Goal: Transaction & Acquisition: Purchase product/service

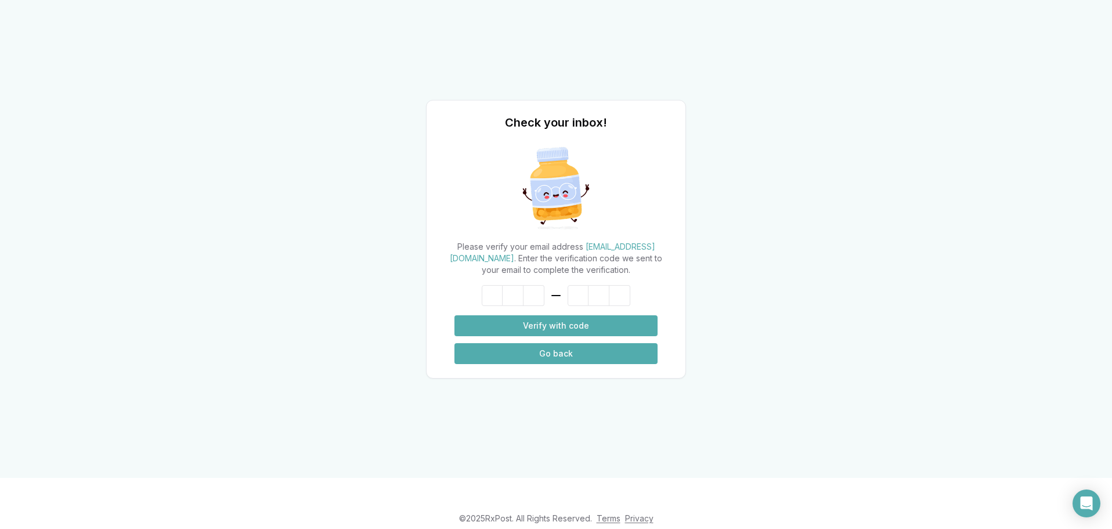
click at [555, 350] on button "Go back" at bounding box center [555, 353] width 203 height 21
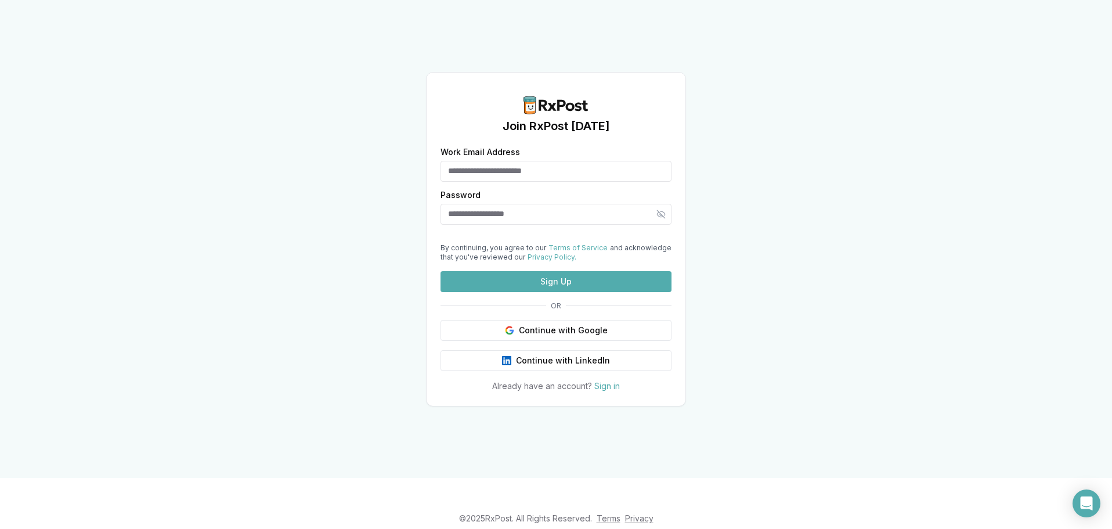
click at [566, 292] on button "Sign Up" at bounding box center [555, 281] width 231 height 21
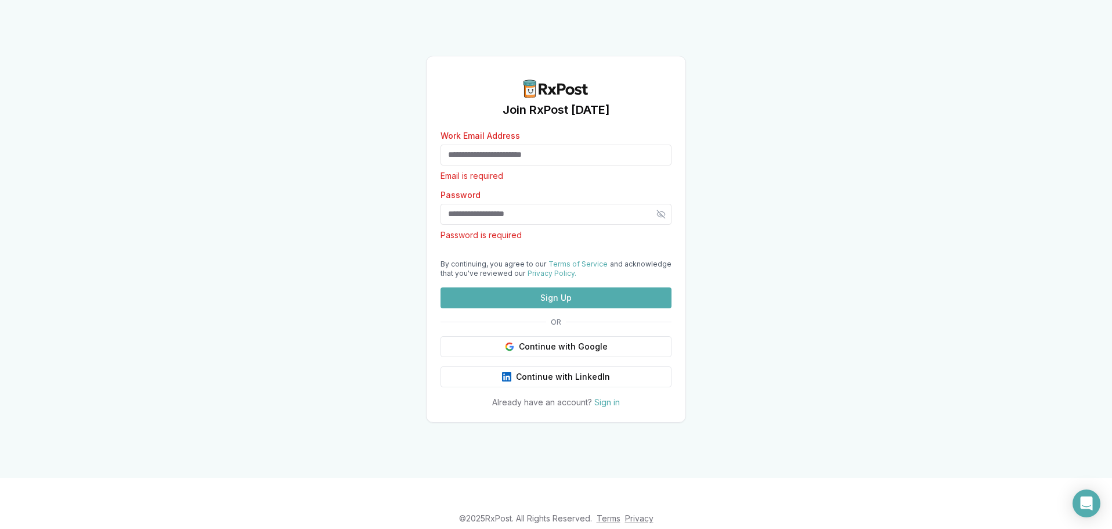
click at [554, 144] on input "Work Email Address" at bounding box center [555, 154] width 231 height 21
type input "*"
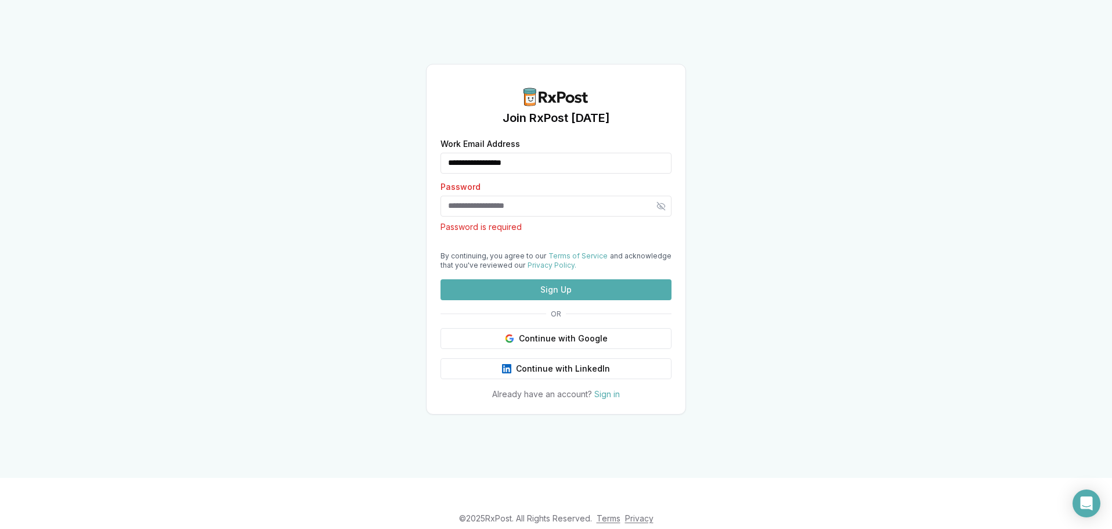
type input "**********"
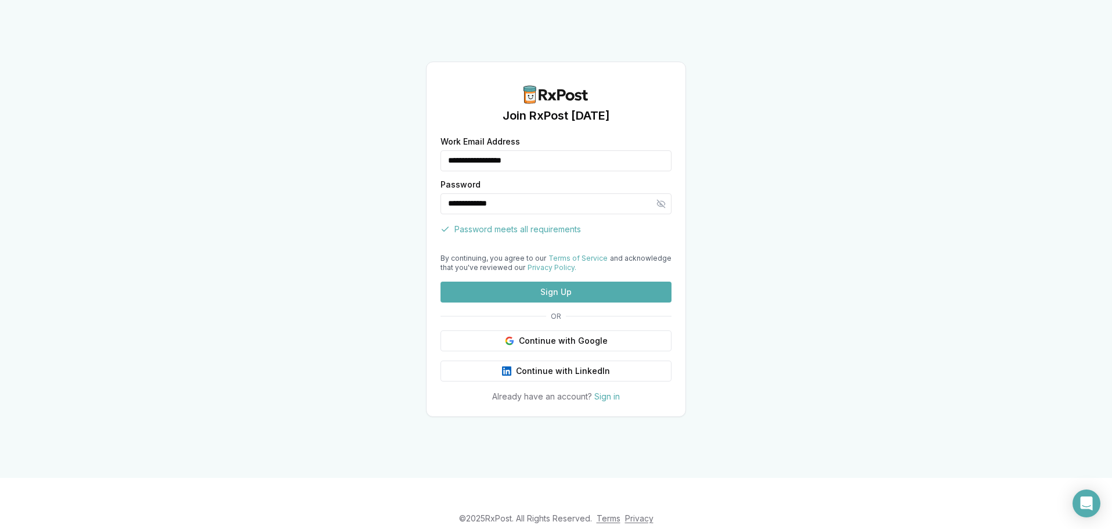
type input "**********"
click at [549, 302] on button "Sign Up" at bounding box center [555, 291] width 231 height 21
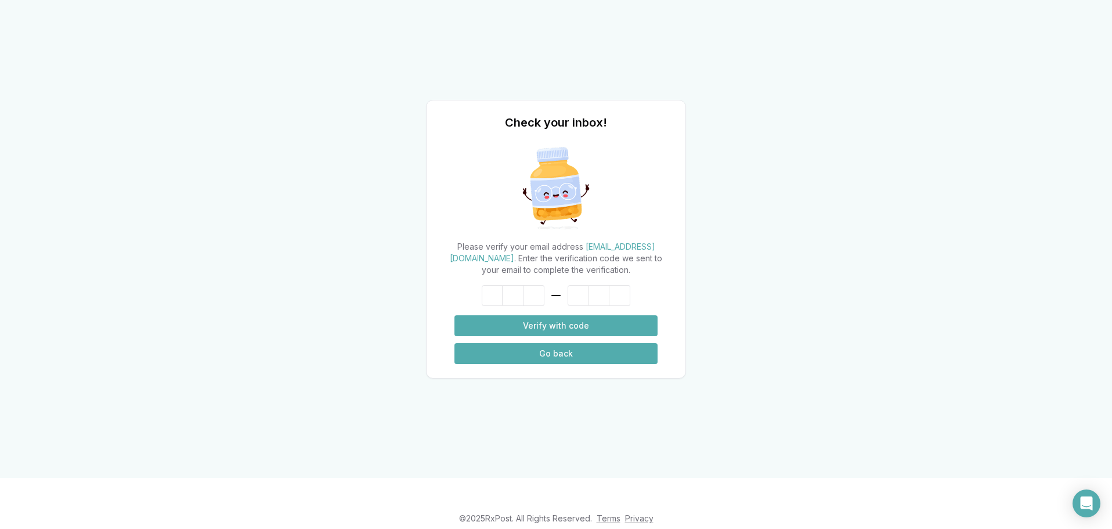
click at [561, 355] on button "Go back" at bounding box center [555, 353] width 203 height 21
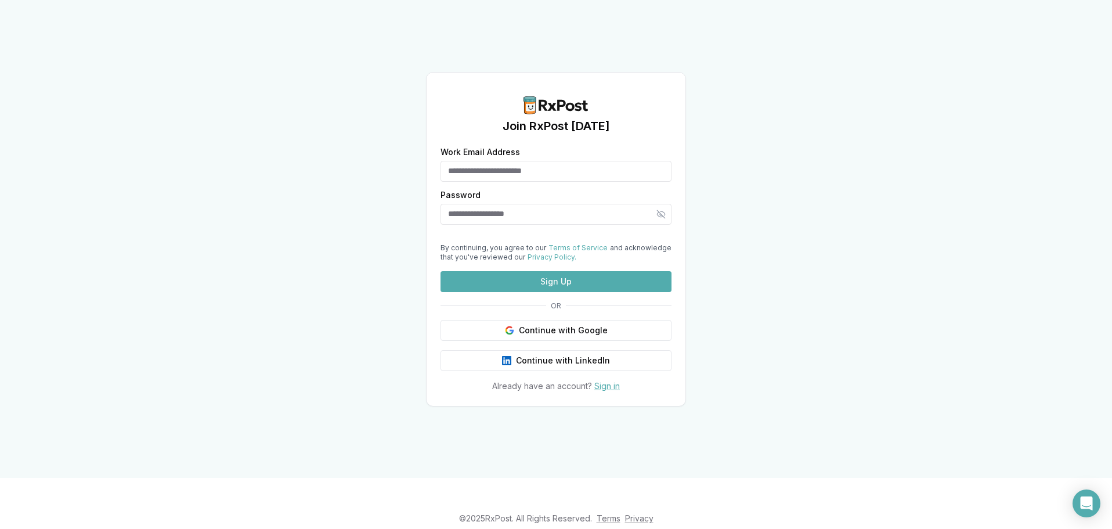
click at [607, 390] on link "Sign in" at bounding box center [607, 386] width 26 height 10
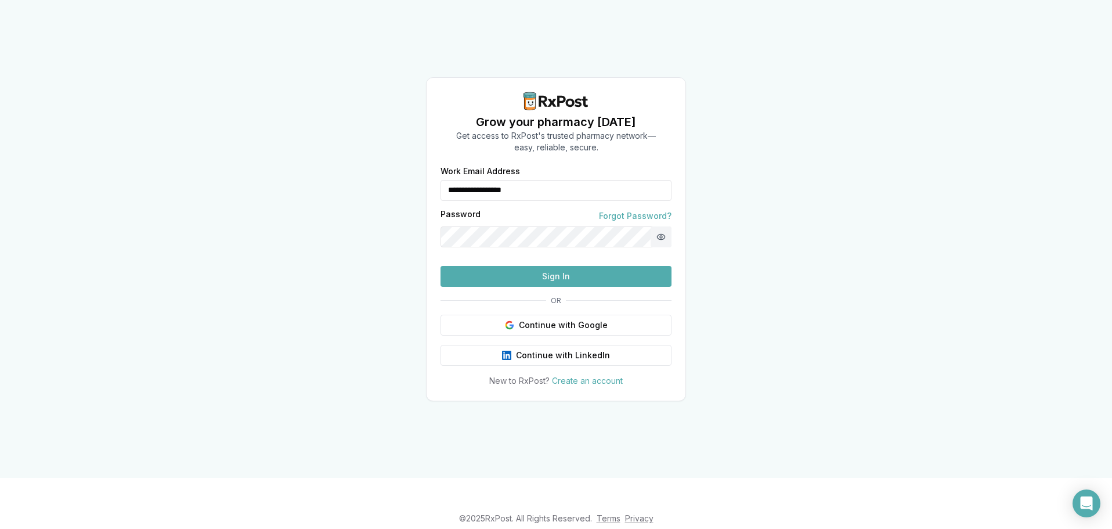
click at [659, 226] on button "Show password" at bounding box center [660, 236] width 21 height 21
click at [557, 287] on button "Sign In" at bounding box center [555, 276] width 231 height 21
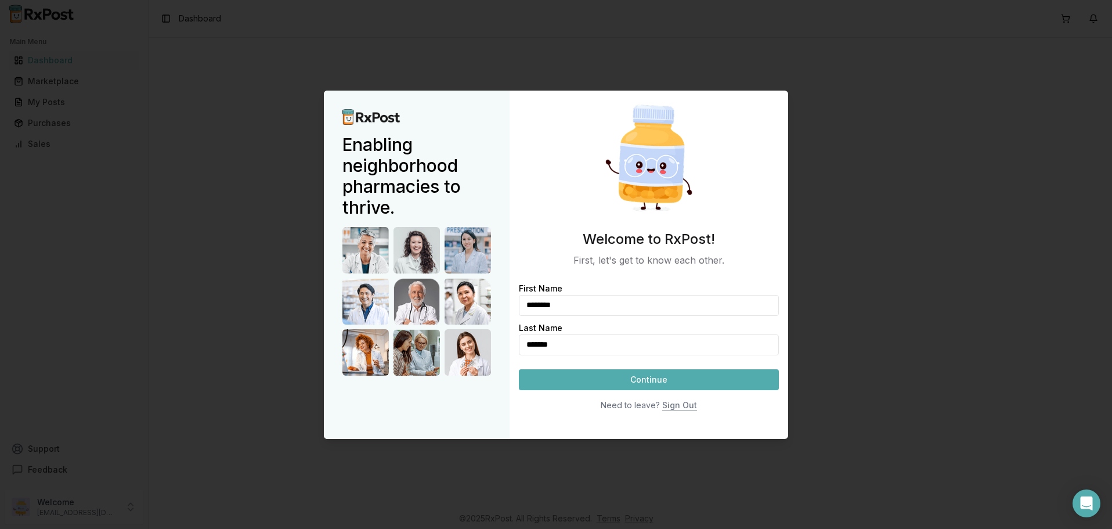
click at [649, 378] on button "Continue" at bounding box center [649, 379] width 260 height 21
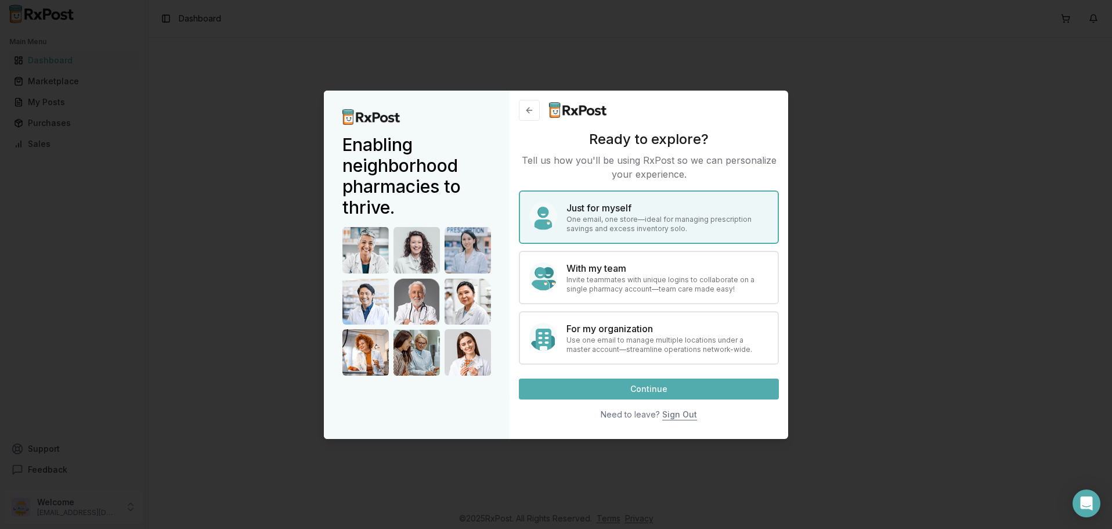
click at [657, 386] on button "Continue" at bounding box center [649, 388] width 260 height 21
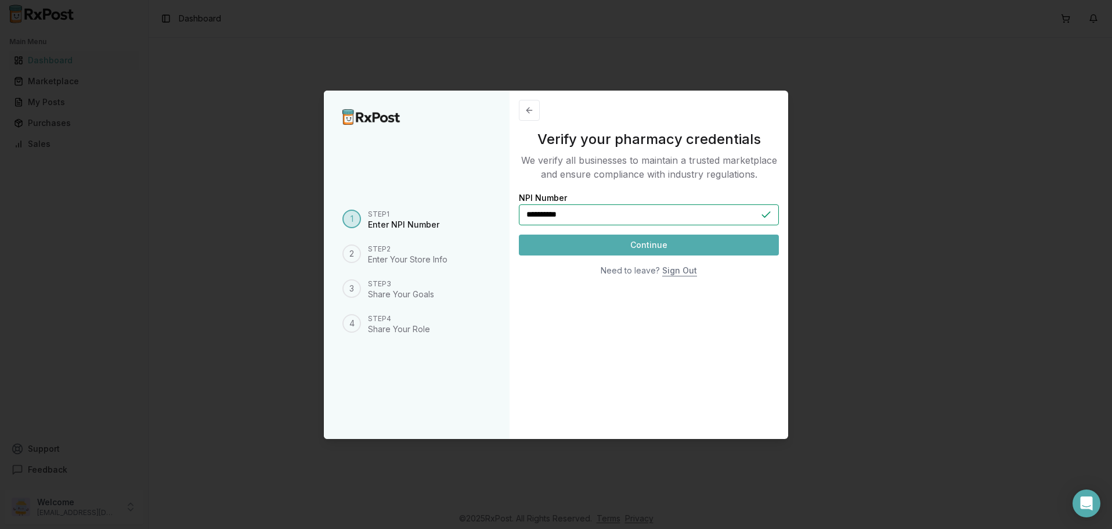
click at [645, 243] on button "Continue" at bounding box center [649, 244] width 260 height 21
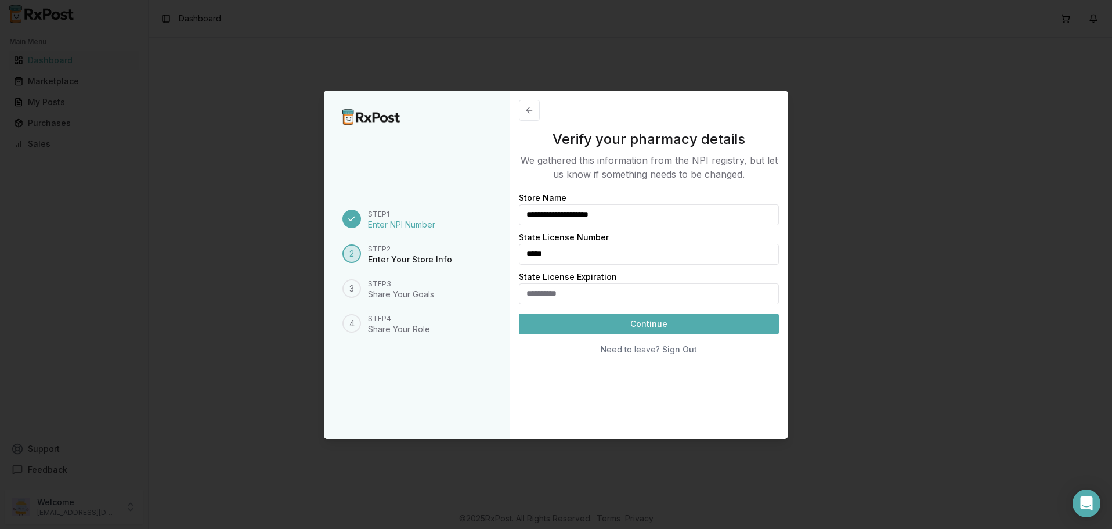
drag, startPoint x: 600, startPoint y: 290, endPoint x: 497, endPoint y: 293, distance: 103.3
click at [519, 294] on input "State License Expiration" at bounding box center [649, 293] width 260 height 21
type input "**********"
click at [637, 317] on button "Continue" at bounding box center [649, 323] width 260 height 21
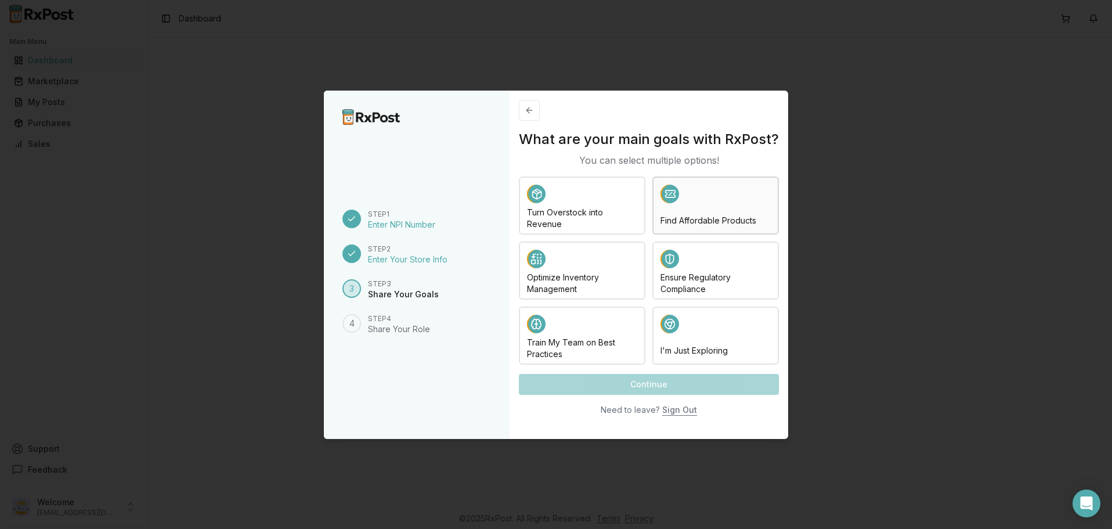
click at [710, 216] on h4 "Find Affordable Products" at bounding box center [715, 221] width 110 height 12
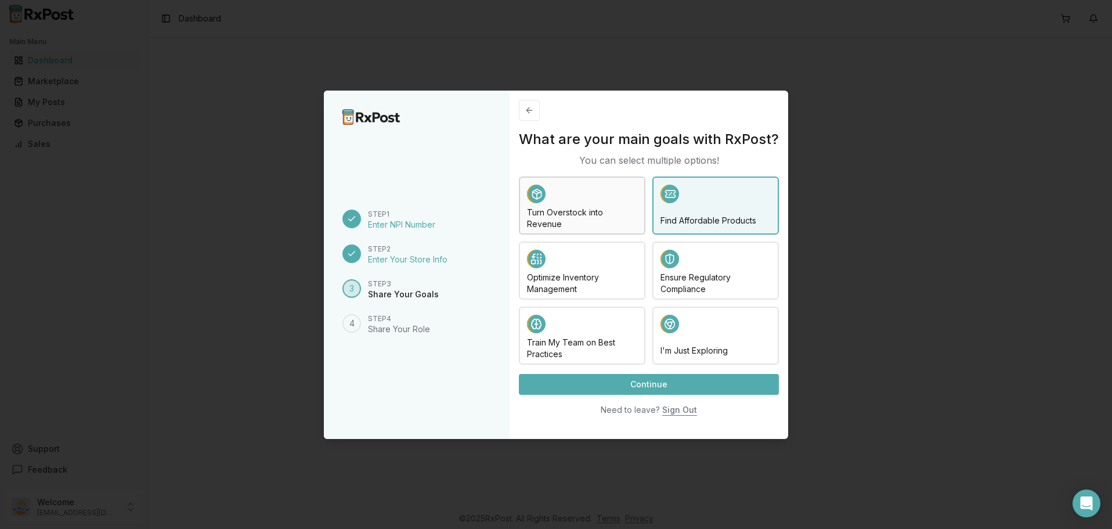
click at [624, 220] on h4 "Turn Overstock into Revenue" at bounding box center [582, 218] width 110 height 23
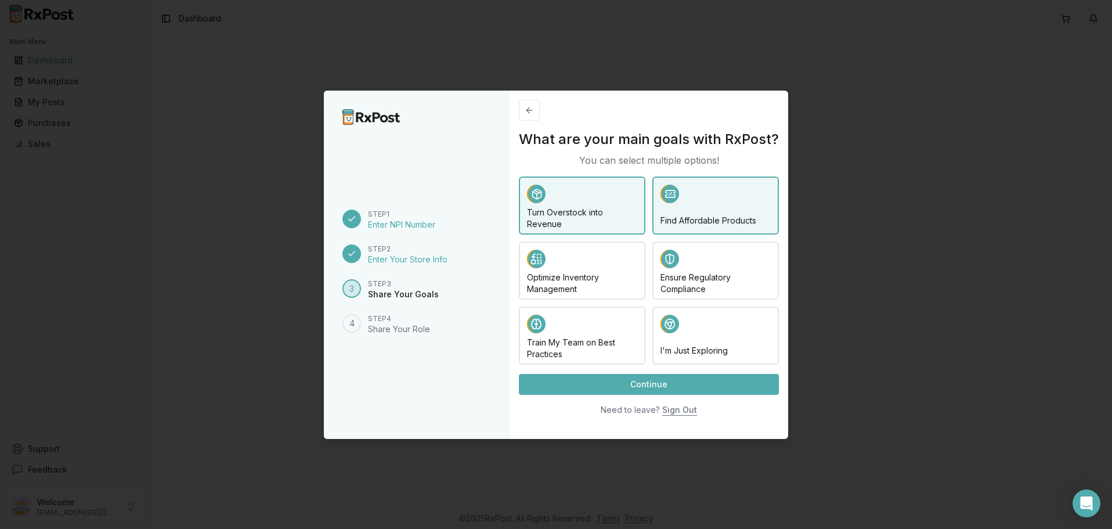
click at [642, 385] on button "Continue" at bounding box center [649, 384] width 260 height 21
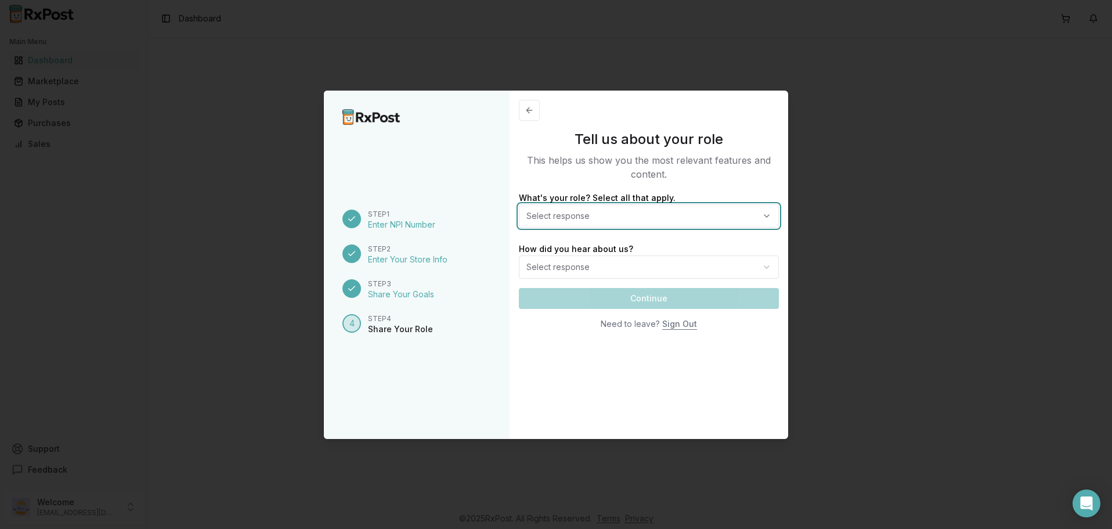
click at [762, 214] on button "Select response" at bounding box center [649, 215] width 260 height 23
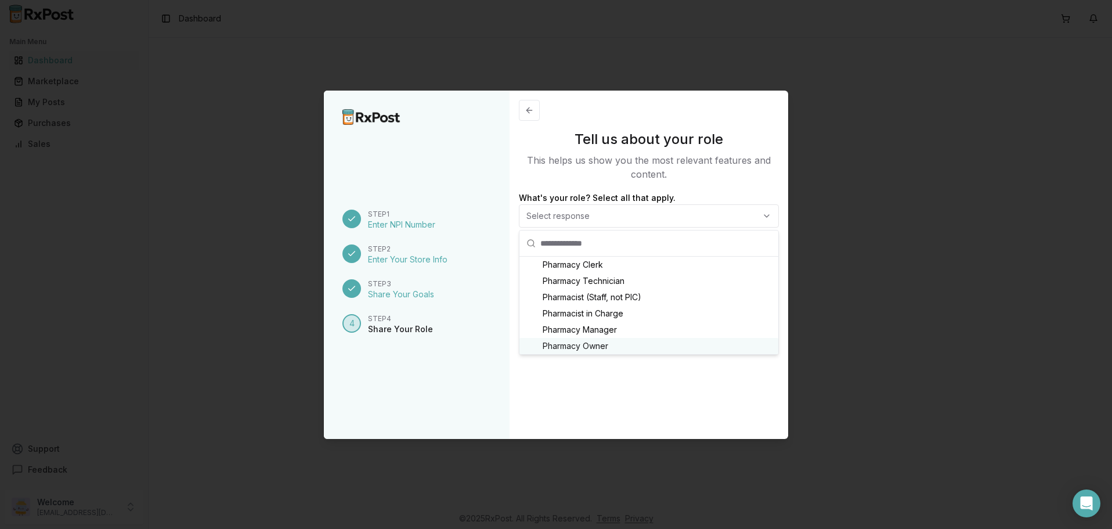
click at [584, 341] on span "Pharmacy Owner" at bounding box center [576, 346] width 66 height 12
click at [486, 256] on div "Step 2 Enter Your Store Info" at bounding box center [416, 254] width 149 height 21
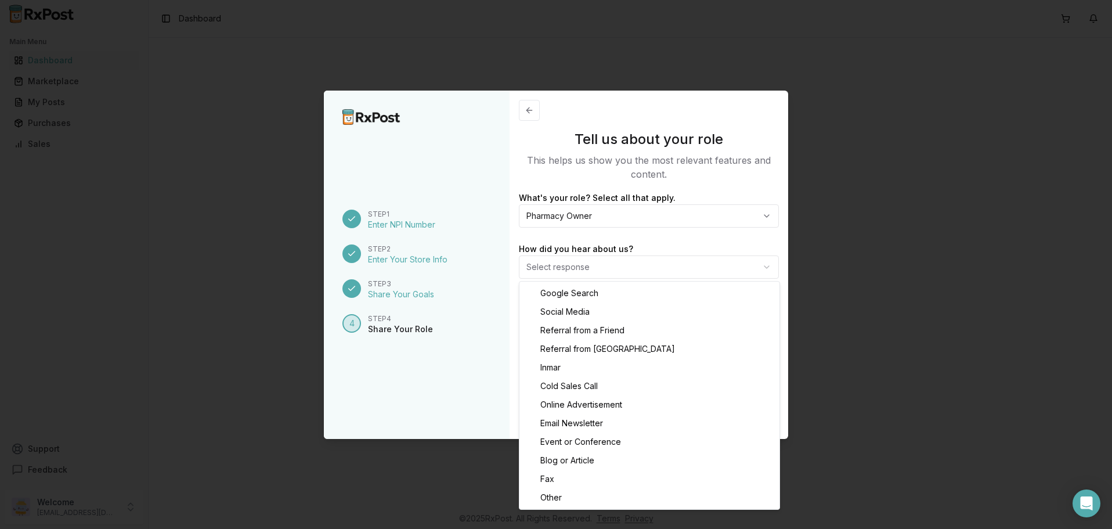
click at [761, 266] on body "Main Menu Dashboard Marketplace My Posts Purchases Sales Support Feedback Welco…" at bounding box center [556, 264] width 1112 height 529
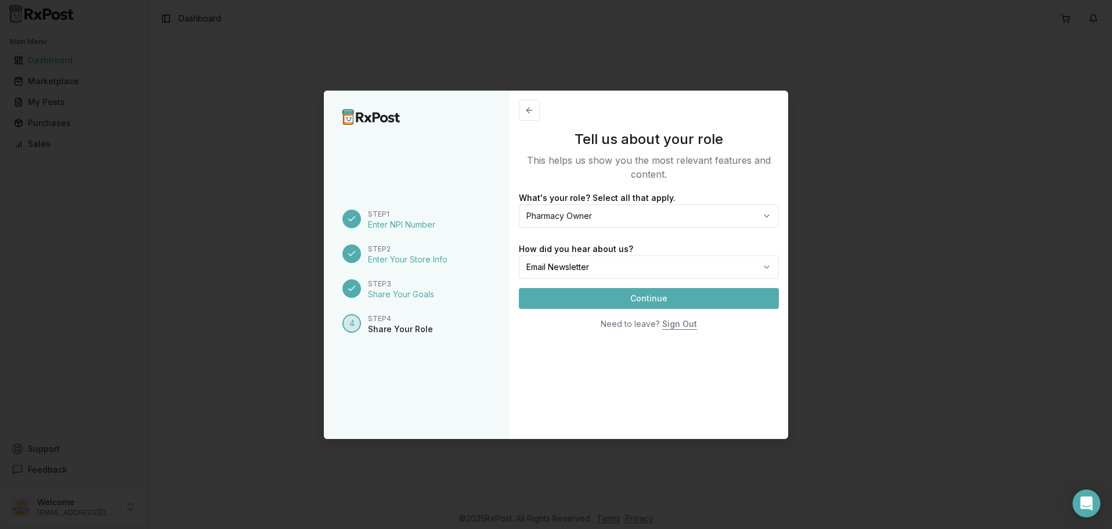
click at [657, 294] on button "Continue" at bounding box center [649, 298] width 260 height 21
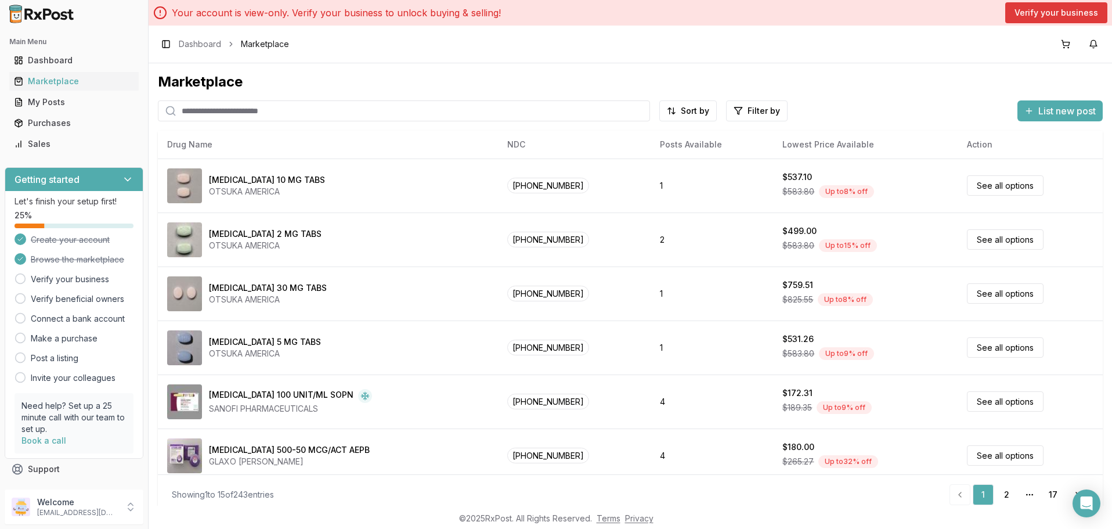
click at [1057, 9] on button "Verify your business" at bounding box center [1056, 12] width 102 height 21
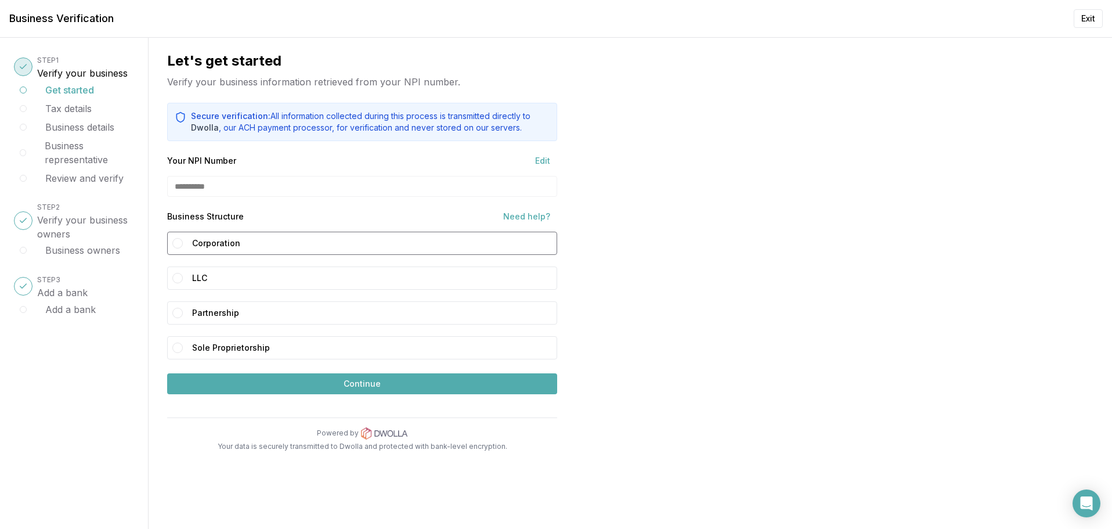
click at [177, 245] on button "Corporation" at bounding box center [177, 243] width 10 height 10
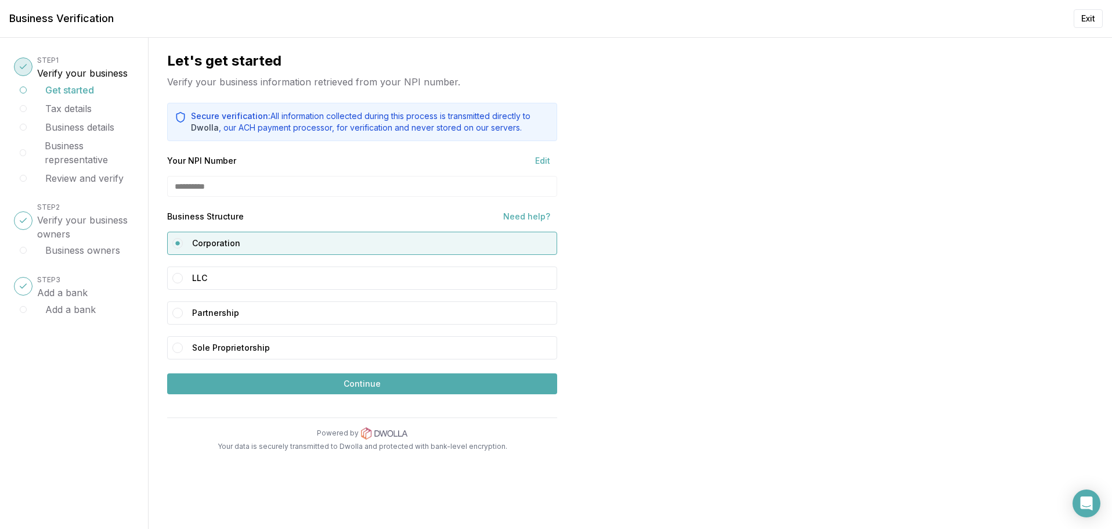
click at [359, 384] on button "Continue" at bounding box center [362, 383] width 390 height 21
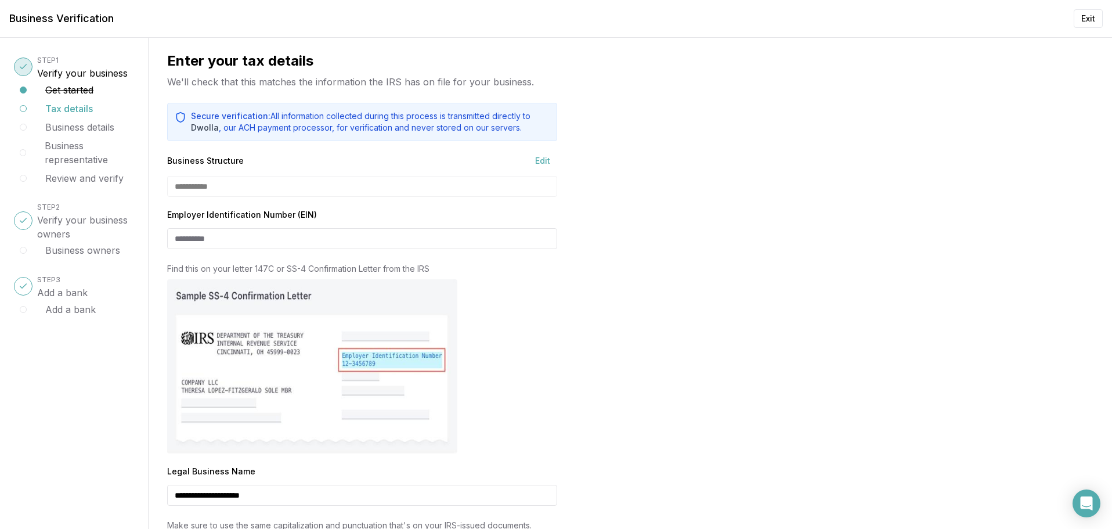
drag, startPoint x: 249, startPoint y: 237, endPoint x: 67, endPoint y: 237, distance: 181.6
click at [167, 237] on input "Employer Identification Number (EIN)" at bounding box center [362, 238] width 390 height 21
type input "**********"
click at [534, 333] on div at bounding box center [362, 366] width 390 height 174
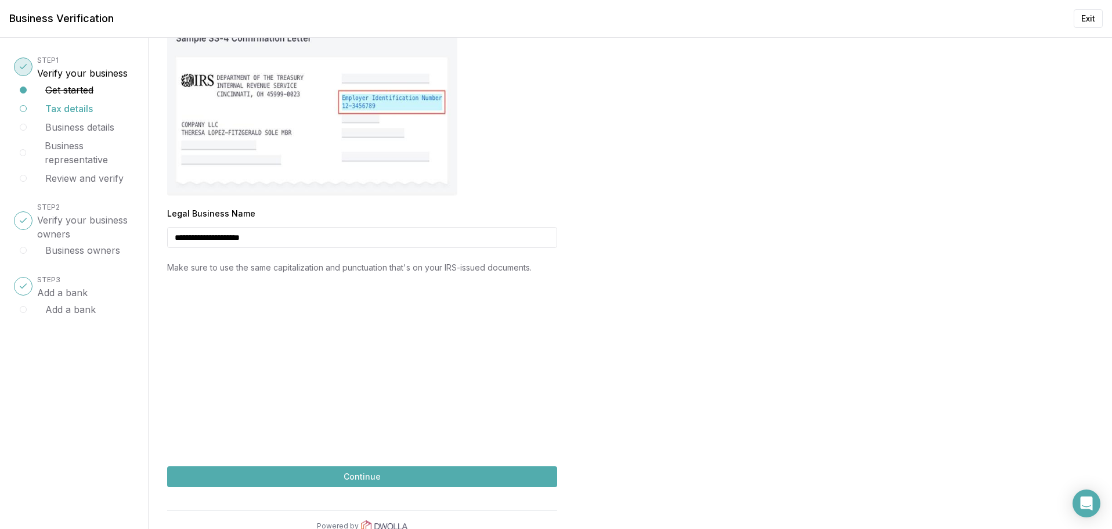
scroll to position [282, 0]
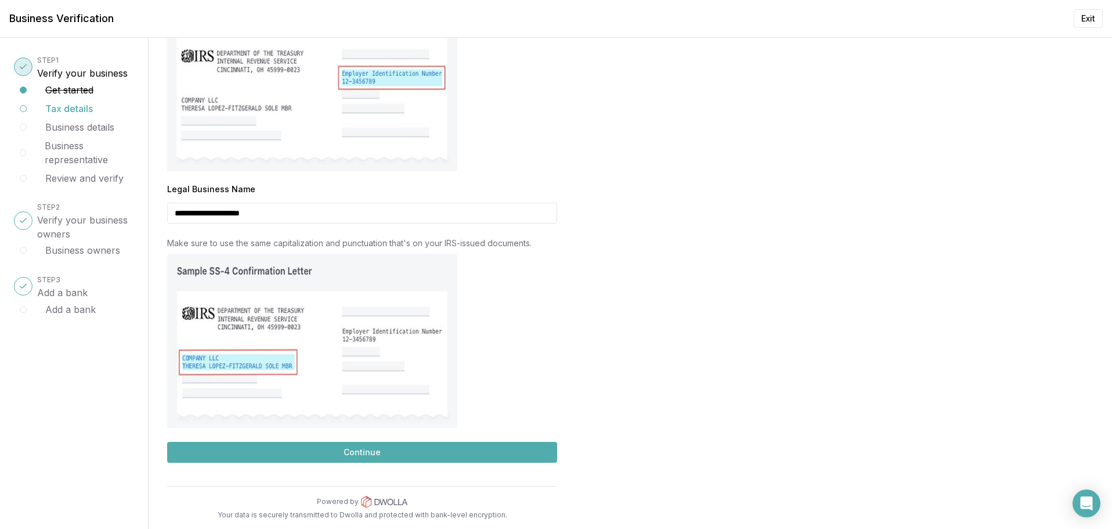
click at [361, 448] on button "Continue" at bounding box center [362, 452] width 390 height 21
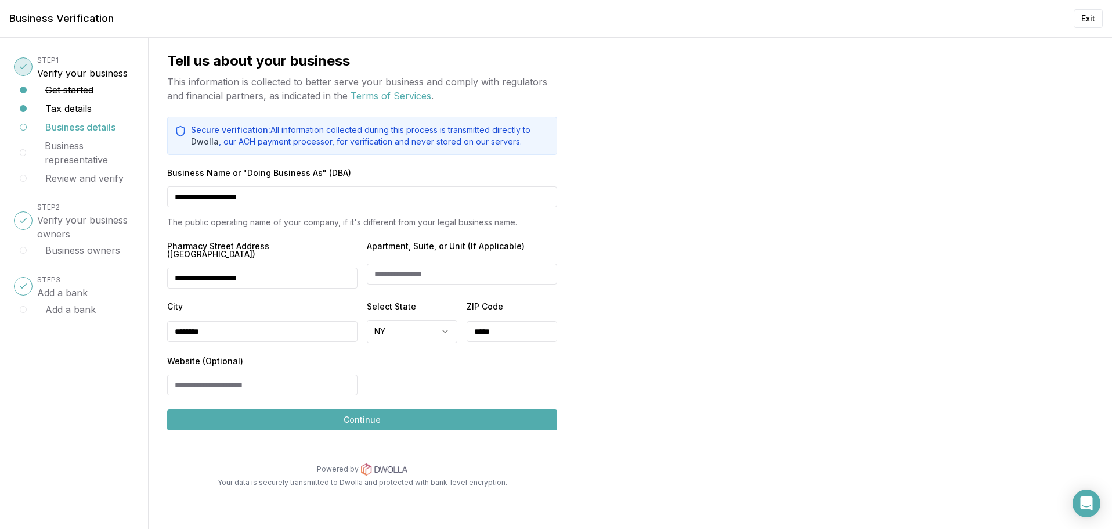
scroll to position [0, 0]
click at [270, 377] on input "Website (Optional)" at bounding box center [262, 384] width 190 height 21
type input "*"
type input "**********"
click at [375, 410] on button "Continue" at bounding box center [362, 419] width 390 height 21
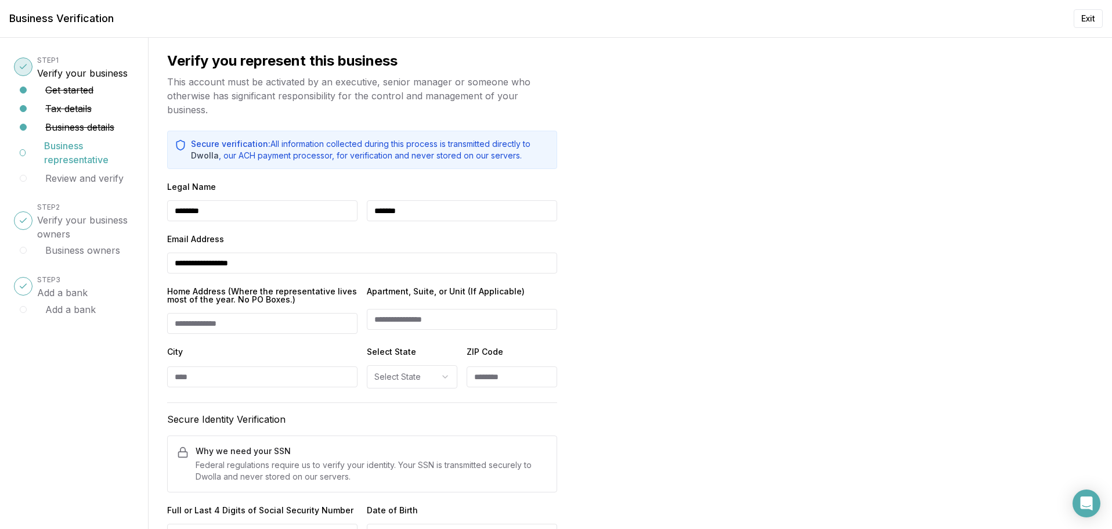
click at [261, 322] on input "Home Address (Where the representative lives most of the year. No PO Boxes.)" at bounding box center [262, 323] width 190 height 21
type input "***"
type input "*******"
type input "**********"
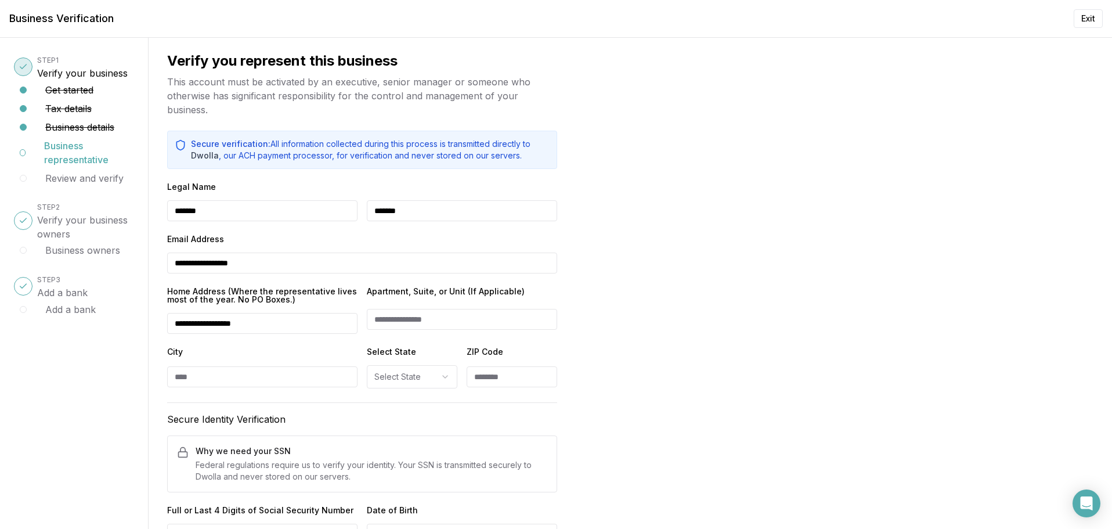
type input "*********"
select select "**"
type input "*****"
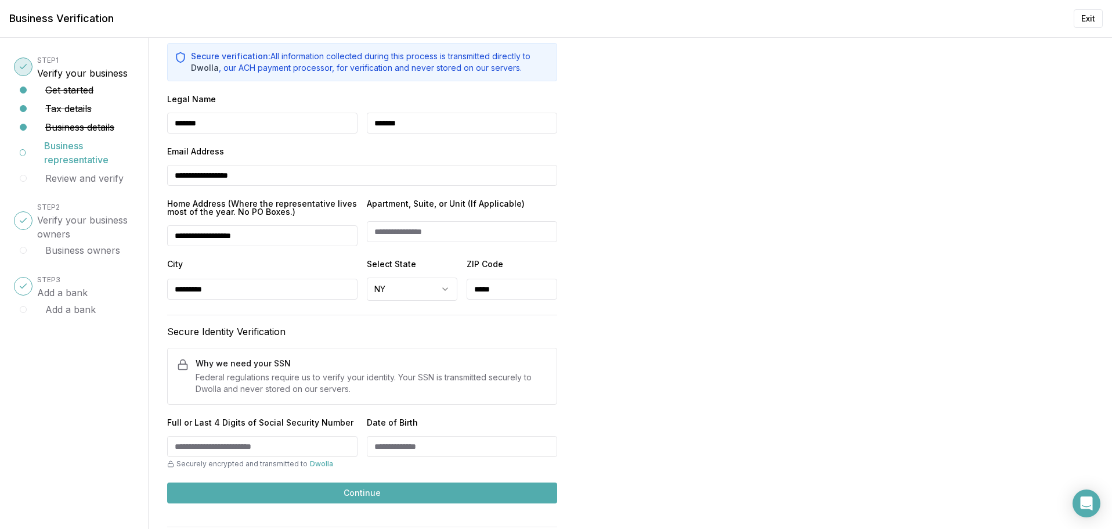
scroll to position [128, 0]
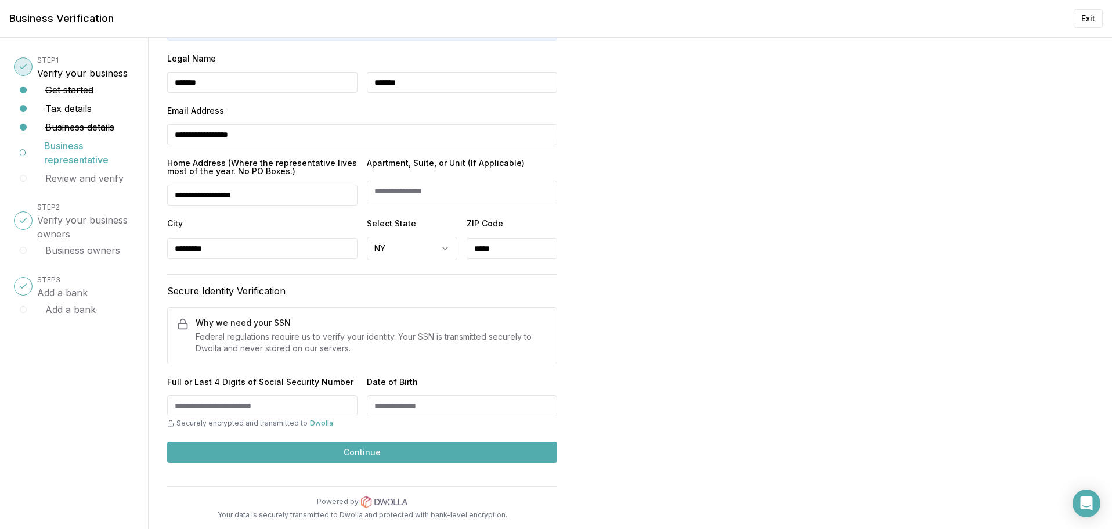
click at [321, 404] on input "Full or Last 4 Digits of Social Security Number" at bounding box center [262, 405] width 190 height 21
type input "****"
type input "**********"
click at [359, 450] on button "Continue" at bounding box center [362, 452] width 390 height 21
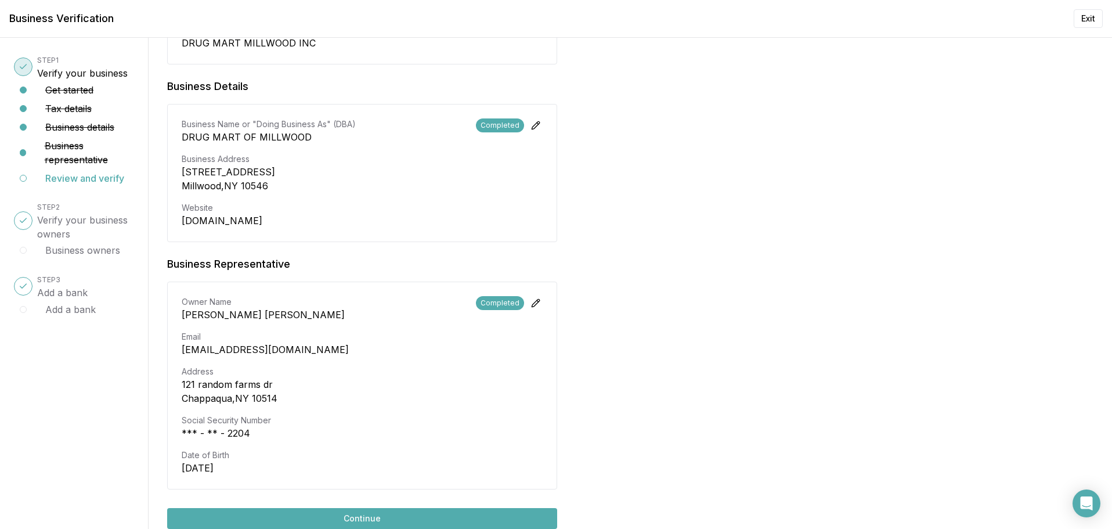
scroll to position [400, 0]
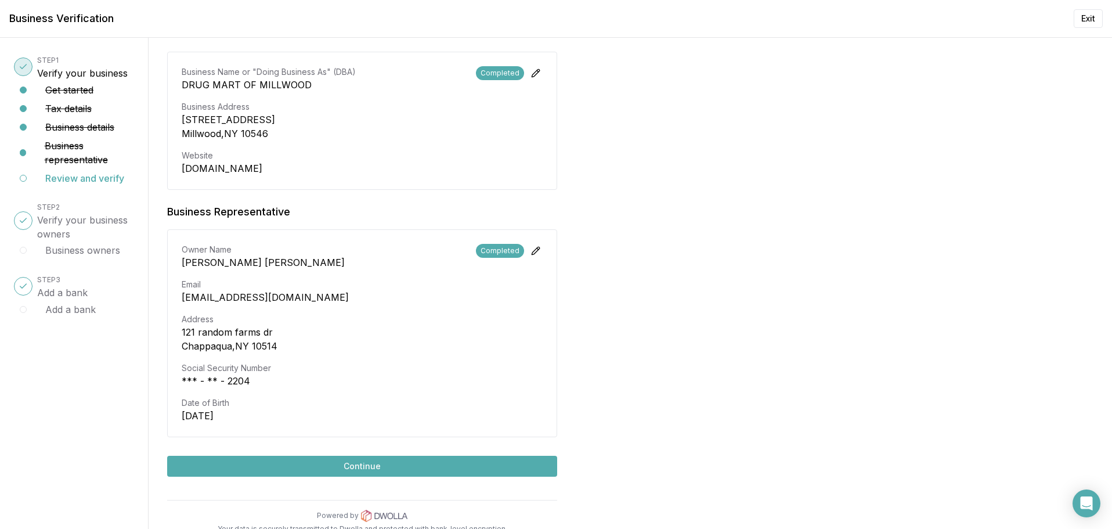
click at [357, 455] on button "Continue" at bounding box center [362, 465] width 390 height 21
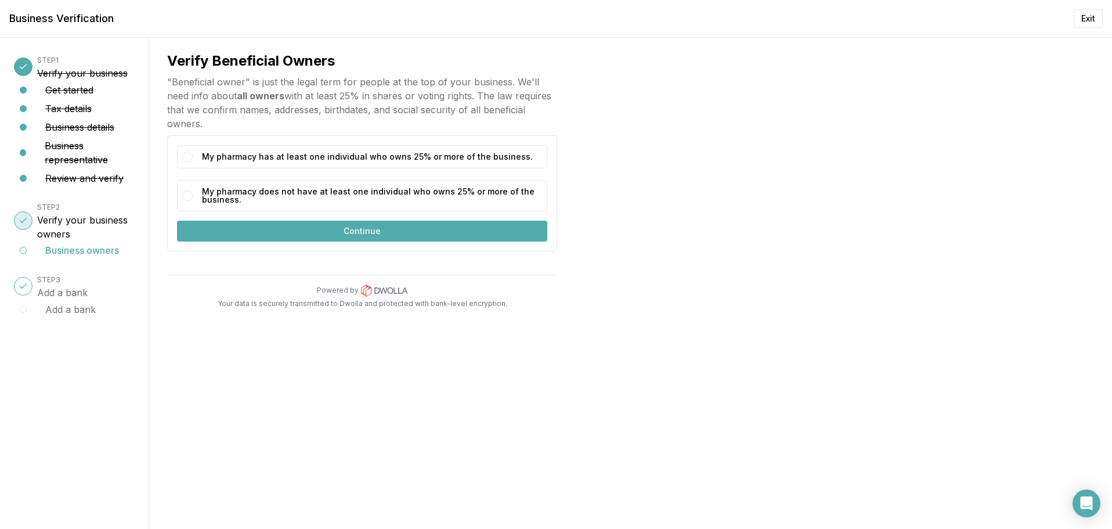
scroll to position [0, 0]
click at [189, 157] on button "My pharmacy has at least one individual who owns 25% or more of the business." at bounding box center [187, 156] width 10 height 10
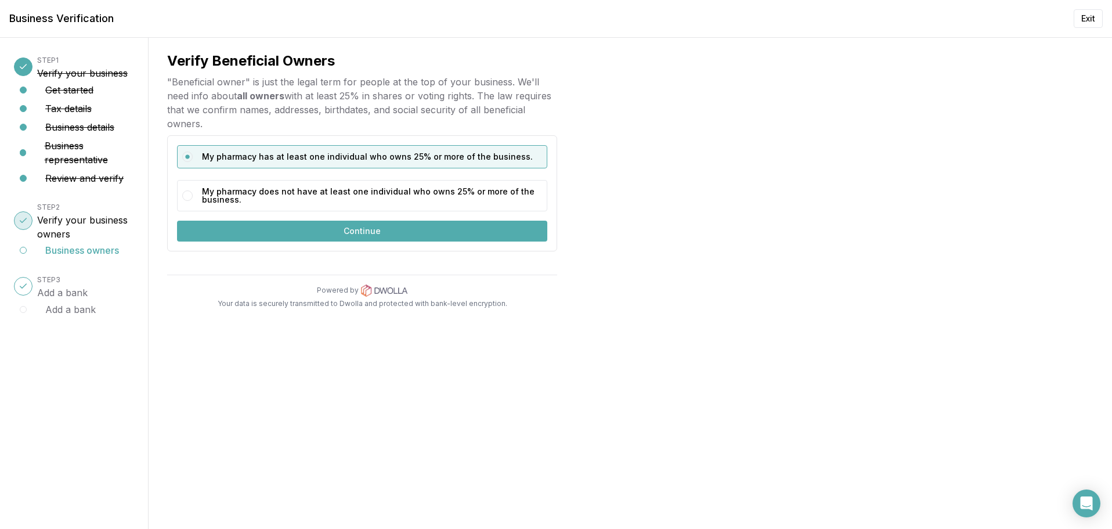
click at [189, 156] on circle "button" at bounding box center [188, 157] width 4 height 4
click at [367, 228] on button "Continue" at bounding box center [362, 230] width 370 height 21
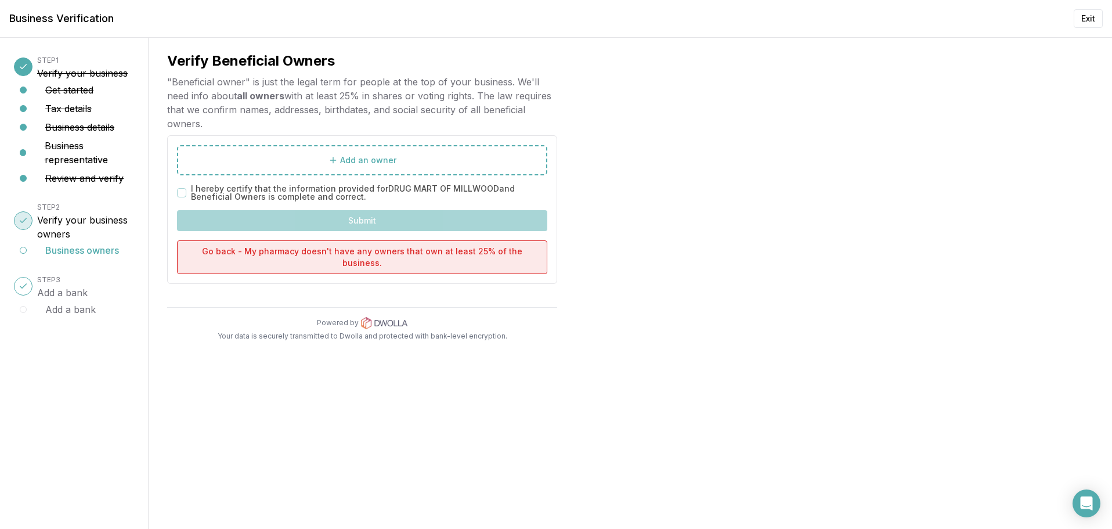
click at [342, 242] on button "Go back - My pharmacy doesn't have any owners that own at least 25% of the busi…" at bounding box center [362, 257] width 370 height 34
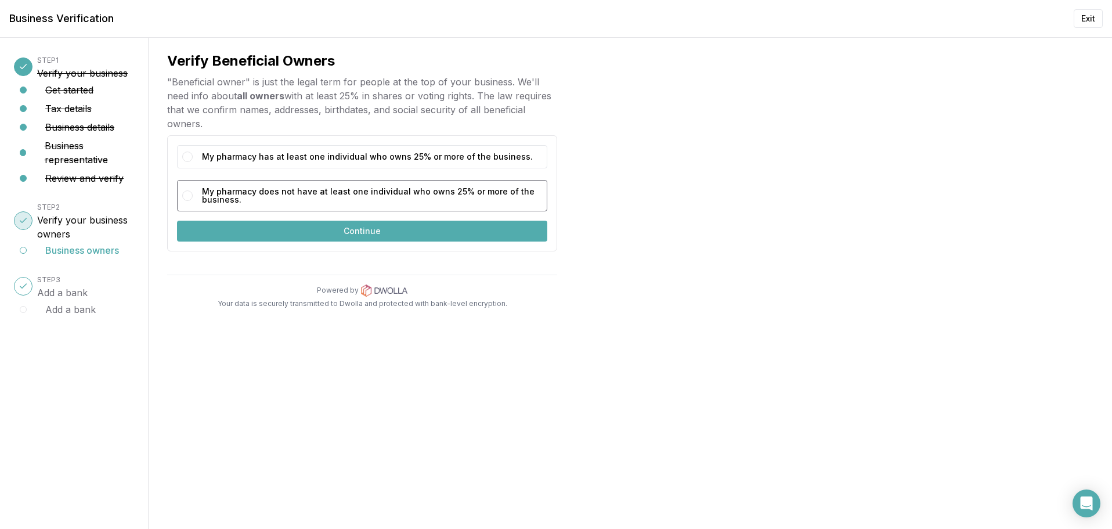
click at [188, 198] on button "My pharmacy does not have at least one individual who owns 25% or more of the b…" at bounding box center [187, 195] width 10 height 10
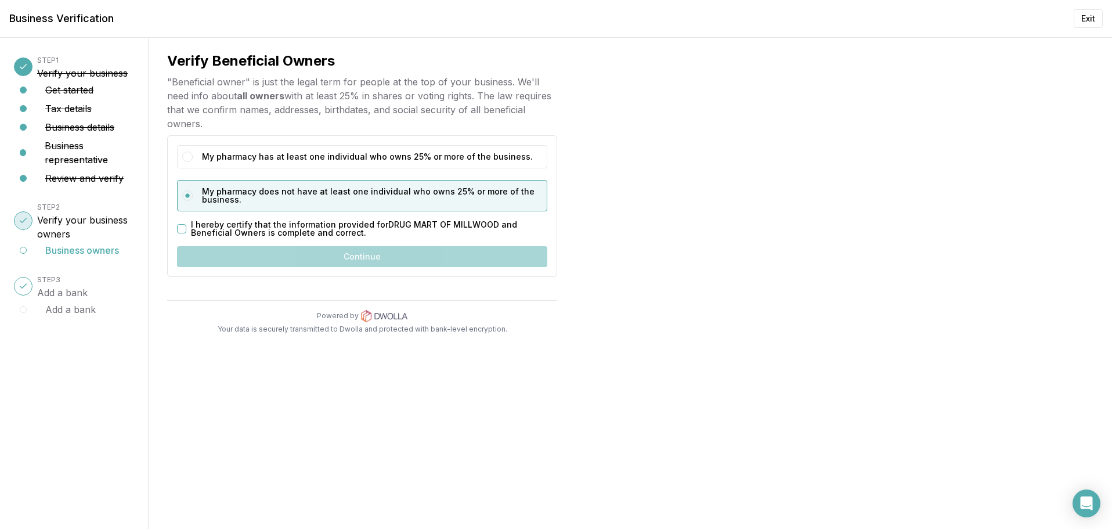
click at [185, 233] on button "I hereby certify that the information provided for DRUG MART OF MILLWOOD and Be…" at bounding box center [181, 228] width 9 height 9
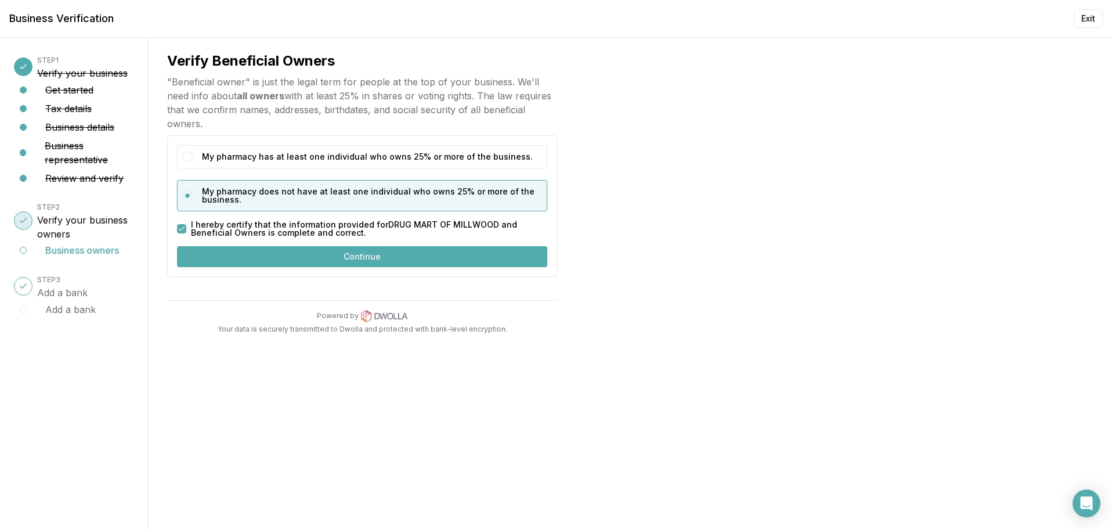
click at [367, 255] on button "Continue" at bounding box center [362, 256] width 370 height 21
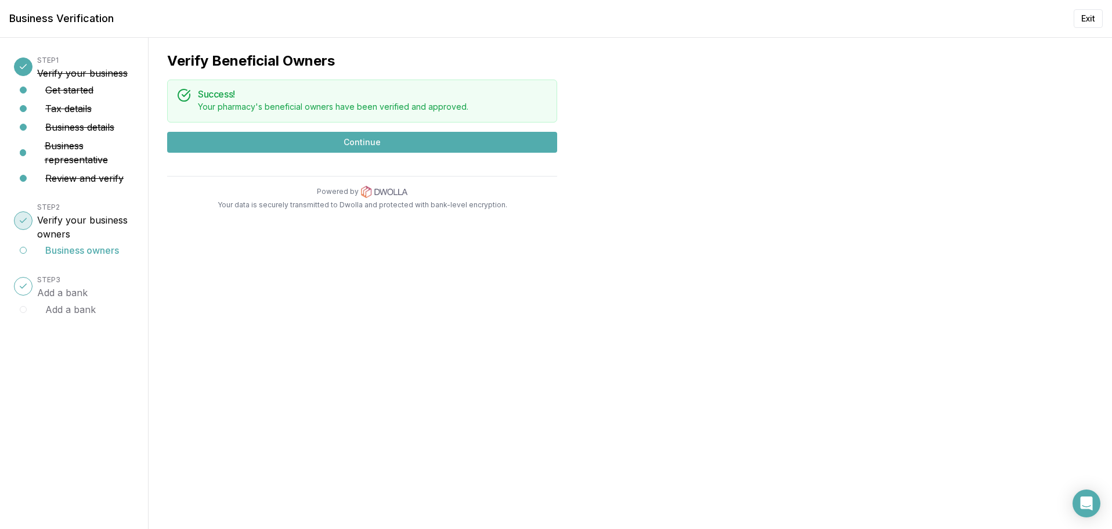
click at [366, 144] on button "Continue" at bounding box center [362, 142] width 390 height 21
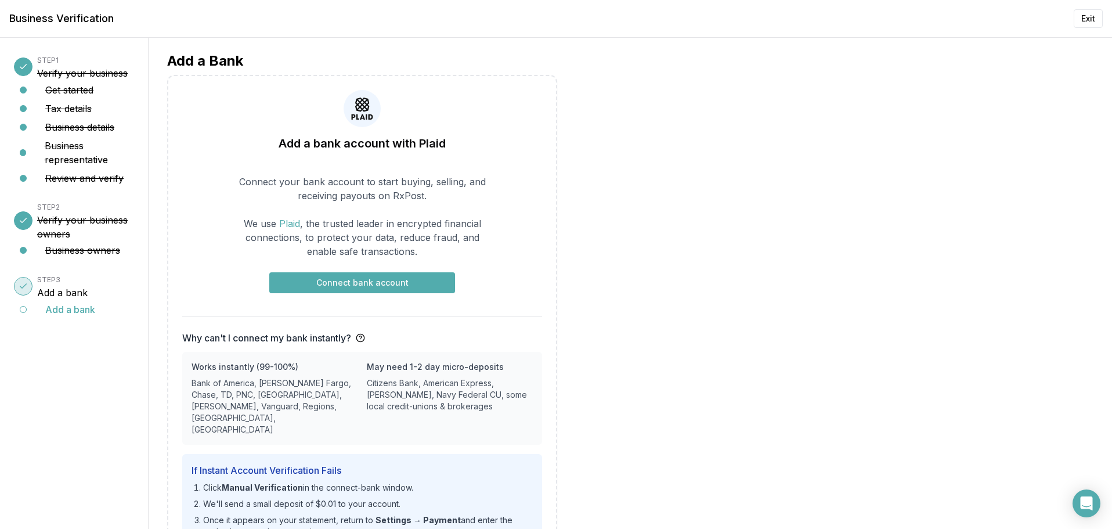
click at [362, 283] on button "Connect bank account" at bounding box center [362, 282] width 186 height 21
click at [64, 312] on button "Add a bank" at bounding box center [70, 309] width 50 height 14
click at [371, 276] on button "Connect bank account" at bounding box center [362, 282] width 186 height 21
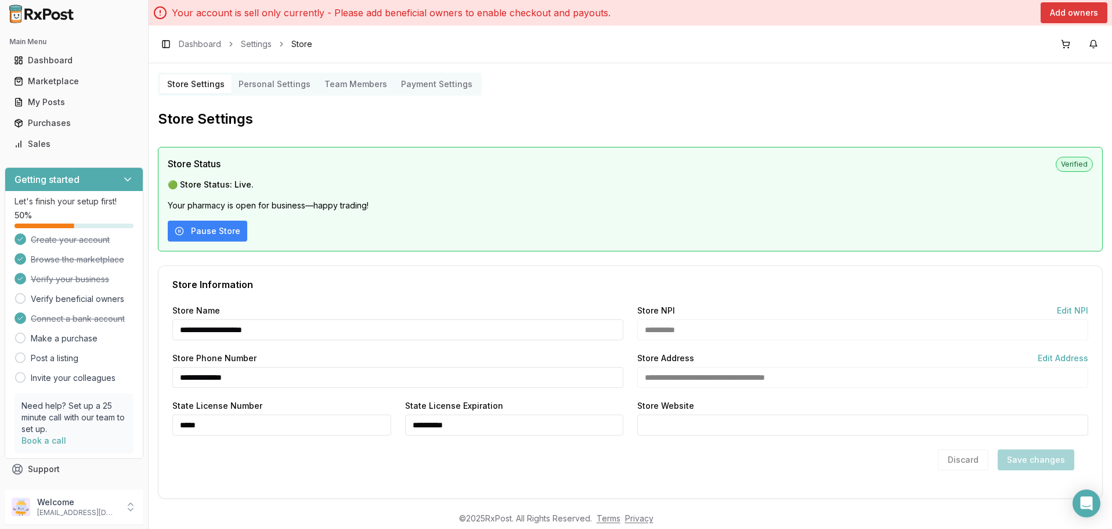
click at [1077, 13] on button "Add owners" at bounding box center [1073, 12] width 67 height 21
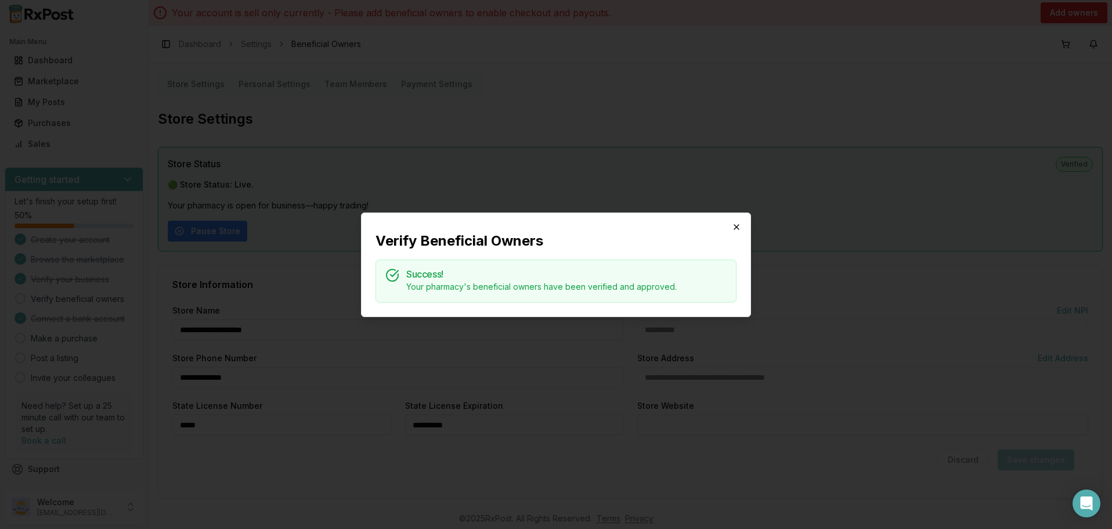
click at [738, 228] on icon "button" at bounding box center [736, 226] width 9 height 9
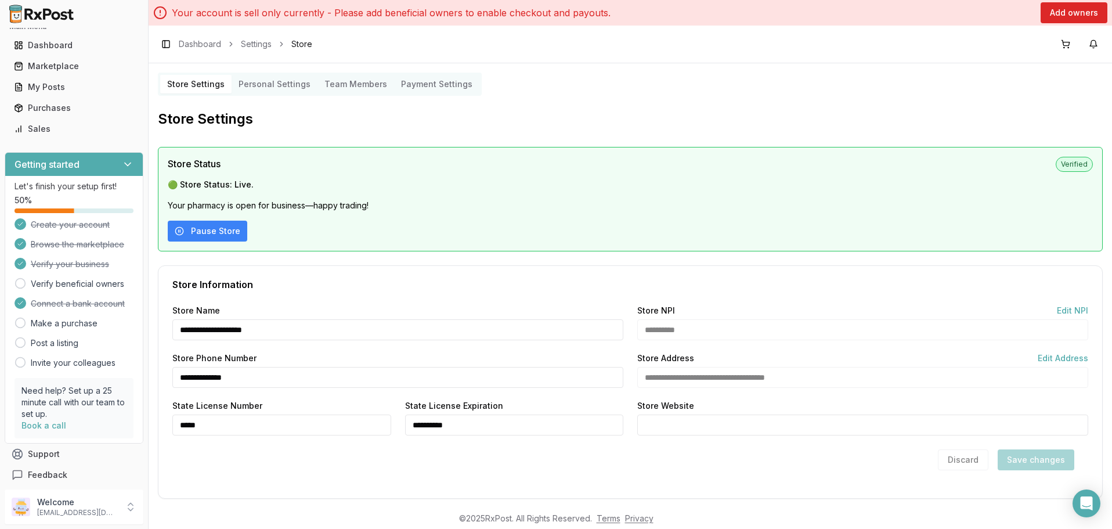
scroll to position [20, 0]
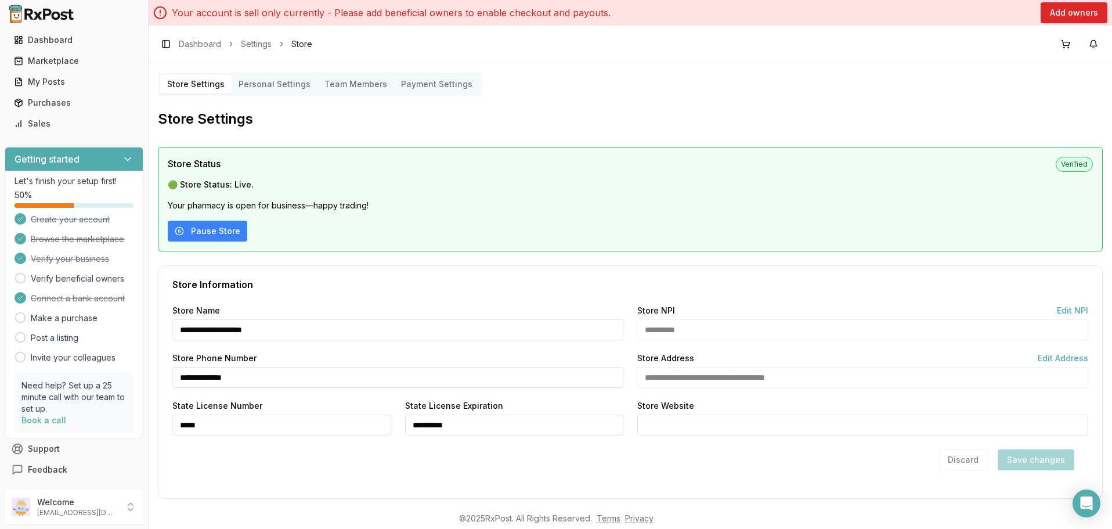
click at [21, 321] on icon at bounding box center [21, 318] width 12 height 12
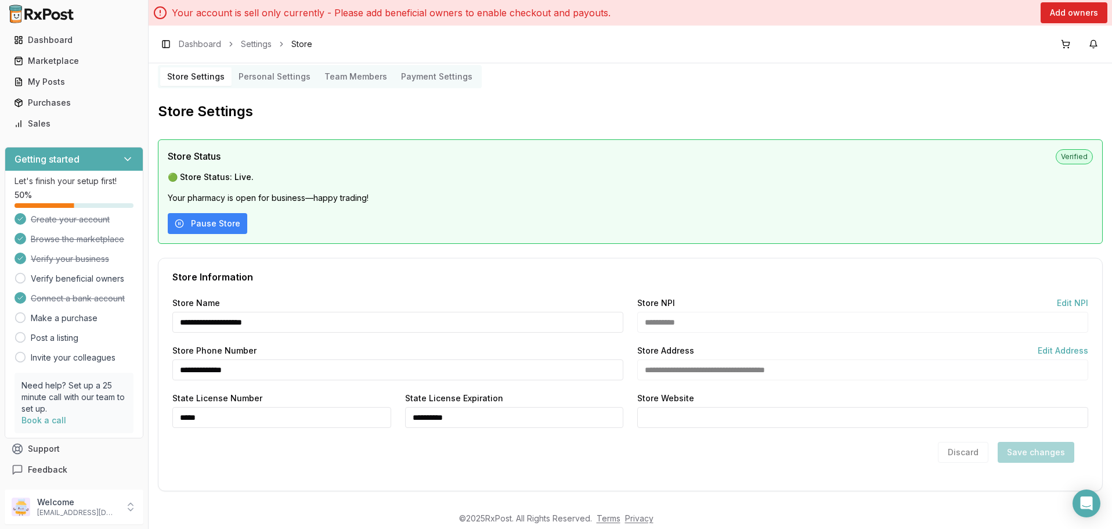
scroll to position [12, 0]
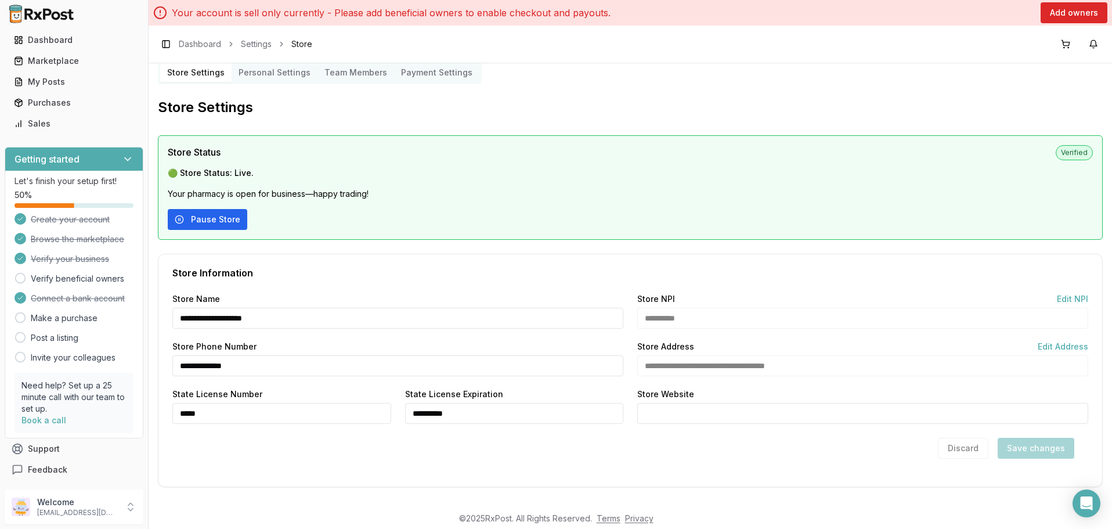
click at [221, 220] on button "Pause Store" at bounding box center [207, 219] width 79 height 21
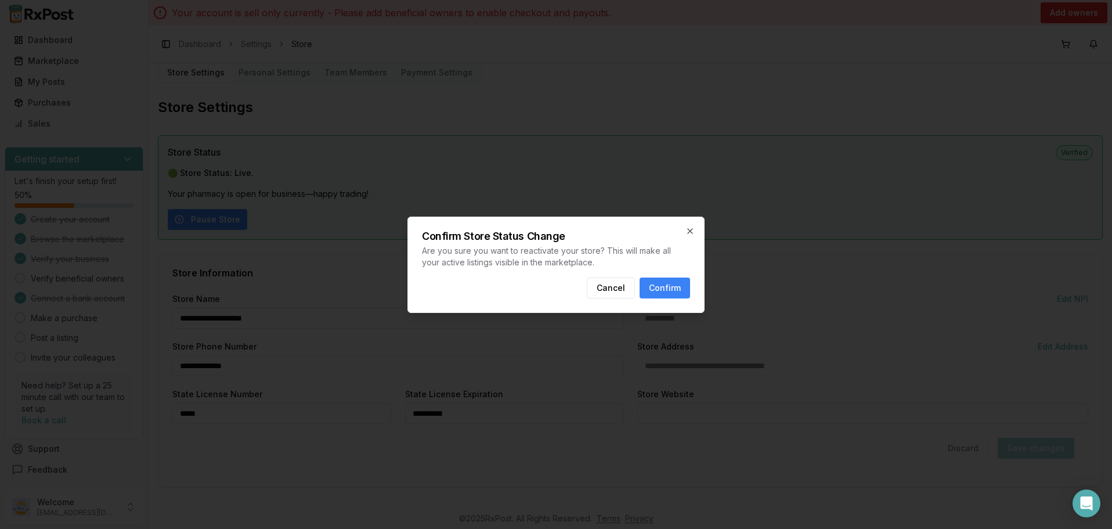
scroll to position [20, 0]
click at [609, 290] on button "Cancel" at bounding box center [611, 287] width 48 height 21
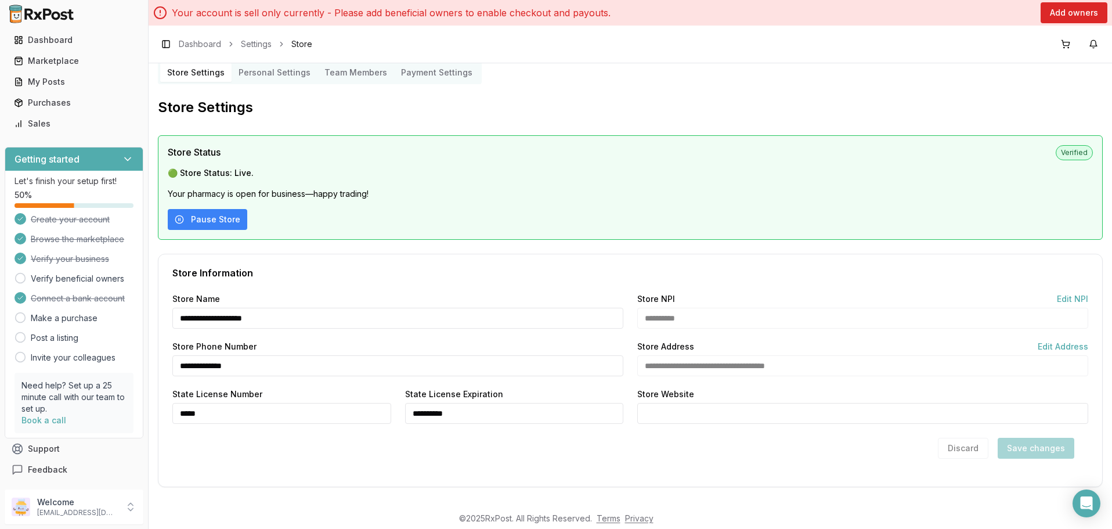
scroll to position [0, 0]
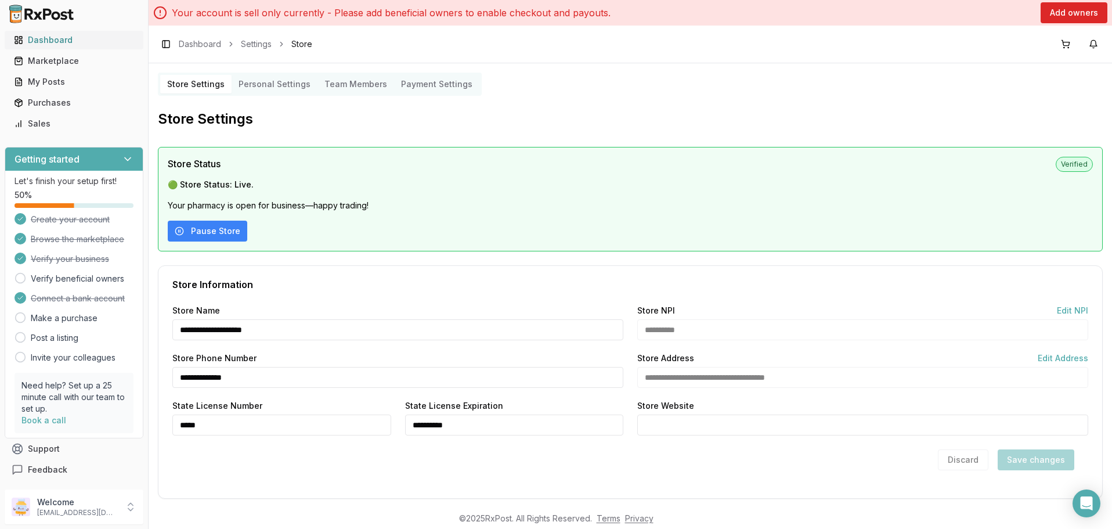
click at [52, 42] on div "Dashboard" at bounding box center [74, 40] width 120 height 12
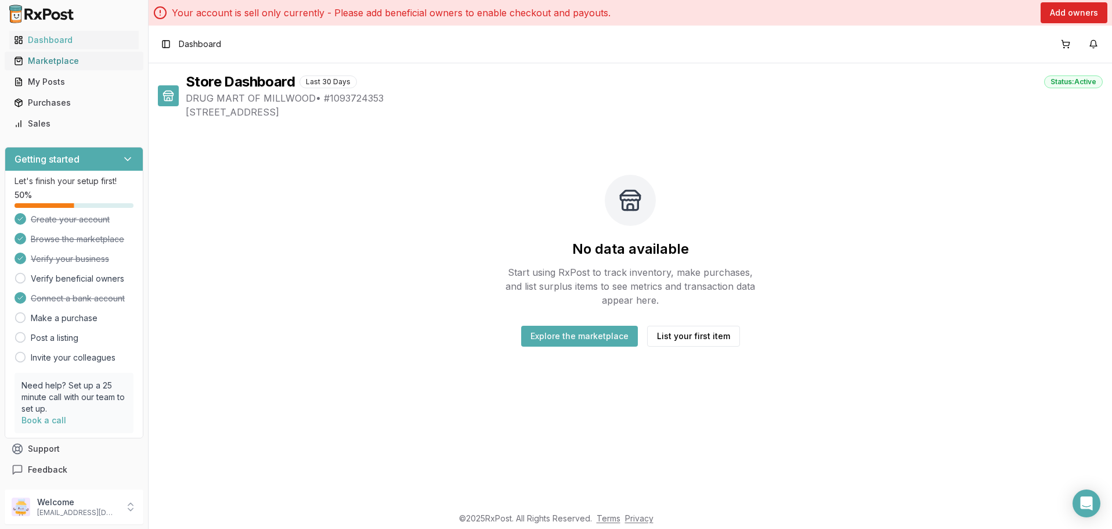
click at [44, 58] on div "Marketplace" at bounding box center [74, 61] width 120 height 12
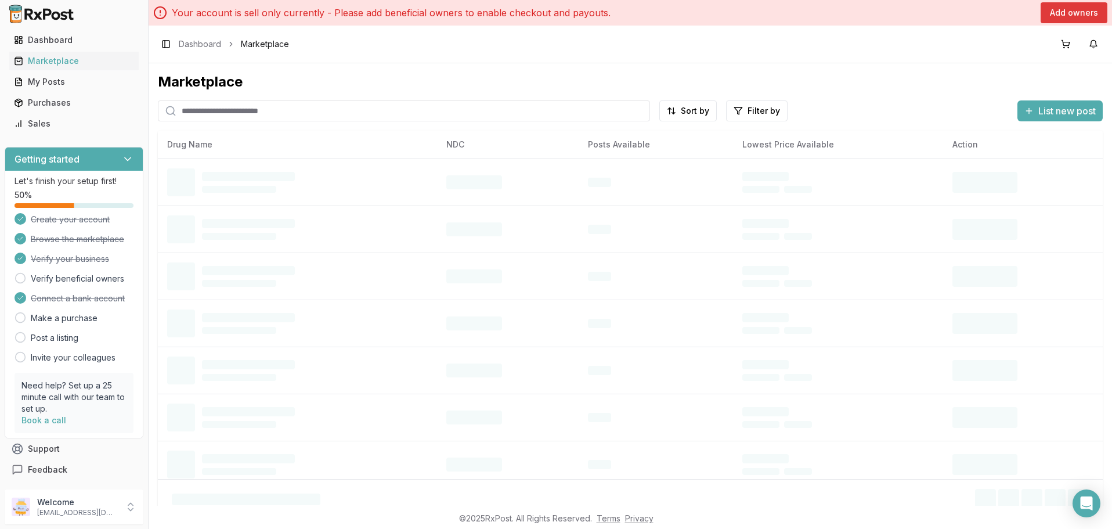
click at [1079, 9] on button "Add owners" at bounding box center [1073, 12] width 67 height 21
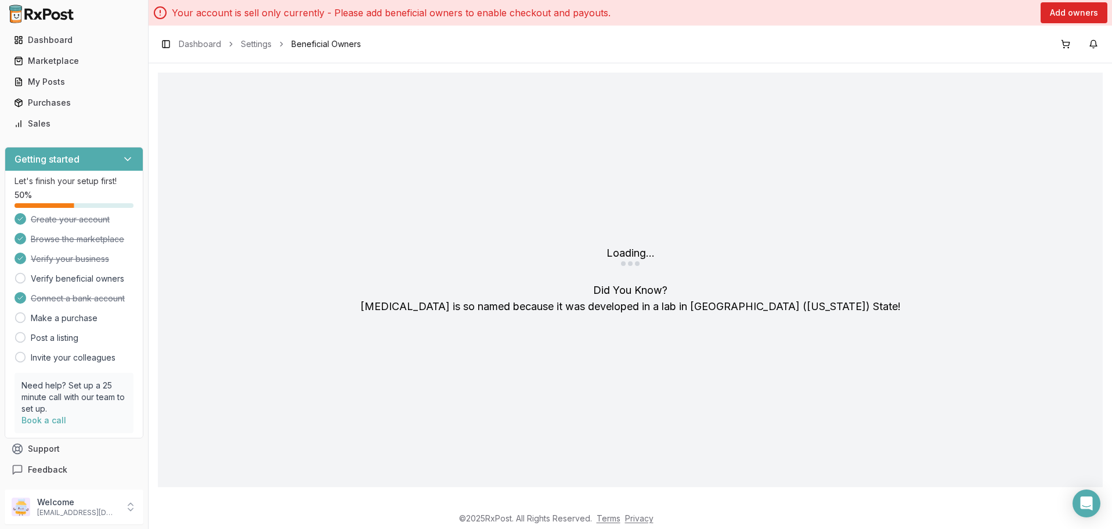
scroll to position [20, 0]
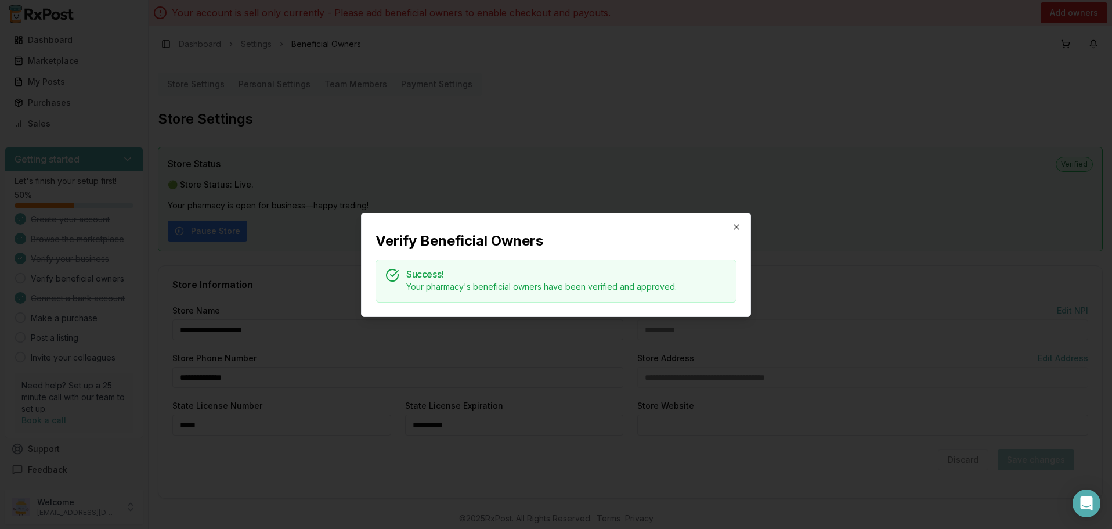
click at [735, 232] on h2 "Verify Beneficial Owners" at bounding box center [555, 241] width 361 height 19
click at [737, 224] on icon "button" at bounding box center [736, 226] width 9 height 9
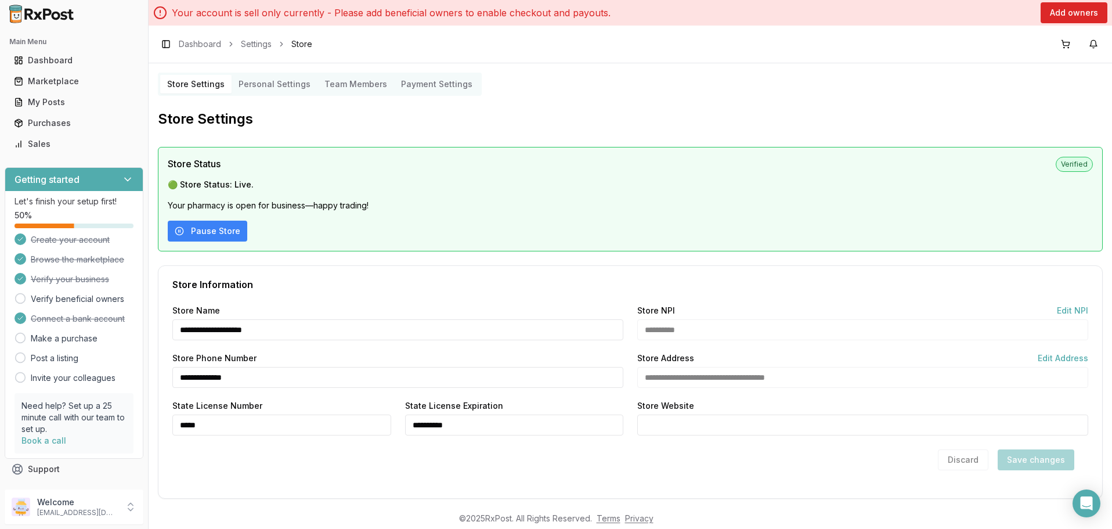
scroll to position [12, 0]
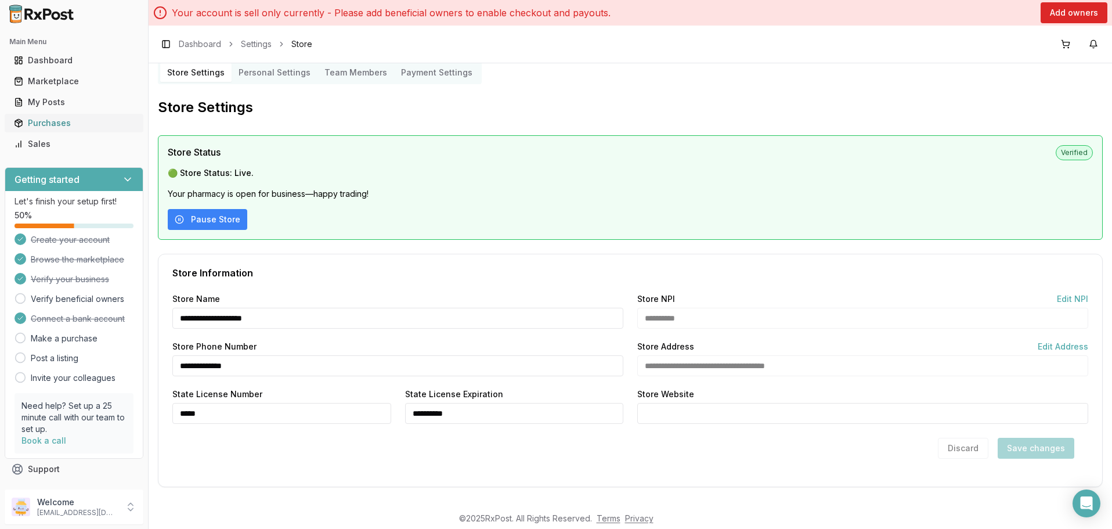
click at [39, 120] on div "Purchases" at bounding box center [74, 123] width 120 height 12
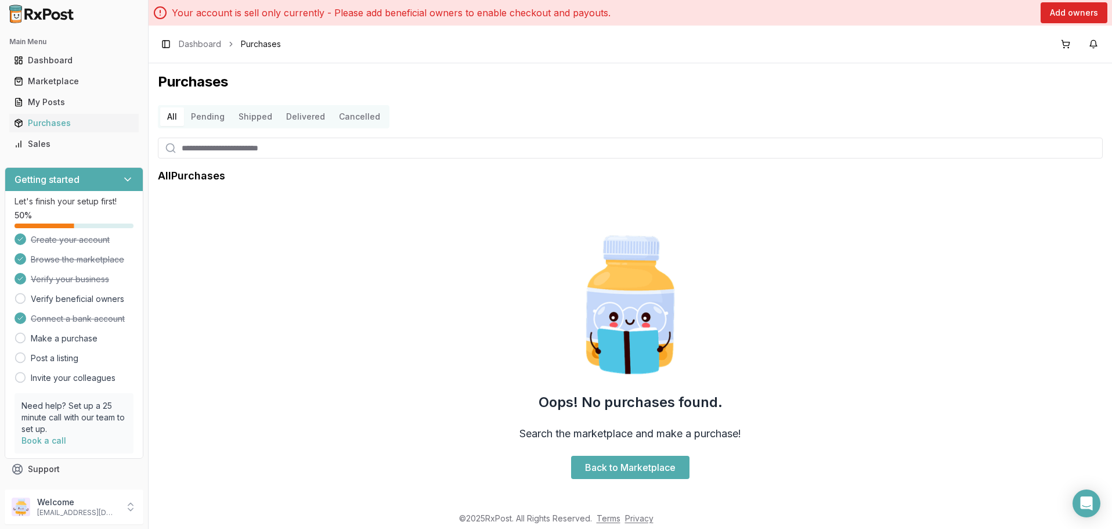
click at [211, 50] on div "Toggle Sidebar Dashboard Purchases" at bounding box center [219, 44] width 123 height 16
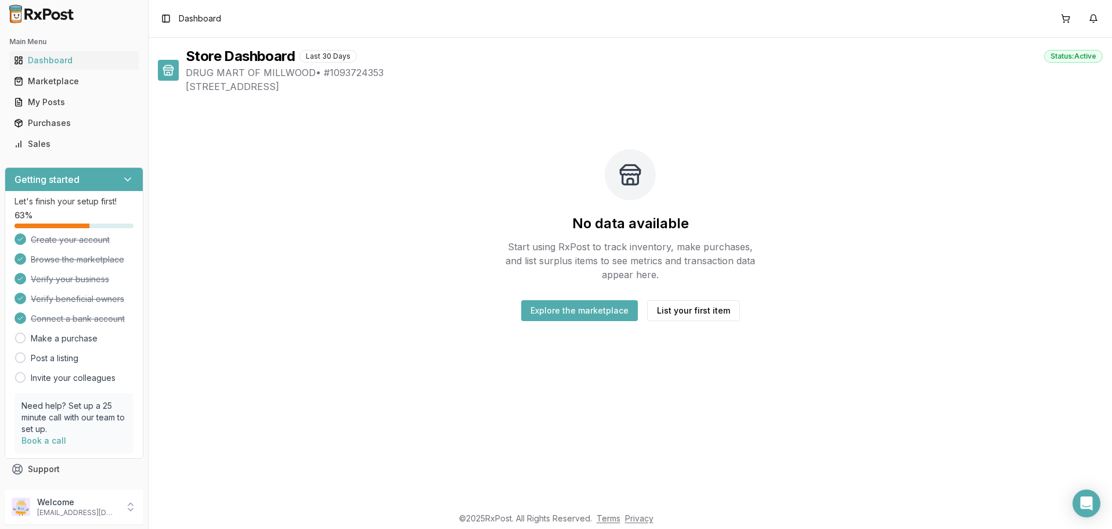
click at [593, 309] on button "Explore the marketplace" at bounding box center [579, 310] width 117 height 21
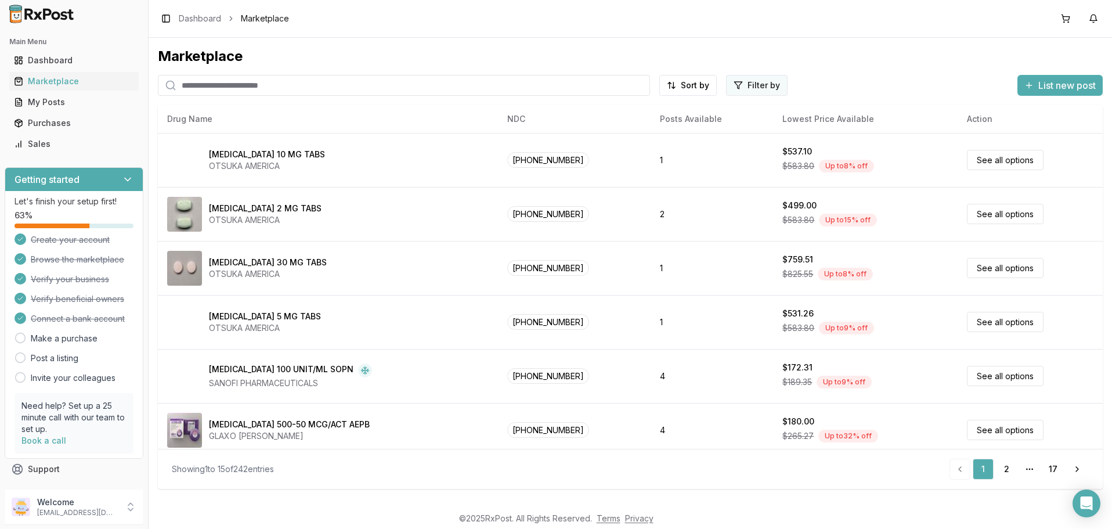
click at [754, 86] on html "Main Menu Dashboard Marketplace My Posts Purchases Sales Getting started Let's …" at bounding box center [556, 264] width 1112 height 529
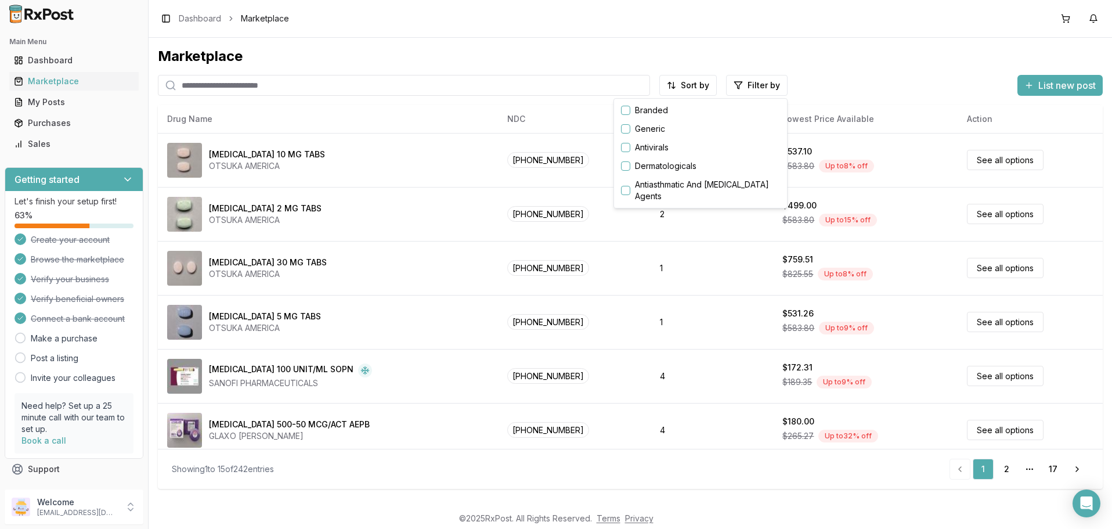
click at [628, 110] on button "button" at bounding box center [625, 110] width 9 height 9
click at [628, 111] on button "button" at bounding box center [625, 110] width 9 height 9
click at [625, 111] on button "button" at bounding box center [625, 110] width 9 height 9
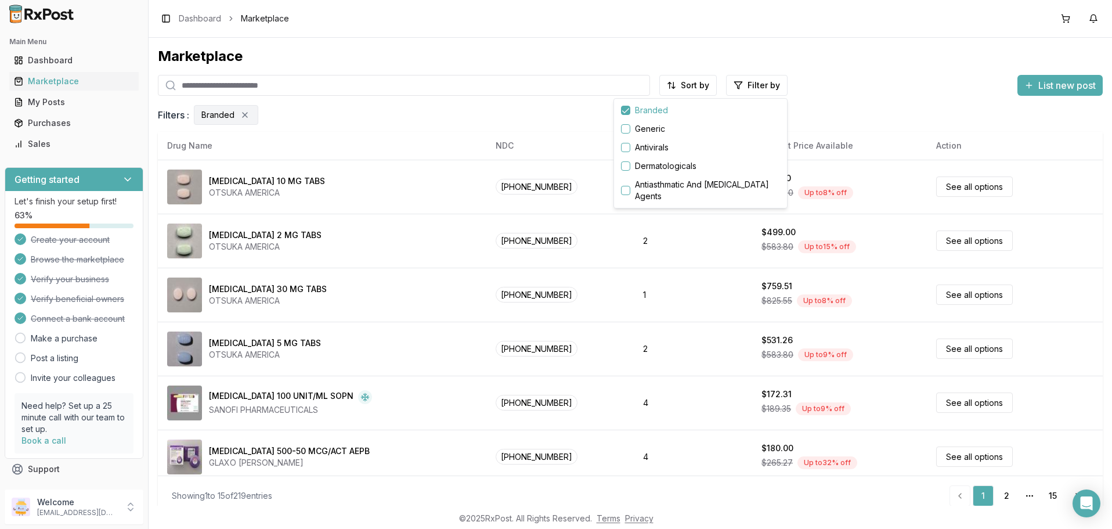
click at [690, 85] on html "Main Menu Dashboard Marketplace My Posts Purchases Sales Getting started Let's …" at bounding box center [556, 264] width 1112 height 529
click at [800, 63] on html "Main Menu Dashboard Marketplace My Posts Purchases Sales Getting started Let's …" at bounding box center [556, 264] width 1112 height 529
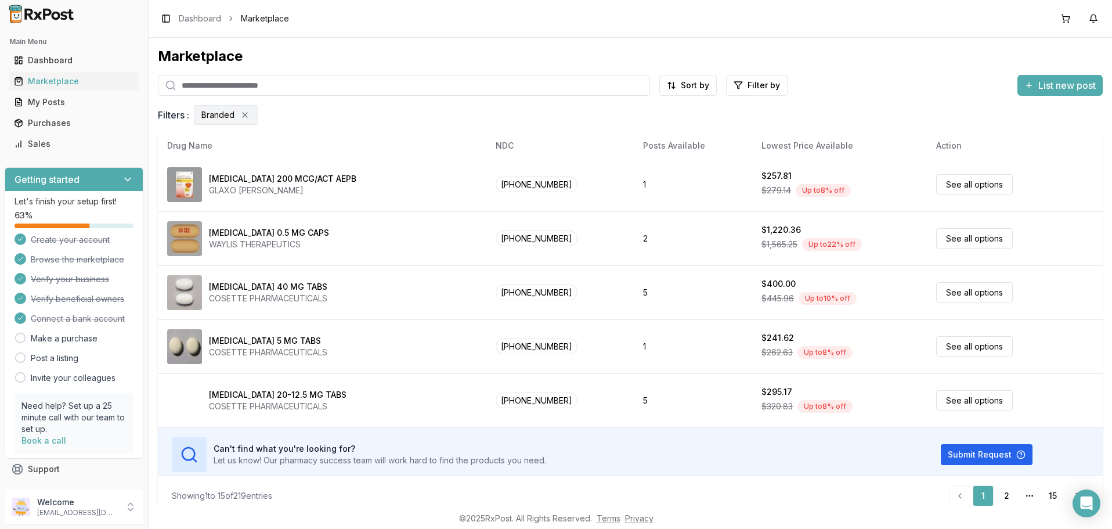
scroll to position [548, 0]
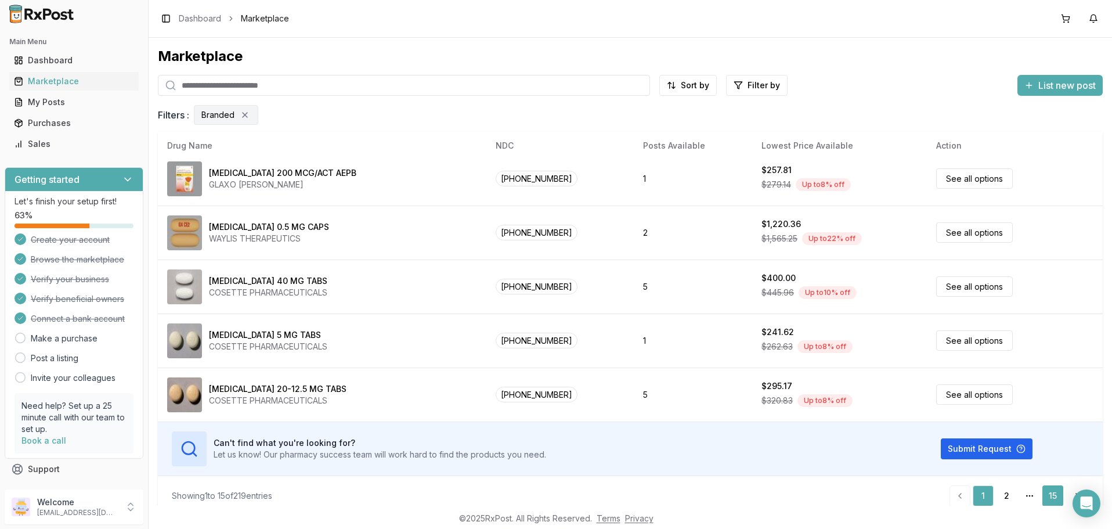
click at [1058, 500] on link "15" at bounding box center [1052, 495] width 21 height 21
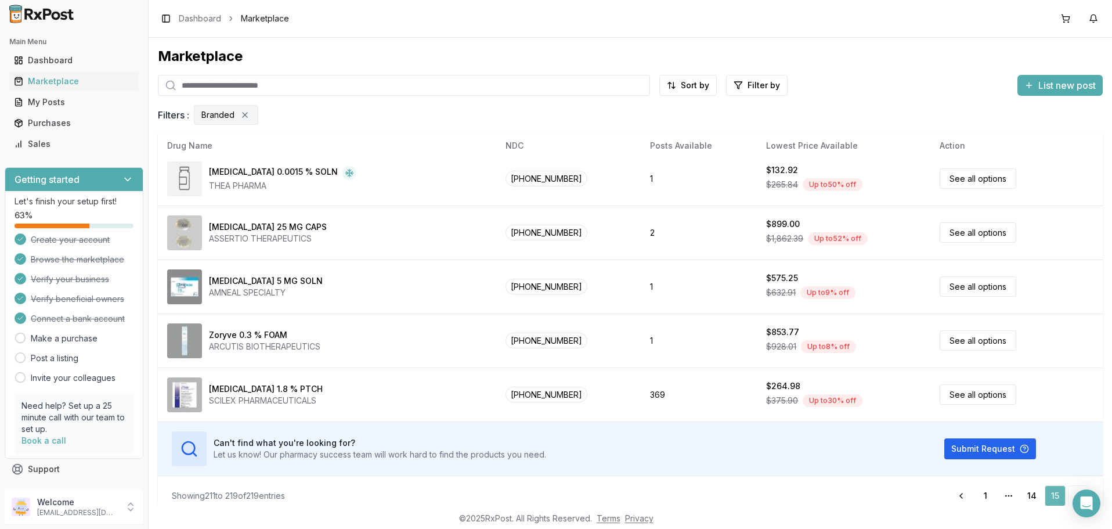
scroll to position [224, 0]
click at [989, 495] on link "1" at bounding box center [985, 495] width 21 height 21
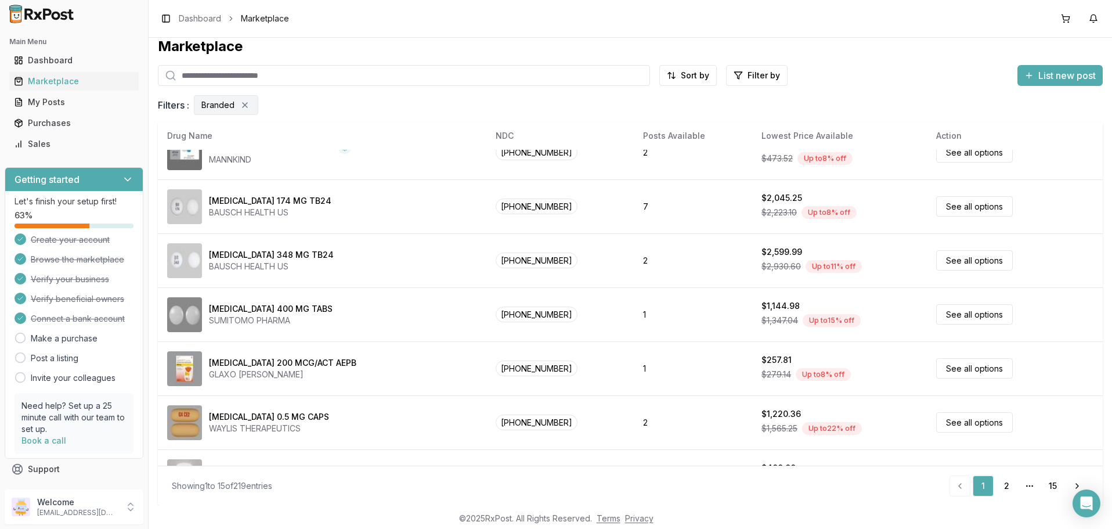
scroll to position [548, 0]
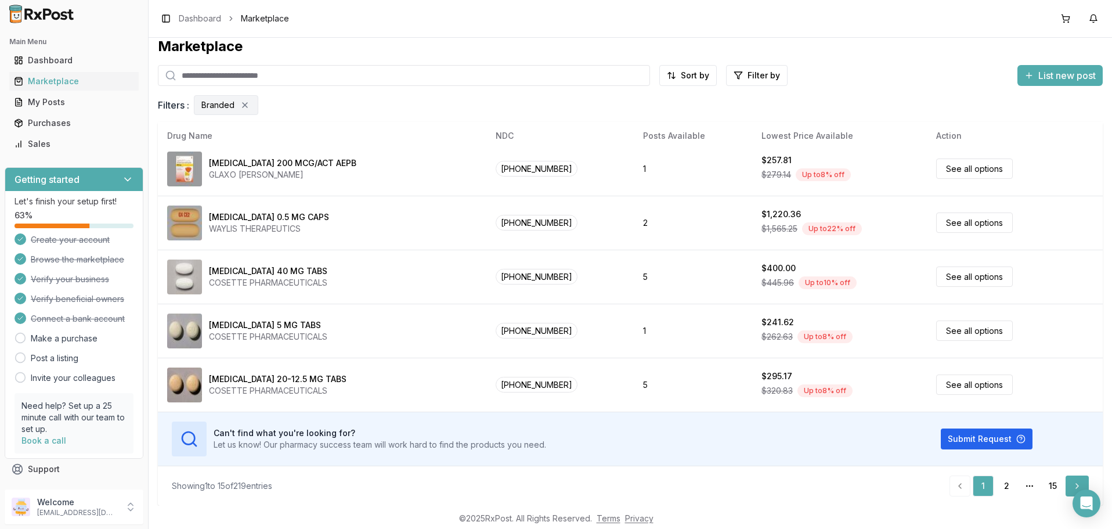
click at [1077, 485] on link "Next" at bounding box center [1076, 485] width 23 height 21
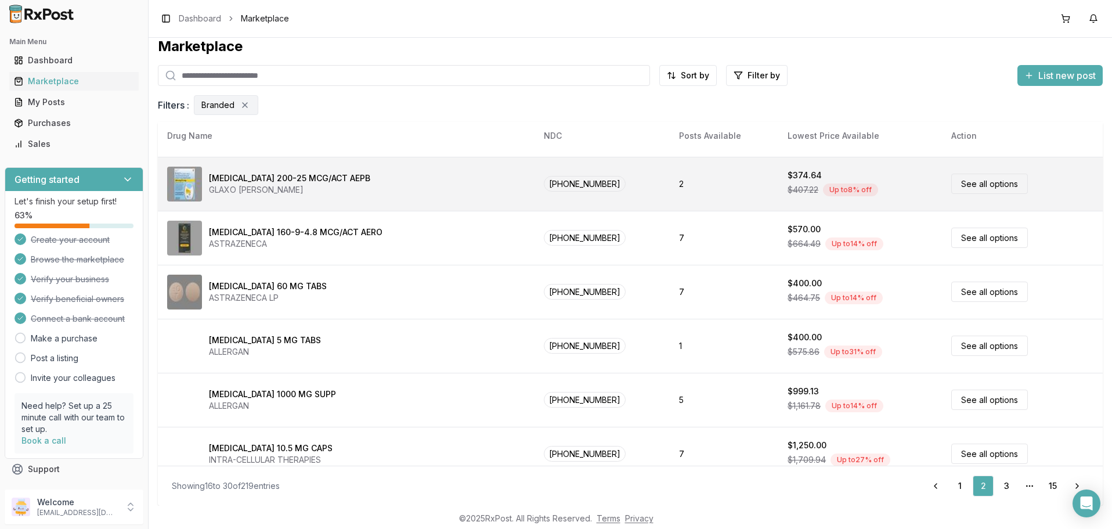
scroll to position [348, 0]
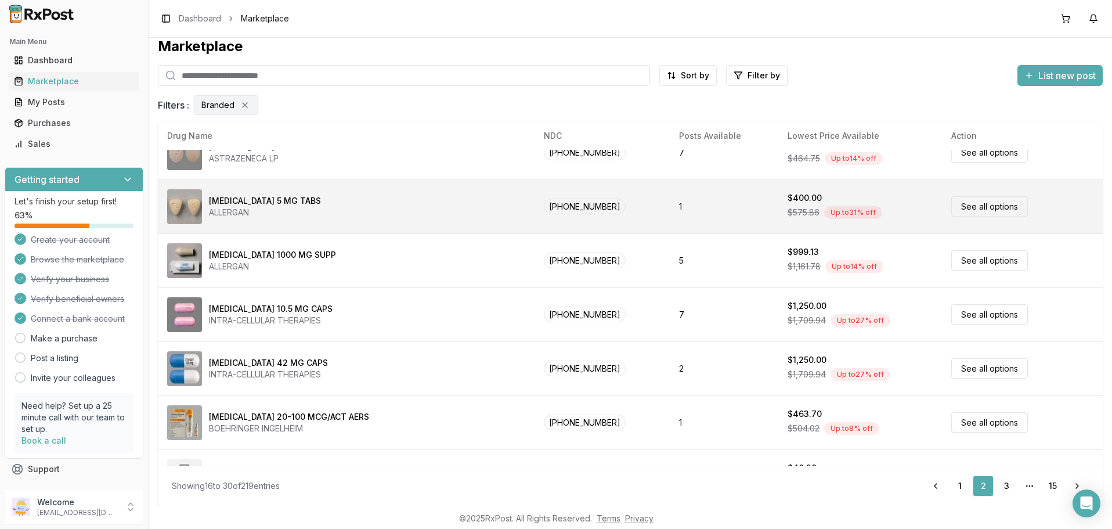
click at [970, 208] on link "See all options" at bounding box center [989, 206] width 77 height 20
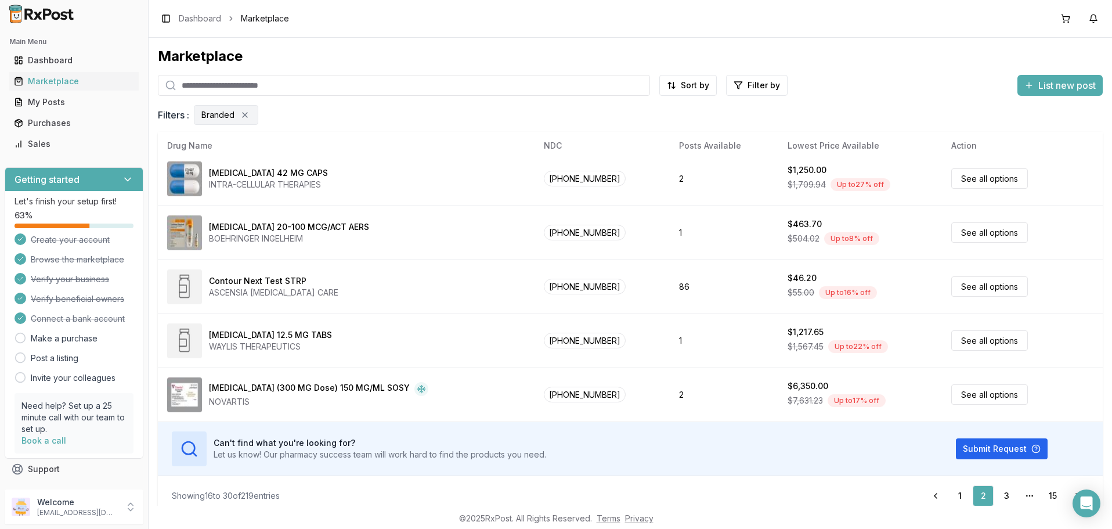
scroll to position [200, 0]
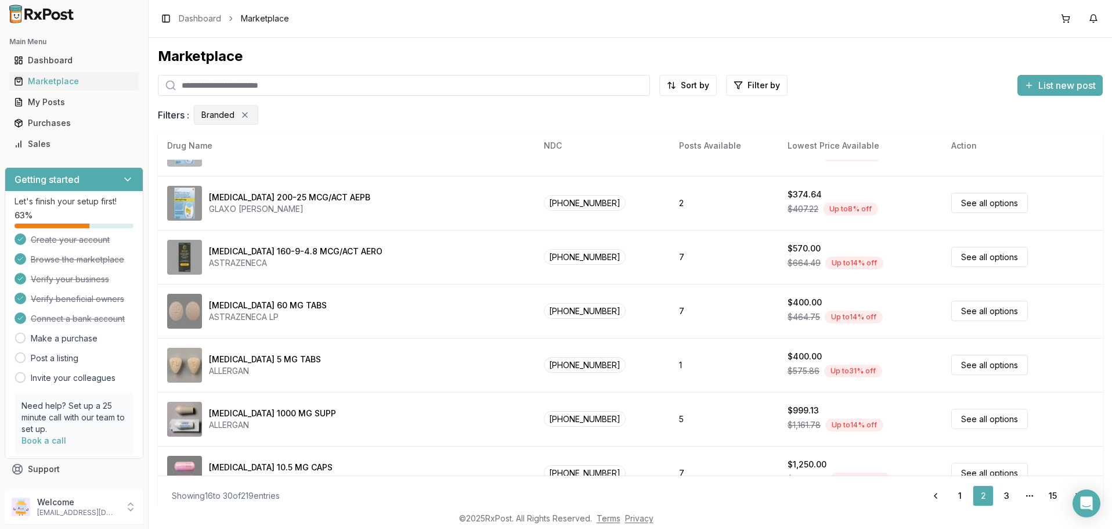
click at [329, 84] on input "search" at bounding box center [404, 85] width 492 height 21
type input "*******"
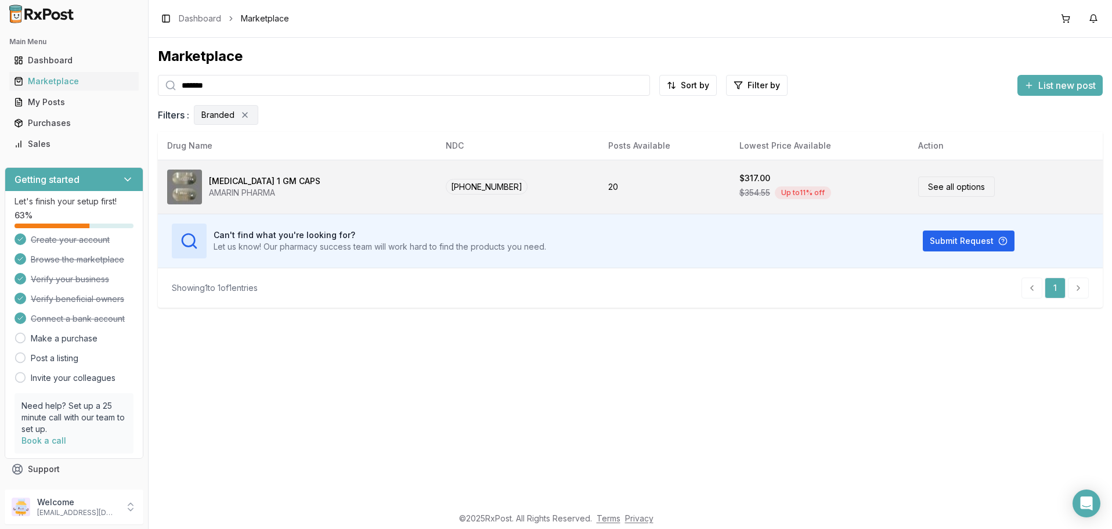
click at [928, 185] on link "See all options" at bounding box center [956, 186] width 77 height 20
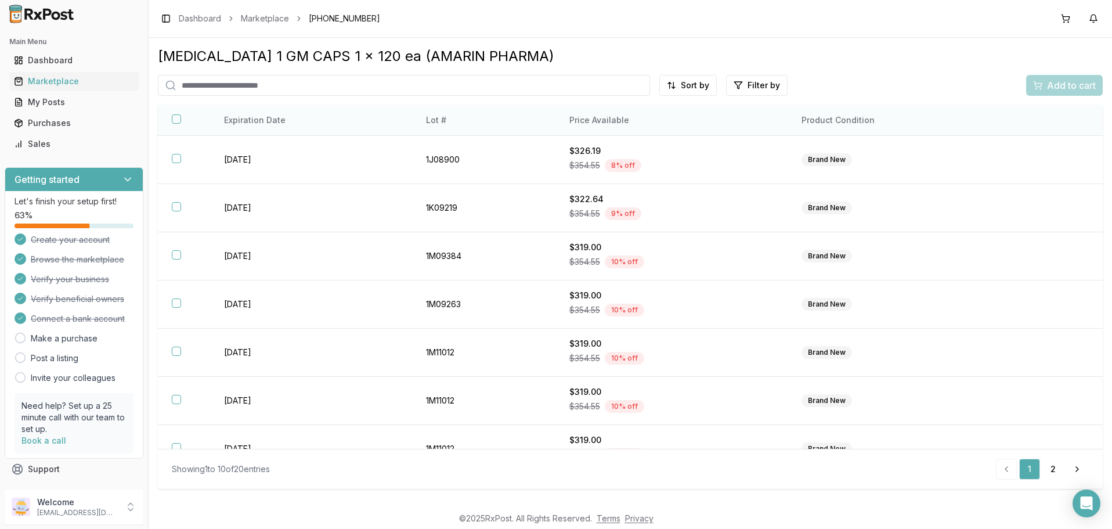
click at [607, 122] on th "Price Available" at bounding box center [671, 120] width 232 height 31
click at [704, 84] on html "Main Menu Dashboard Marketplace My Posts Purchases Sales Getting started Let's …" at bounding box center [556, 264] width 1112 height 529
click at [664, 129] on div "Price (Low to High)" at bounding box center [660, 129] width 110 height 19
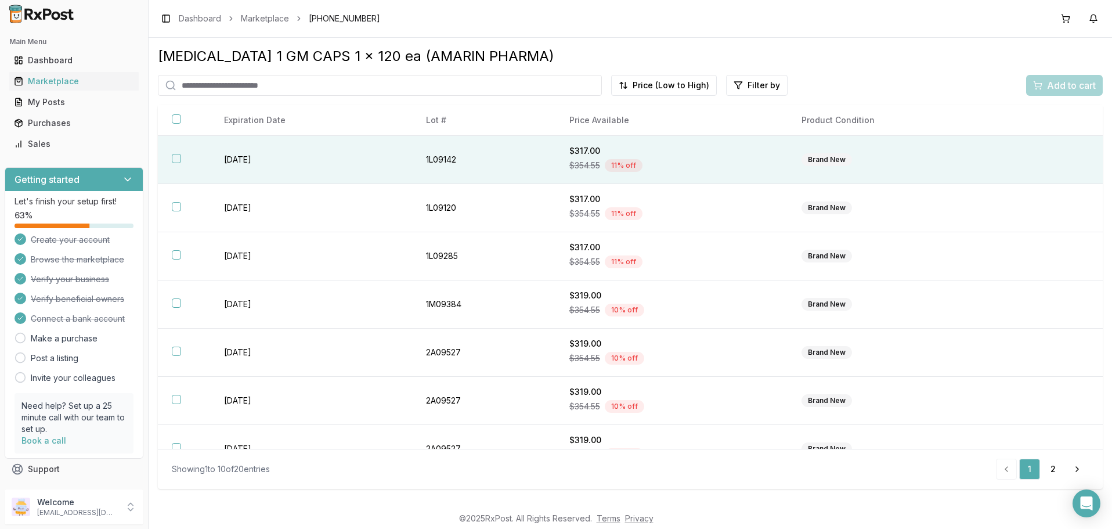
click at [174, 163] on button "button" at bounding box center [176, 158] width 9 height 9
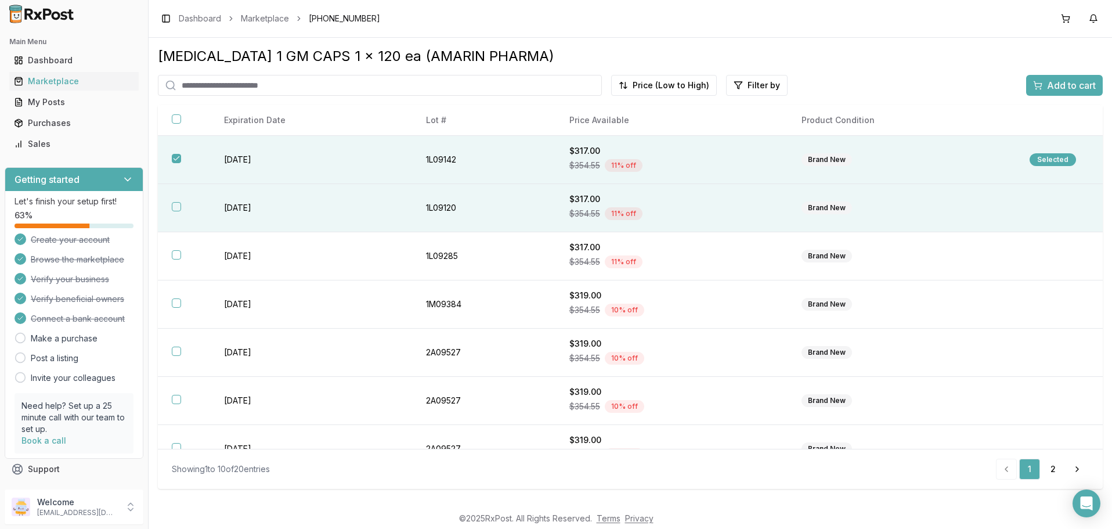
click at [177, 211] on button "button" at bounding box center [176, 206] width 9 height 9
click at [1072, 85] on span "Add to cart" at bounding box center [1071, 85] width 49 height 14
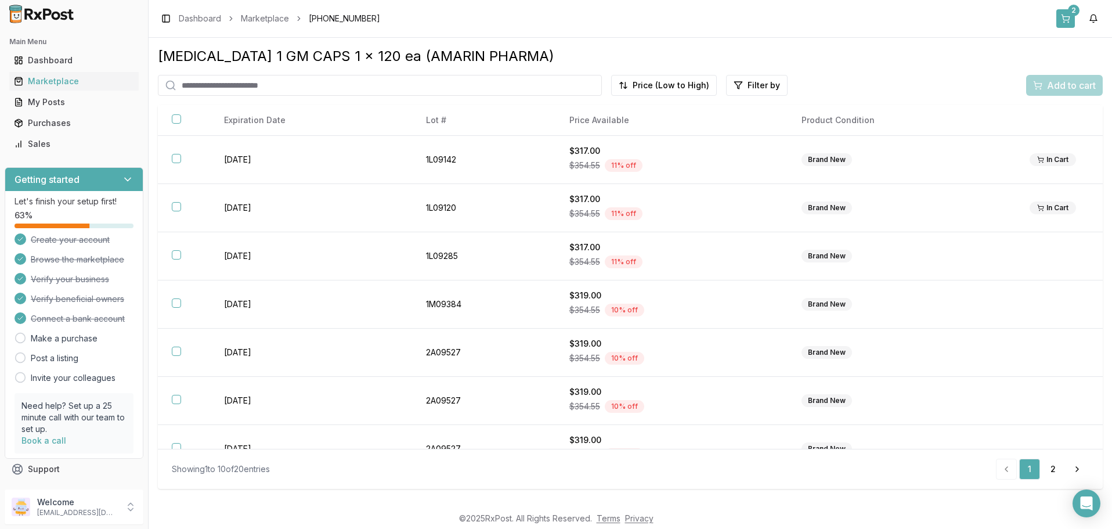
click at [1062, 17] on button "2" at bounding box center [1065, 18] width 19 height 19
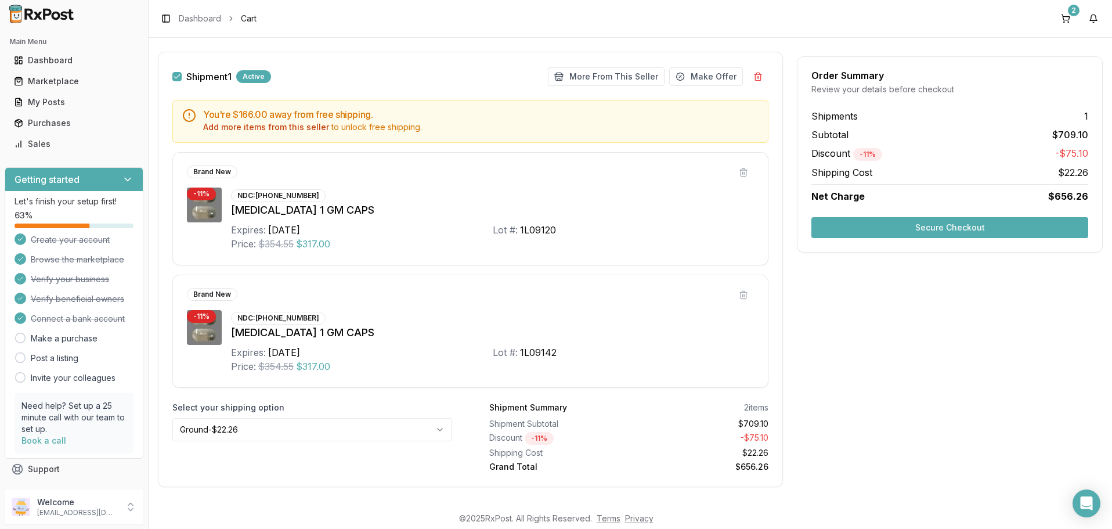
scroll to position [169, 0]
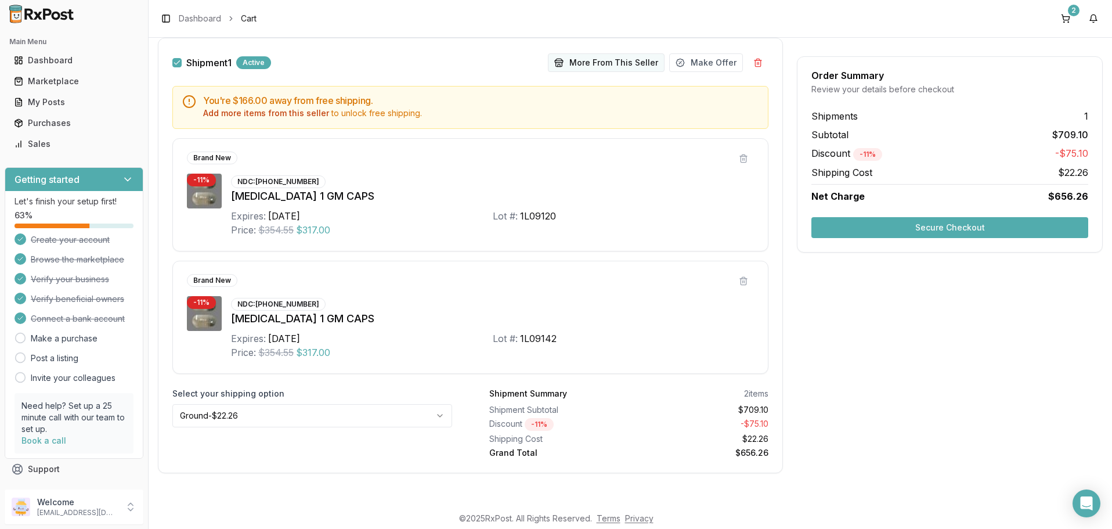
click at [621, 64] on button "More From This Seller" at bounding box center [606, 62] width 117 height 19
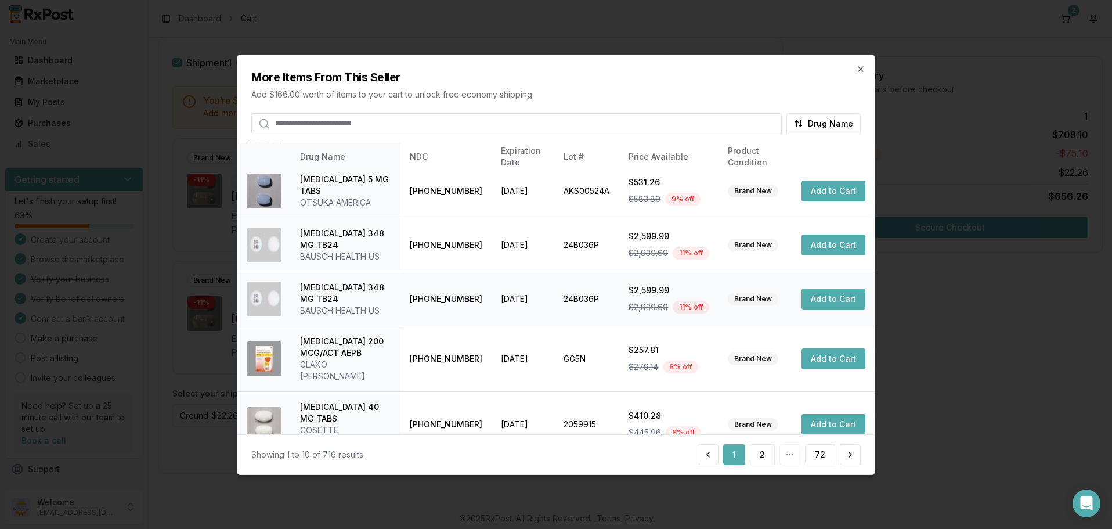
scroll to position [0, 0]
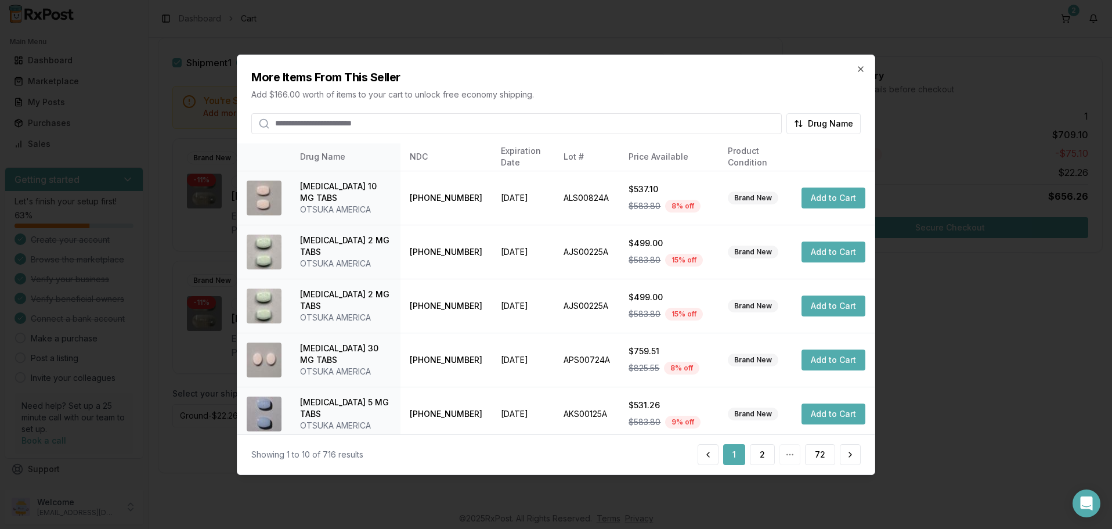
click at [413, 121] on input "search" at bounding box center [516, 123] width 530 height 21
type input "*******"
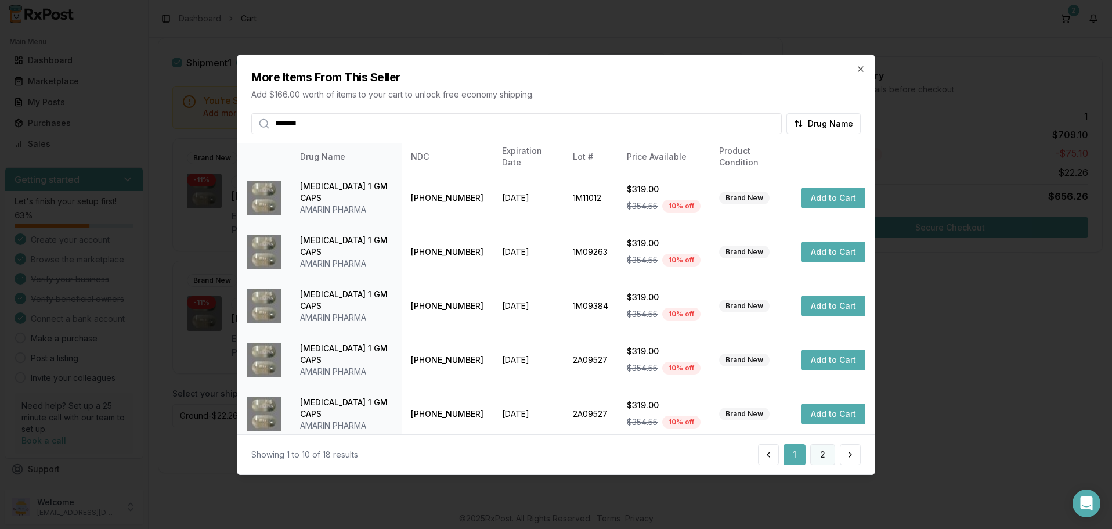
click at [822, 453] on button "2" at bounding box center [822, 454] width 25 height 21
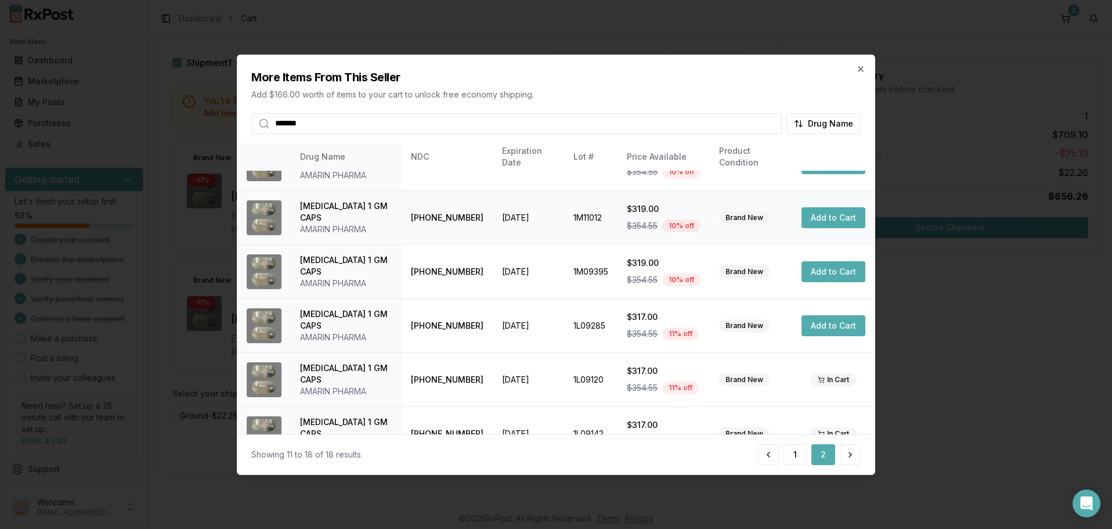
scroll to position [169, 0]
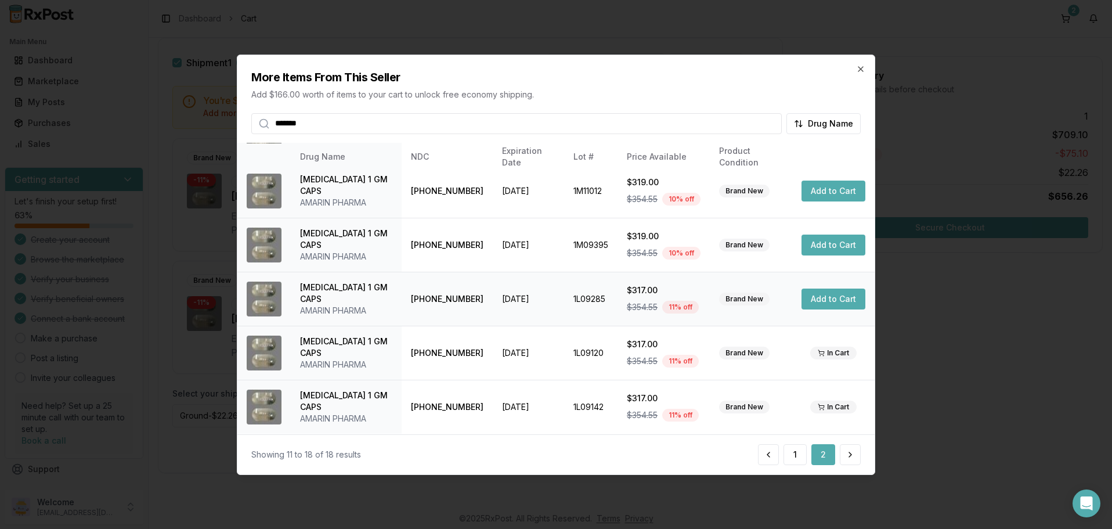
click at [833, 299] on button "Add to Cart" at bounding box center [833, 298] width 64 height 21
click at [862, 66] on icon "button" at bounding box center [860, 68] width 9 height 9
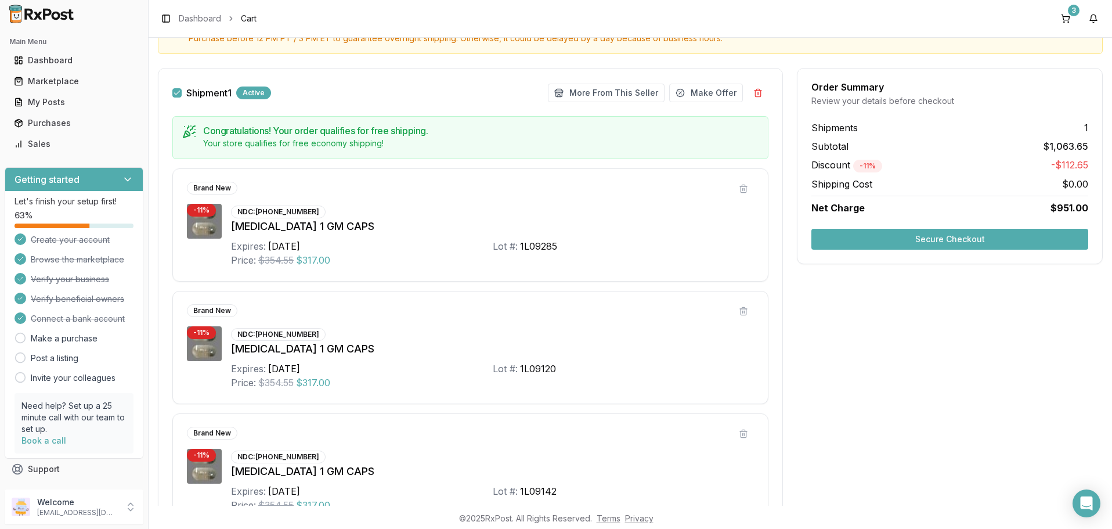
scroll to position [292, 0]
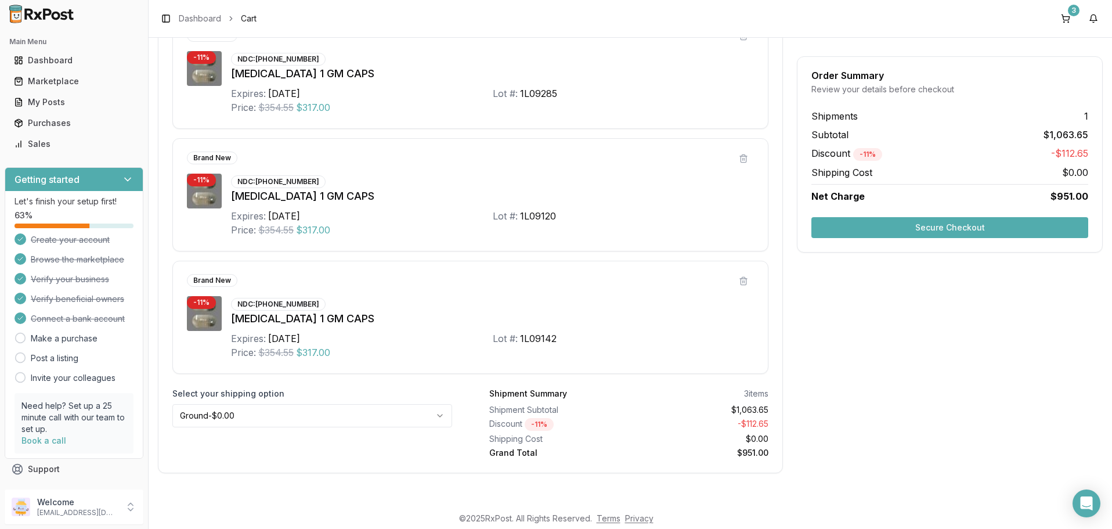
click at [435, 414] on html "Main Menu Dashboard Marketplace My Posts Purchases Sales Getting started Let's …" at bounding box center [556, 264] width 1112 height 529
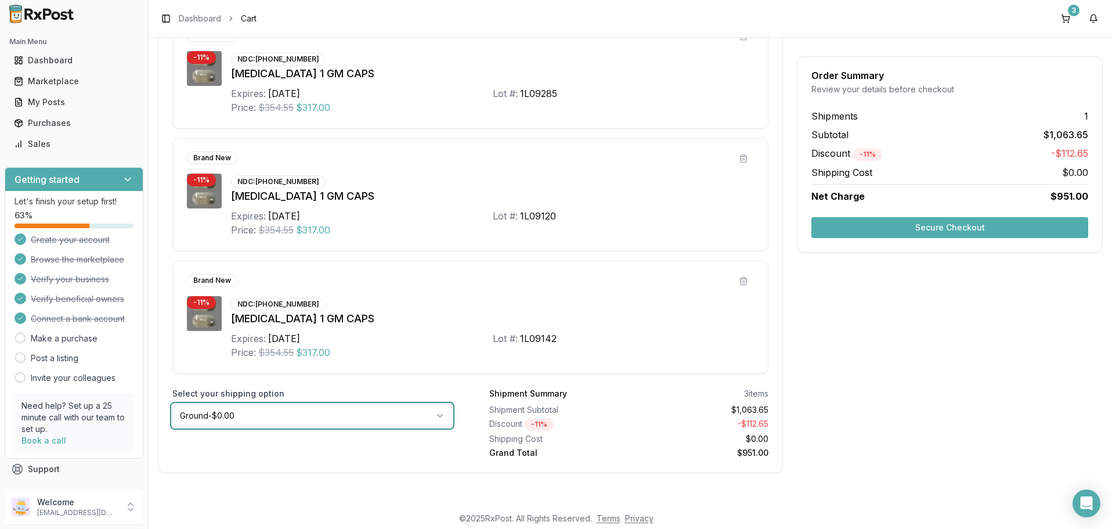
click at [435, 414] on html "Main Menu Dashboard Marketplace My Posts Purchases Sales Getting started Let's …" at bounding box center [556, 264] width 1112 height 529
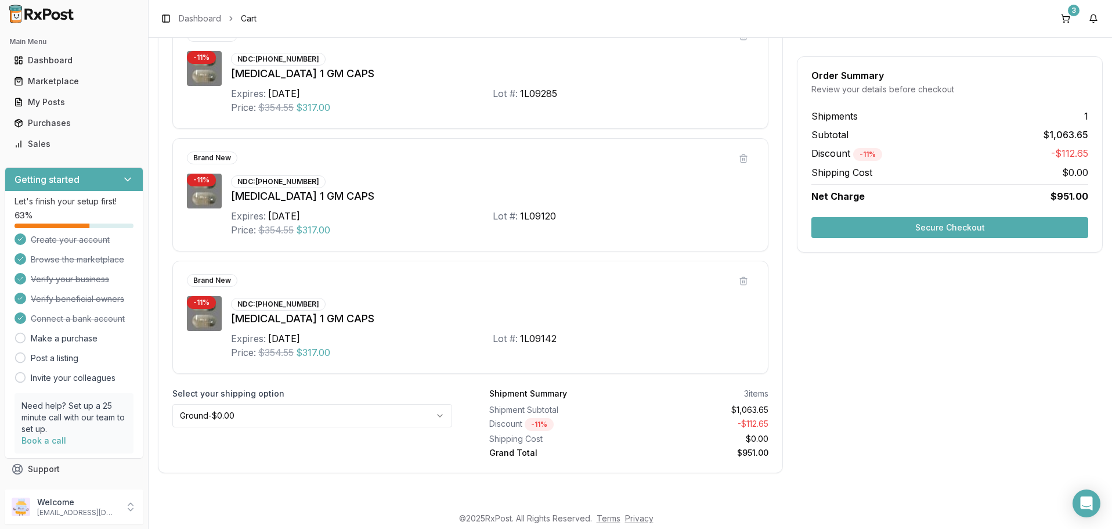
click at [946, 226] on button "Secure Checkout" at bounding box center [949, 227] width 277 height 21
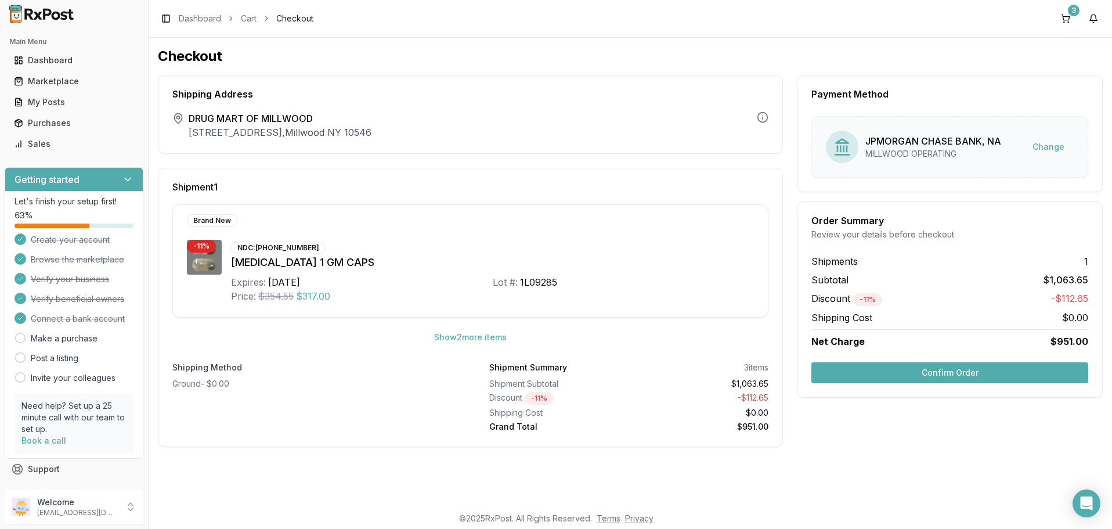
click at [960, 371] on button "Confirm Order" at bounding box center [949, 372] width 277 height 21
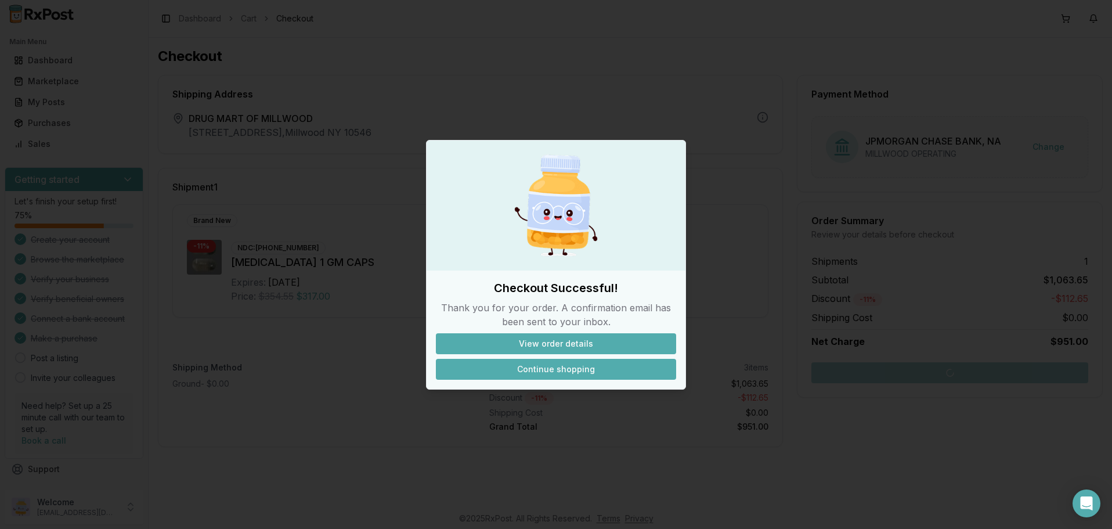
click at [564, 368] on button "Continue shopping" at bounding box center [556, 369] width 240 height 21
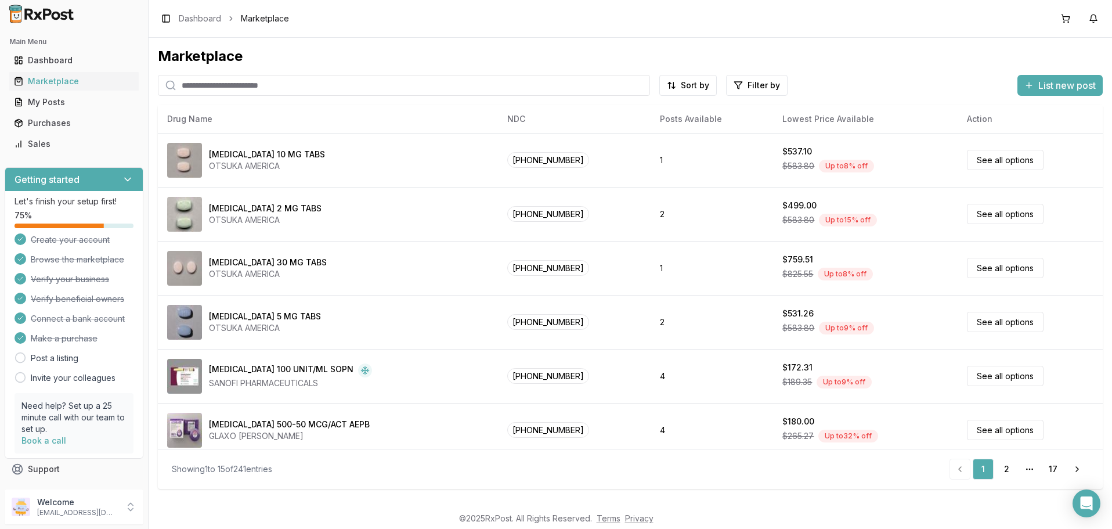
click at [350, 84] on input "search" at bounding box center [404, 85] width 492 height 21
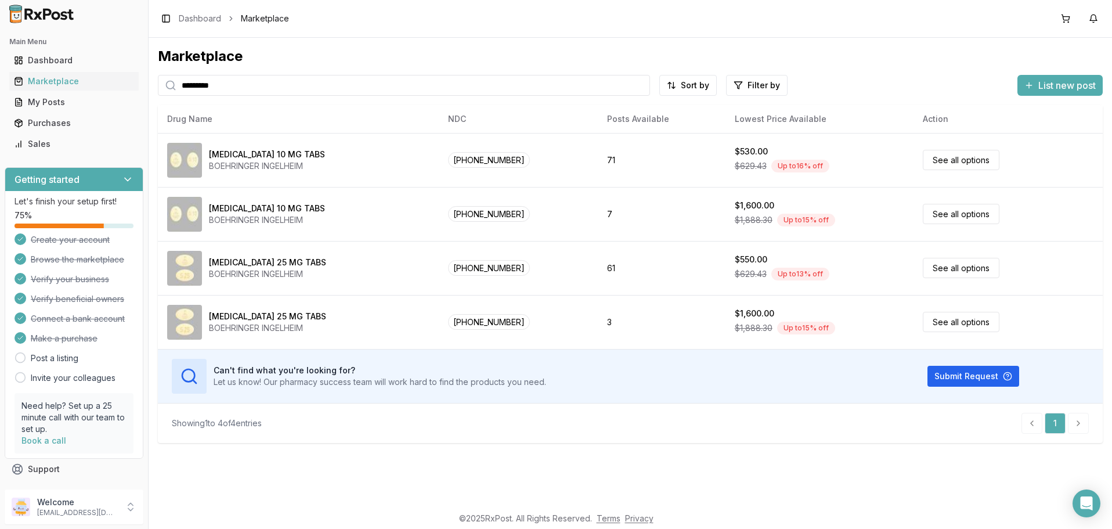
click at [223, 88] on input "*********" at bounding box center [404, 85] width 492 height 21
paste input "**"
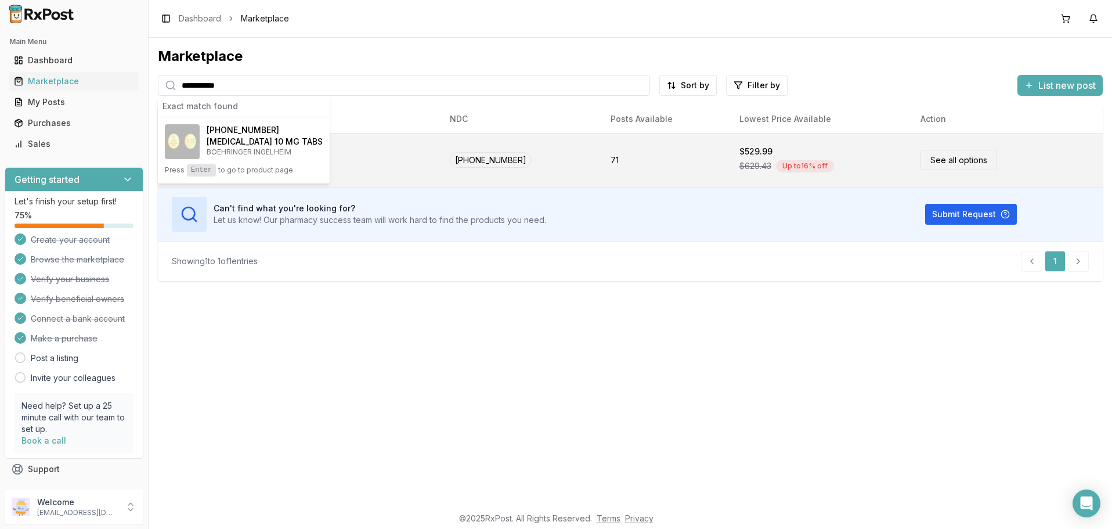
type input "**********"
click at [938, 157] on link "See all options" at bounding box center [958, 160] width 77 height 20
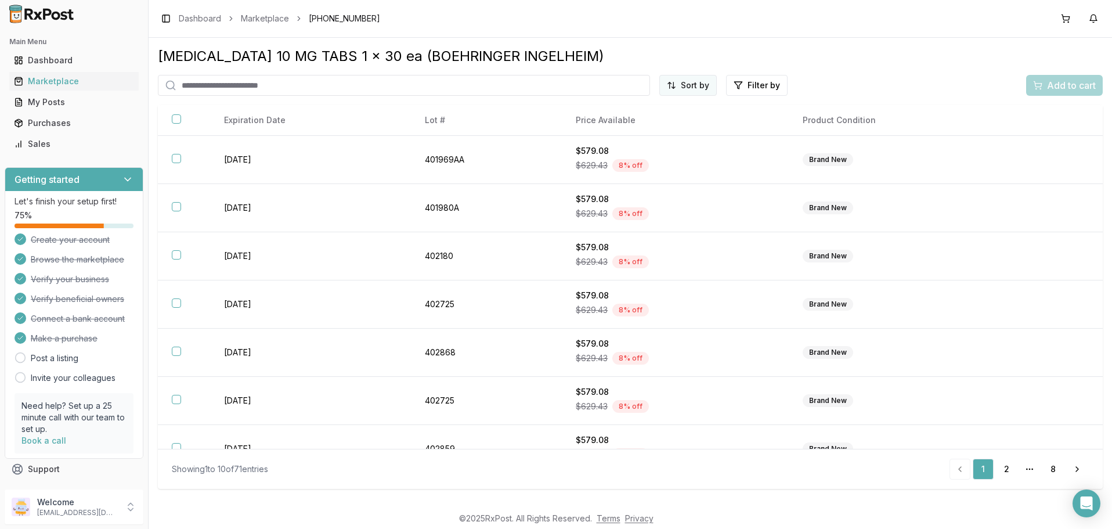
click at [699, 90] on html "Main Menu Dashboard Marketplace My Posts Purchases Sales Getting started Let's …" at bounding box center [556, 264] width 1112 height 529
click at [654, 125] on div "Price (Low to High)" at bounding box center [660, 129] width 110 height 19
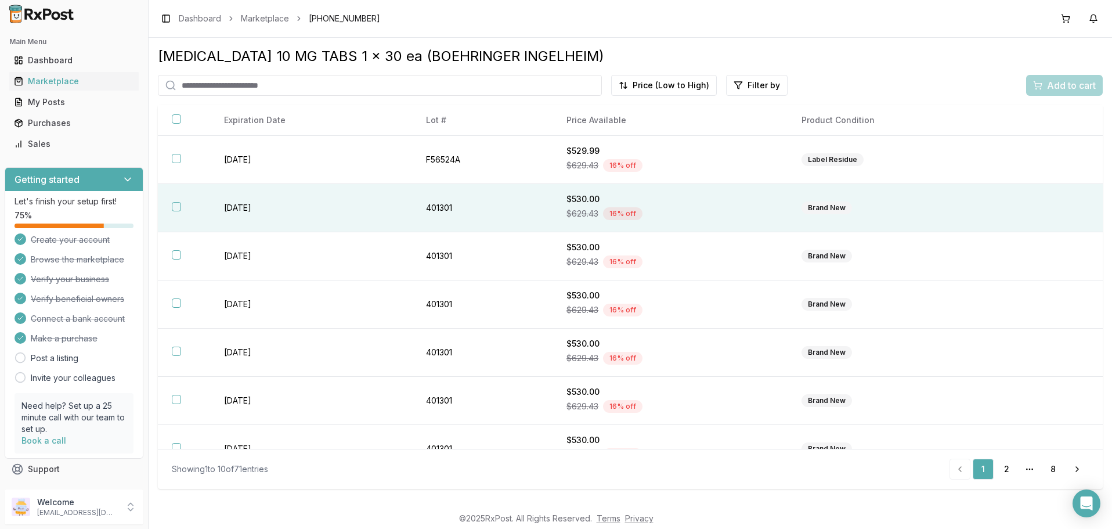
click at [179, 211] on button "button" at bounding box center [176, 206] width 9 height 9
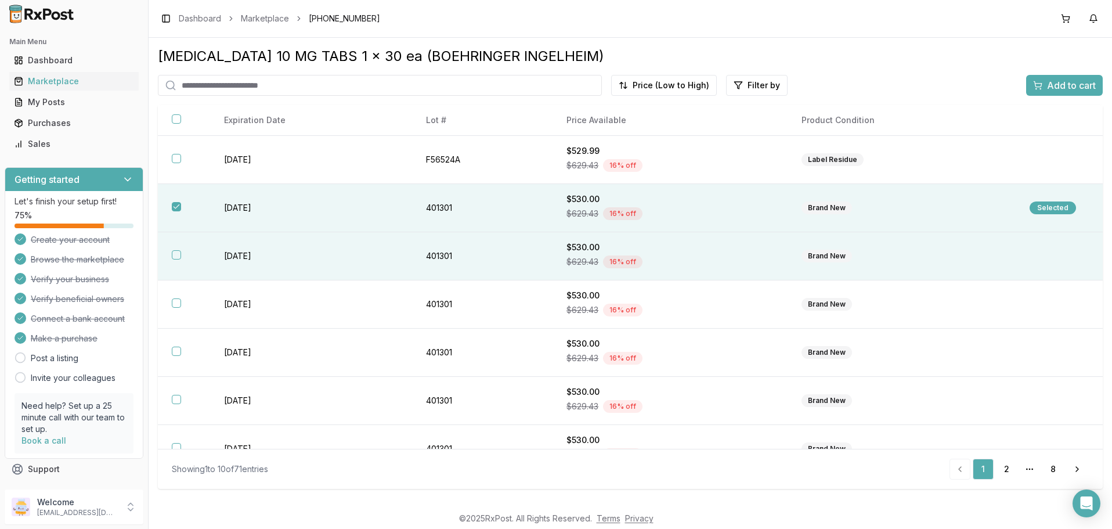
click at [175, 258] on button "button" at bounding box center [176, 254] width 9 height 9
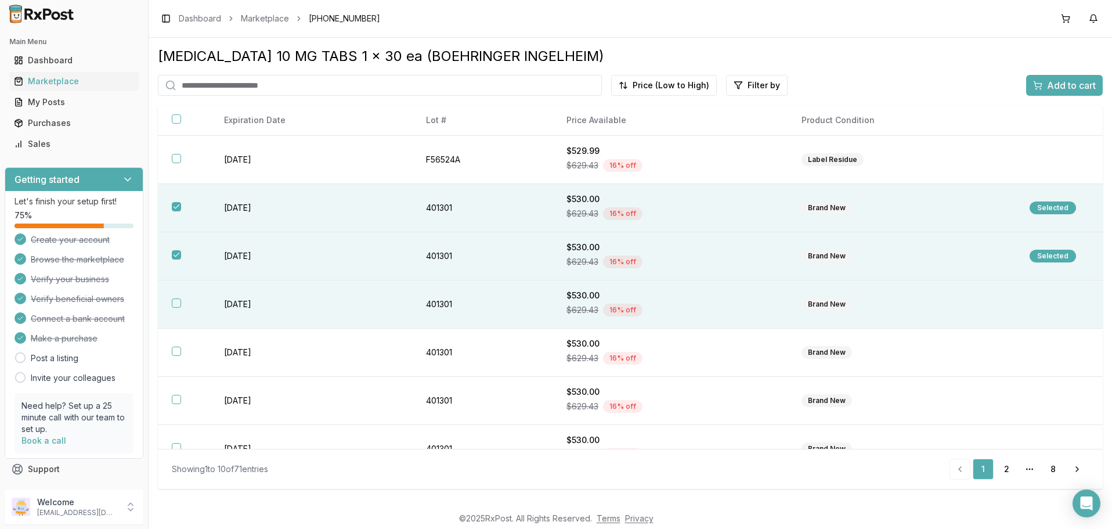
click at [175, 308] on button "button" at bounding box center [176, 302] width 9 height 9
click at [1068, 86] on span "Add to cart" at bounding box center [1071, 85] width 49 height 14
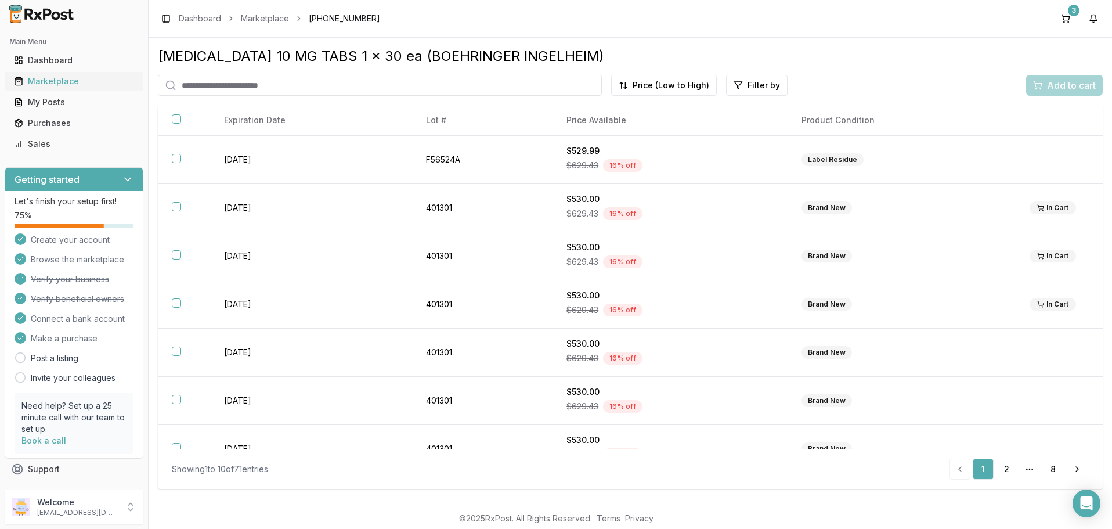
click at [56, 80] on div "Marketplace" at bounding box center [74, 81] width 120 height 12
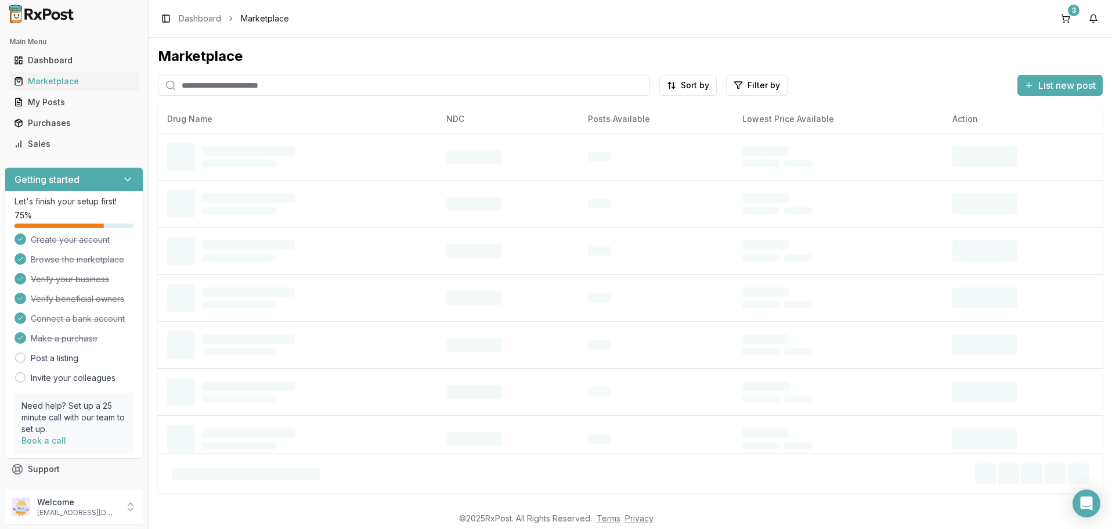
click at [297, 80] on input "search" at bounding box center [404, 85] width 492 height 21
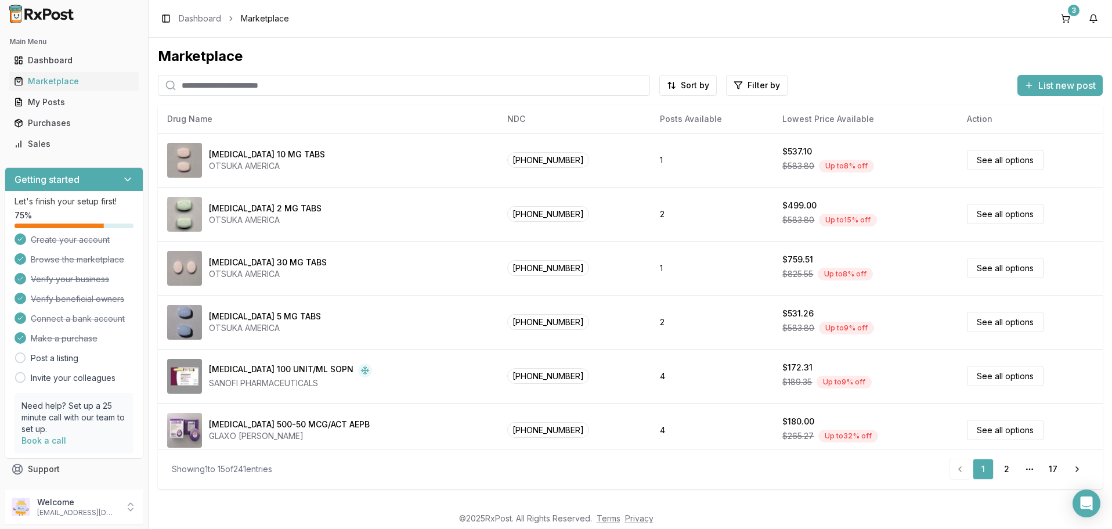
paste input "**********"
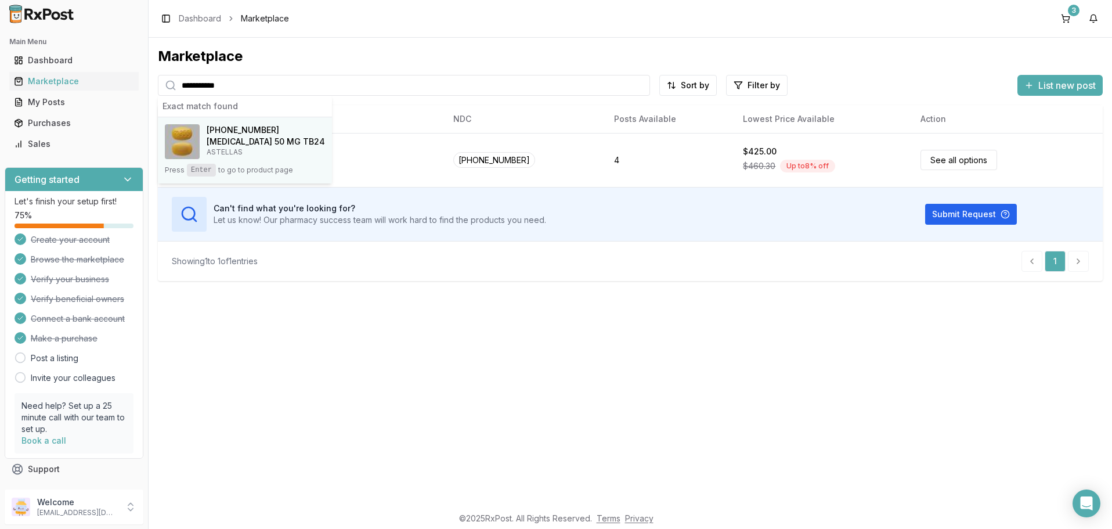
type input "**********"
click at [258, 133] on span "[PHONE_NUMBER]" at bounding box center [243, 130] width 73 height 12
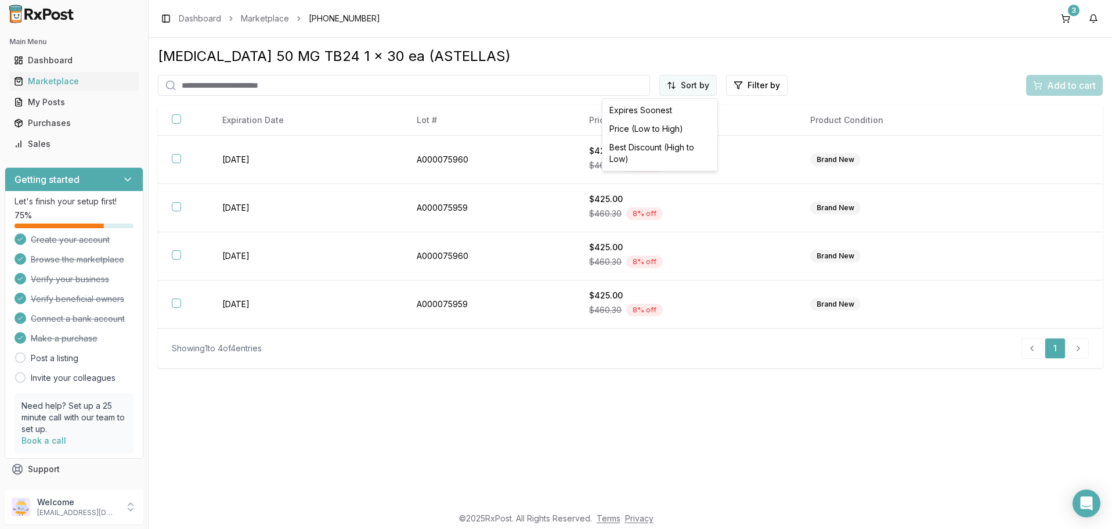
click at [685, 87] on html "Main Menu Dashboard Marketplace My Posts Purchases Sales Getting started Let's …" at bounding box center [556, 264] width 1112 height 529
click at [650, 128] on div "Price (Low to High)" at bounding box center [660, 129] width 110 height 19
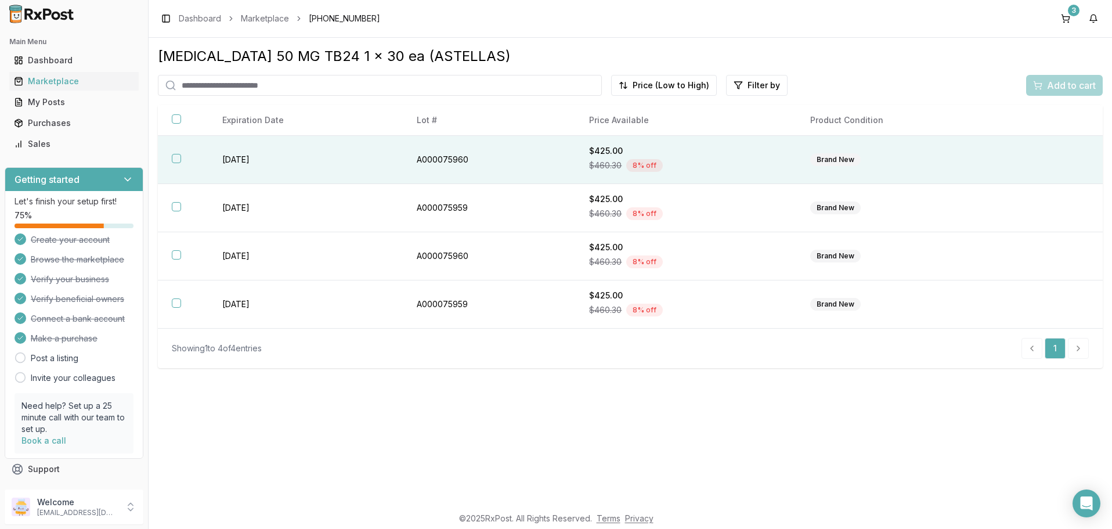
click at [176, 161] on button "button" at bounding box center [176, 158] width 9 height 9
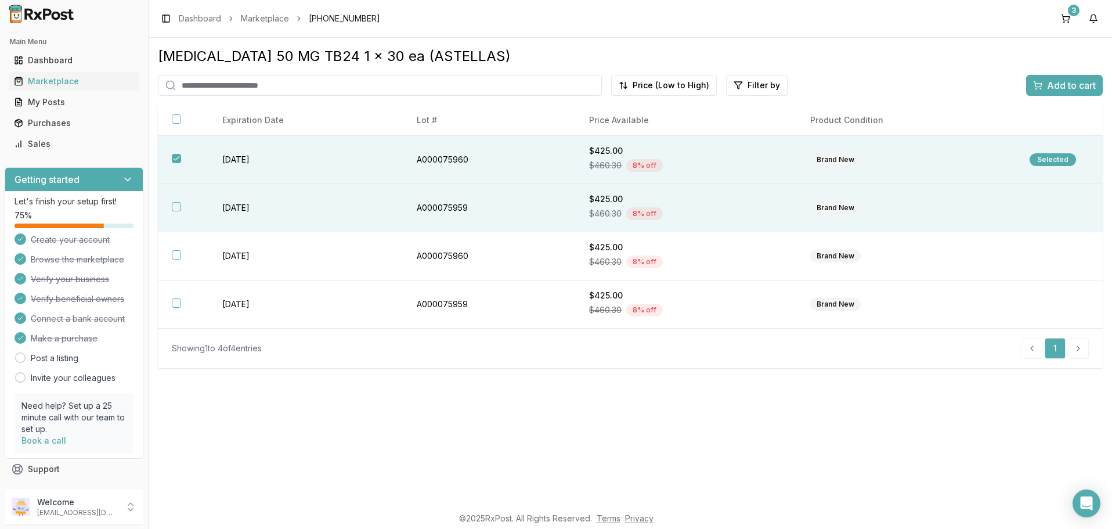
click at [179, 211] on button "button" at bounding box center [176, 206] width 9 height 9
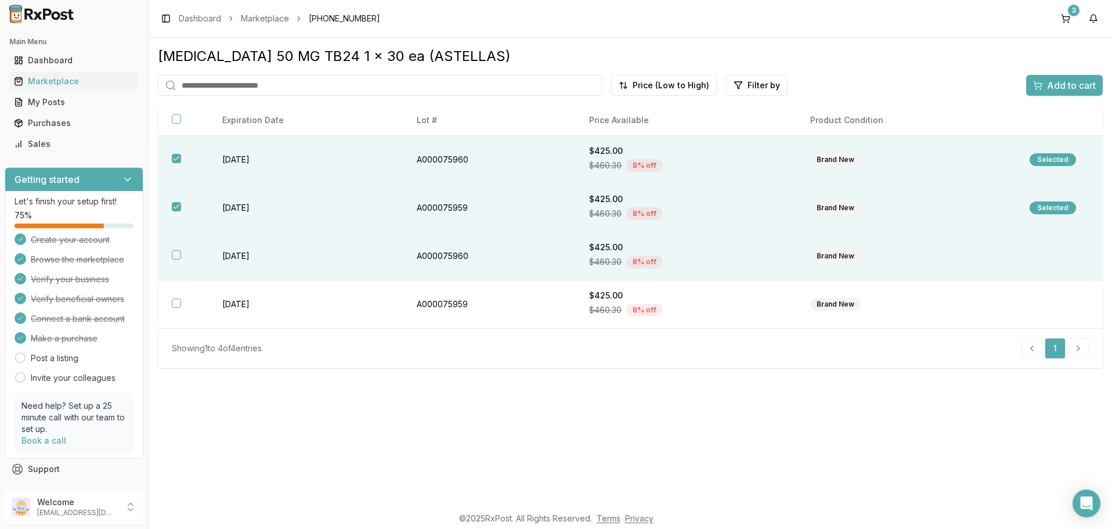
click at [175, 259] on button "button" at bounding box center [176, 254] width 9 height 9
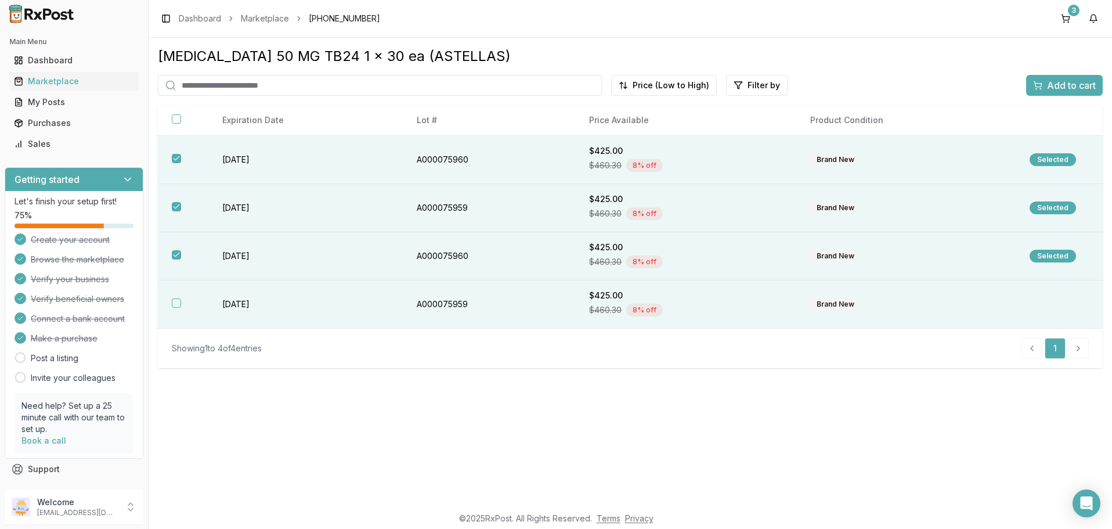
click at [175, 308] on button "button" at bounding box center [176, 302] width 9 height 9
click at [1059, 85] on span "Add to cart" at bounding box center [1071, 85] width 49 height 14
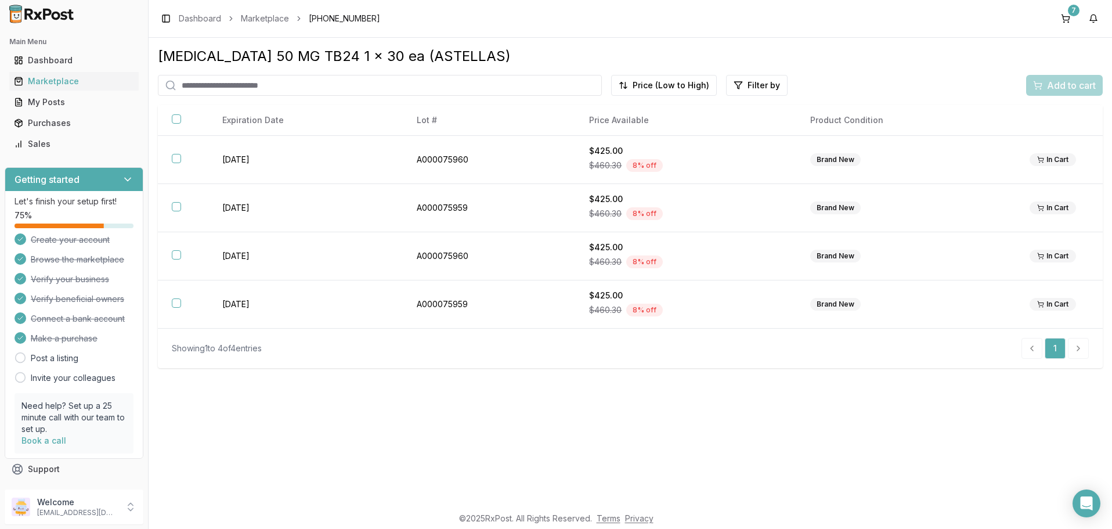
click at [244, 84] on input "search" at bounding box center [380, 85] width 444 height 21
paste input "**********"
type input "**********"
click at [396, 422] on div "**********" at bounding box center [630, 272] width 963 height 468
click at [50, 79] on div "Marketplace" at bounding box center [74, 81] width 120 height 12
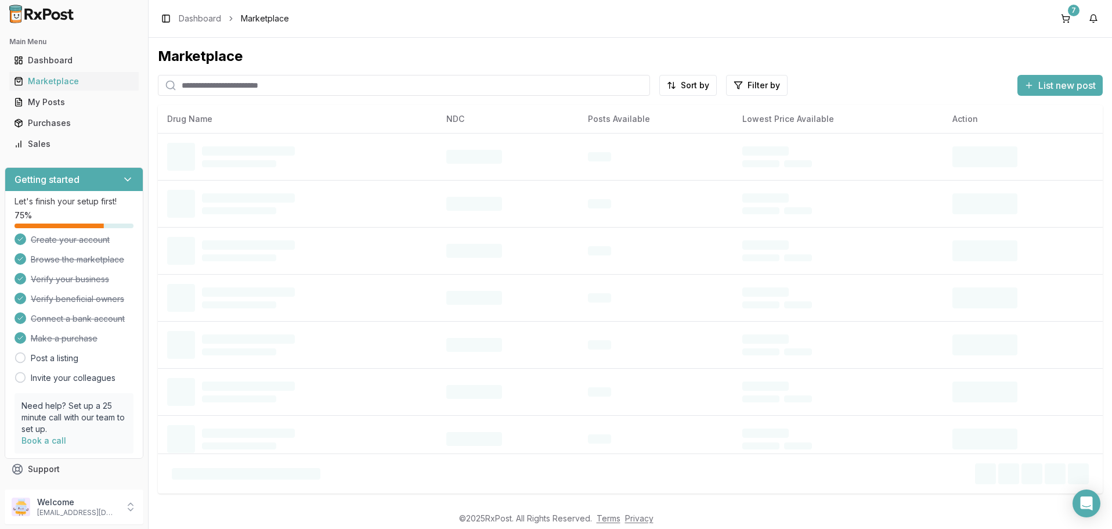
click at [236, 83] on input "search" at bounding box center [404, 85] width 492 height 21
paste input "**********"
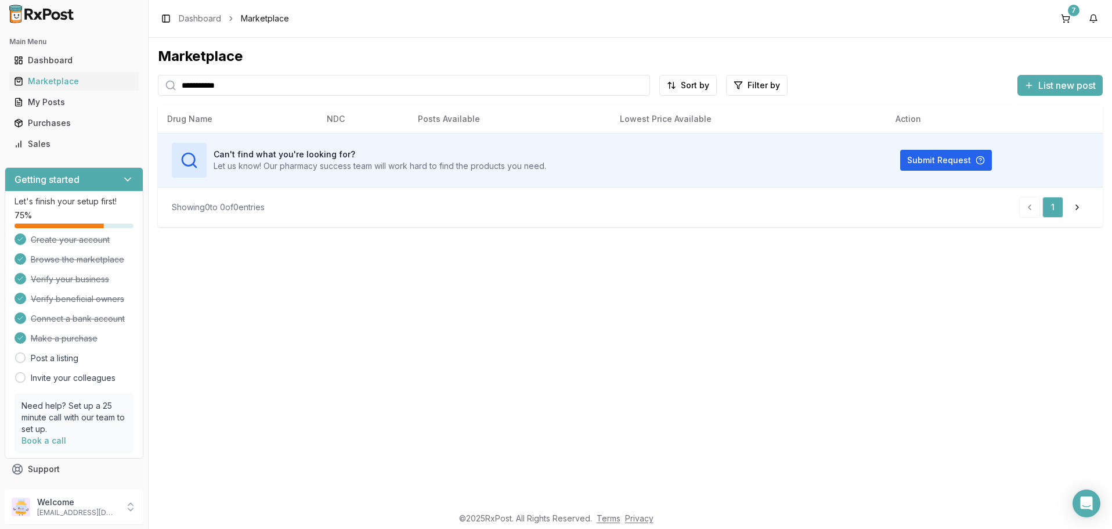
drag, startPoint x: 275, startPoint y: 88, endPoint x: 55, endPoint y: 81, distance: 220.6
click at [158, 81] on input "**********" at bounding box center [404, 85] width 492 height 21
type input "*******"
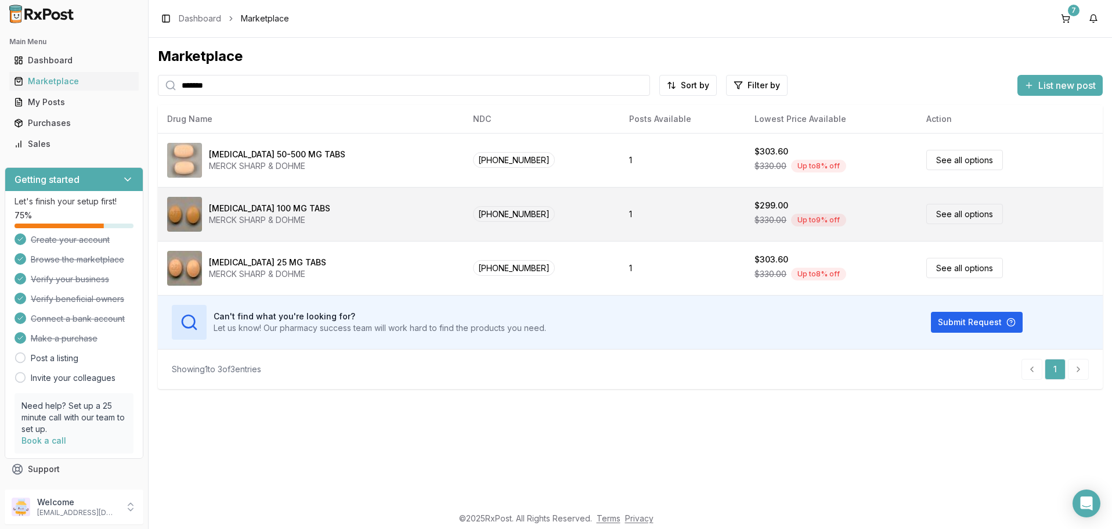
click at [938, 216] on link "See all options" at bounding box center [964, 214] width 77 height 20
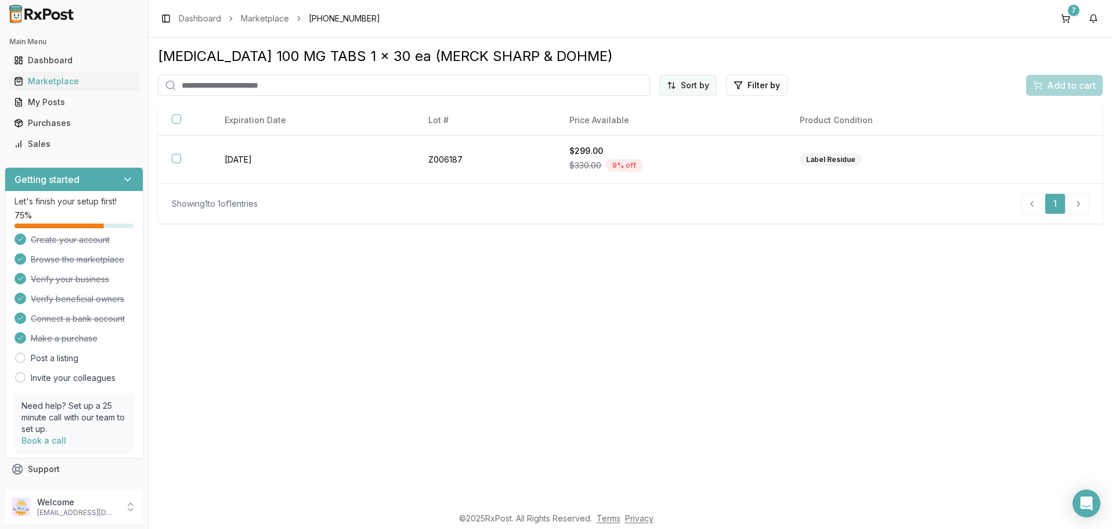
click at [692, 88] on html "Main Menu Dashboard Marketplace My Posts Purchases Sales Getting started Let's …" at bounding box center [556, 264] width 1112 height 529
click at [645, 126] on div "Price (Low to High)" at bounding box center [660, 129] width 110 height 19
click at [1064, 14] on button "7" at bounding box center [1065, 18] width 19 height 19
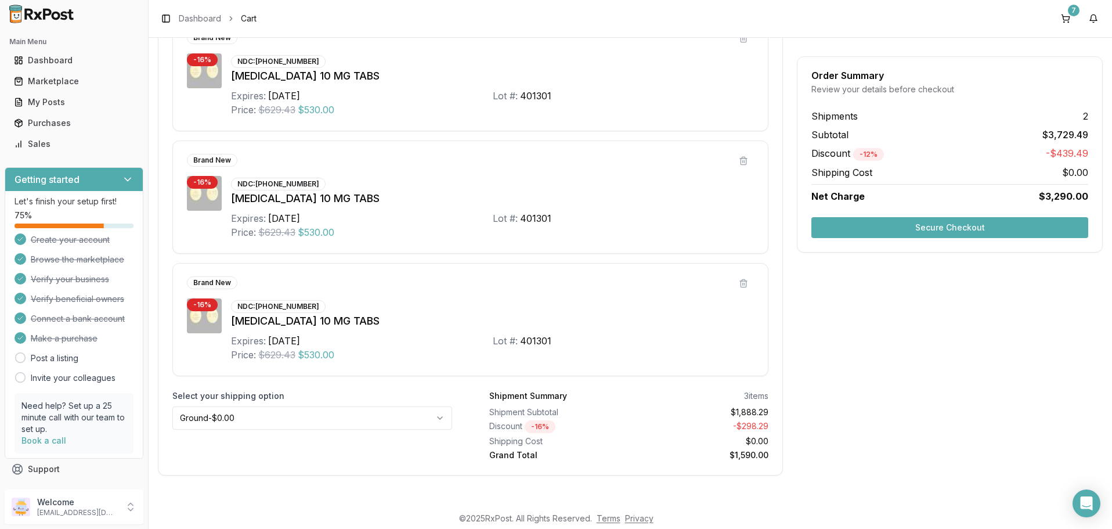
scroll to position [985, 0]
click at [958, 227] on button "Secure Checkout" at bounding box center [949, 227] width 277 height 21
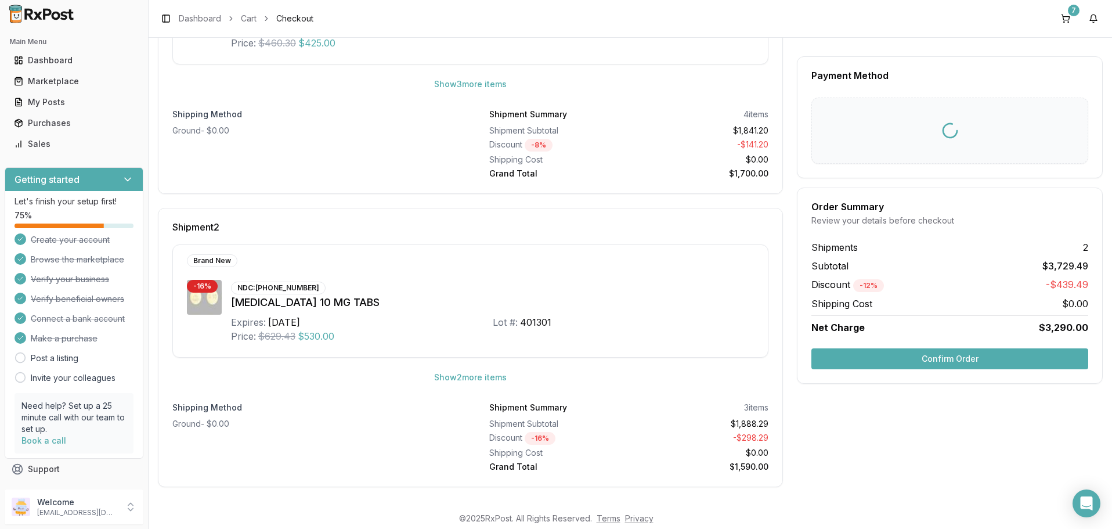
scroll to position [9, 0]
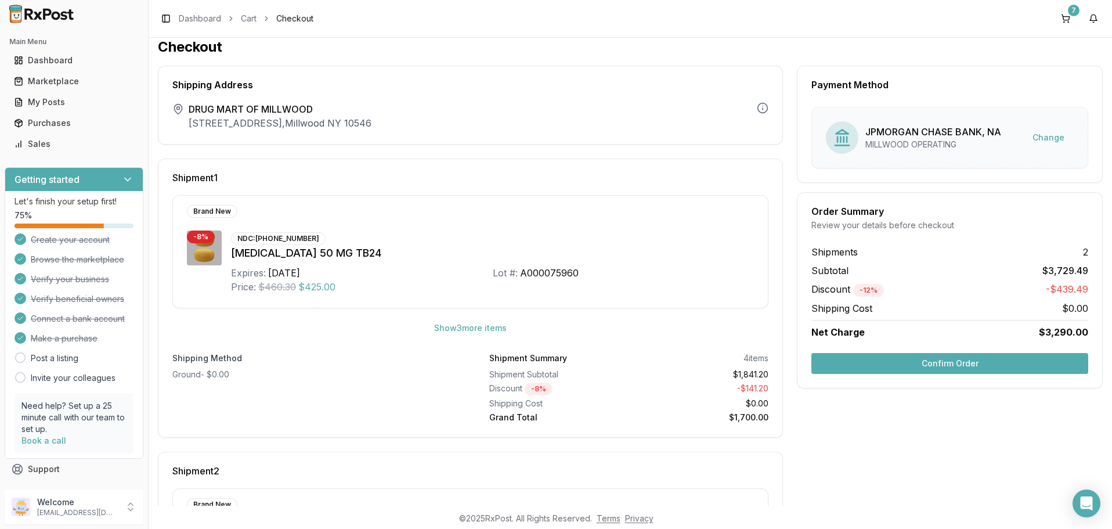
click at [950, 360] on button "Confirm Order" at bounding box center [949, 363] width 277 height 21
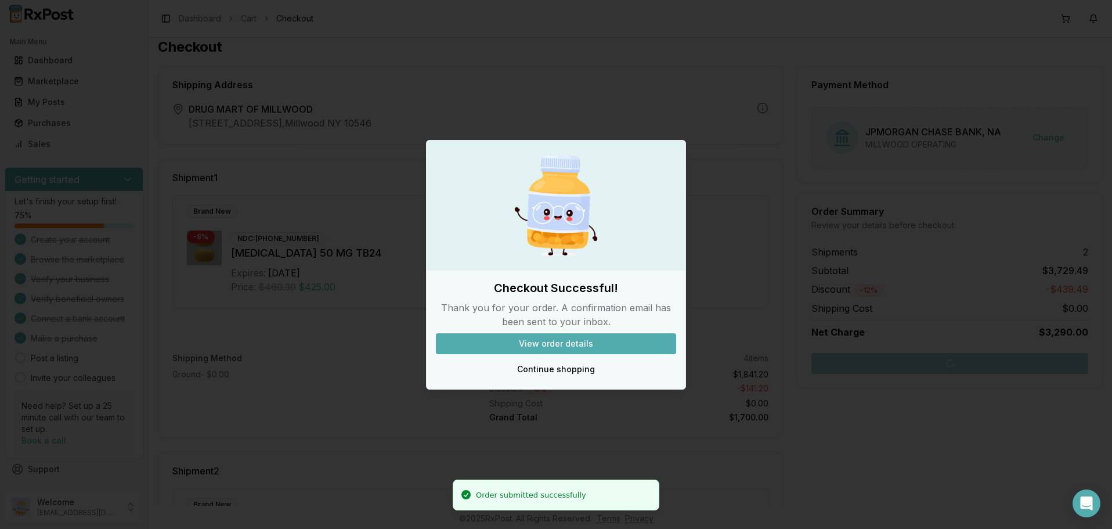
click at [565, 342] on button "View order details" at bounding box center [556, 343] width 240 height 21
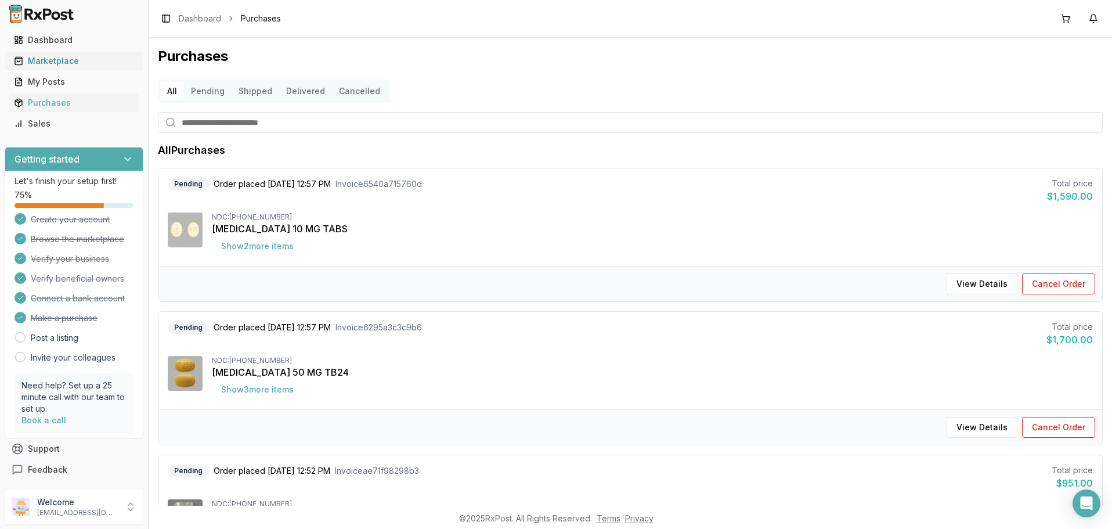
click at [52, 60] on div "Marketplace" at bounding box center [74, 61] width 120 height 12
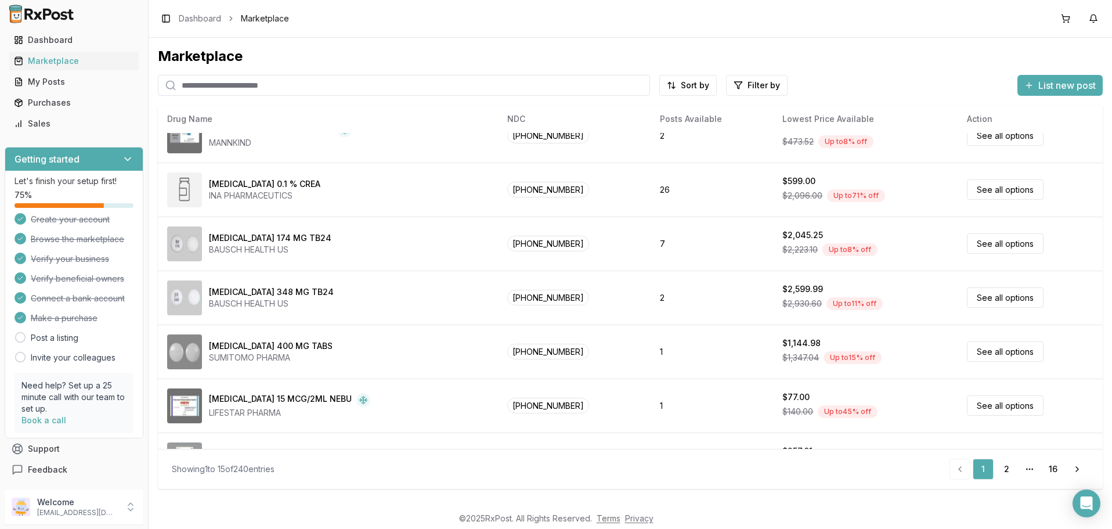
scroll to position [494, 0]
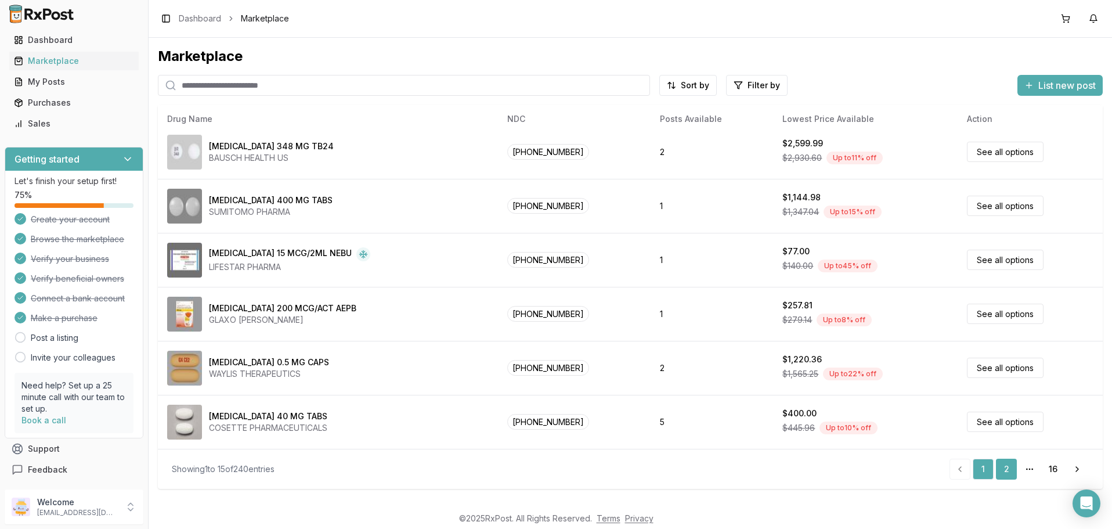
click at [1004, 471] on link "2" at bounding box center [1006, 468] width 21 height 21
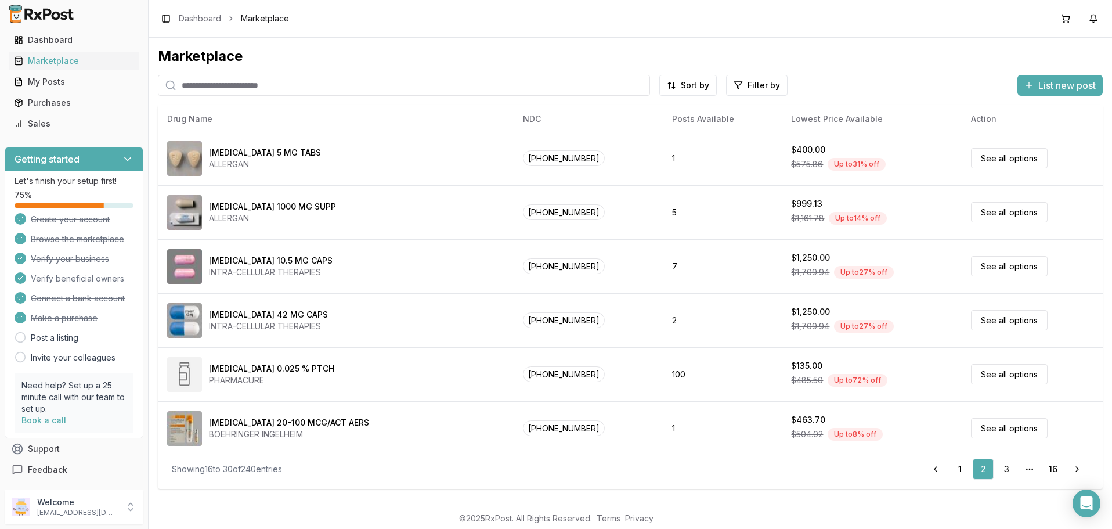
scroll to position [494, 0]
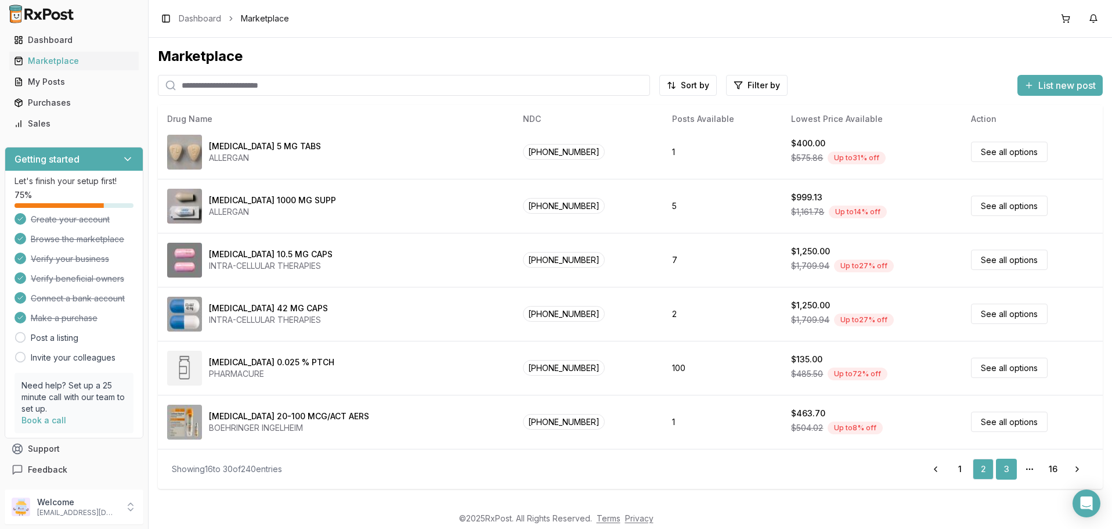
click at [1005, 466] on link "3" at bounding box center [1006, 468] width 21 height 21
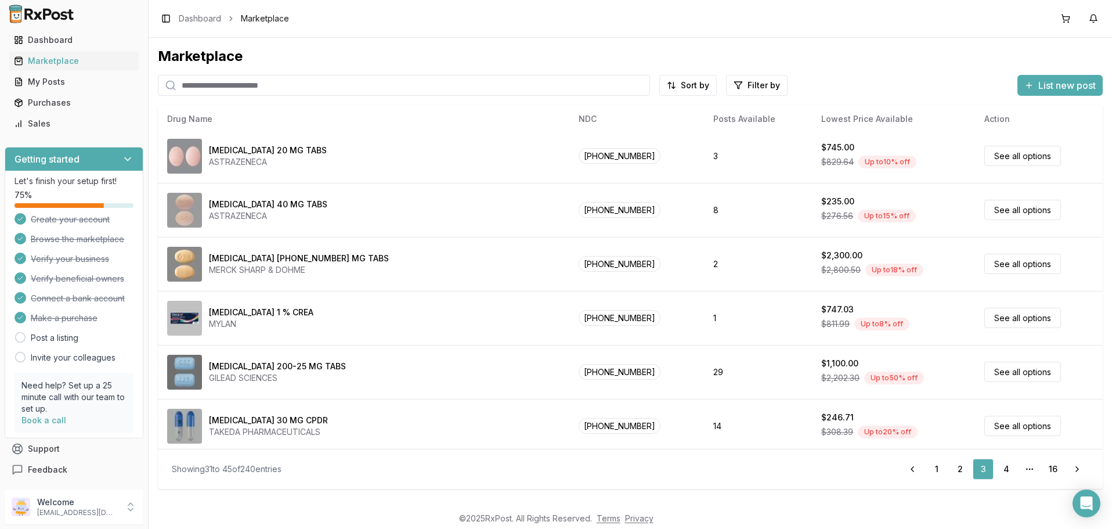
scroll to position [494, 0]
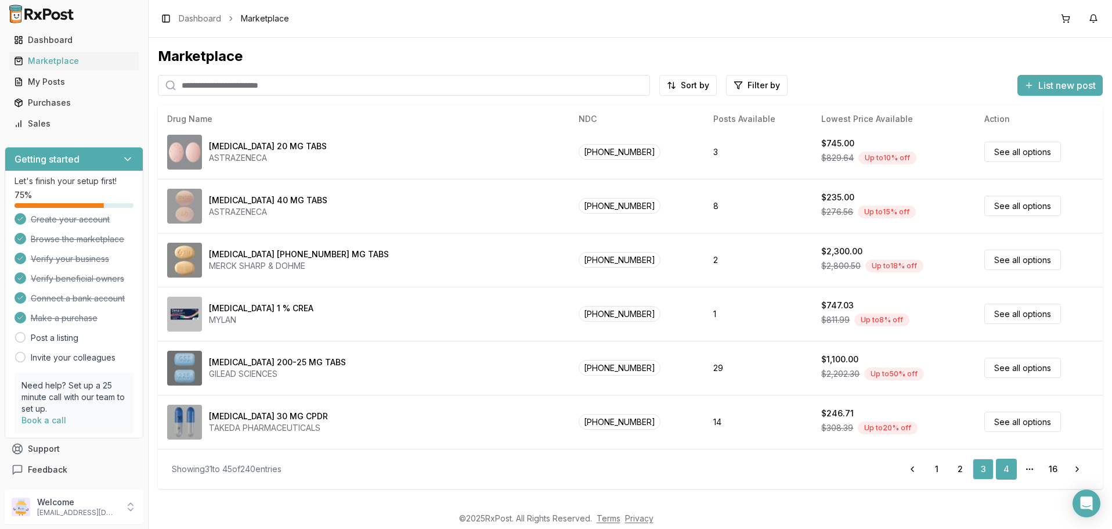
click at [1008, 468] on link "4" at bounding box center [1006, 468] width 21 height 21
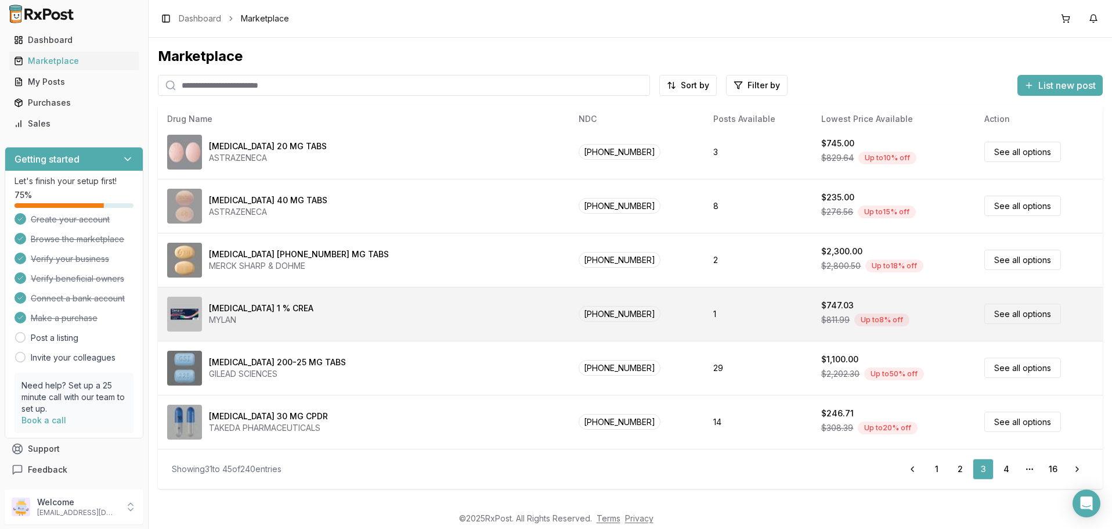
scroll to position [76, 0]
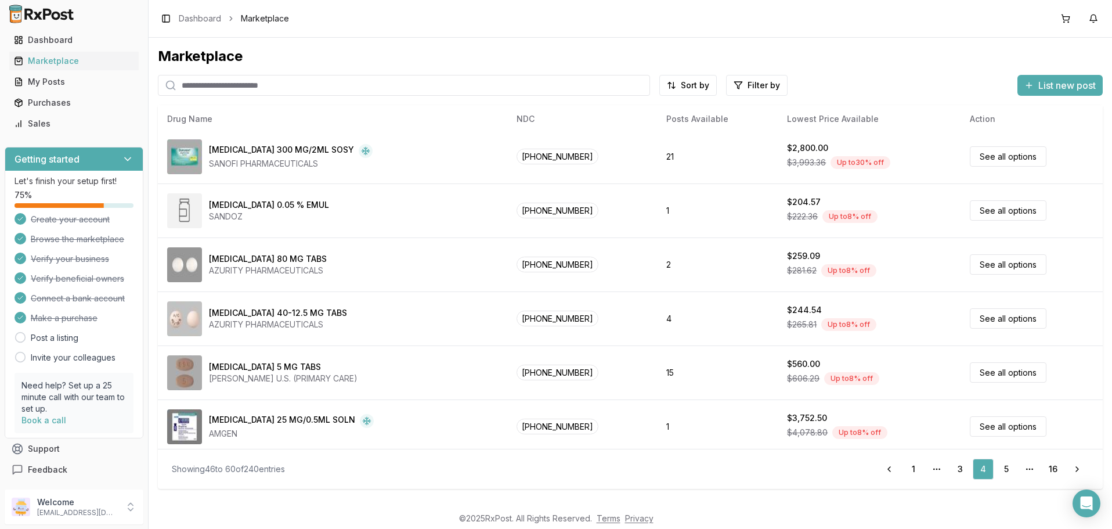
scroll to position [494, 0]
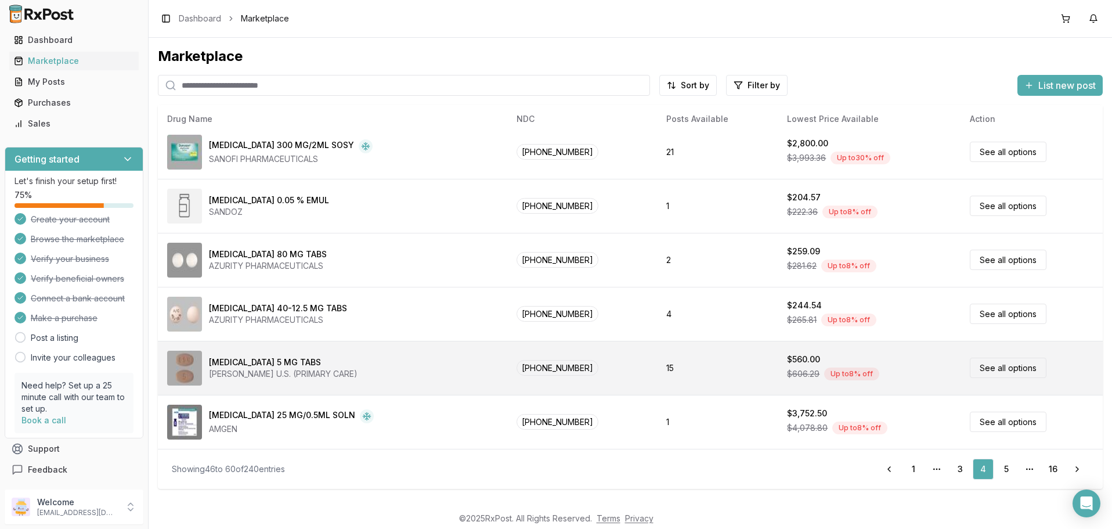
click at [985, 365] on link "See all options" at bounding box center [1008, 367] width 77 height 20
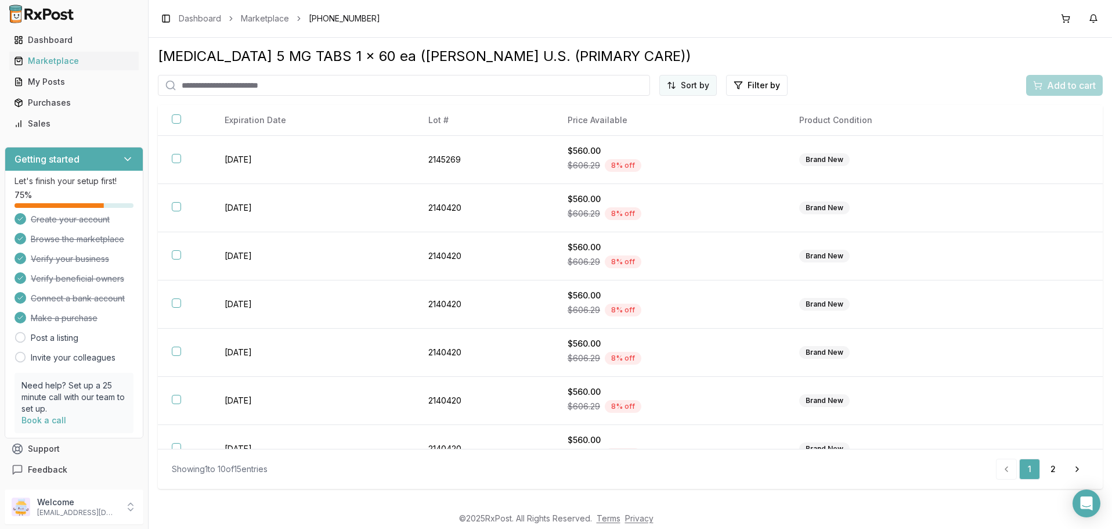
scroll to position [20, 0]
click at [695, 88] on html "Main Menu Dashboard Marketplace My Posts Purchases Sales Getting started Let's …" at bounding box center [556, 264] width 1112 height 529
click at [654, 130] on div "Price (Low to High)" at bounding box center [660, 129] width 110 height 19
click at [179, 124] on button "button" at bounding box center [176, 118] width 9 height 9
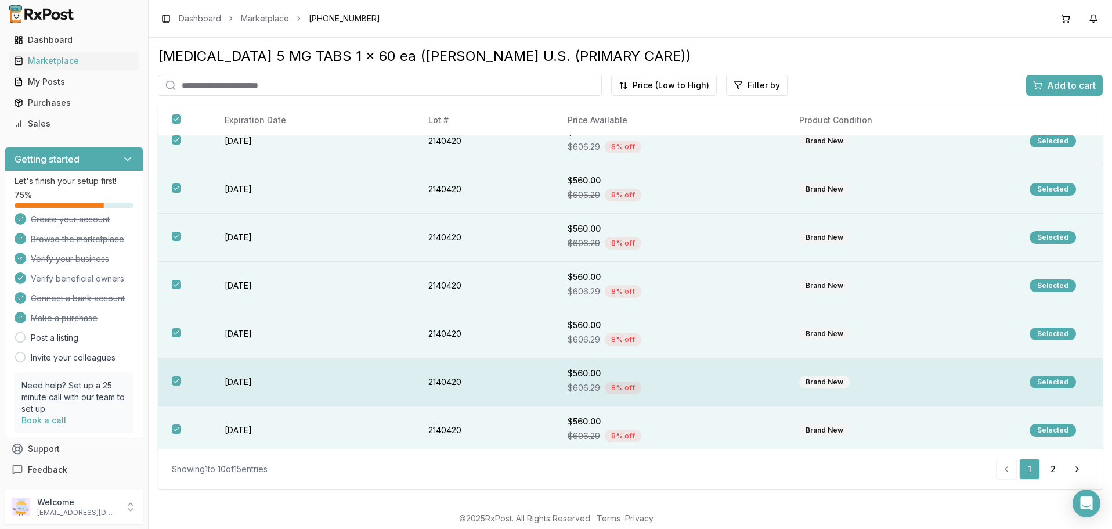
scroll to position [168, 0]
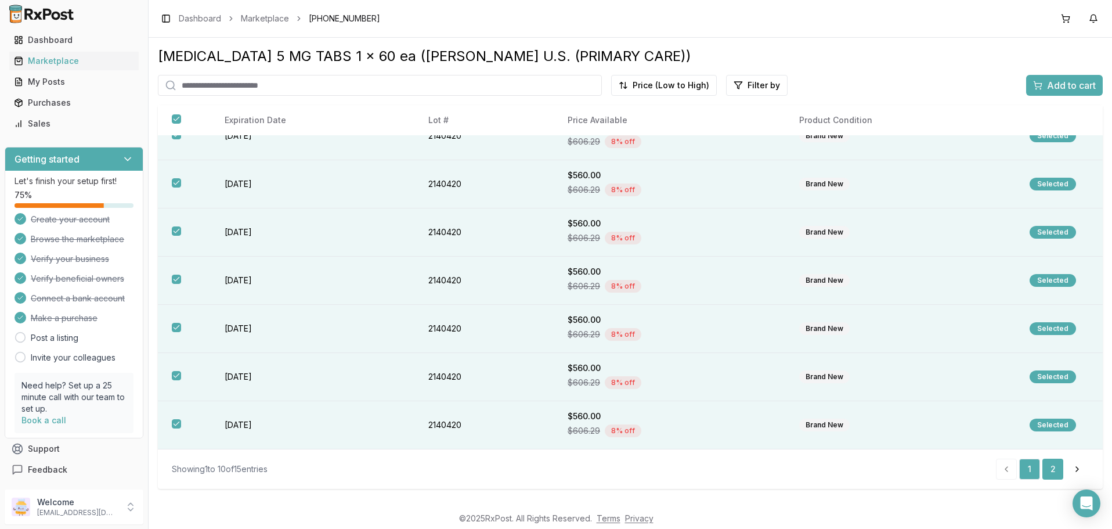
click at [1055, 468] on link "2" at bounding box center [1052, 468] width 21 height 21
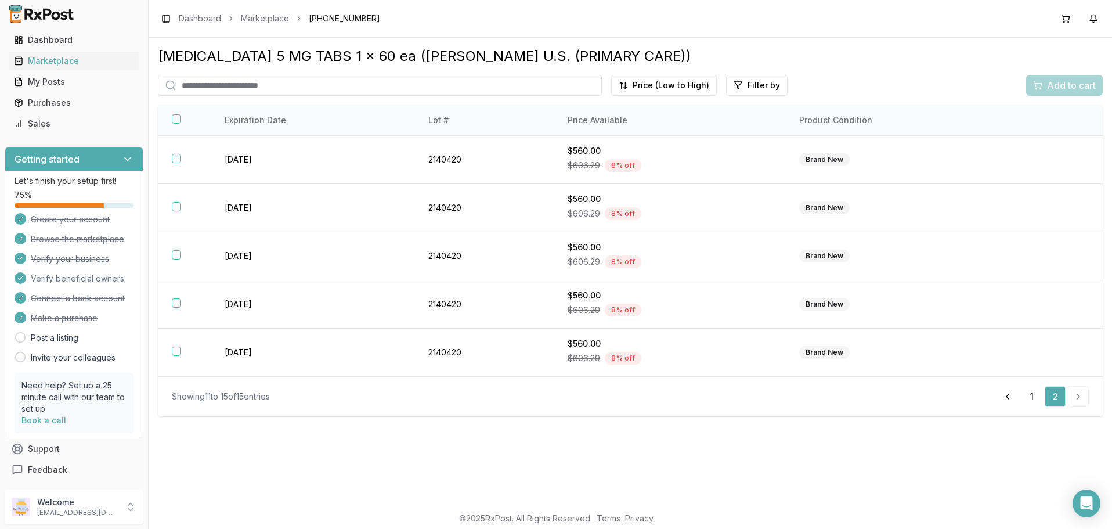
click at [172, 121] on th at bounding box center [184, 120] width 53 height 31
click at [173, 122] on button "button" at bounding box center [176, 118] width 9 height 9
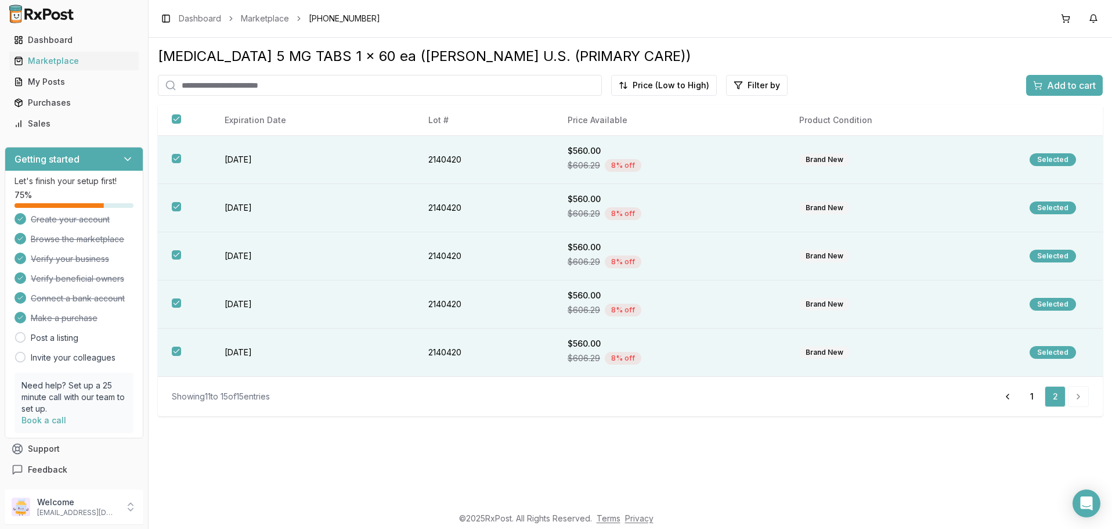
click at [1063, 84] on span "Add to cart" at bounding box center [1071, 85] width 49 height 14
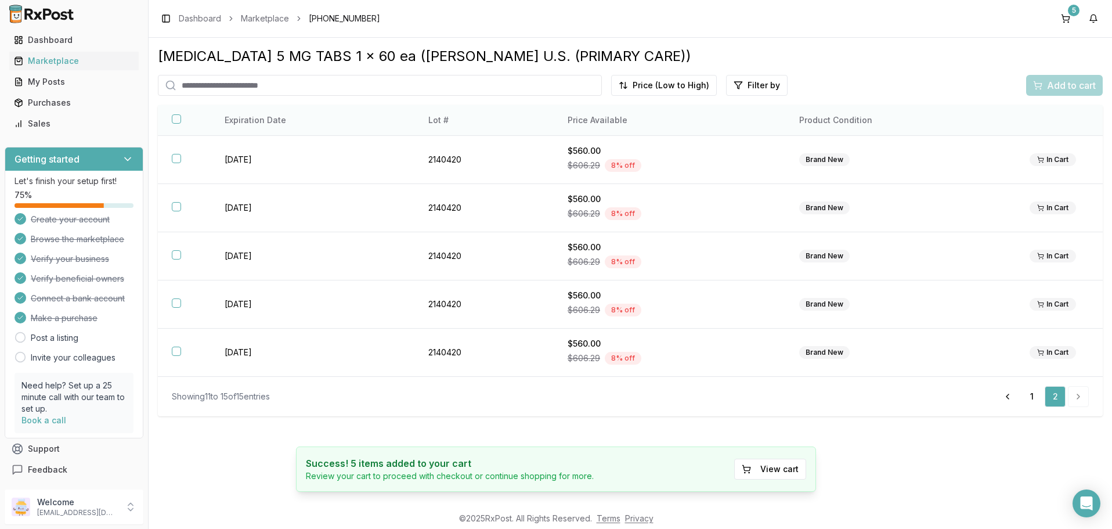
click at [177, 124] on button "button" at bounding box center [176, 118] width 9 height 9
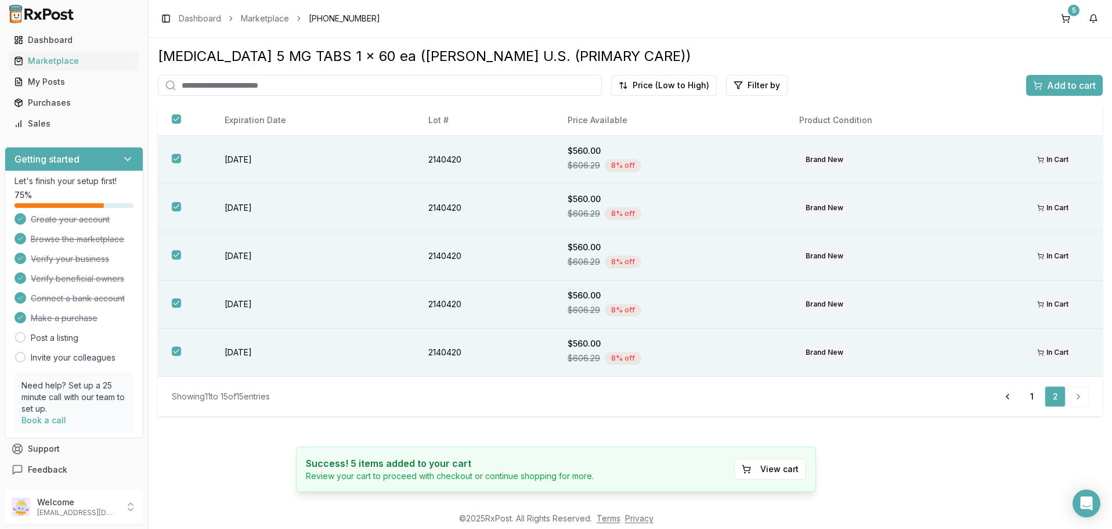
click at [1053, 84] on span "Add to cart" at bounding box center [1071, 85] width 49 height 14
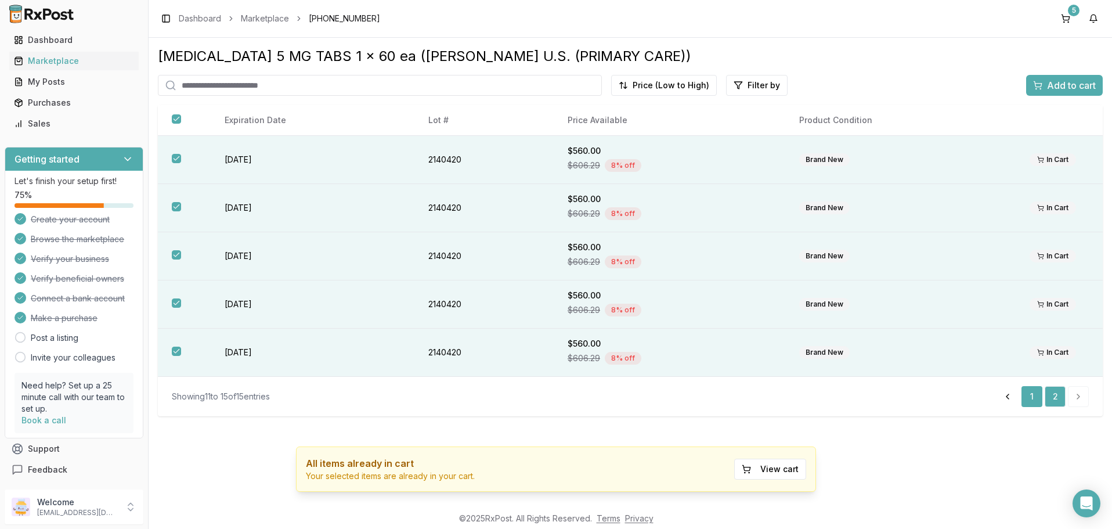
click at [1032, 397] on link "1" at bounding box center [1031, 396] width 21 height 21
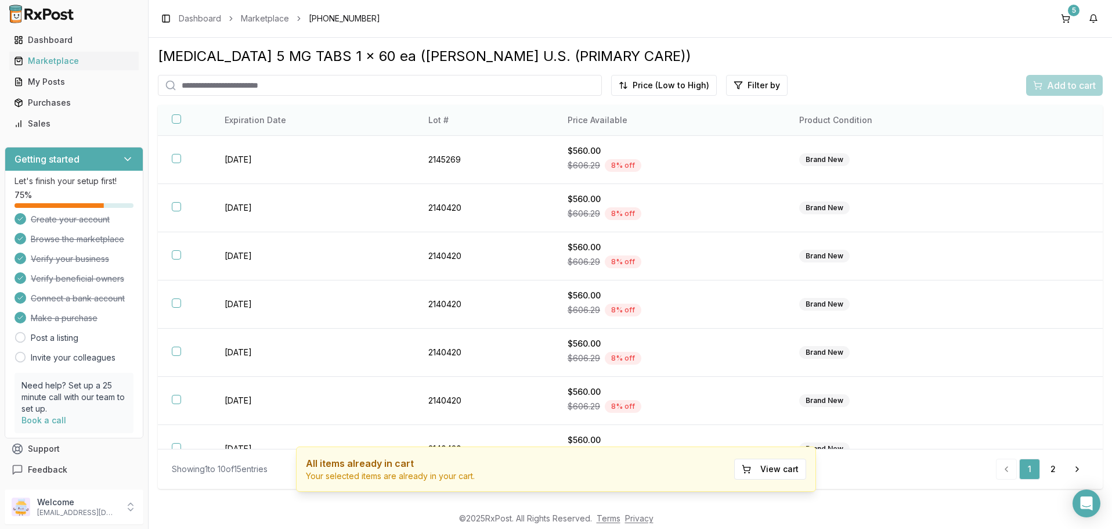
click at [176, 124] on button "button" at bounding box center [176, 118] width 9 height 9
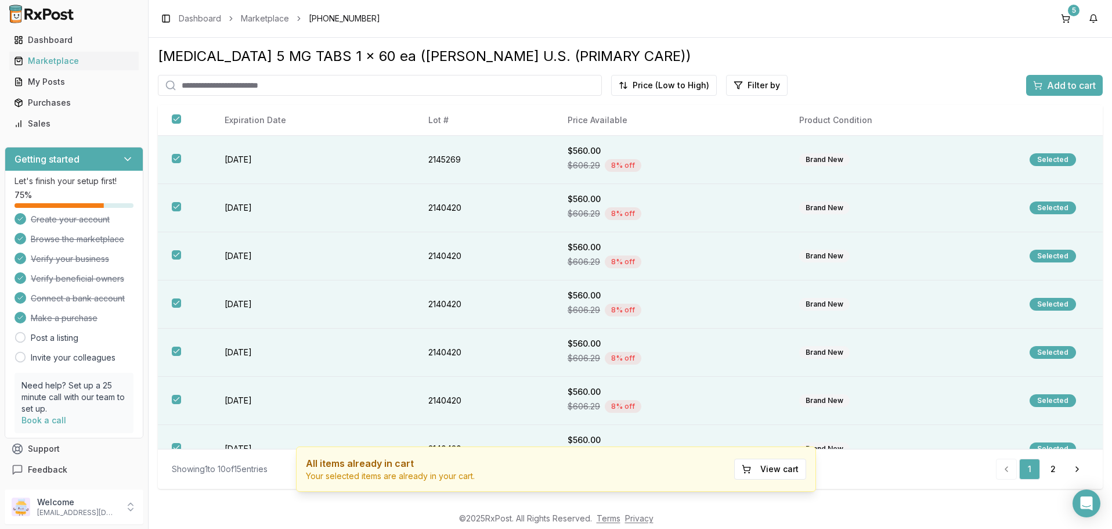
click at [1056, 87] on span "Add to cart" at bounding box center [1071, 85] width 49 height 14
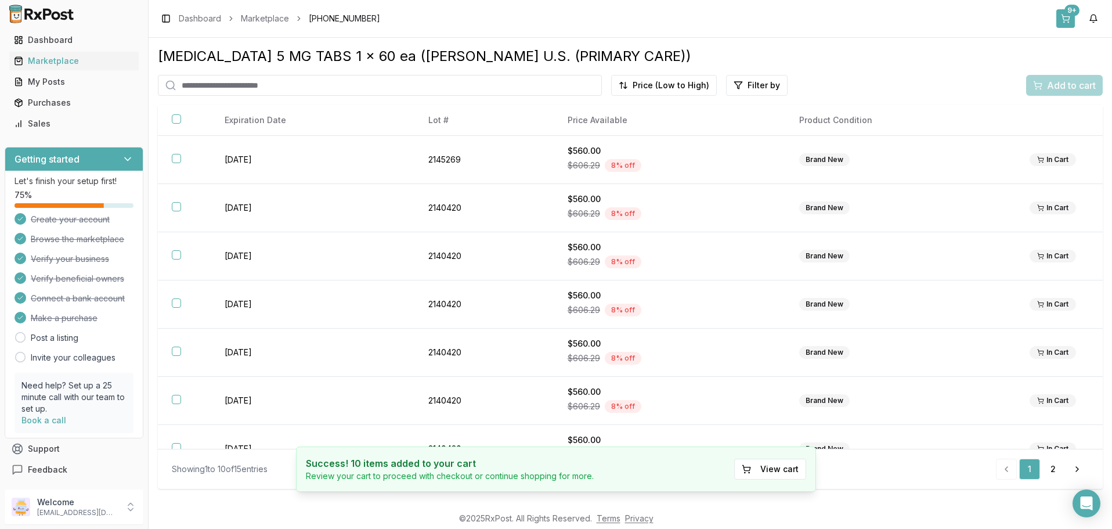
click at [1066, 13] on div "9+" at bounding box center [1071, 11] width 15 height 12
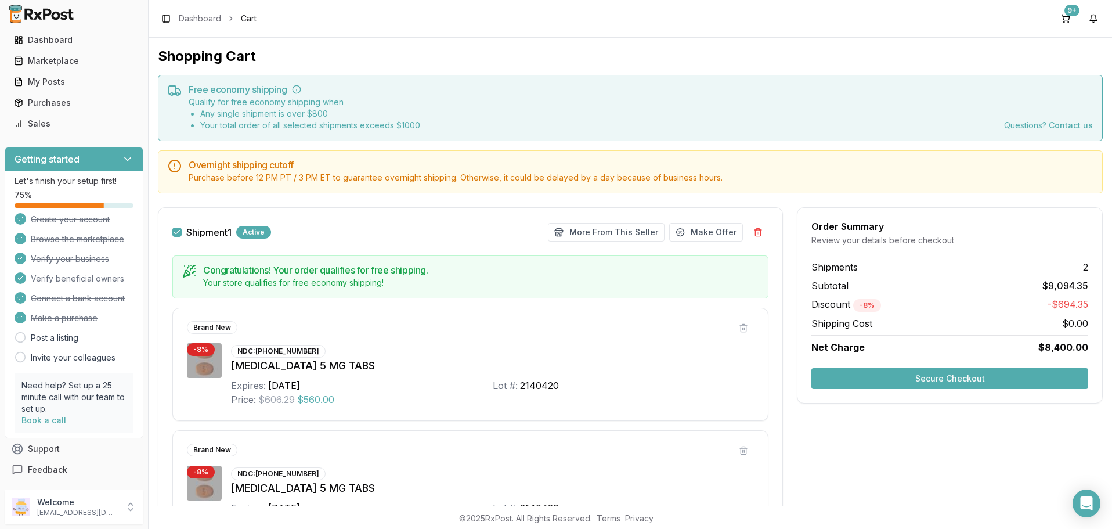
click at [950, 374] on button "Secure Checkout" at bounding box center [949, 378] width 277 height 21
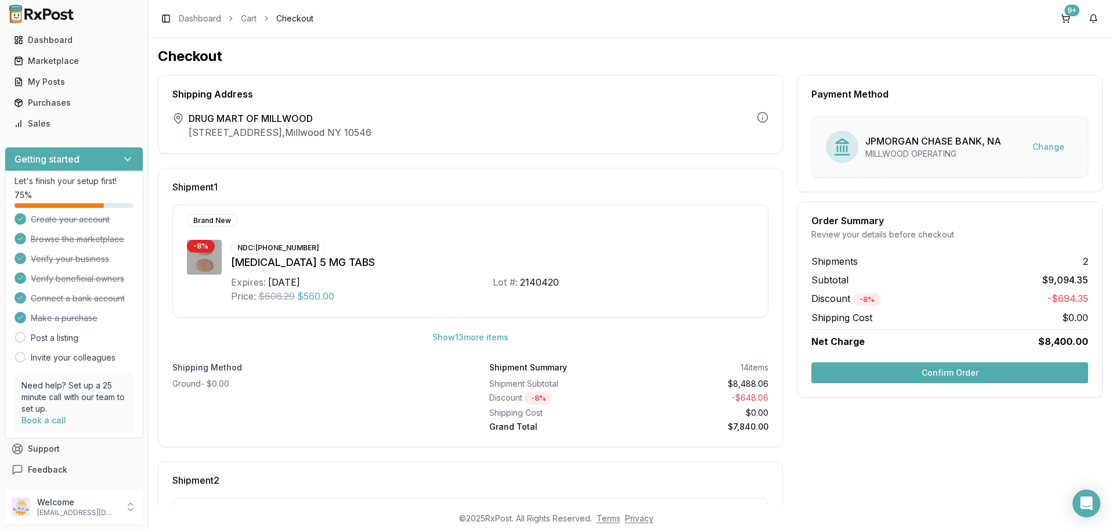
click at [949, 370] on button "Confirm Order" at bounding box center [949, 372] width 277 height 21
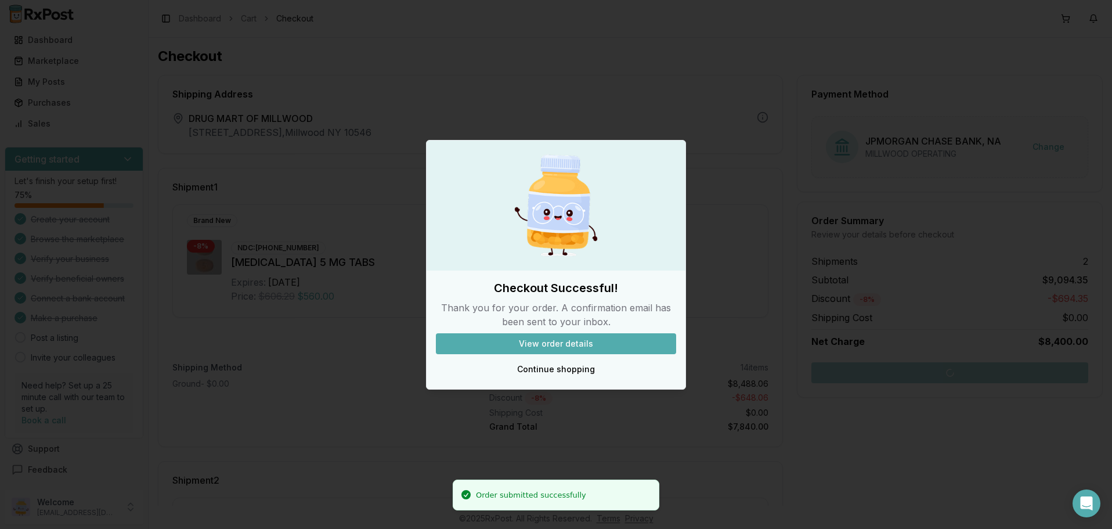
scroll to position [20, 0]
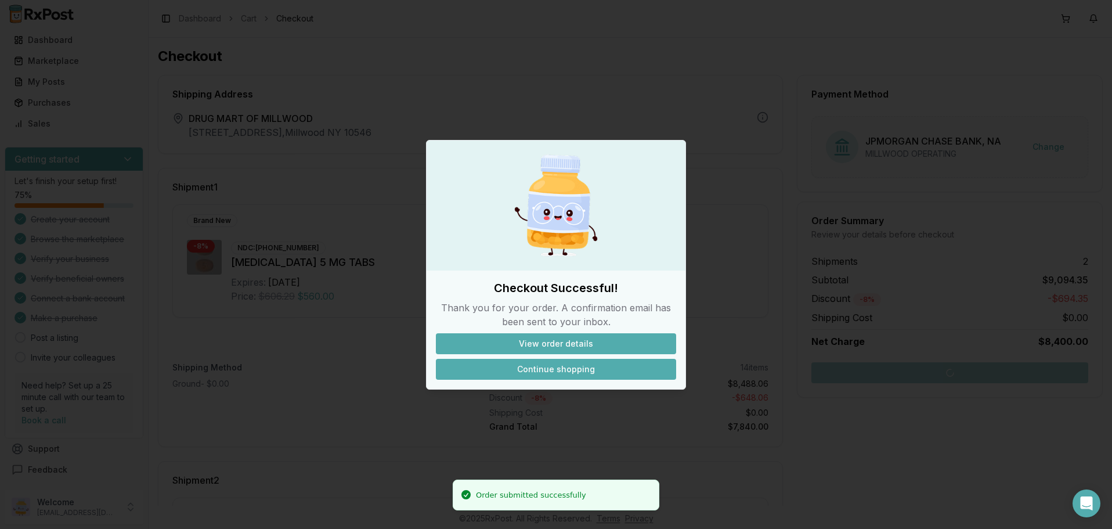
click at [560, 367] on button "Continue shopping" at bounding box center [556, 369] width 240 height 21
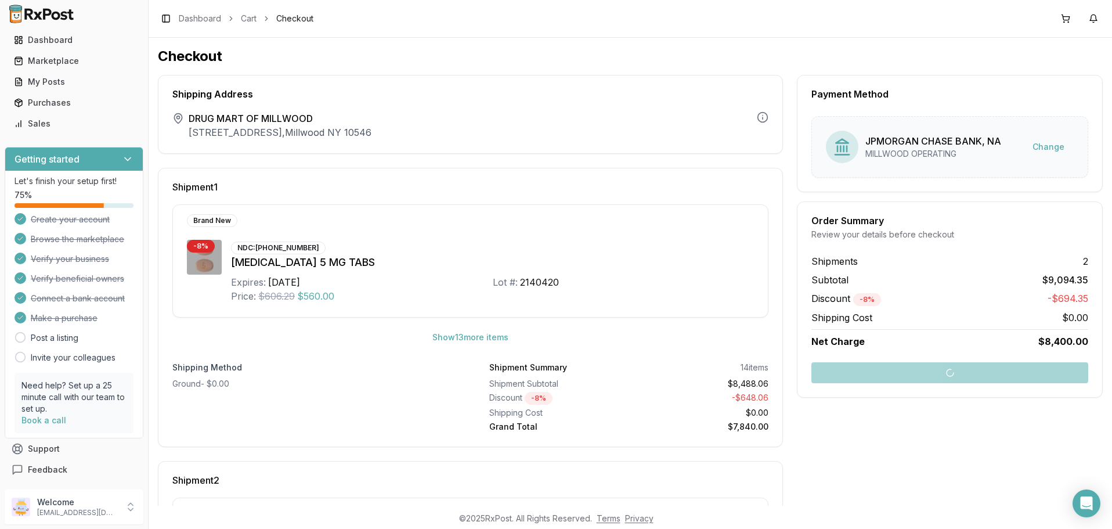
scroll to position [222, 0]
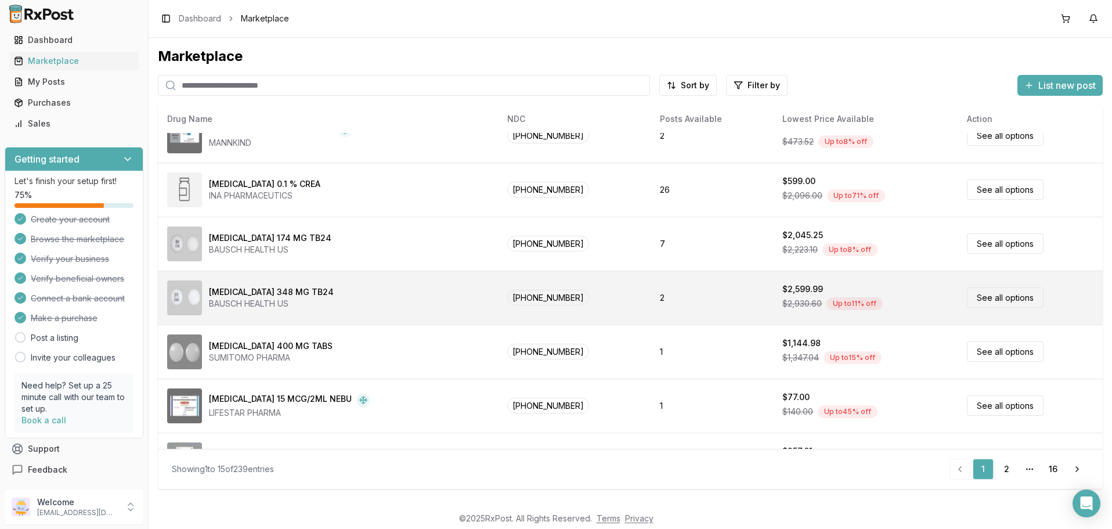
scroll to position [494, 0]
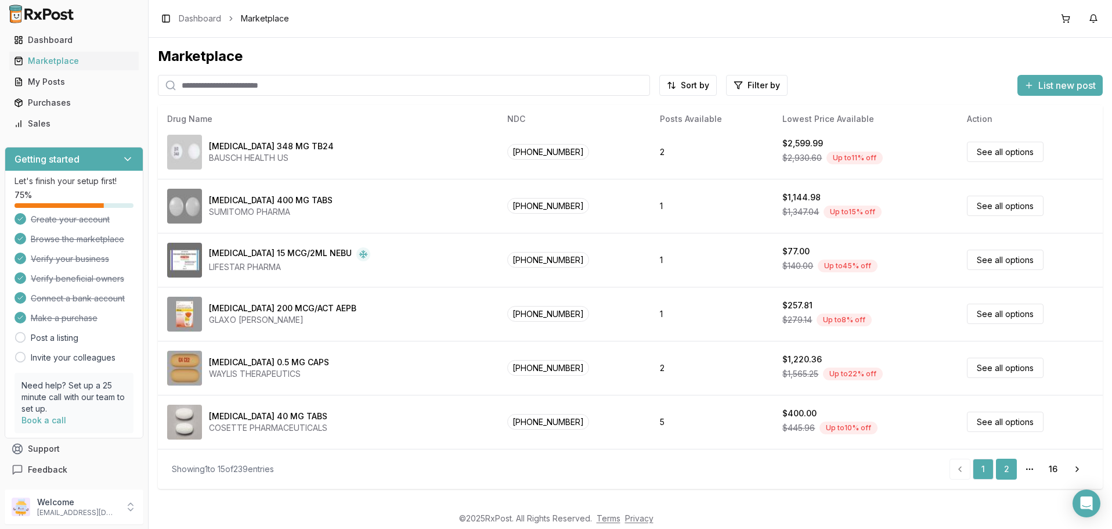
click at [1006, 465] on link "2" at bounding box center [1006, 468] width 21 height 21
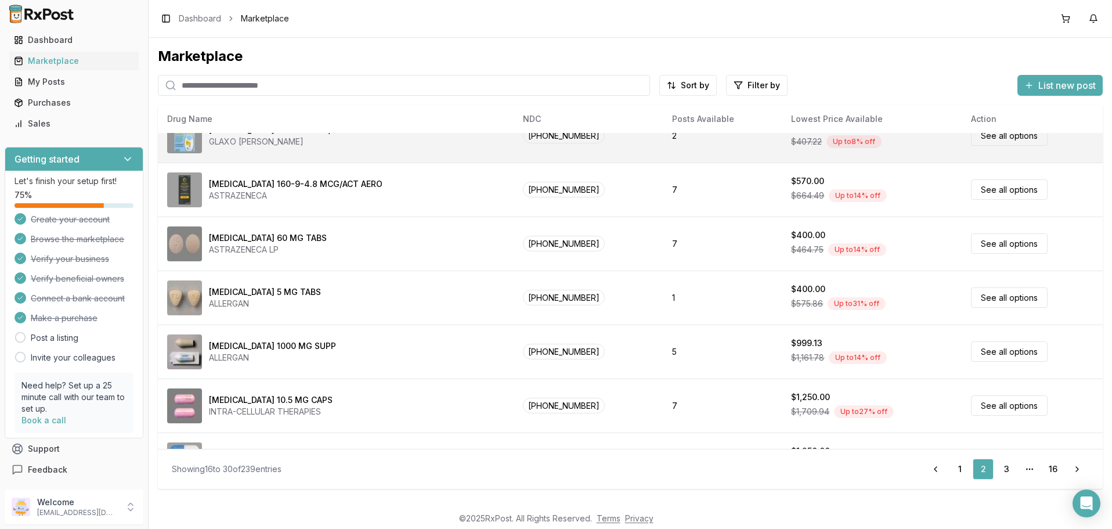
scroll to position [494, 0]
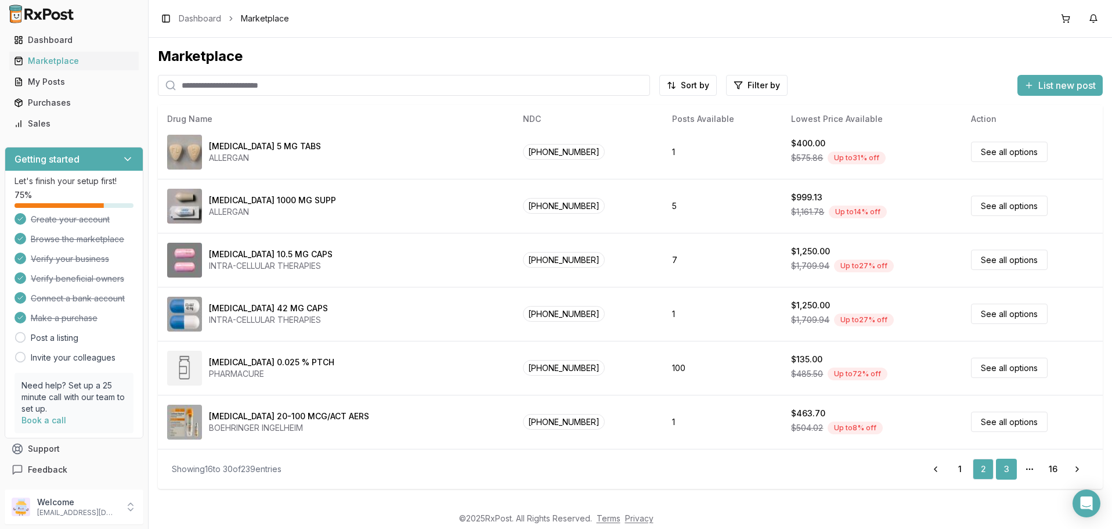
click at [1010, 467] on link "3" at bounding box center [1006, 468] width 21 height 21
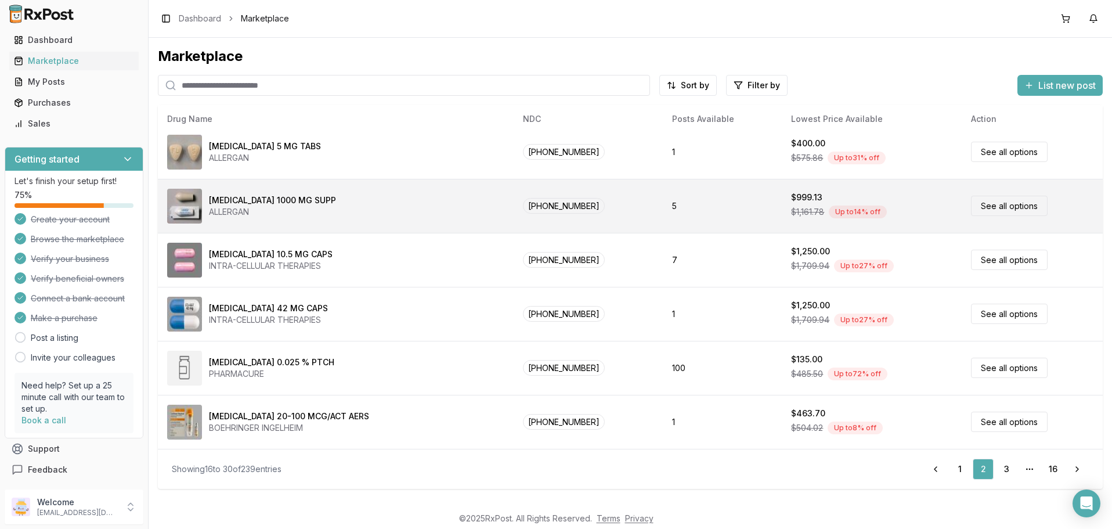
scroll to position [6, 0]
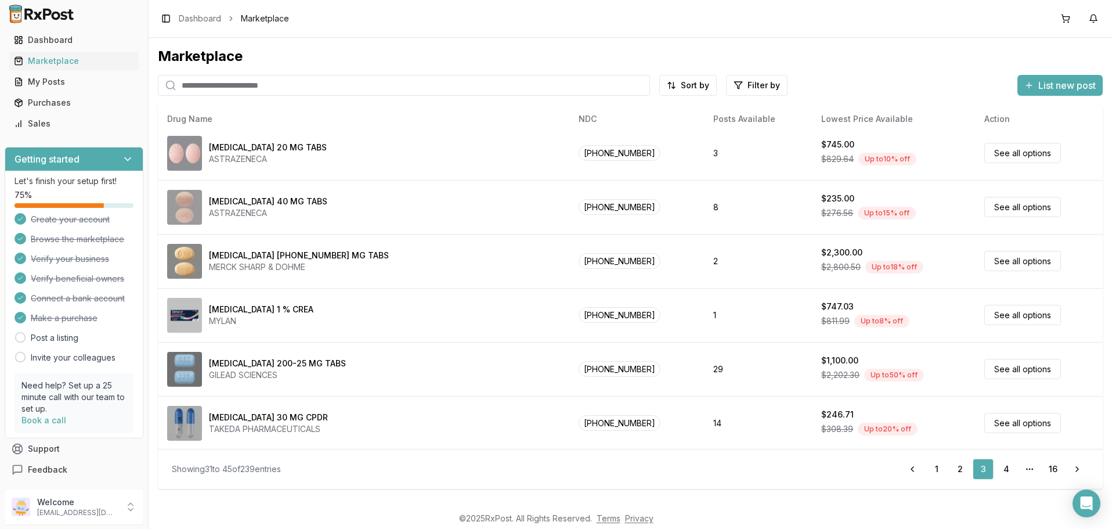
scroll to position [494, 0]
click at [1005, 466] on link "4" at bounding box center [1006, 468] width 21 height 21
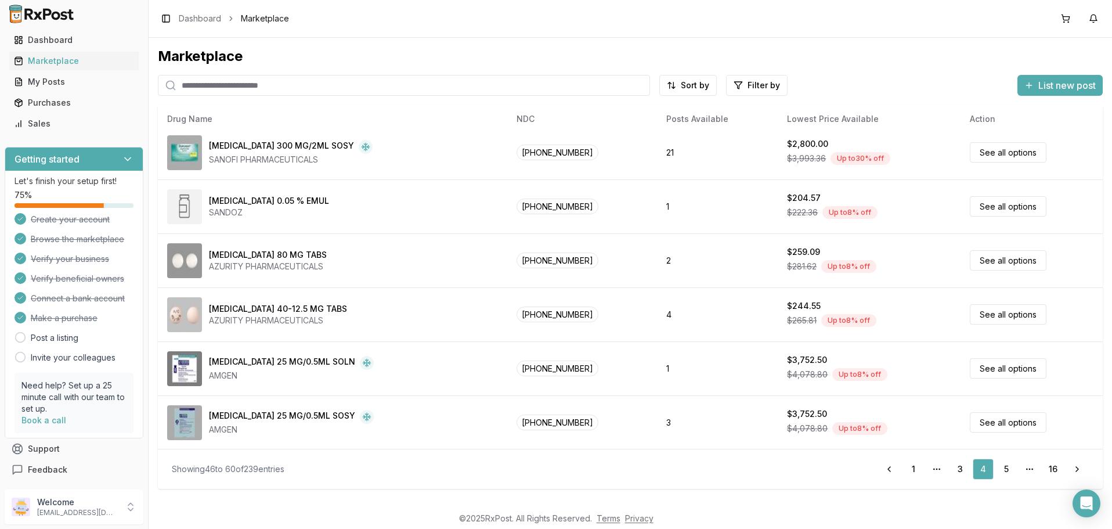
scroll to position [494, 0]
click at [1008, 469] on link "5" at bounding box center [1006, 468] width 21 height 21
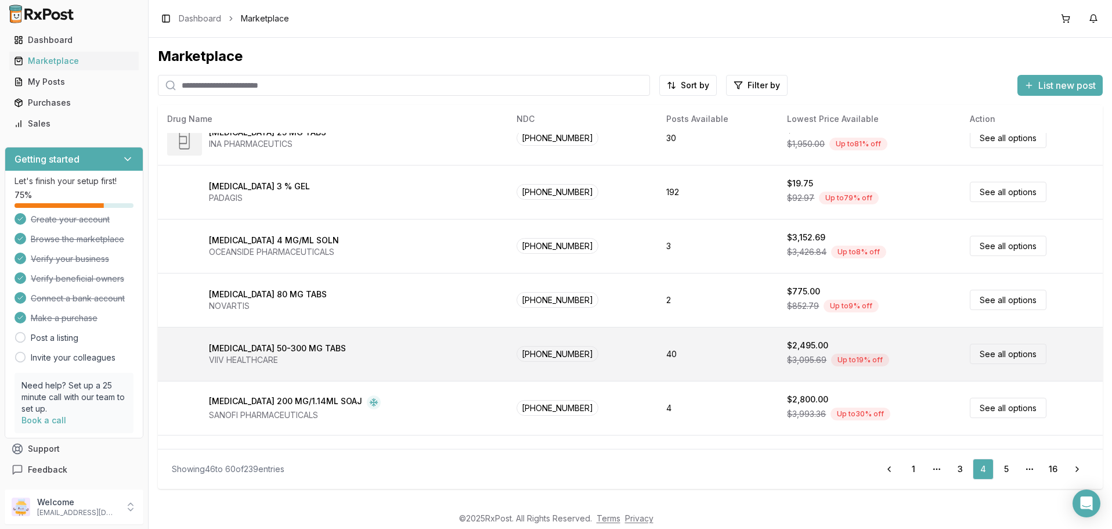
scroll to position [0, 0]
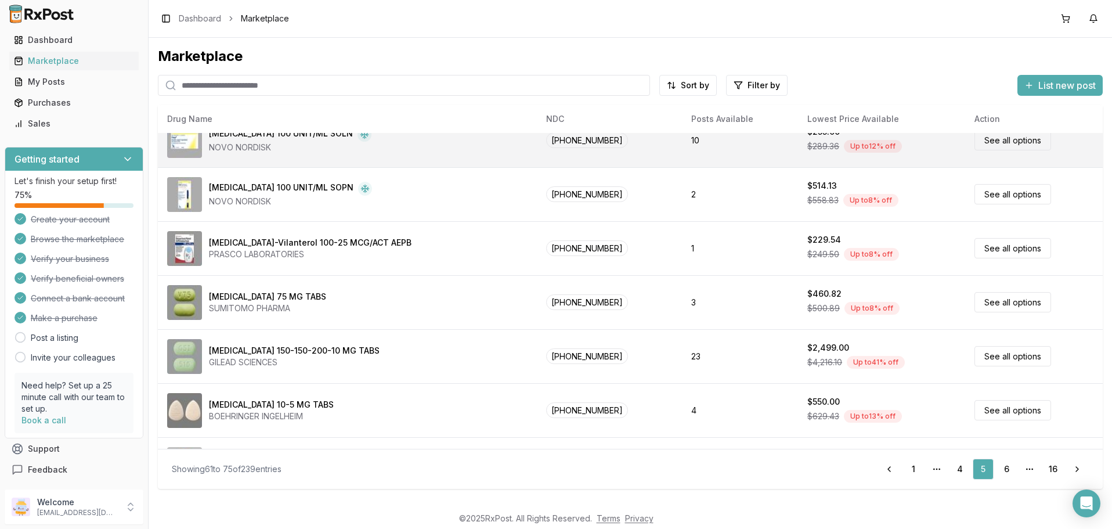
scroll to position [348, 0]
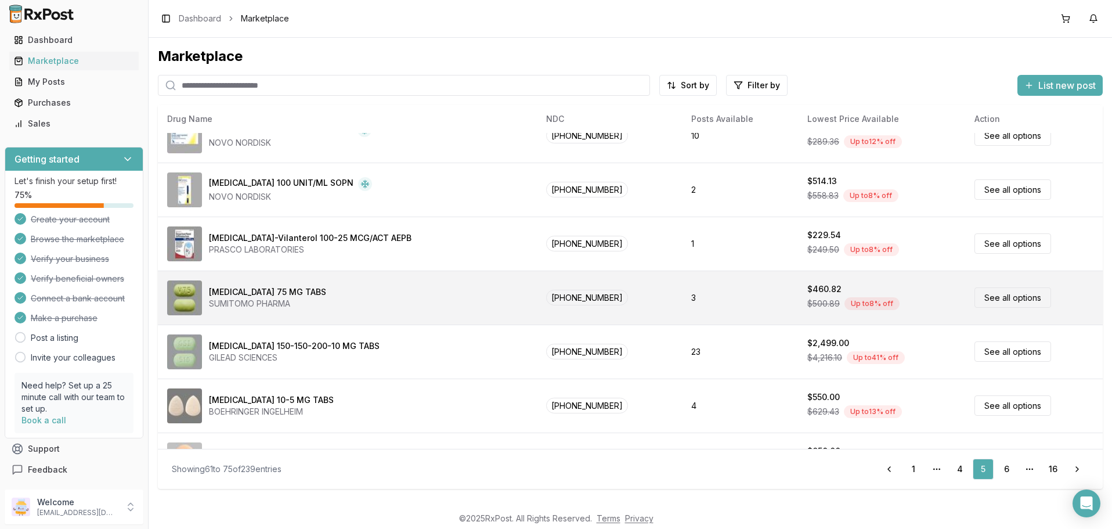
click at [1006, 297] on link "See all options" at bounding box center [1012, 297] width 77 height 20
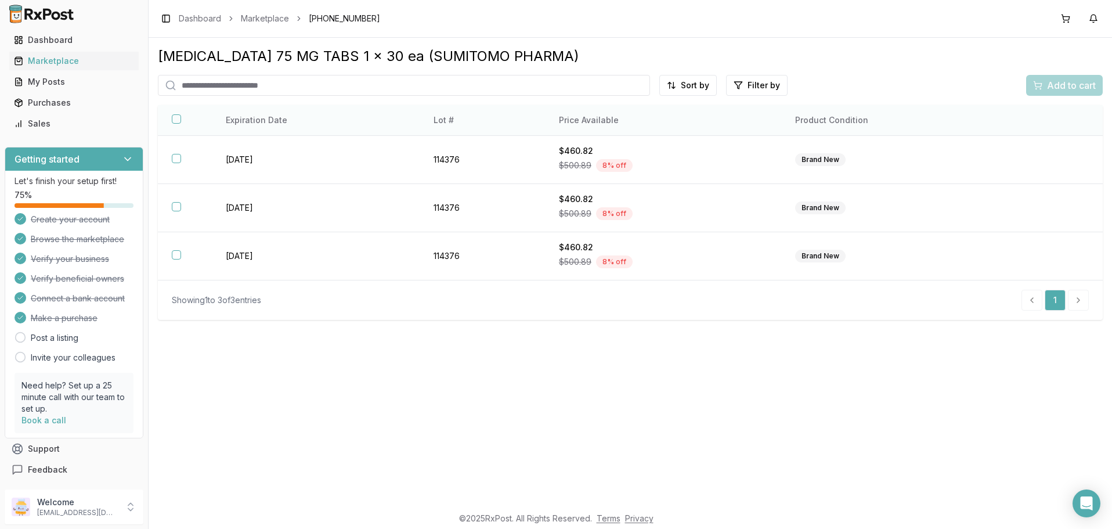
click at [178, 124] on button "button" at bounding box center [176, 118] width 9 height 9
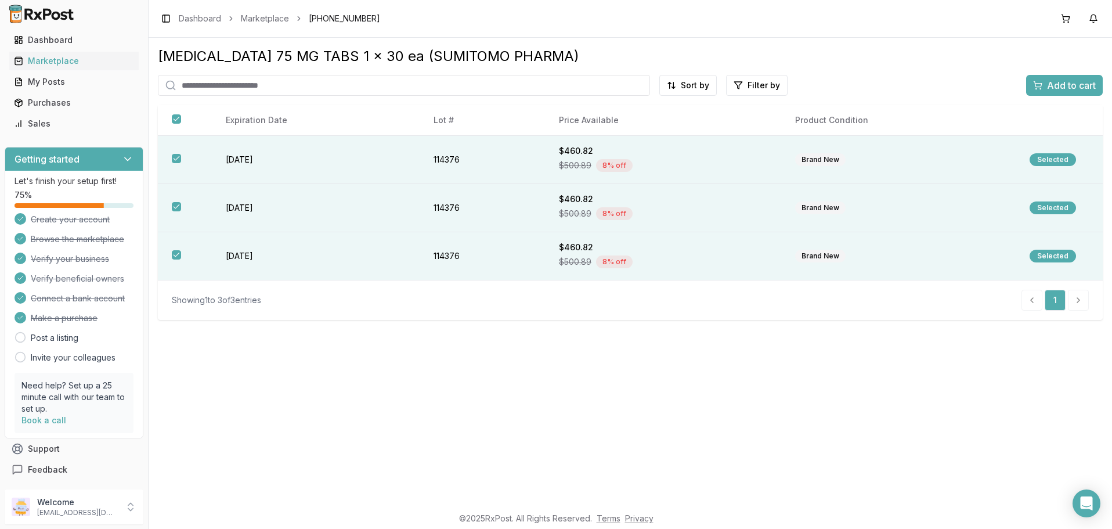
click at [1064, 82] on span "Add to cart" at bounding box center [1071, 85] width 49 height 14
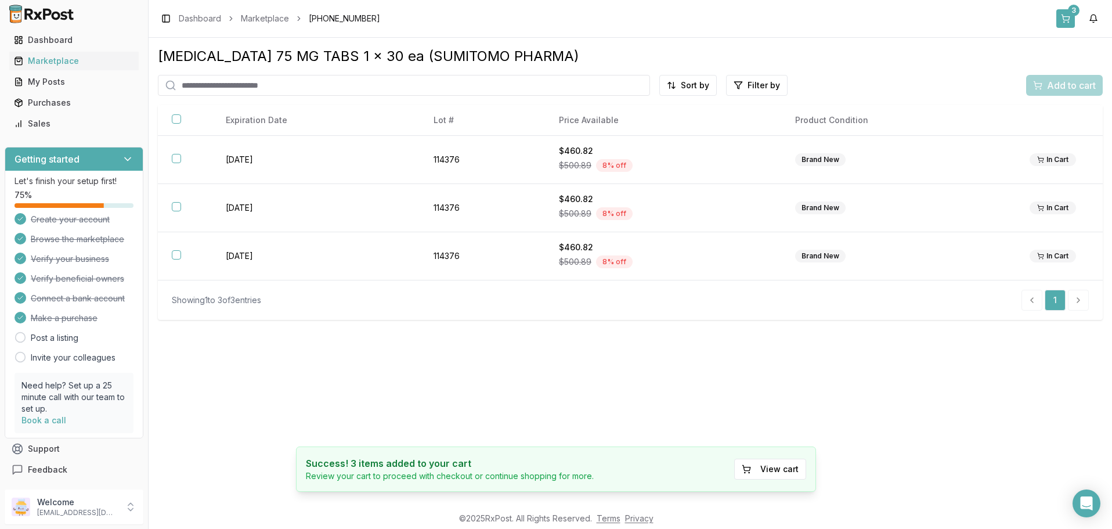
click at [1065, 18] on button "3" at bounding box center [1065, 18] width 19 height 19
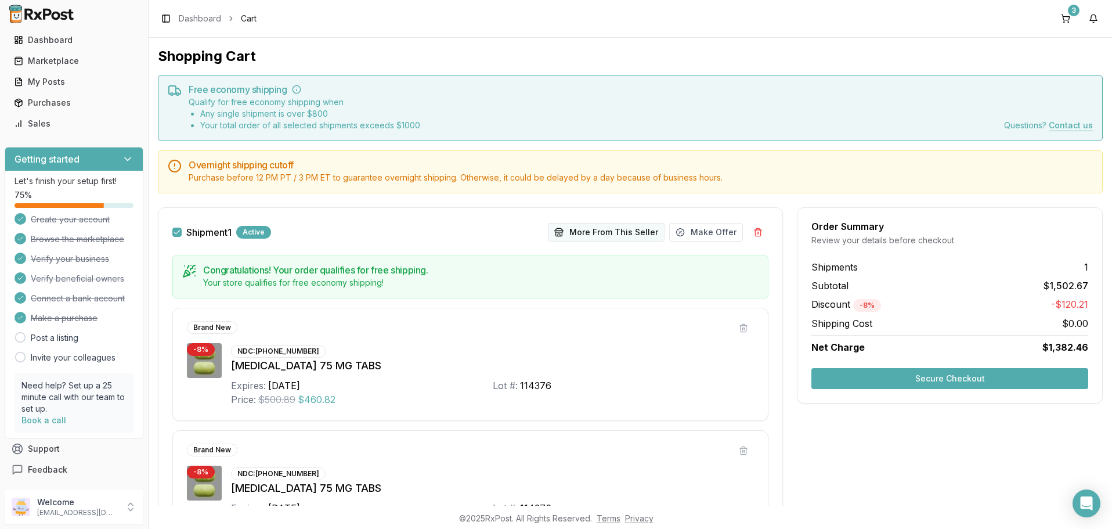
click at [617, 239] on button "More From This Seller" at bounding box center [606, 232] width 117 height 19
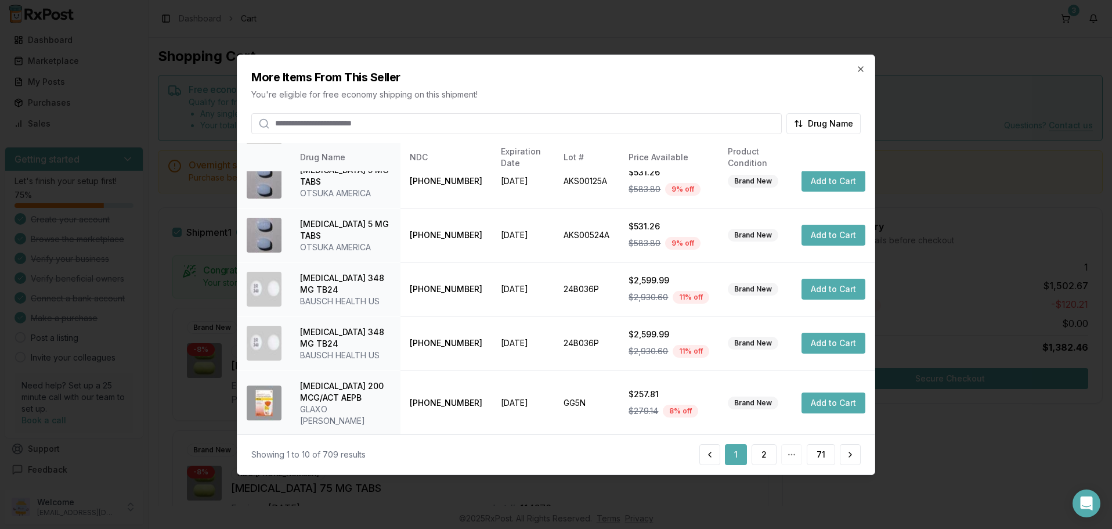
scroll to position [277, 0]
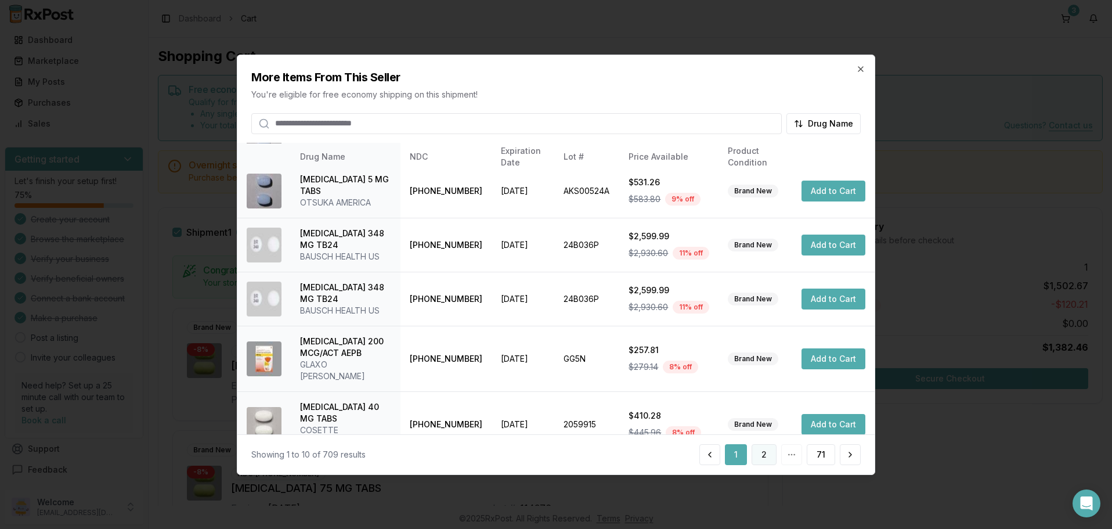
click at [763, 453] on button "2" at bounding box center [763, 454] width 25 height 21
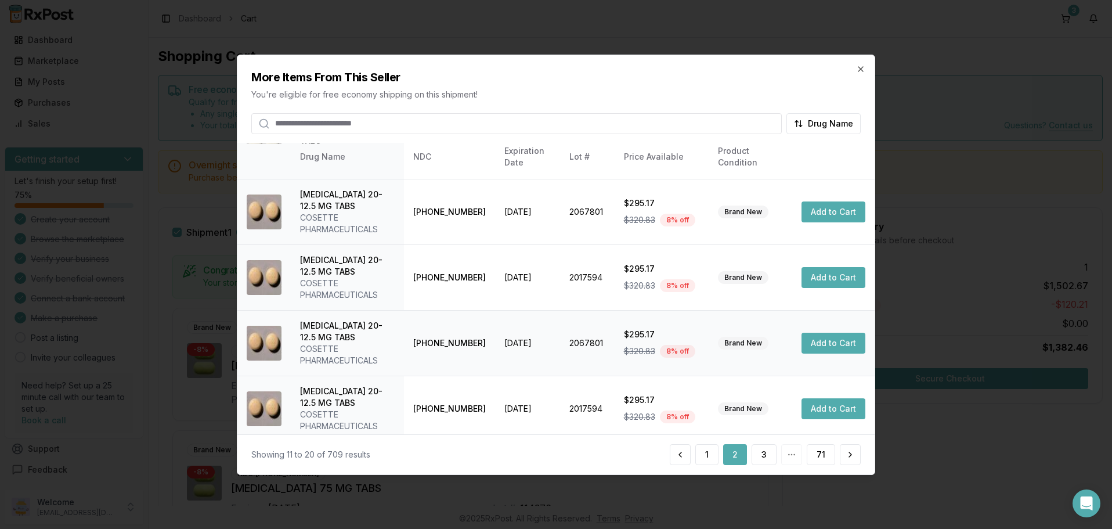
scroll to position [335, 0]
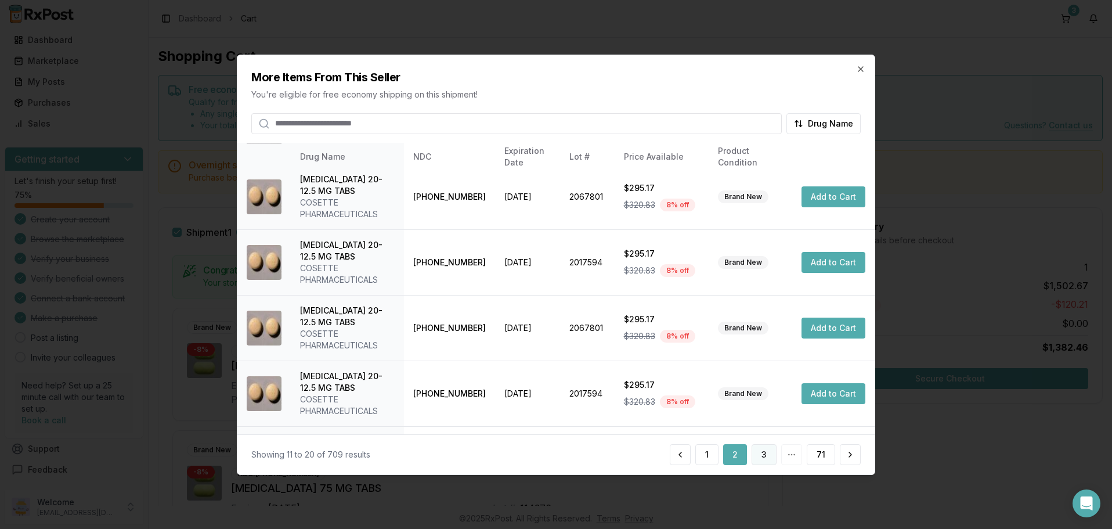
click at [761, 453] on button "3" at bounding box center [763, 454] width 25 height 21
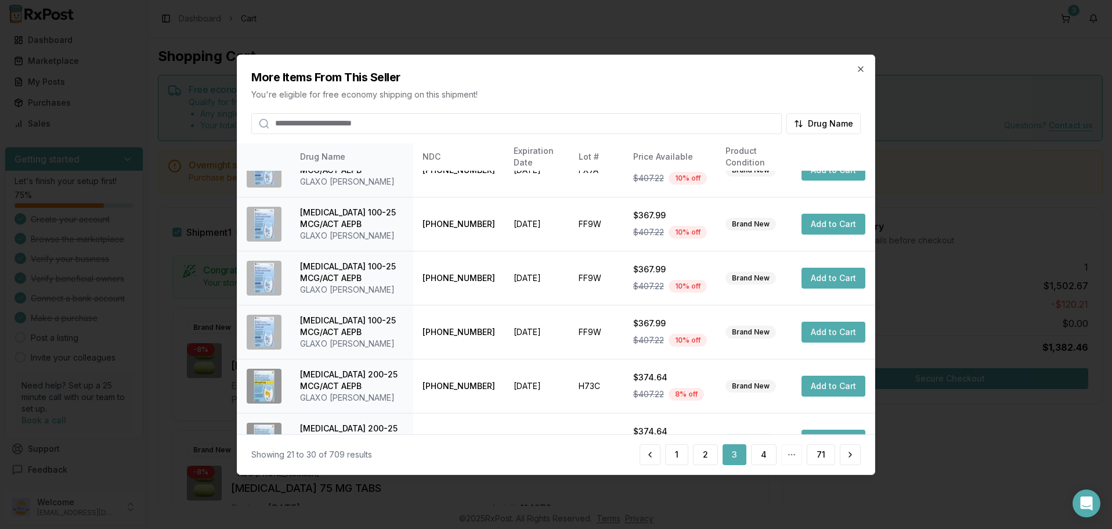
scroll to position [312, 0]
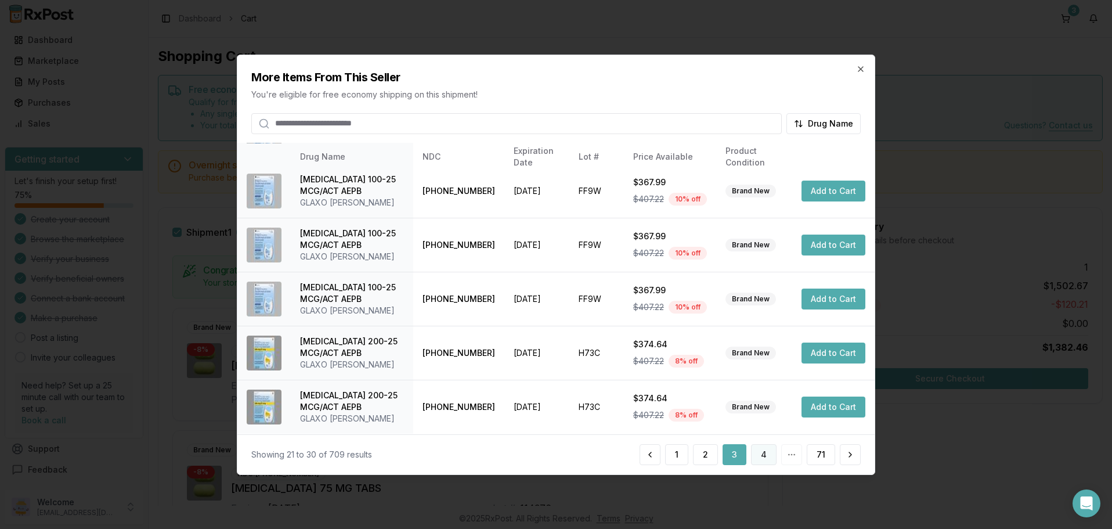
click at [768, 453] on button "4" at bounding box center [764, 454] width 26 height 21
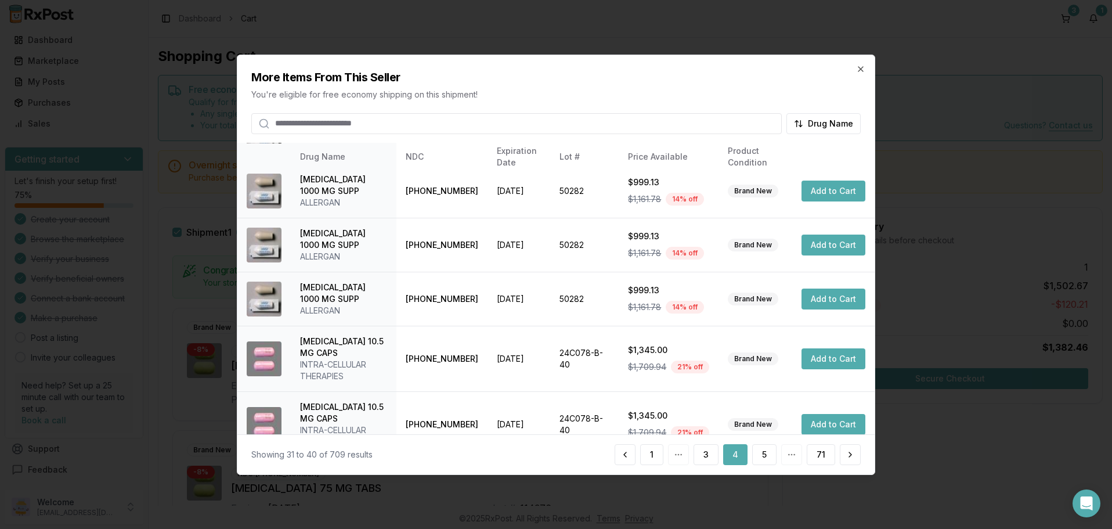
scroll to position [0, 0]
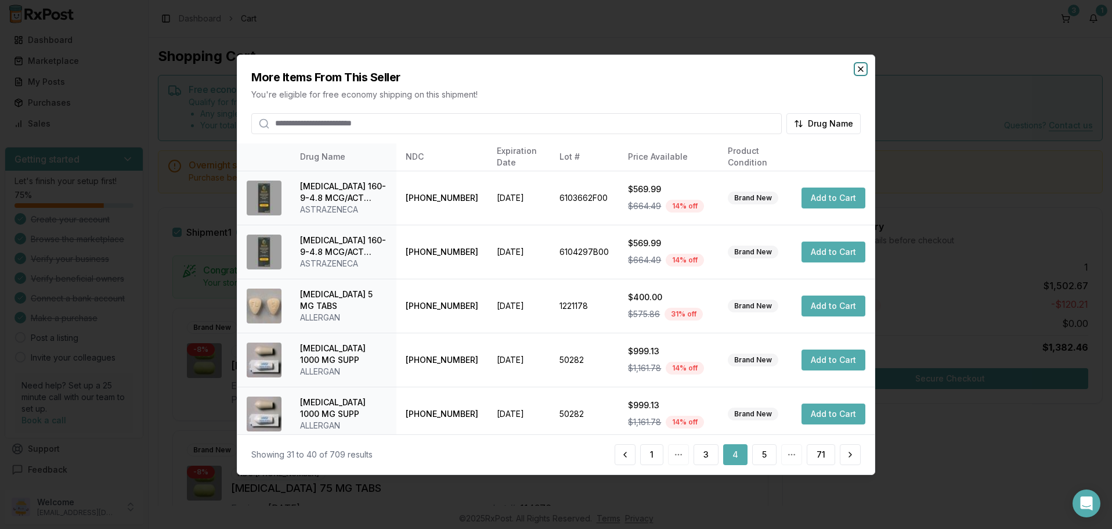
click at [859, 66] on icon "button" at bounding box center [860, 68] width 9 height 9
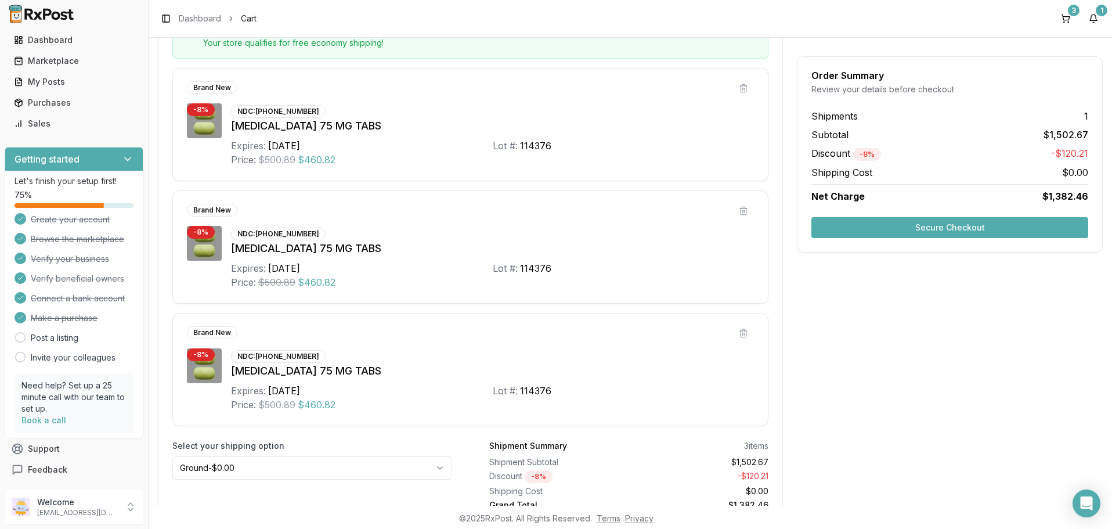
scroll to position [292, 0]
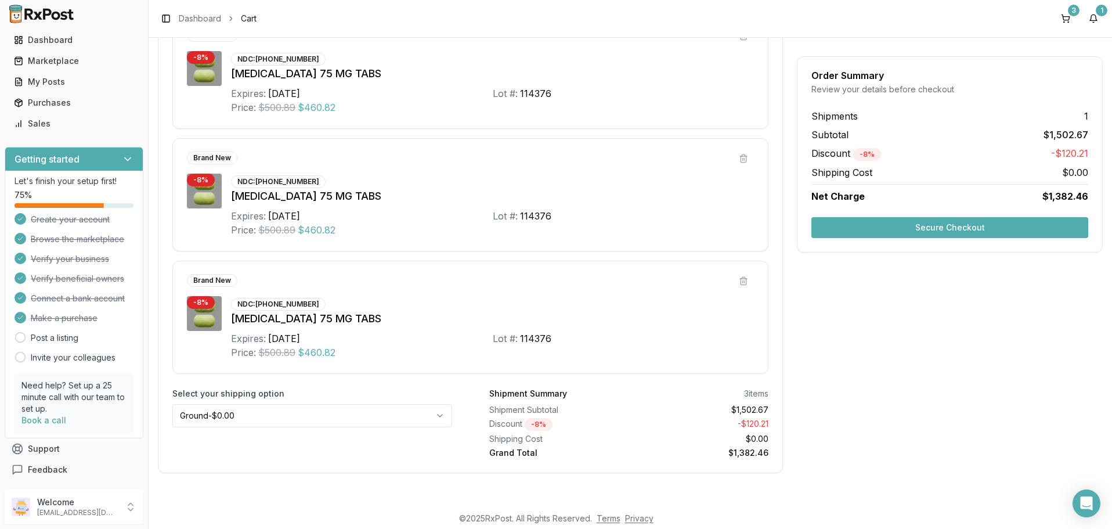
click at [967, 225] on button "Secure Checkout" at bounding box center [949, 227] width 277 height 21
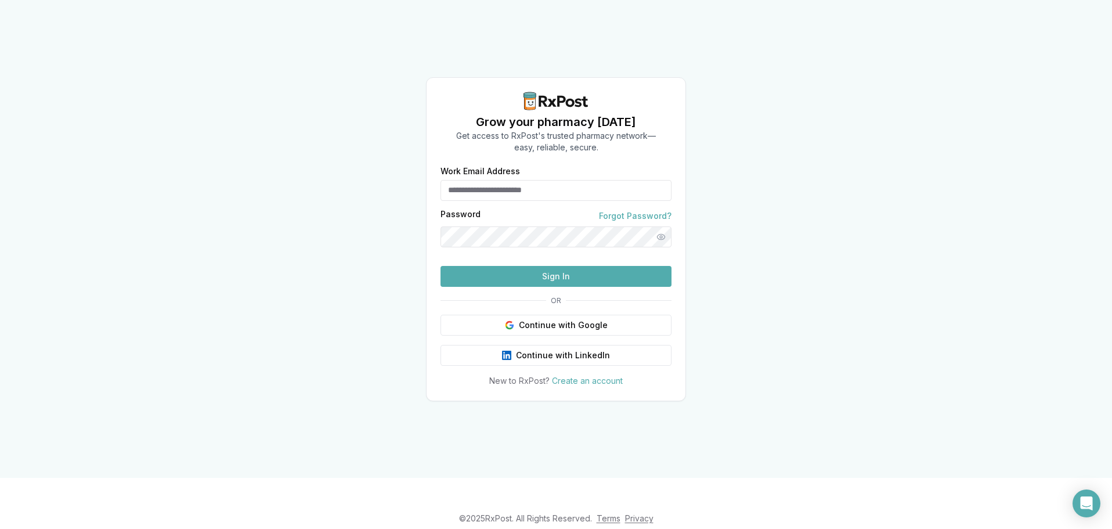
click at [531, 180] on input "Work Email Address" at bounding box center [555, 190] width 231 height 21
type input "**********"
click at [556, 287] on button "Sign In" at bounding box center [555, 276] width 231 height 21
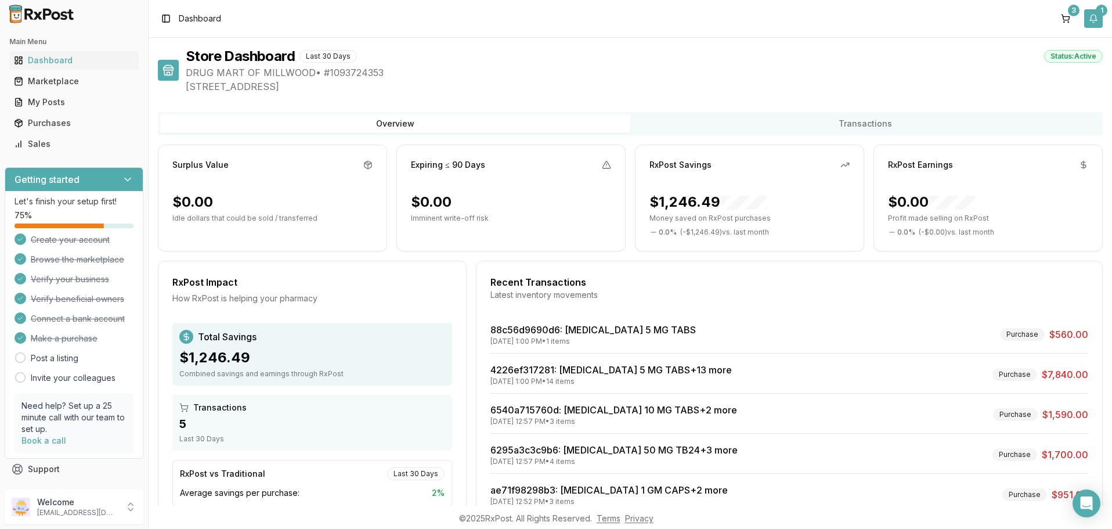
click at [1100, 20] on button "1" at bounding box center [1093, 18] width 19 height 19
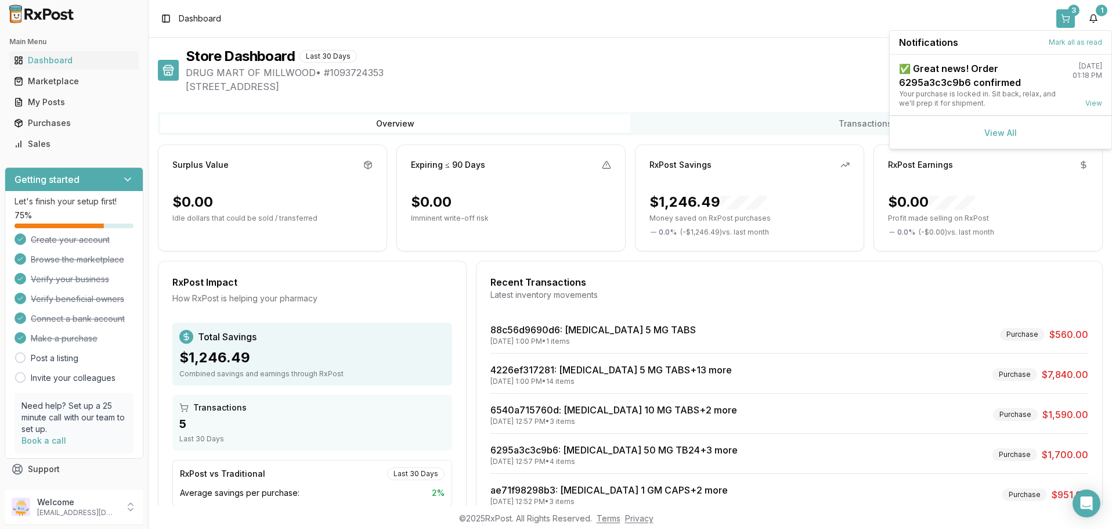
click at [1060, 21] on button "3" at bounding box center [1065, 18] width 19 height 19
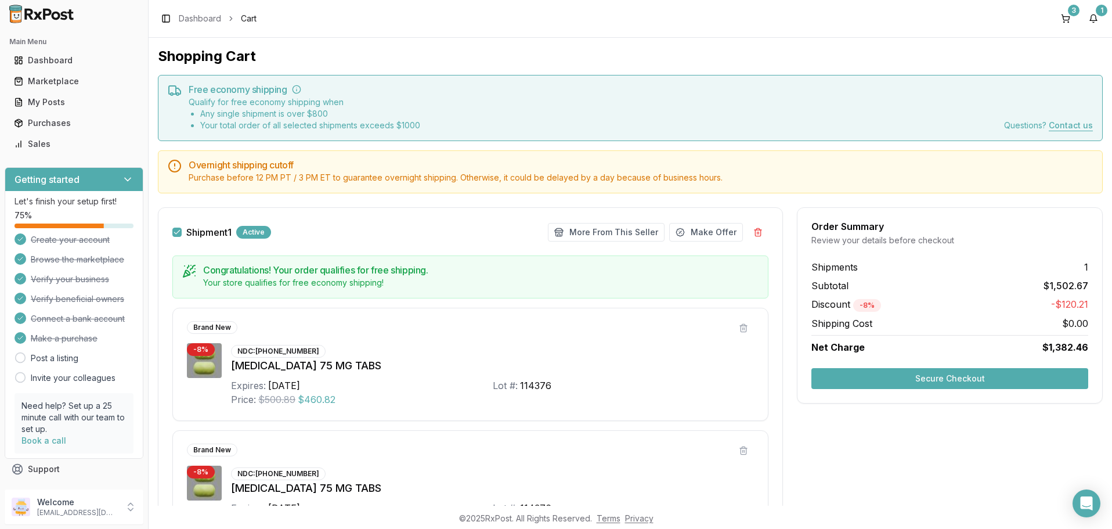
click at [970, 378] on button "Secure Checkout" at bounding box center [949, 378] width 277 height 21
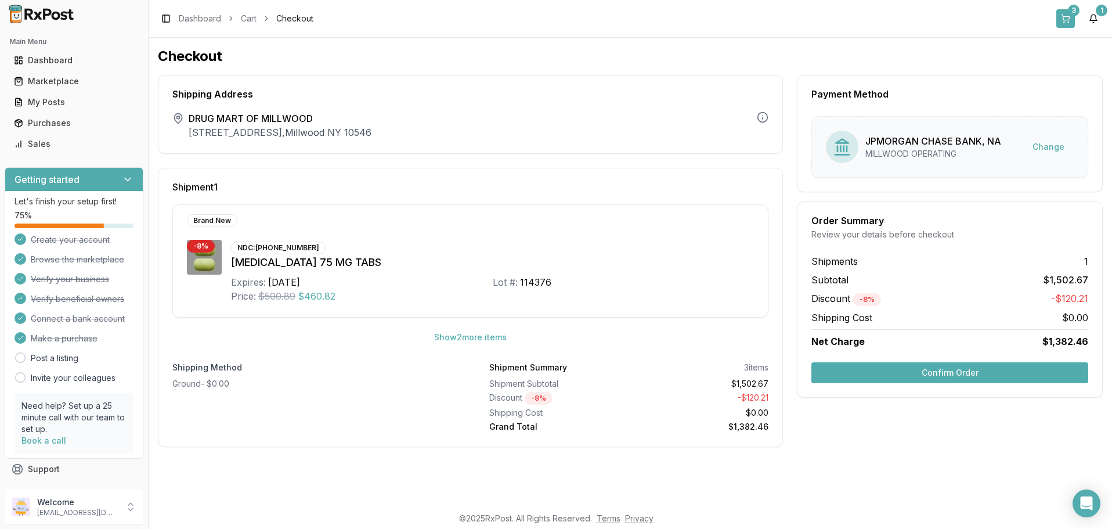
click at [1068, 16] on button "3" at bounding box center [1065, 18] width 19 height 19
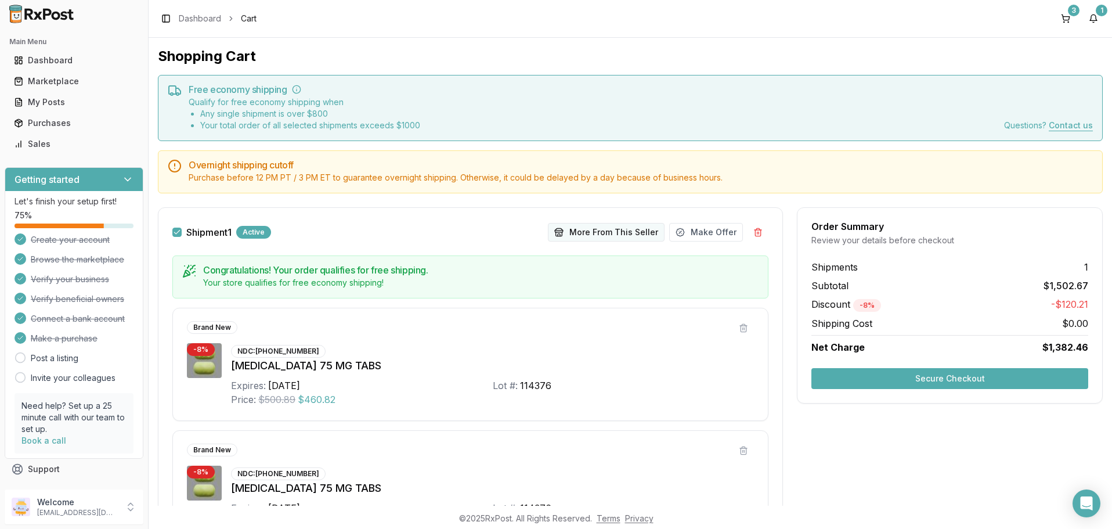
click at [637, 234] on button "More From This Seller" at bounding box center [606, 232] width 117 height 19
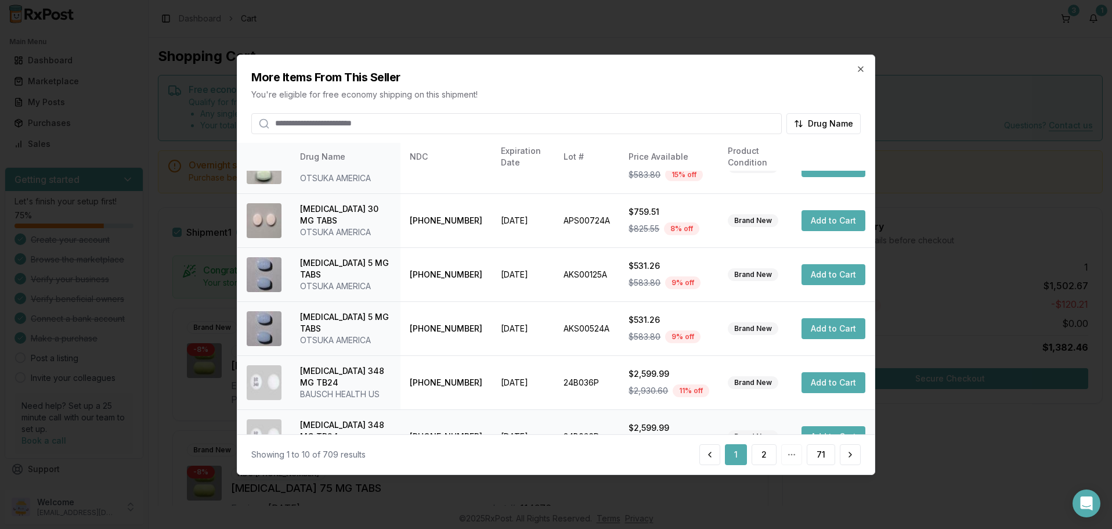
scroll to position [277, 0]
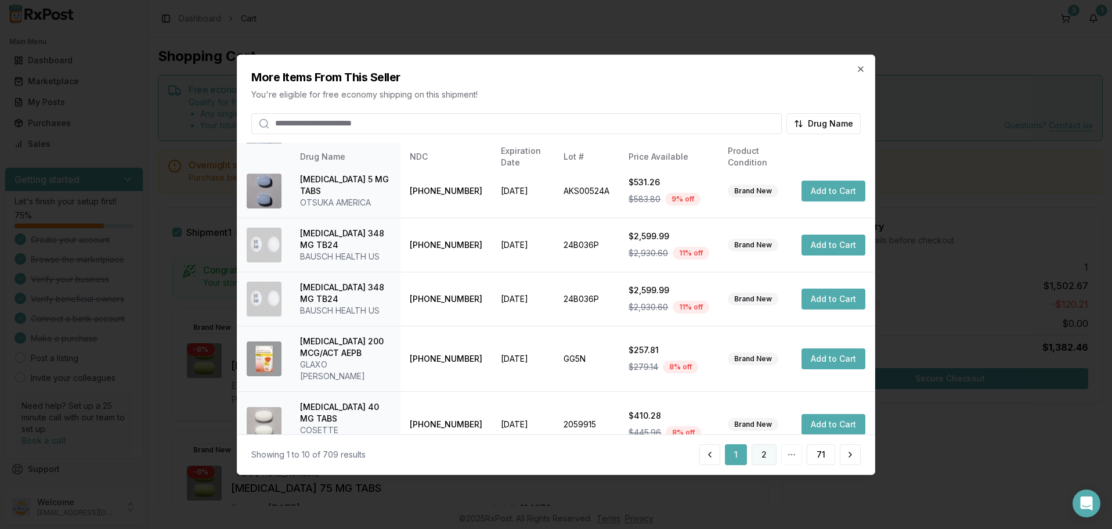
click at [768, 458] on button "2" at bounding box center [763, 454] width 25 height 21
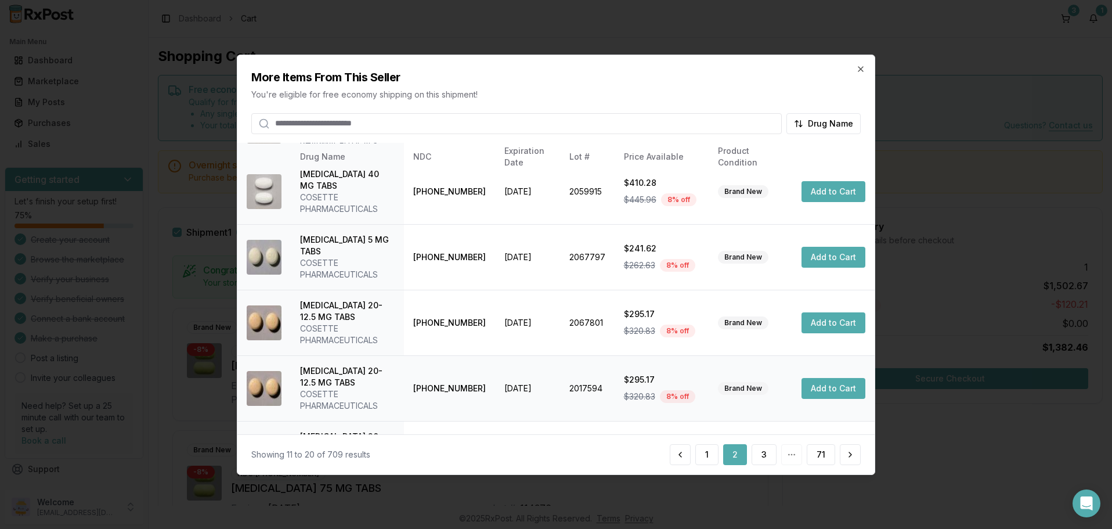
scroll to position [335, 0]
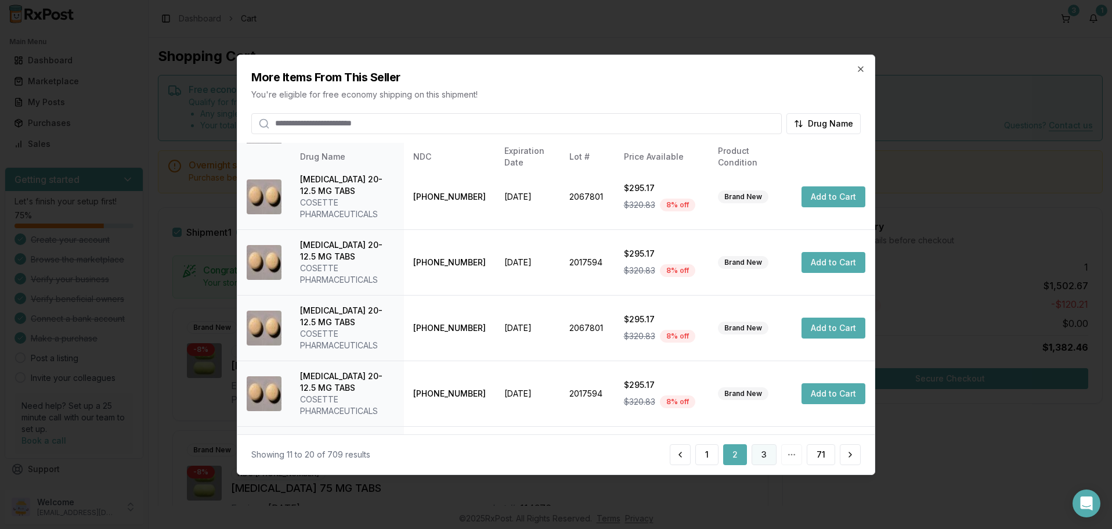
click at [760, 451] on button "3" at bounding box center [763, 454] width 25 height 21
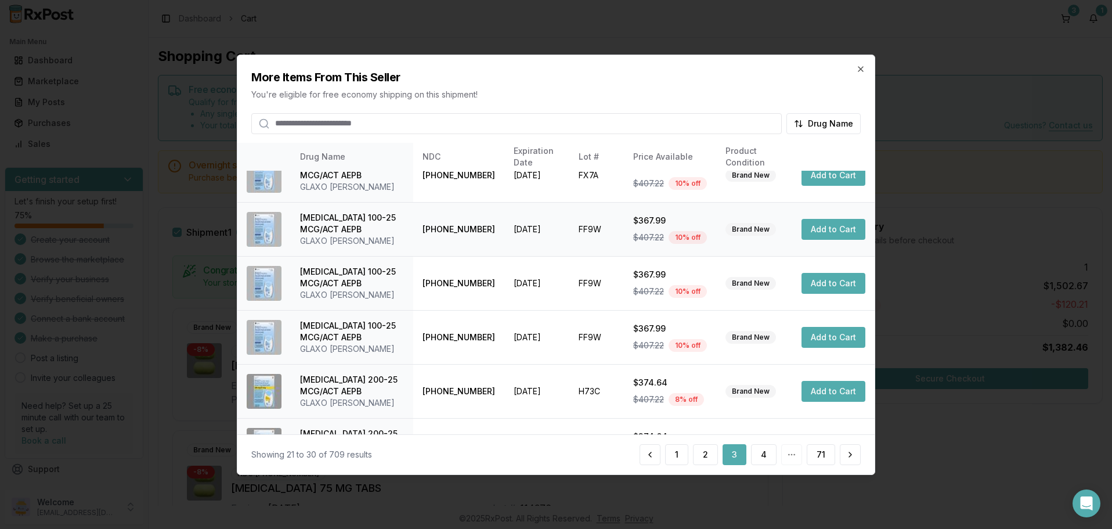
scroll to position [312, 0]
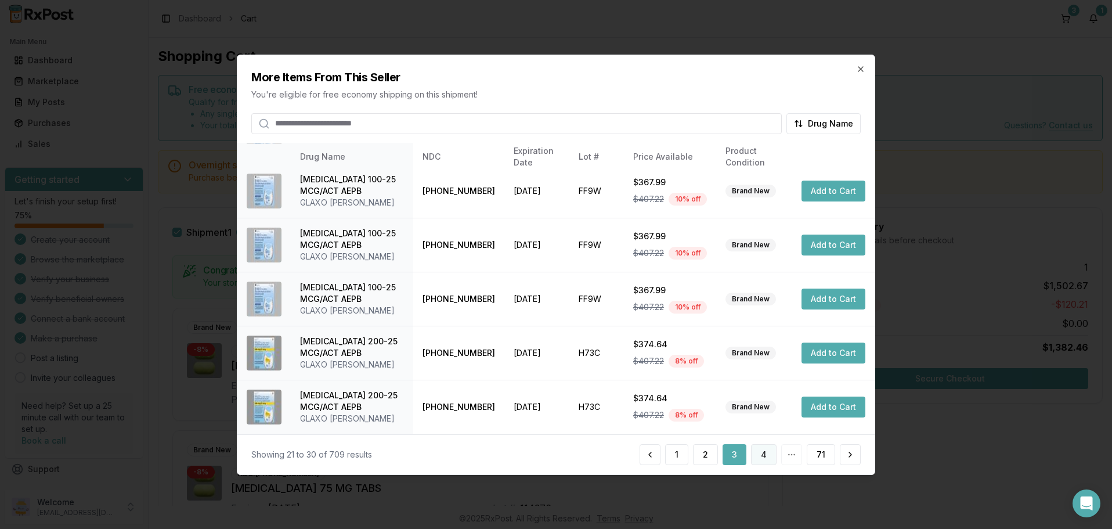
click at [765, 457] on button "4" at bounding box center [764, 454] width 26 height 21
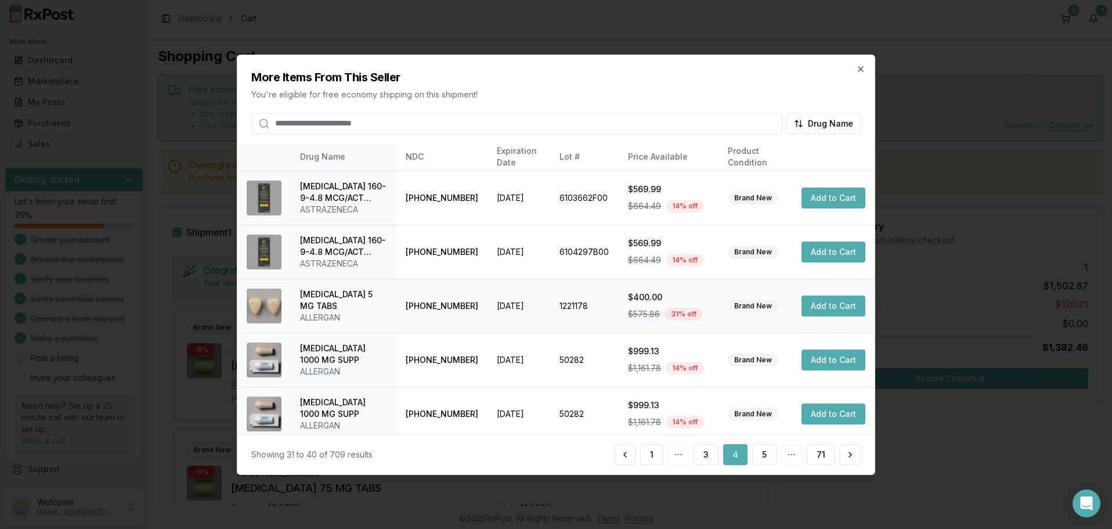
click at [829, 302] on button "Add to Cart" at bounding box center [833, 305] width 64 height 21
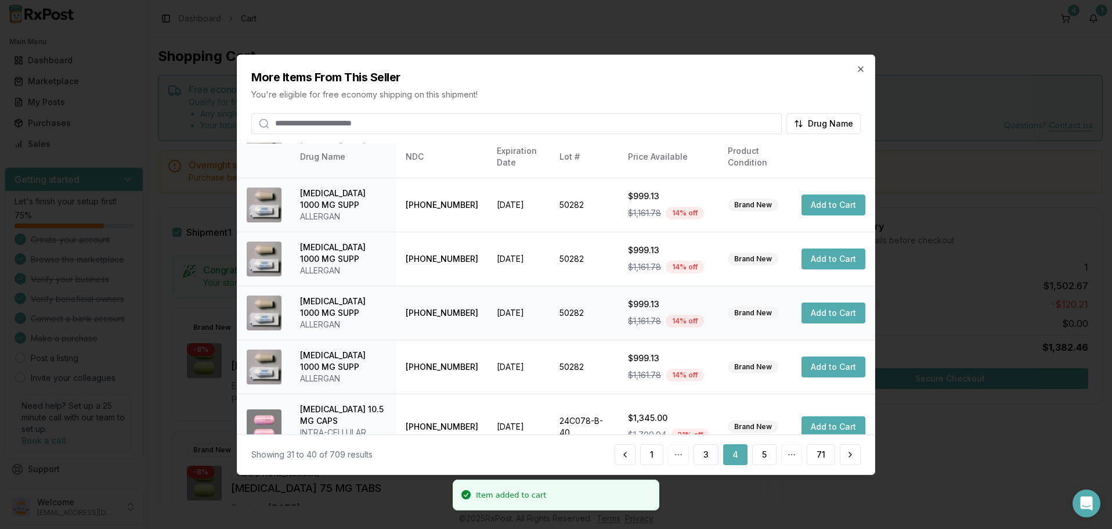
scroll to position [277, 0]
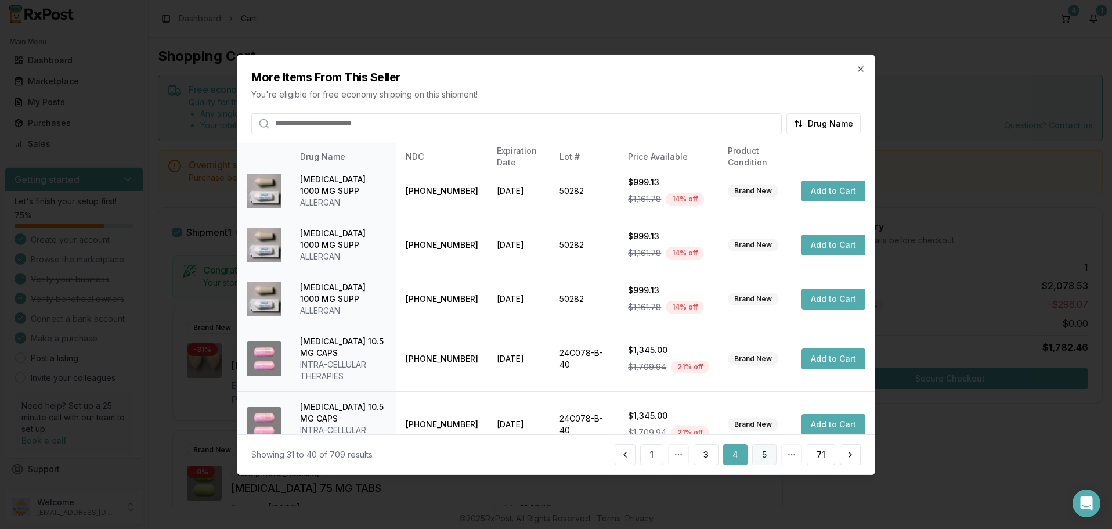
click at [766, 455] on button "5" at bounding box center [764, 454] width 24 height 21
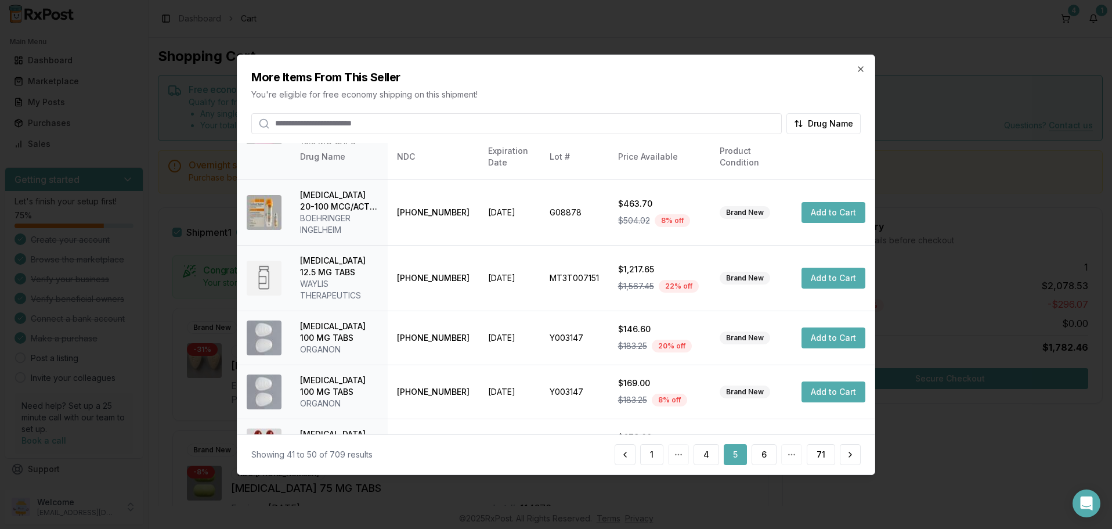
scroll to position [335, 0]
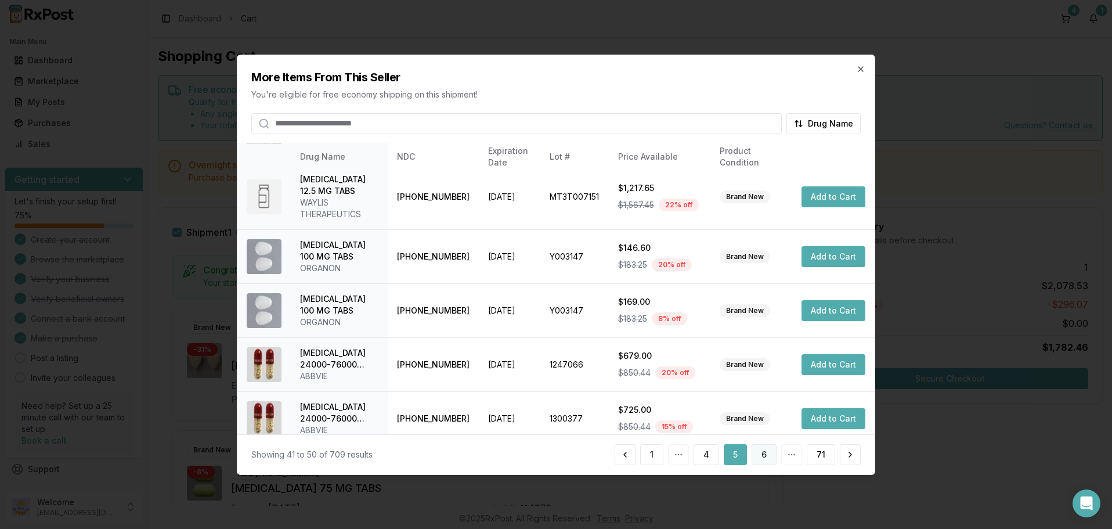
click at [760, 453] on button "6" at bounding box center [763, 454] width 25 height 21
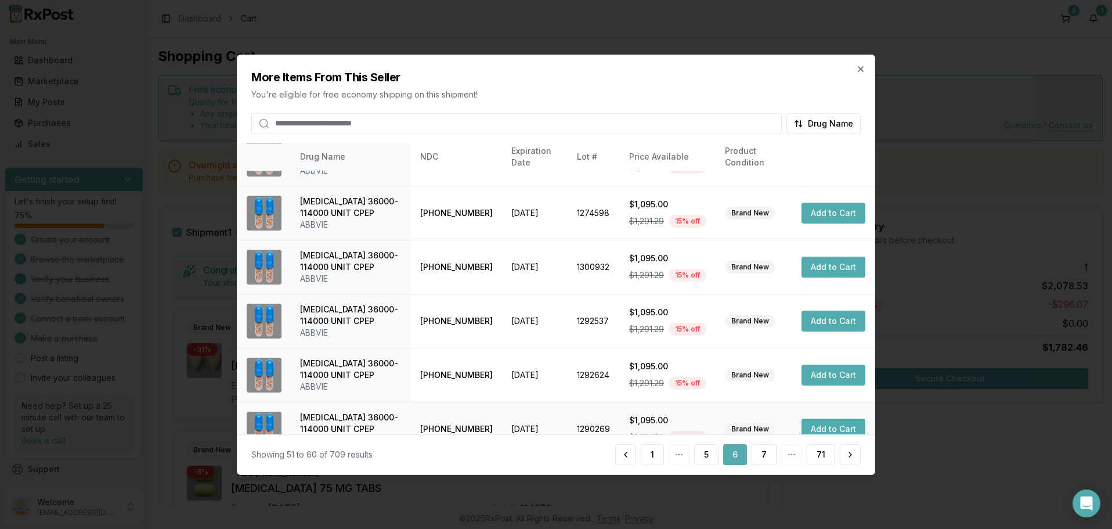
scroll to position [277, 0]
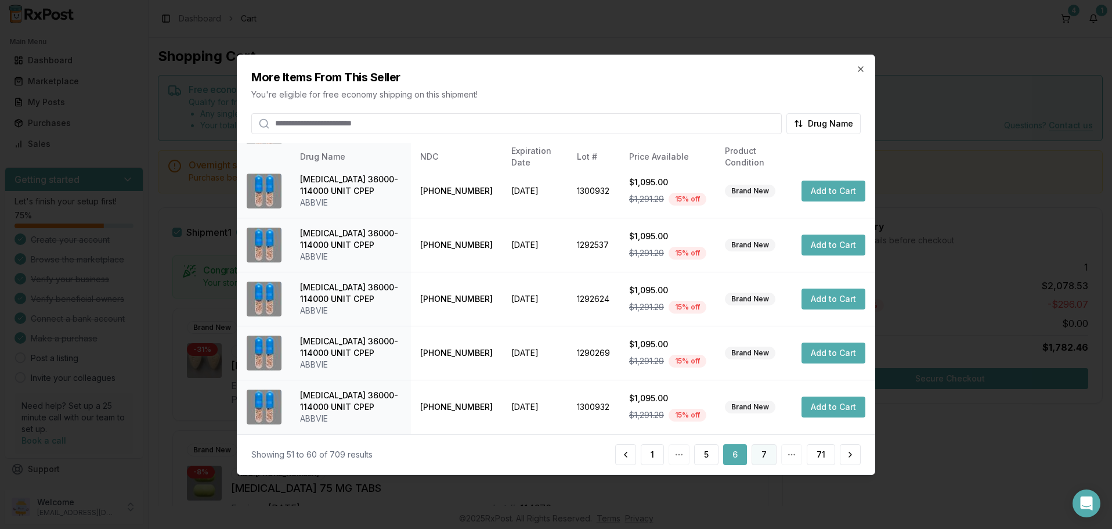
click at [768, 451] on button "7" at bounding box center [763, 454] width 25 height 21
click at [762, 453] on button "8" at bounding box center [763, 454] width 25 height 21
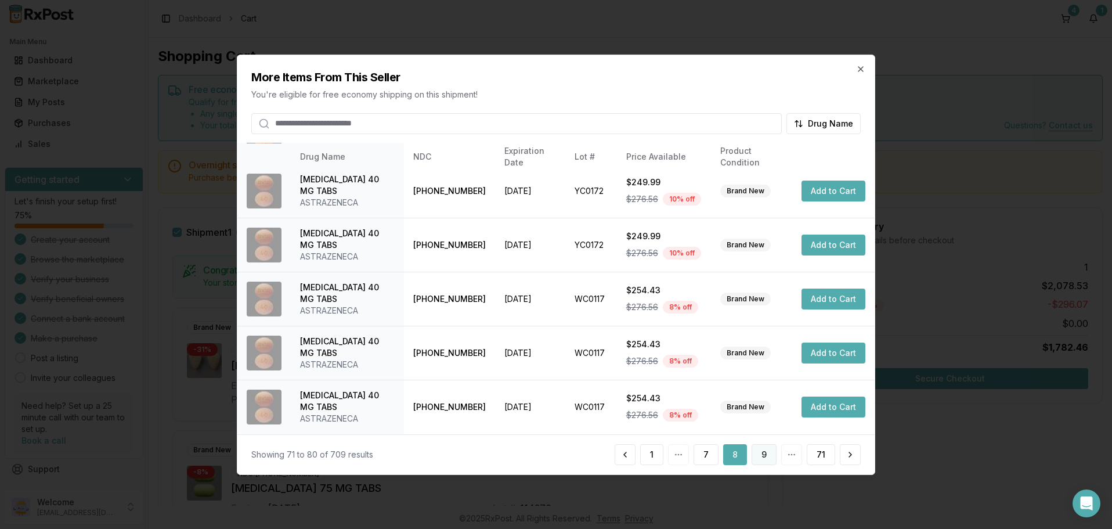
click at [763, 457] on button "9" at bounding box center [763, 454] width 25 height 21
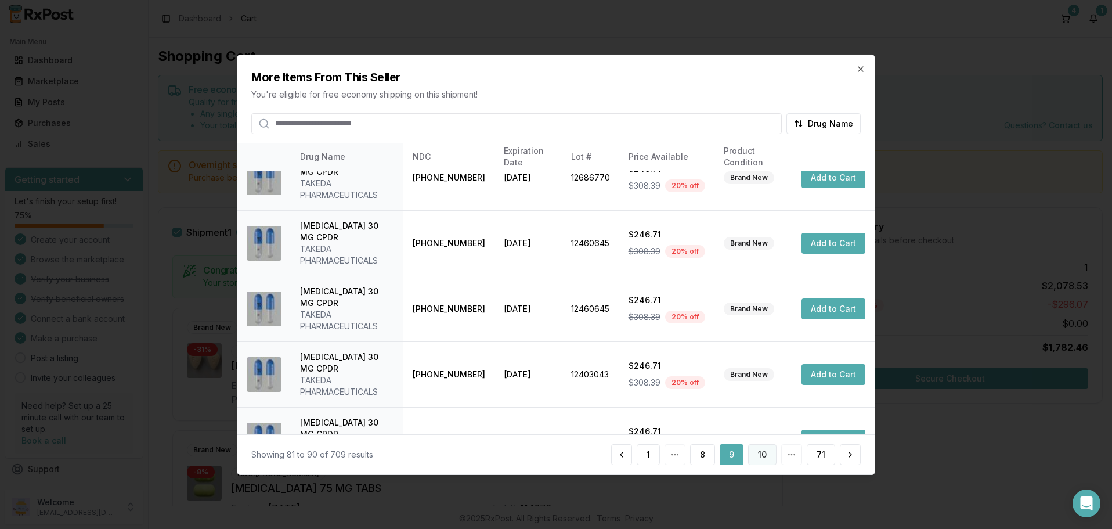
click at [764, 451] on button "10" at bounding box center [762, 454] width 28 height 21
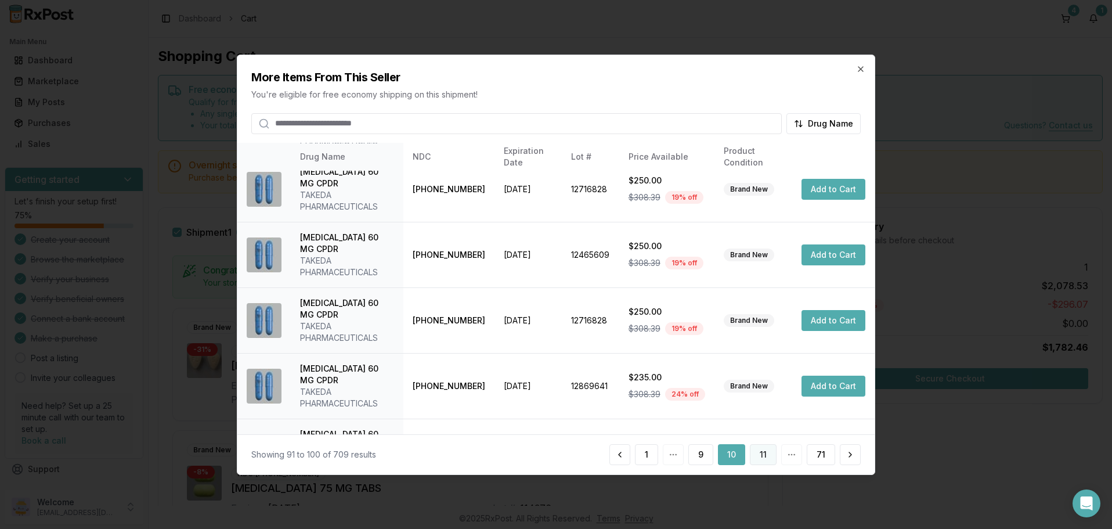
click at [759, 452] on button "11" at bounding box center [763, 454] width 27 height 21
click at [766, 451] on button "12" at bounding box center [762, 454] width 28 height 21
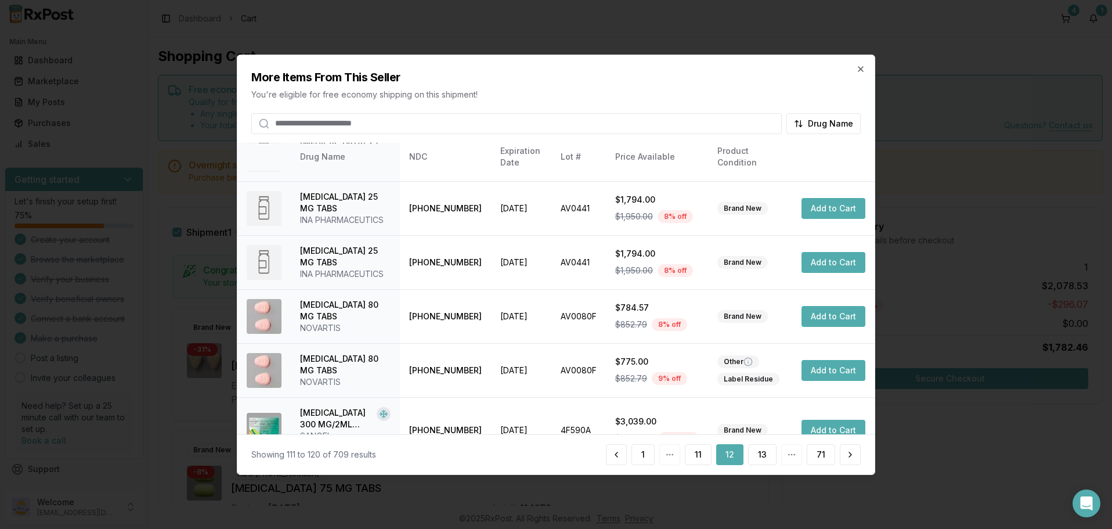
scroll to position [288, 0]
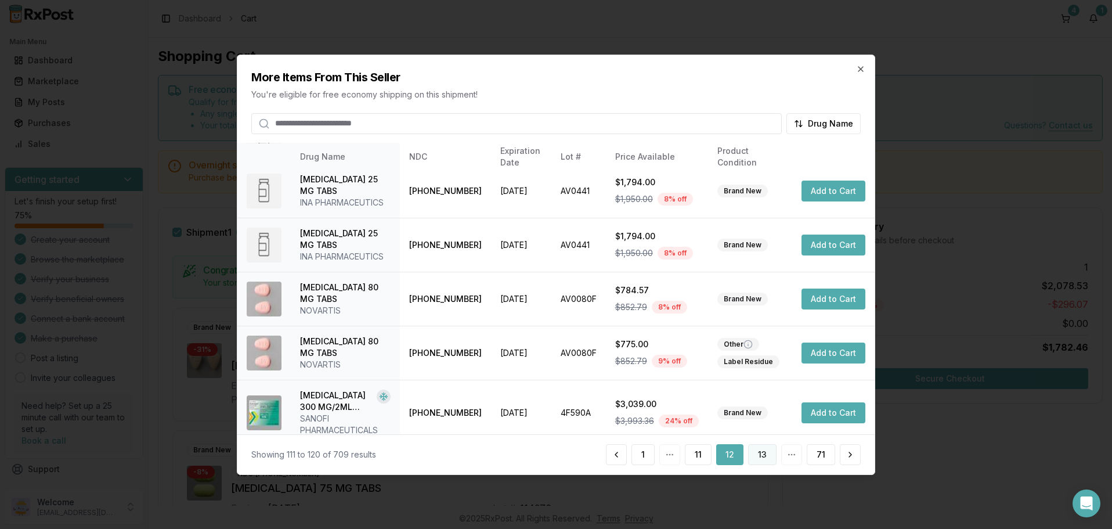
click at [765, 458] on button "13" at bounding box center [762, 454] width 28 height 21
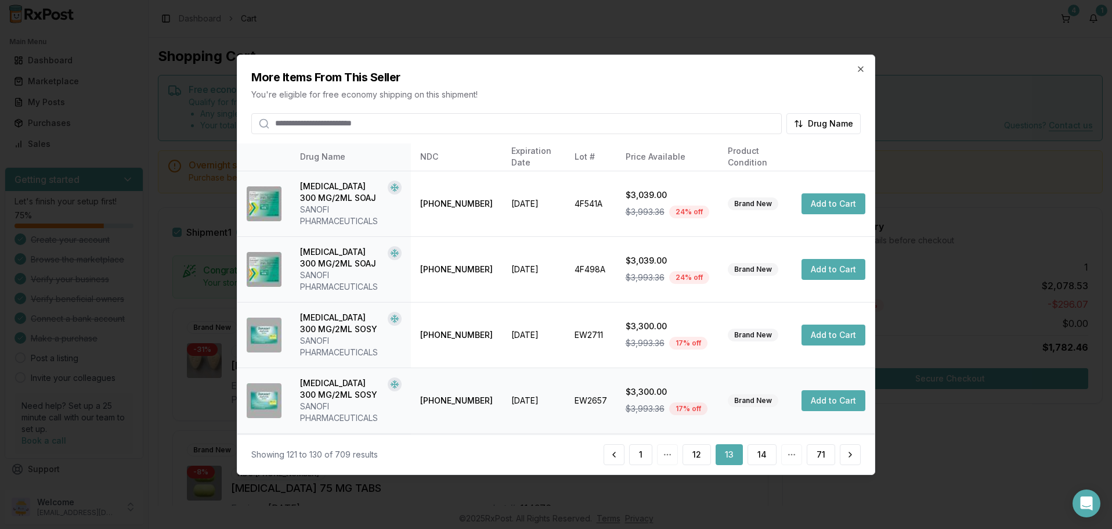
scroll to position [381, 0]
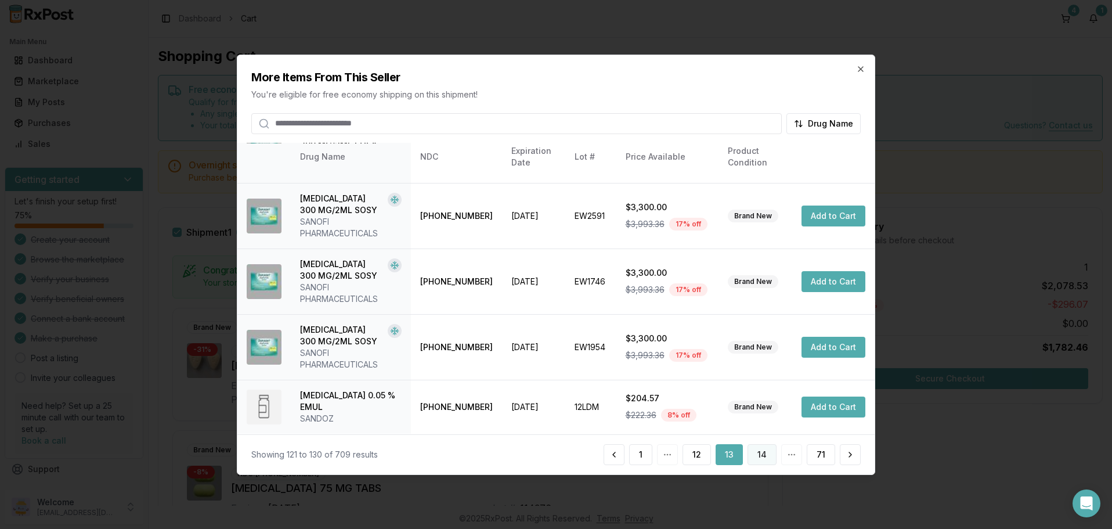
click at [764, 455] on button "14" at bounding box center [761, 454] width 29 height 21
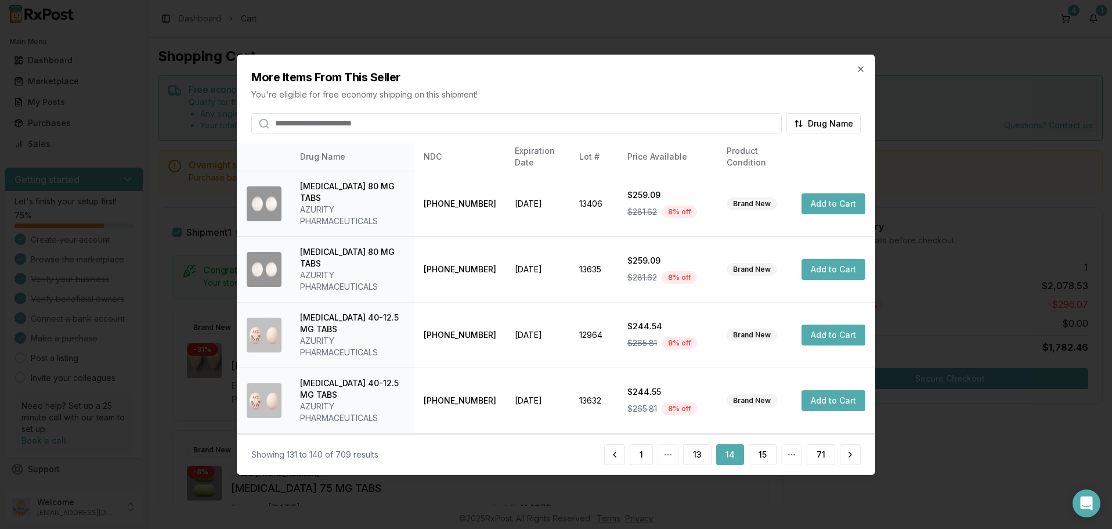
scroll to position [323, 0]
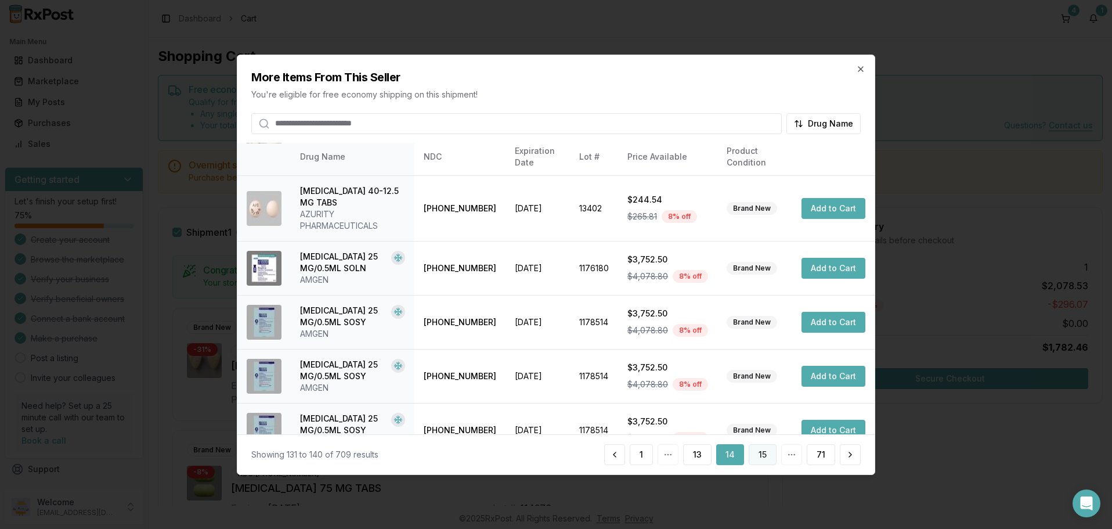
click at [761, 458] on button "15" at bounding box center [762, 454] width 28 height 21
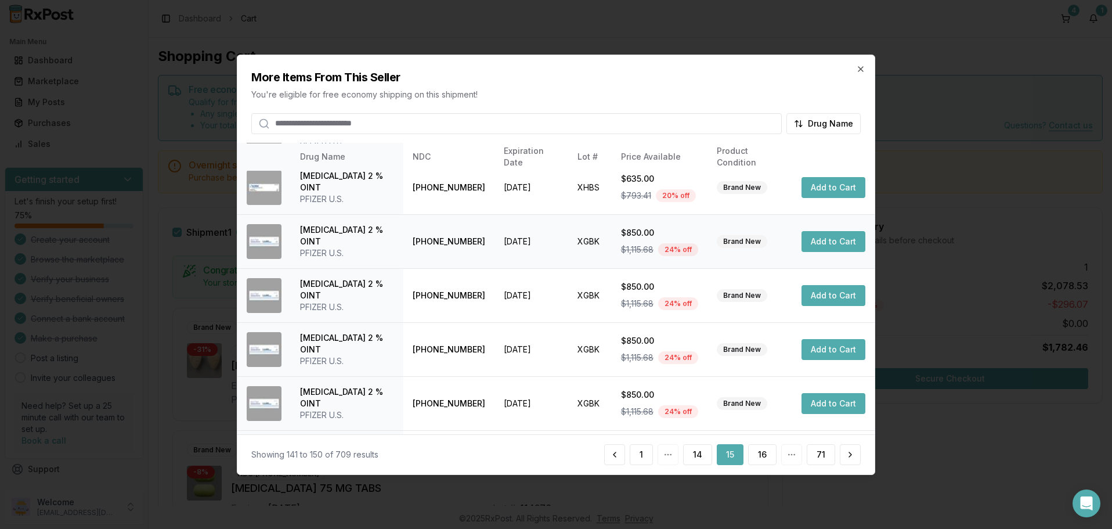
scroll to position [277, 0]
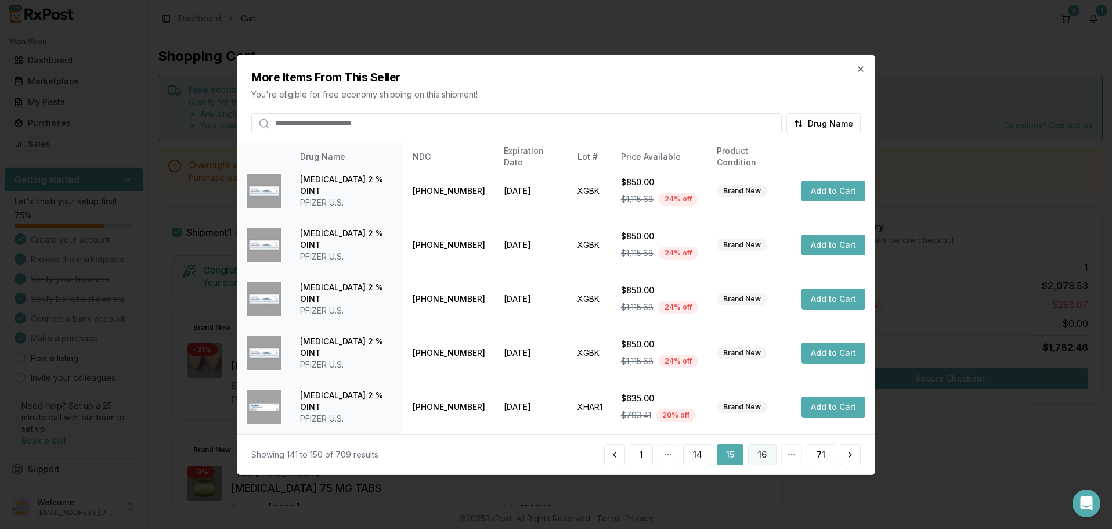
click at [761, 457] on button "16" at bounding box center [762, 454] width 28 height 21
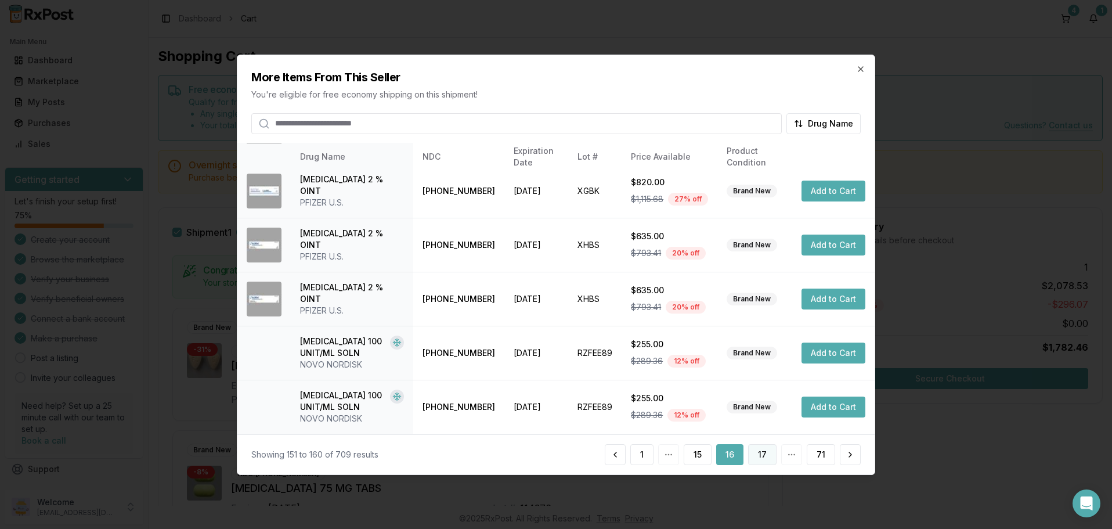
click at [764, 453] on button "17" at bounding box center [762, 454] width 28 height 21
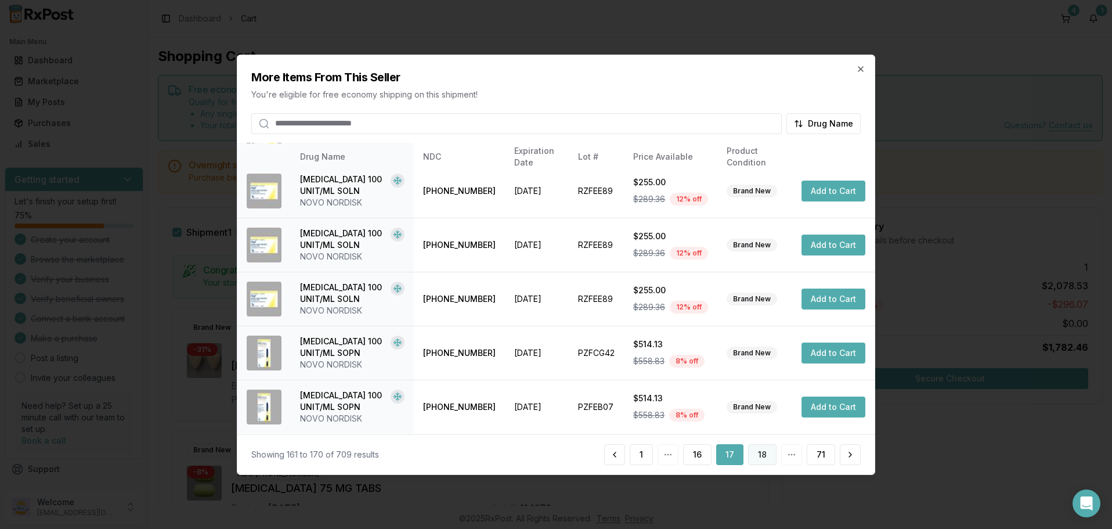
click at [762, 454] on button "18" at bounding box center [762, 454] width 28 height 21
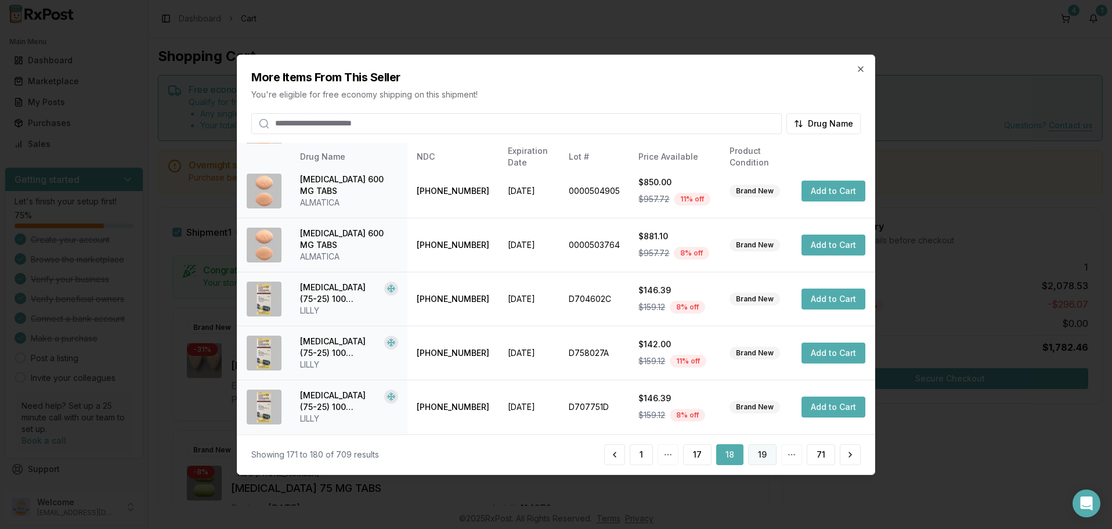
click at [762, 457] on button "19" at bounding box center [762, 454] width 28 height 21
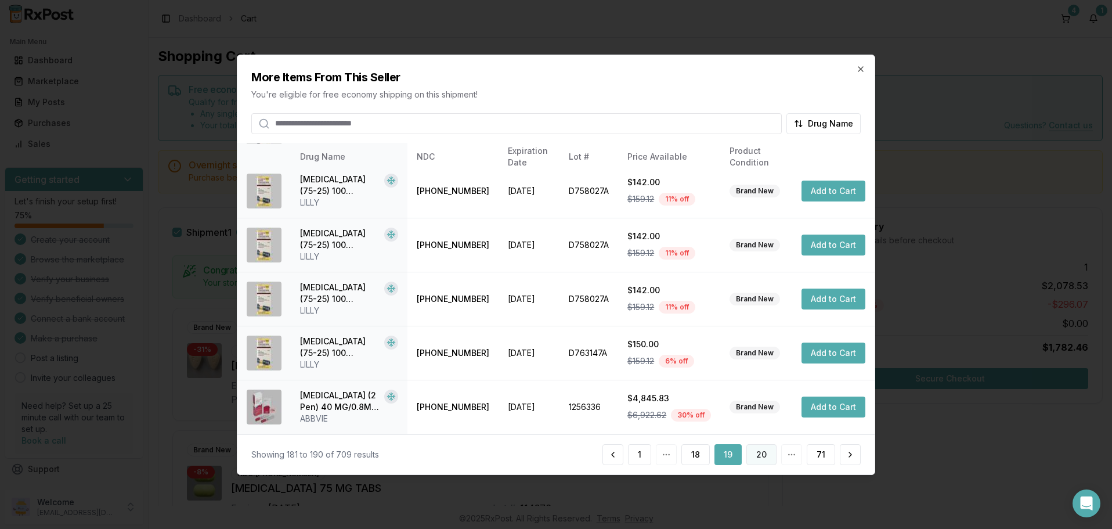
click at [762, 457] on button "20" at bounding box center [761, 454] width 30 height 21
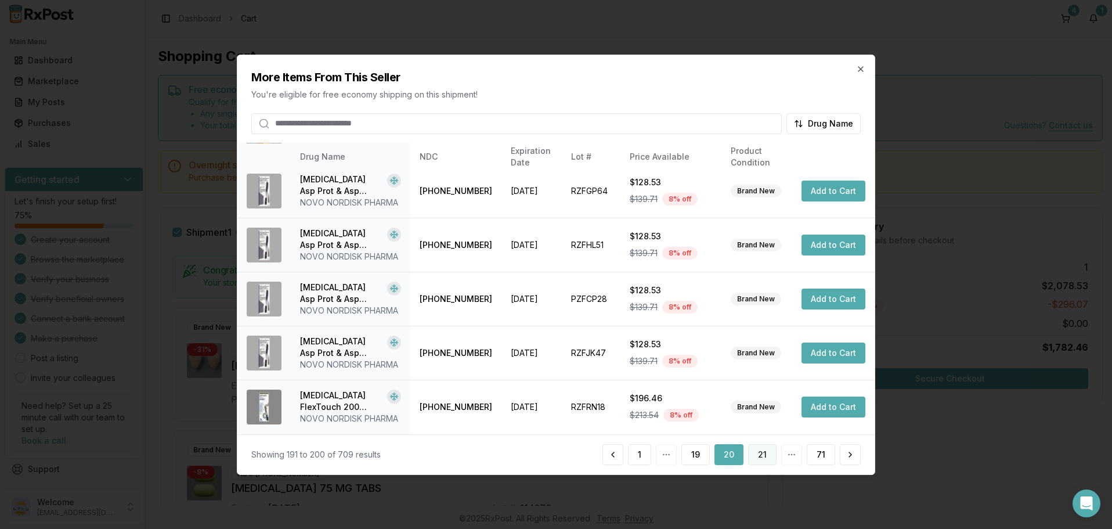
click at [761, 453] on button "21" at bounding box center [762, 454] width 28 height 21
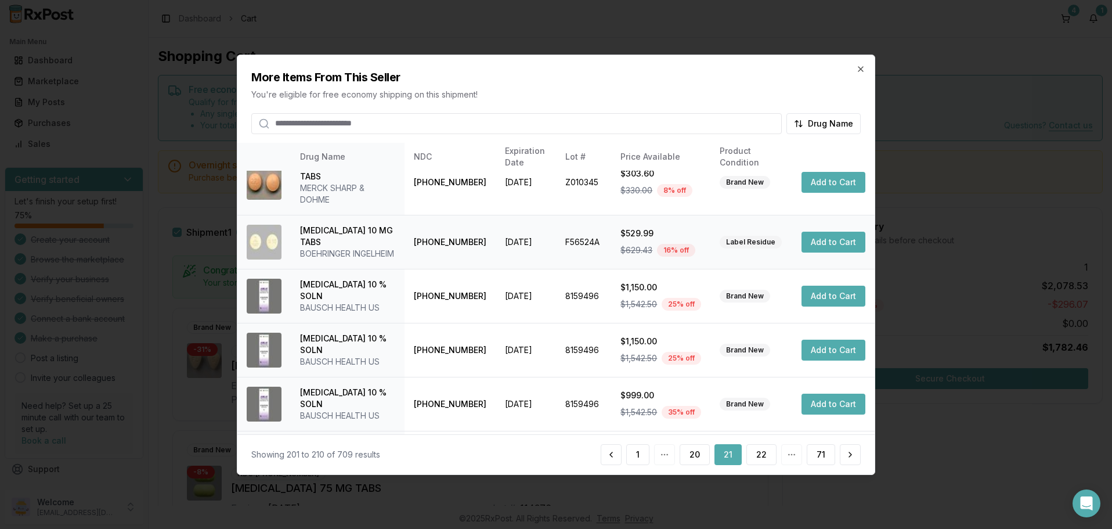
scroll to position [312, 0]
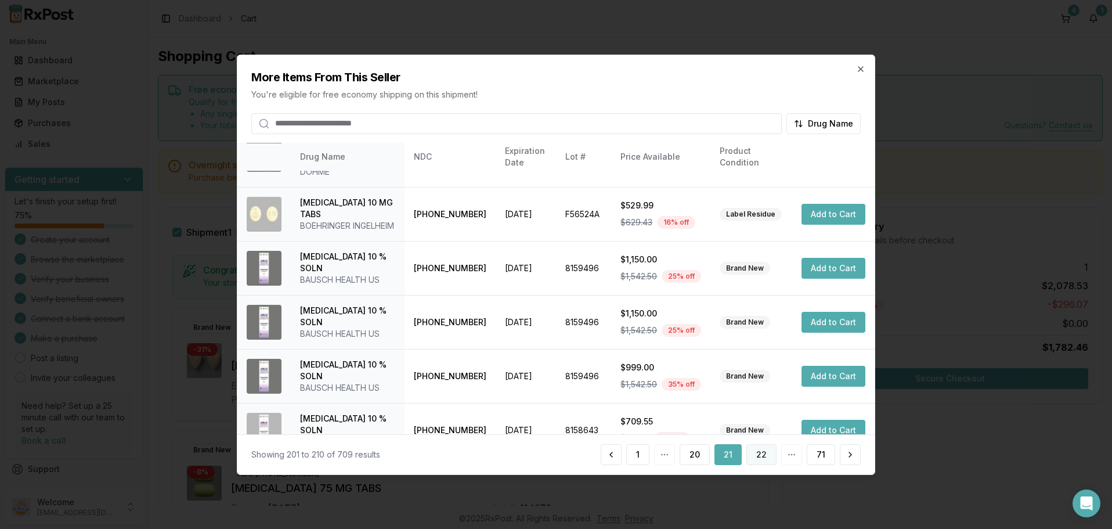
click at [765, 455] on button "22" at bounding box center [761, 454] width 30 height 21
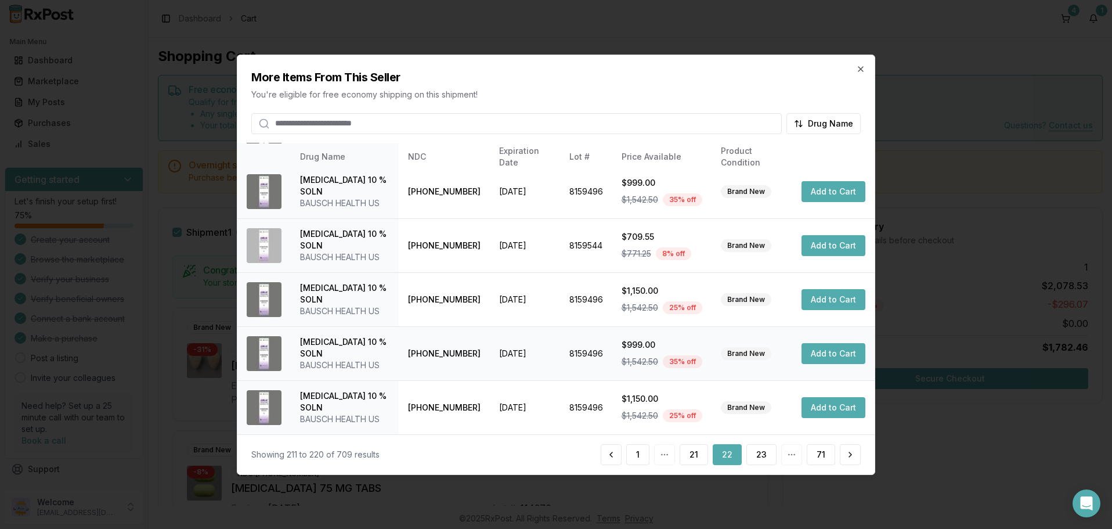
scroll to position [277, 0]
click at [758, 457] on button "23" at bounding box center [761, 454] width 30 height 21
click at [765, 459] on button "24" at bounding box center [761, 454] width 31 height 21
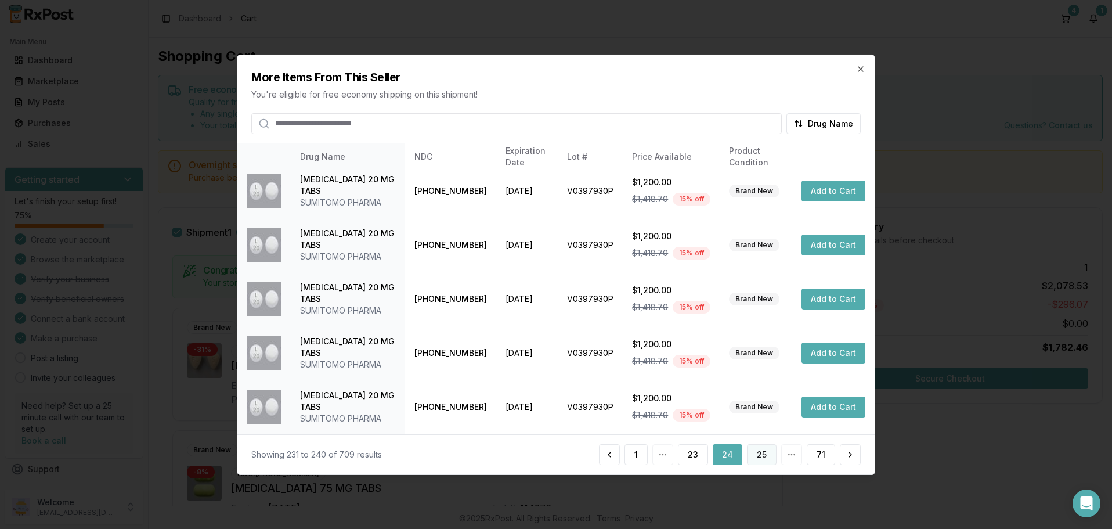
click at [761, 457] on button "25" at bounding box center [762, 454] width 30 height 21
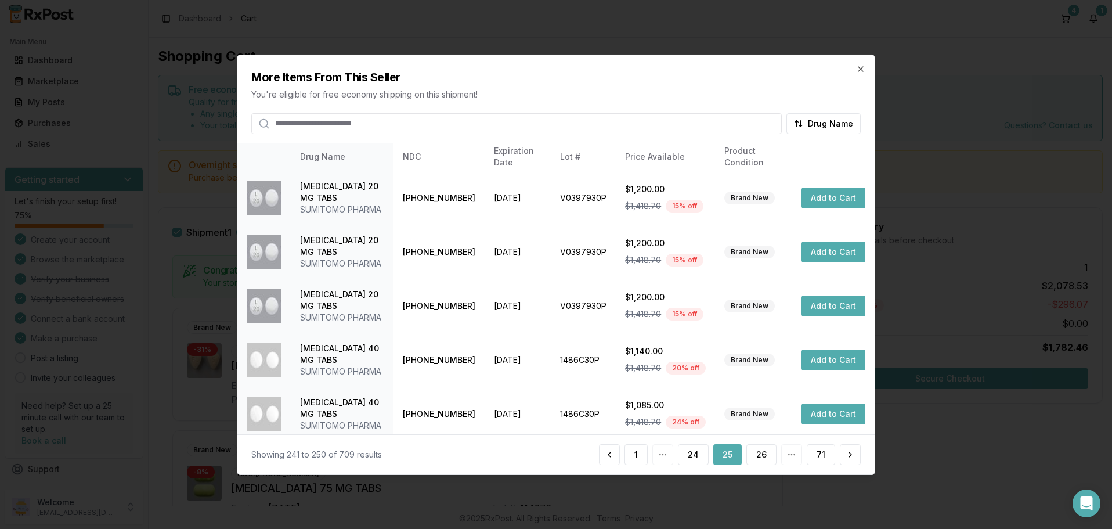
scroll to position [393, 0]
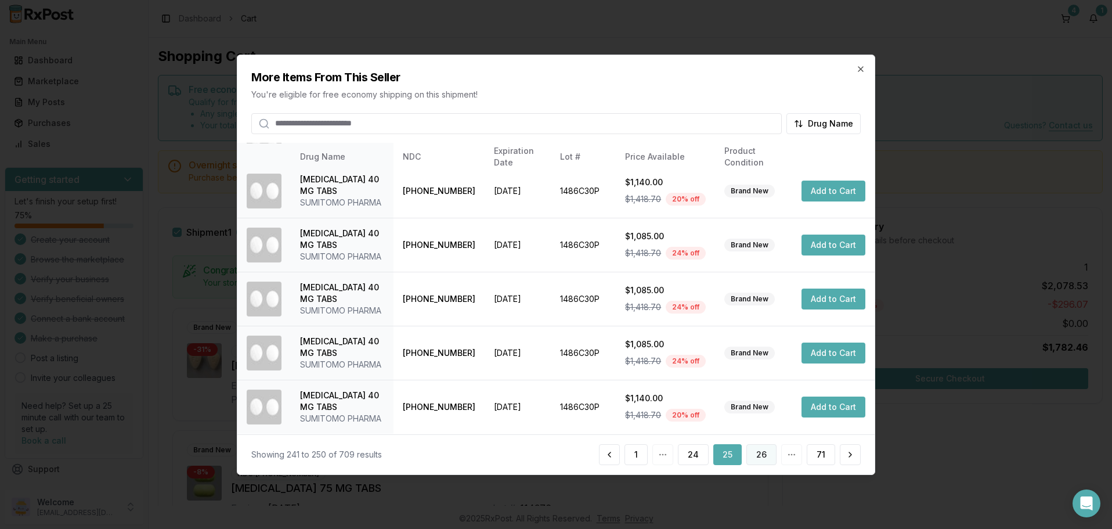
click at [761, 448] on button "26" at bounding box center [761, 454] width 30 height 21
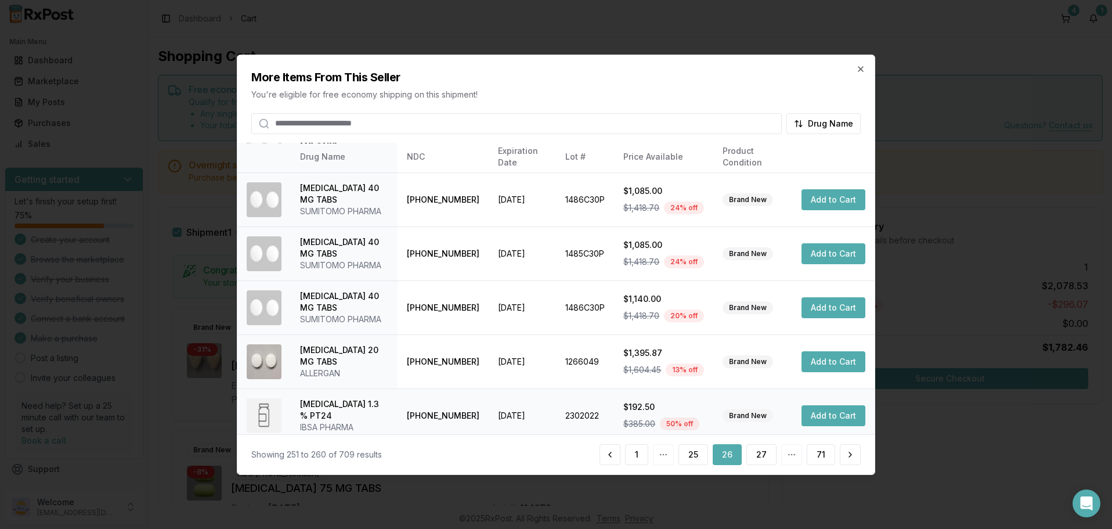
scroll to position [277, 0]
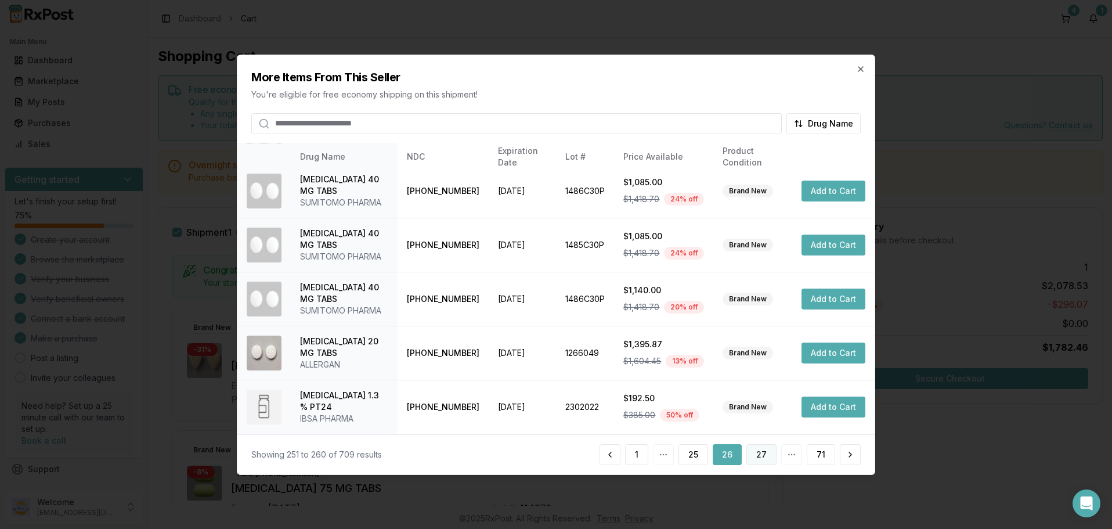
click at [765, 454] on button "27" at bounding box center [761, 454] width 30 height 21
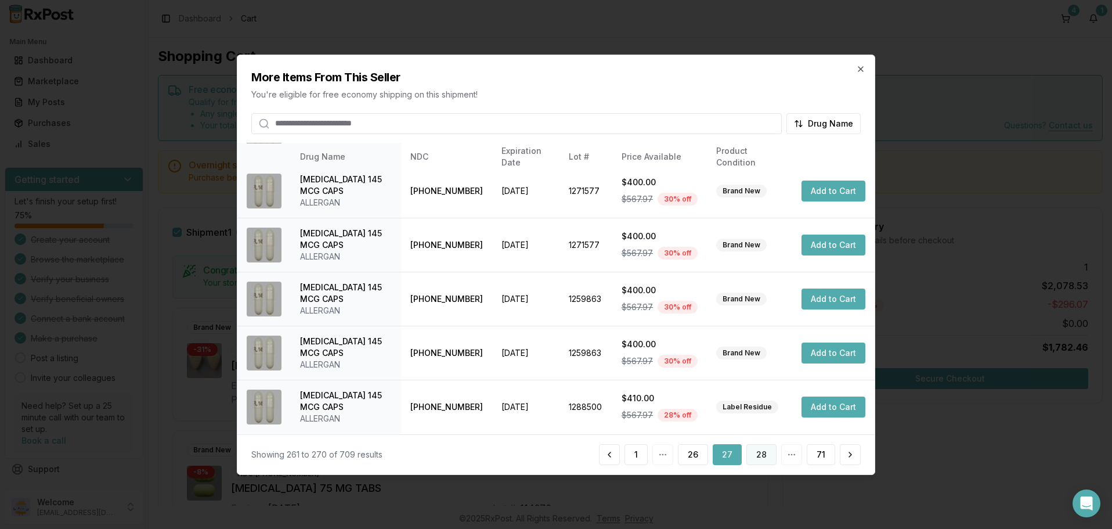
click at [758, 455] on button "28" at bounding box center [761, 454] width 30 height 21
click at [761, 451] on button "29" at bounding box center [761, 454] width 30 height 21
click at [766, 452] on button "30" at bounding box center [761, 454] width 30 height 21
click at [761, 454] on button "31" at bounding box center [762, 454] width 28 height 21
click at [764, 453] on button "32" at bounding box center [761, 454] width 30 height 21
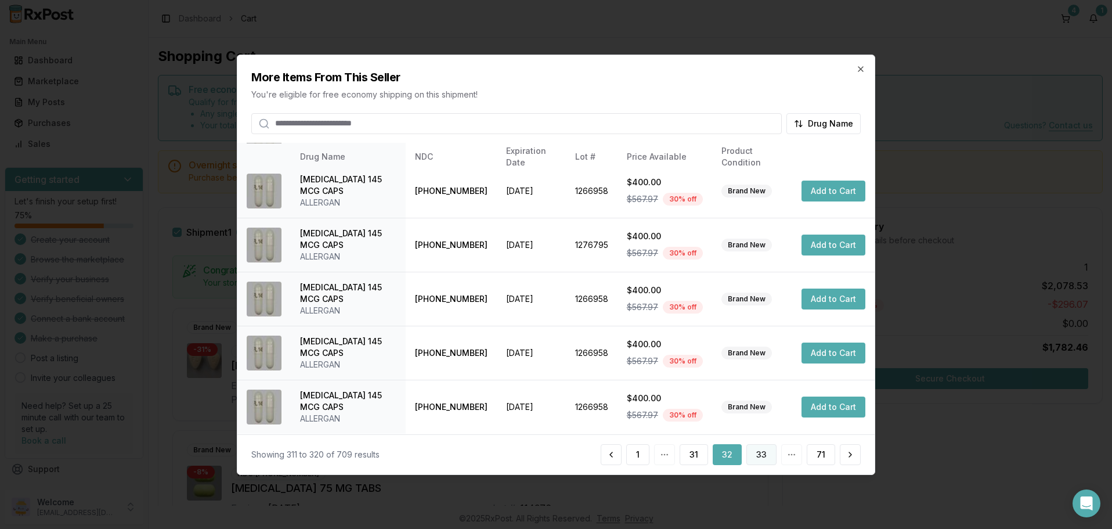
click at [757, 452] on button "33" at bounding box center [761, 454] width 30 height 21
click at [767, 454] on button "34" at bounding box center [761, 454] width 31 height 21
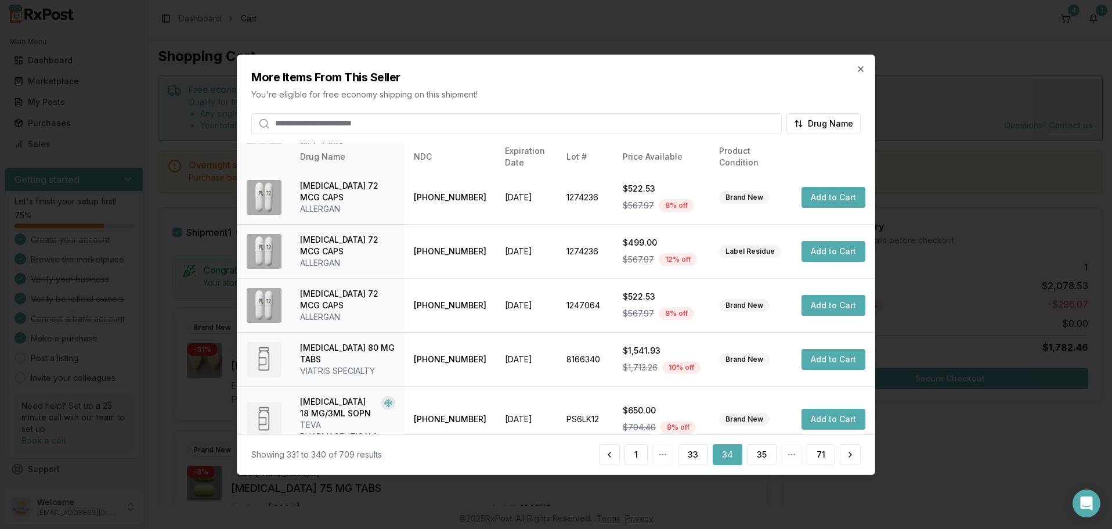
scroll to position [288, 0]
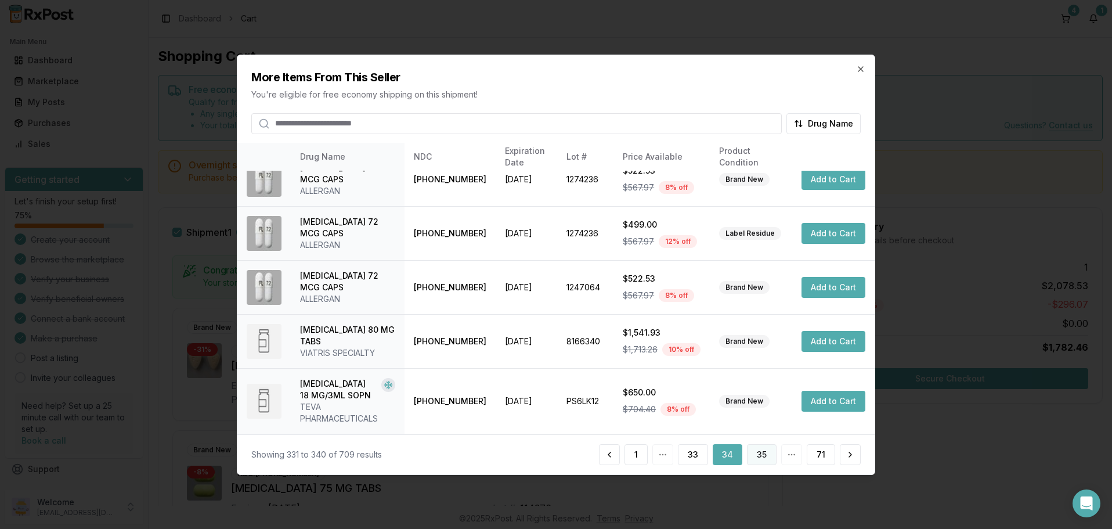
click at [767, 453] on button "35" at bounding box center [762, 454] width 30 height 21
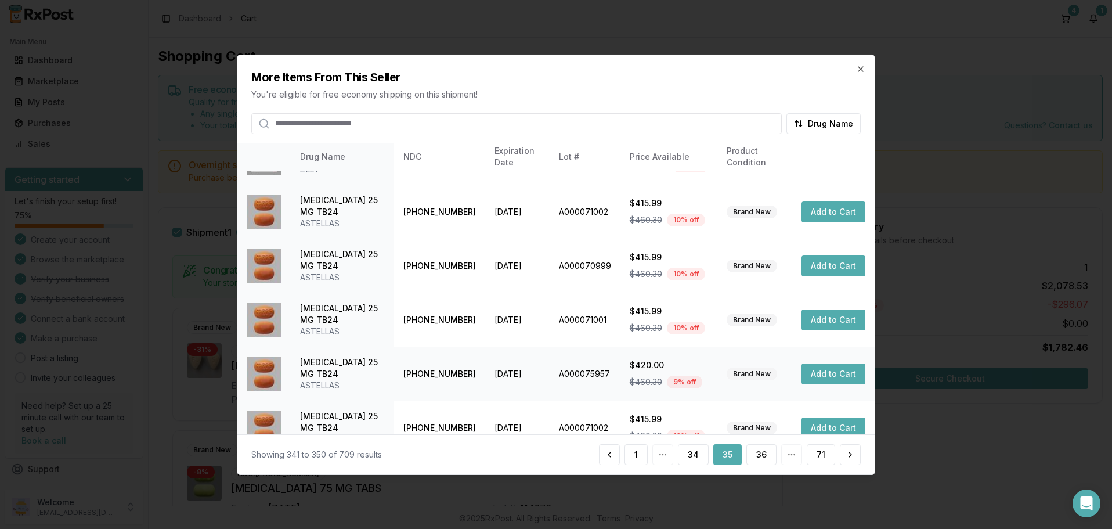
scroll to position [277, 0]
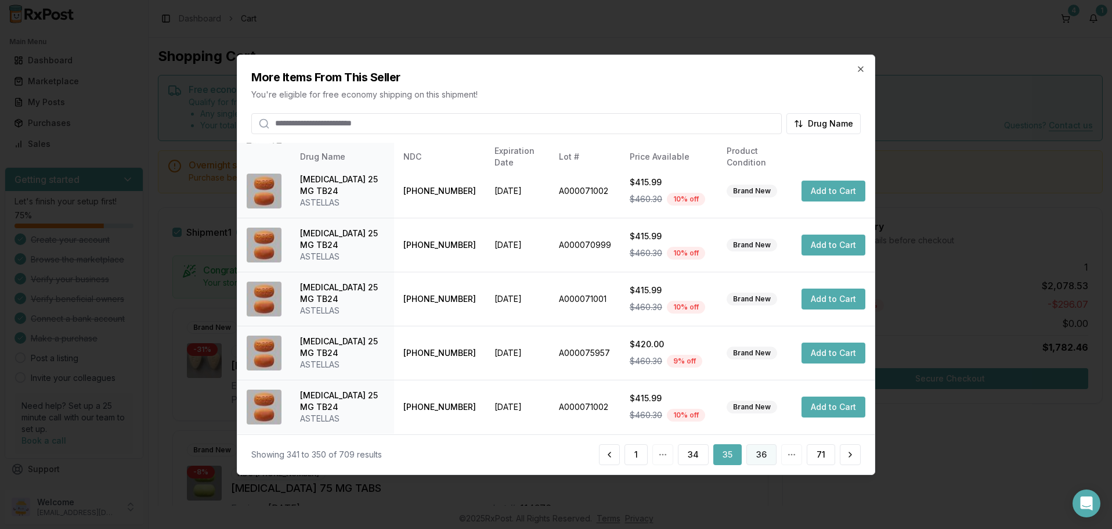
click at [761, 453] on button "36" at bounding box center [761, 454] width 30 height 21
click at [758, 456] on button "37" at bounding box center [761, 454] width 30 height 21
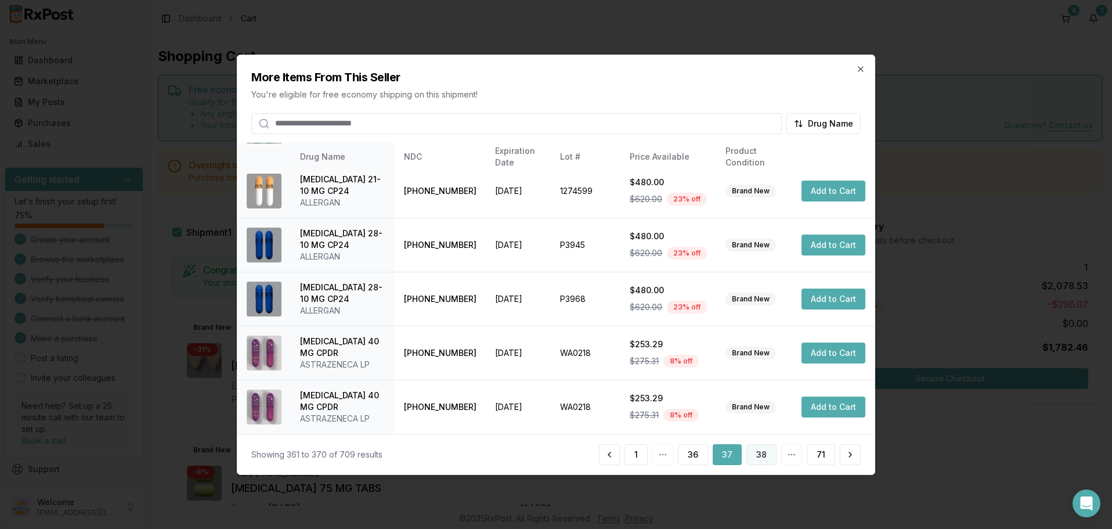
click at [762, 452] on button "38" at bounding box center [761, 454] width 30 height 21
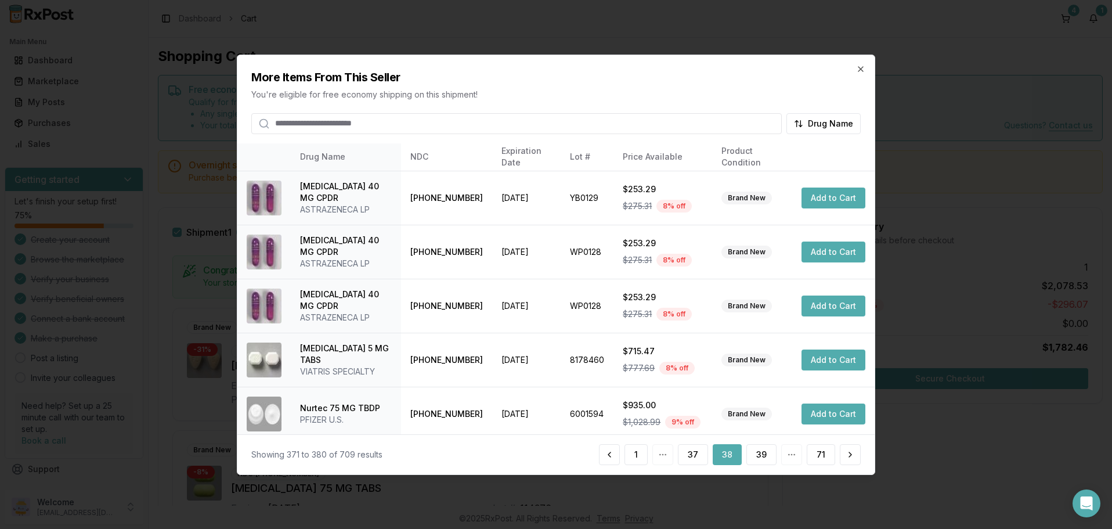
click at [939, 70] on div at bounding box center [556, 264] width 1112 height 529
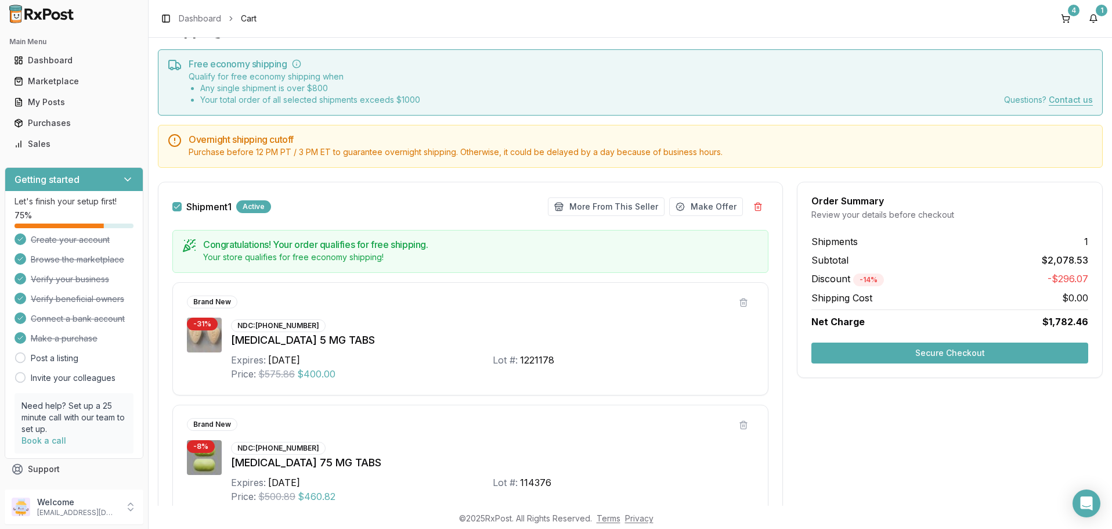
scroll to position [0, 0]
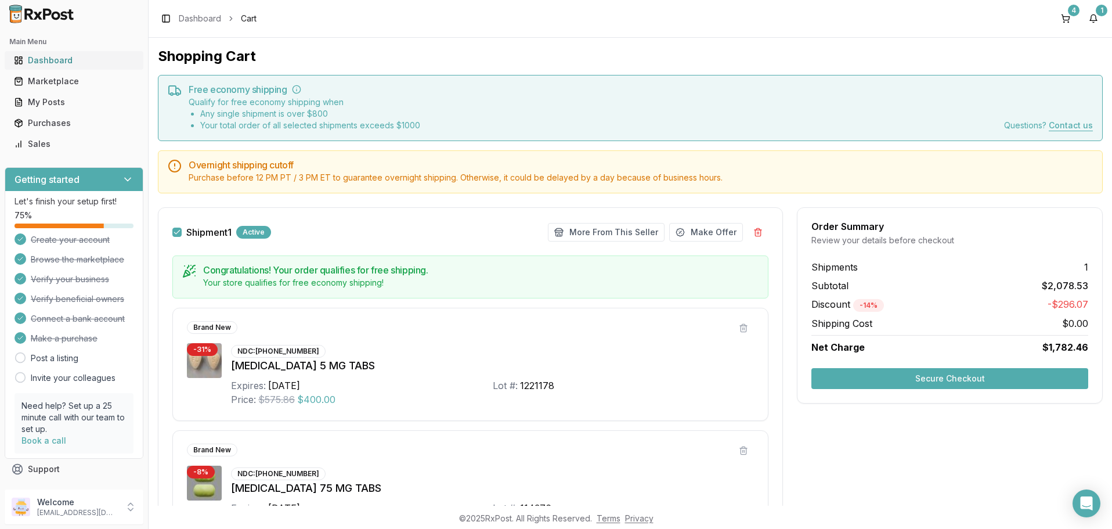
click at [50, 59] on div "Dashboard" at bounding box center [74, 61] width 120 height 12
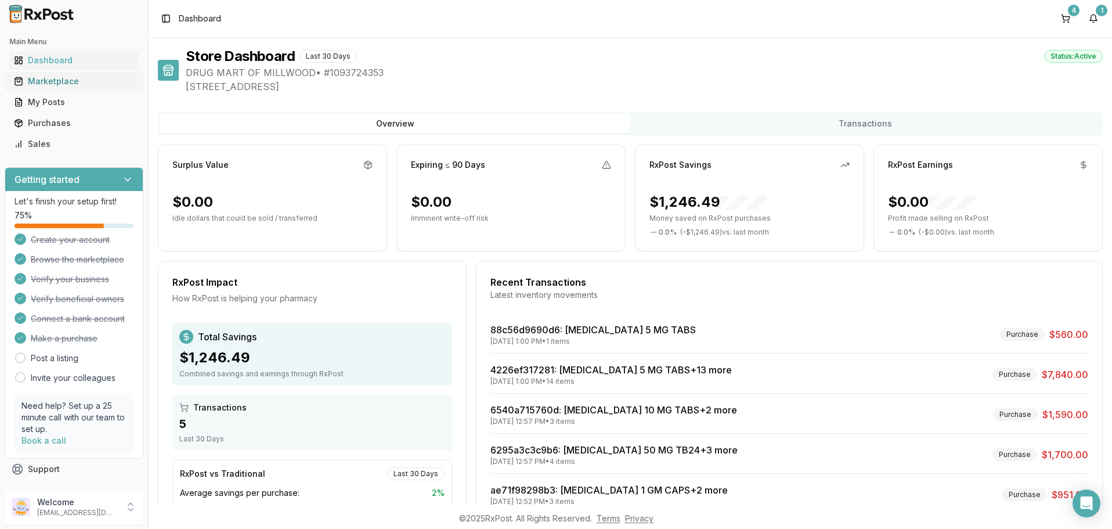
click at [45, 81] on div "Marketplace" at bounding box center [74, 81] width 120 height 12
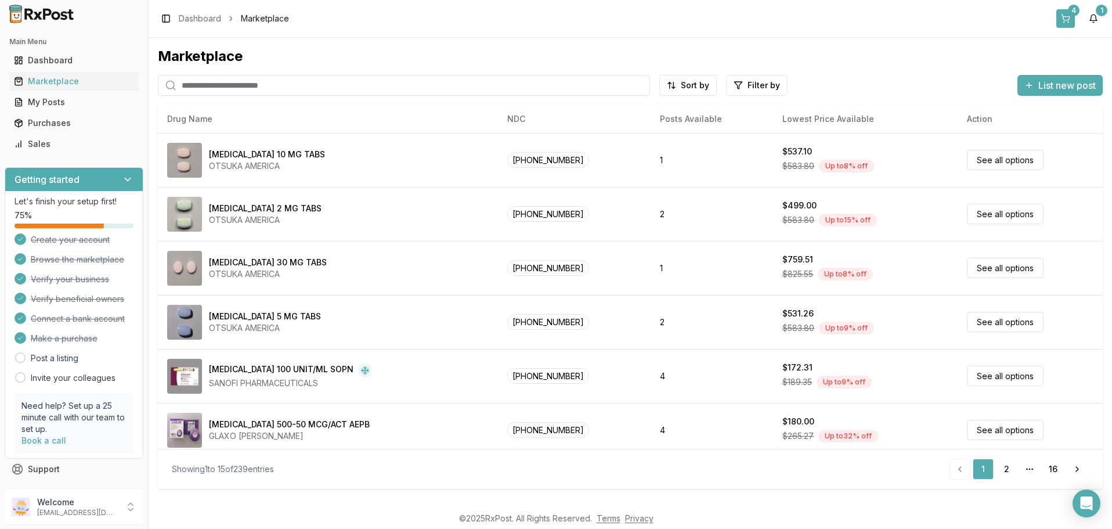
click at [1068, 19] on button "4" at bounding box center [1065, 18] width 19 height 19
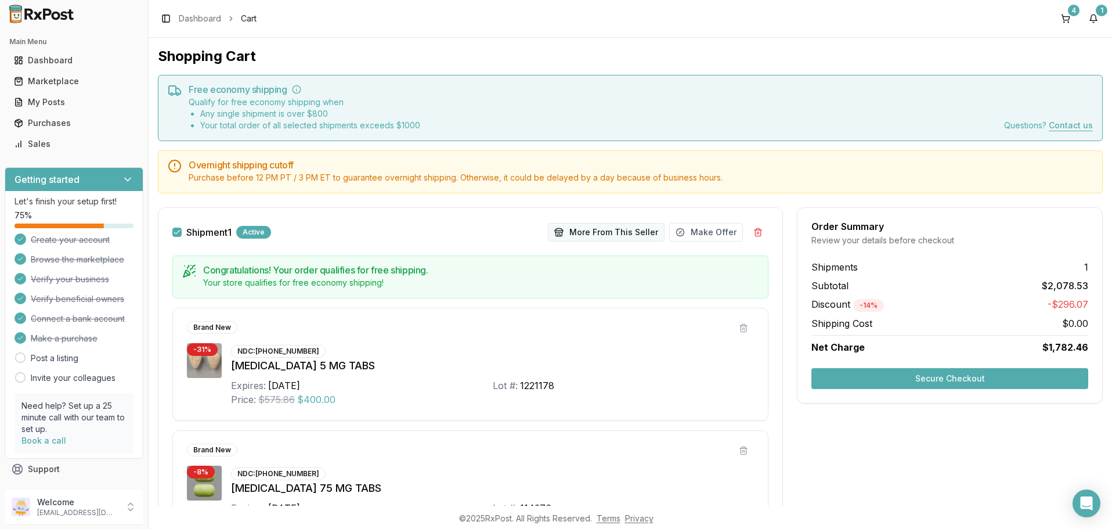
click at [604, 234] on button "More From This Seller" at bounding box center [606, 232] width 117 height 19
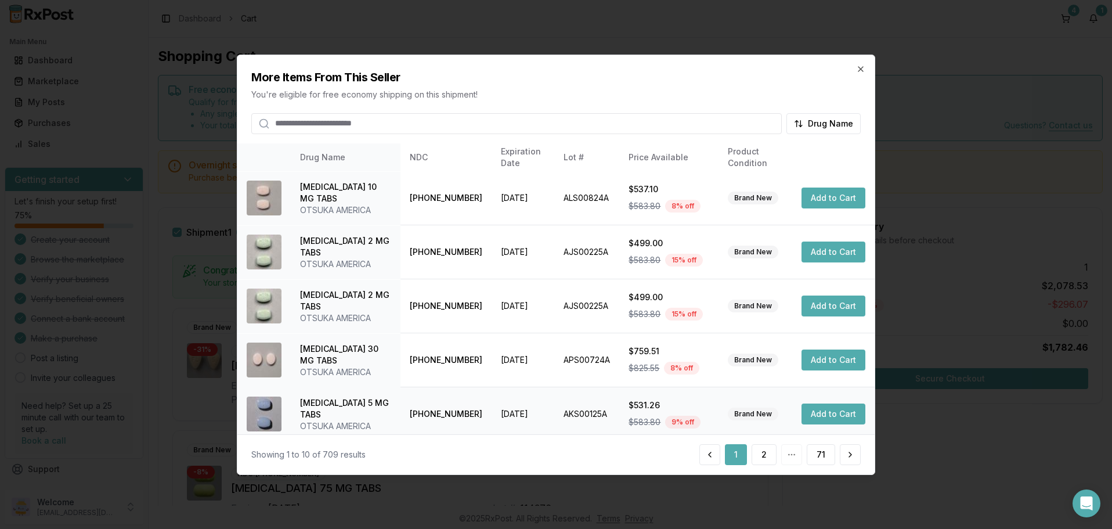
scroll to position [277, 0]
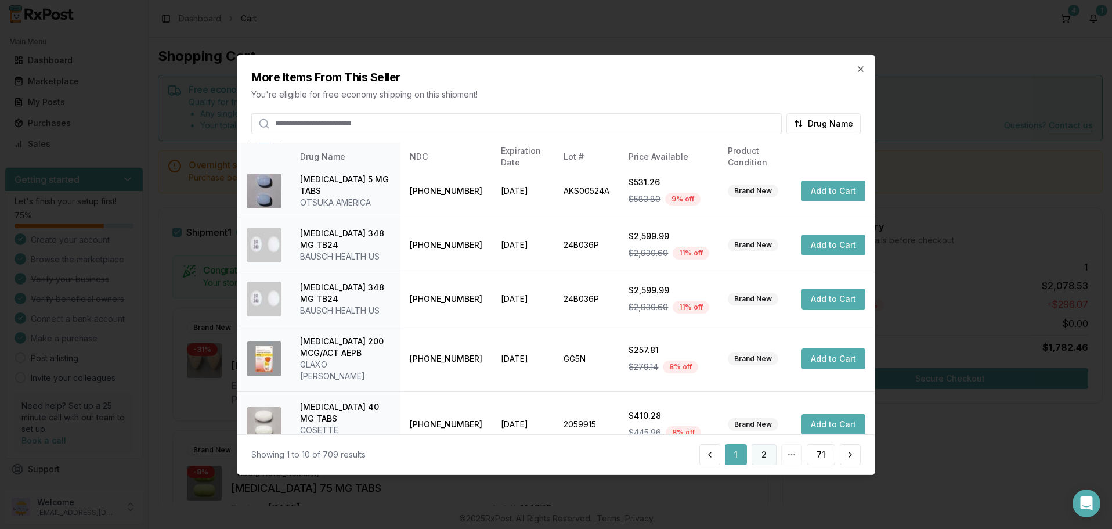
click at [758, 455] on button "2" at bounding box center [763, 454] width 25 height 21
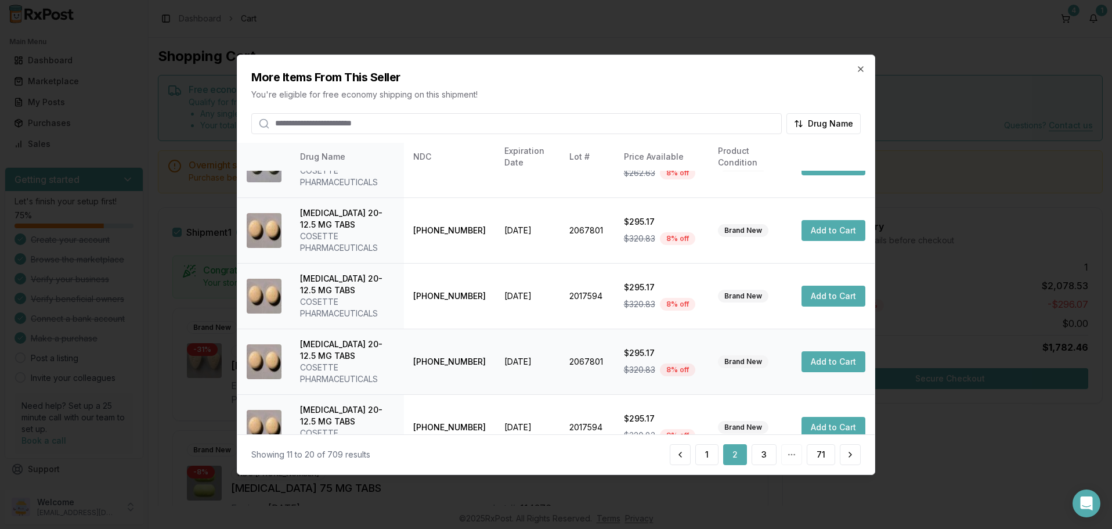
scroll to position [335, 0]
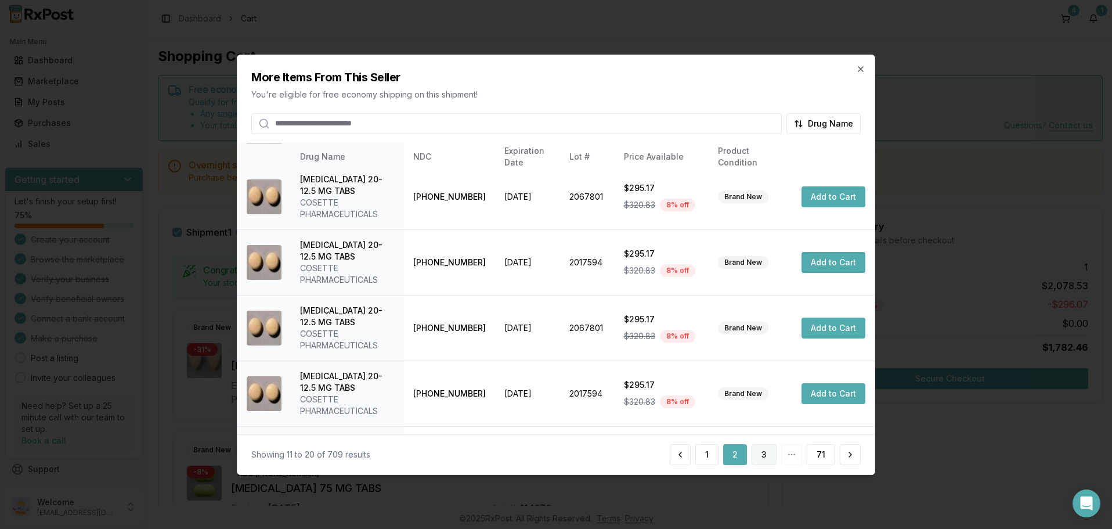
click at [763, 456] on button "3" at bounding box center [763, 454] width 25 height 21
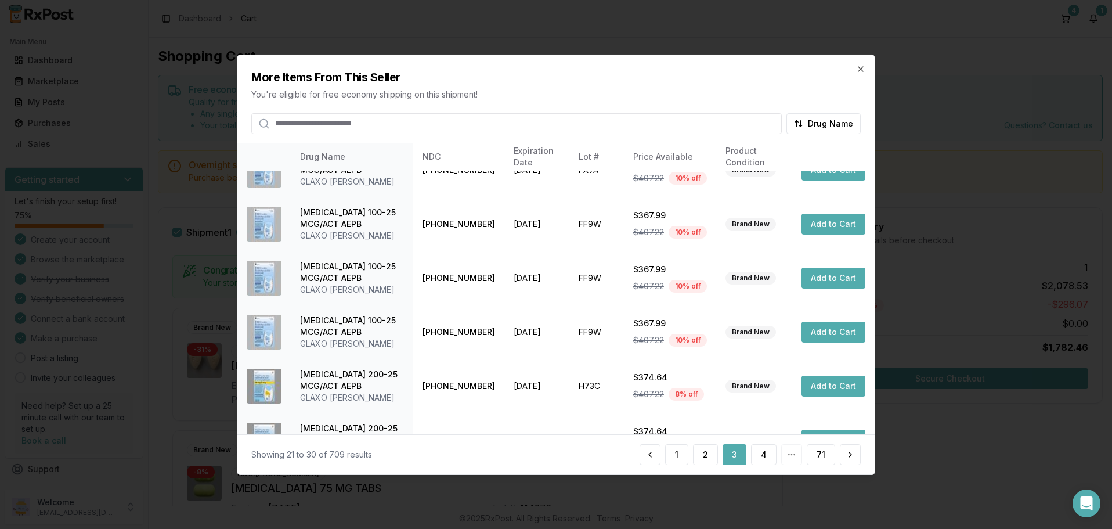
scroll to position [312, 0]
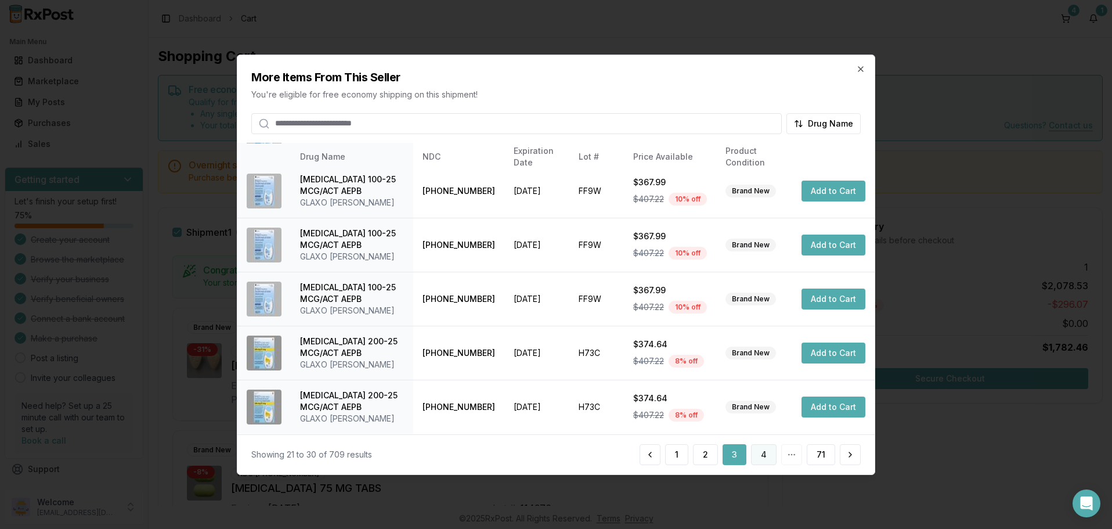
click at [762, 456] on button "4" at bounding box center [764, 454] width 26 height 21
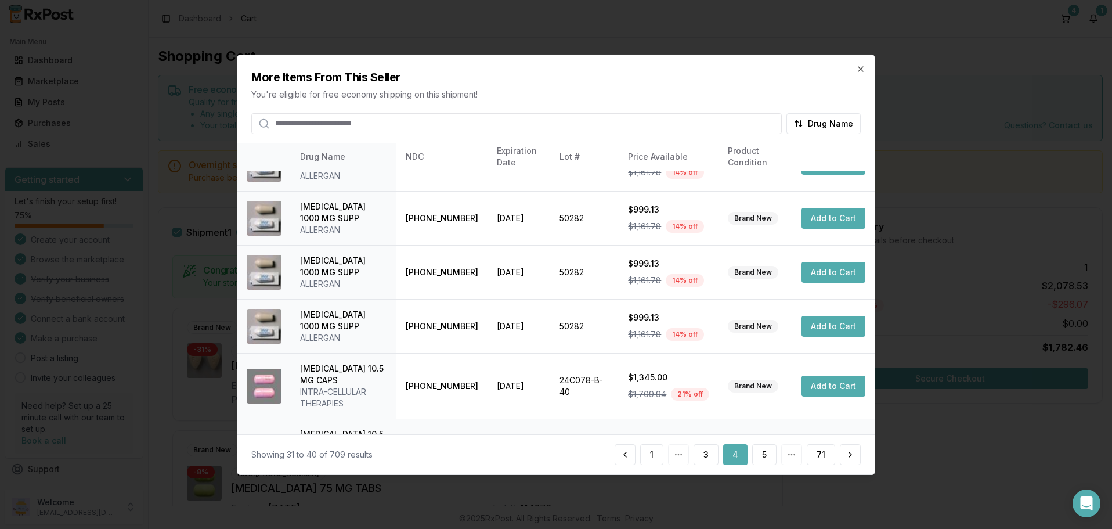
scroll to position [277, 0]
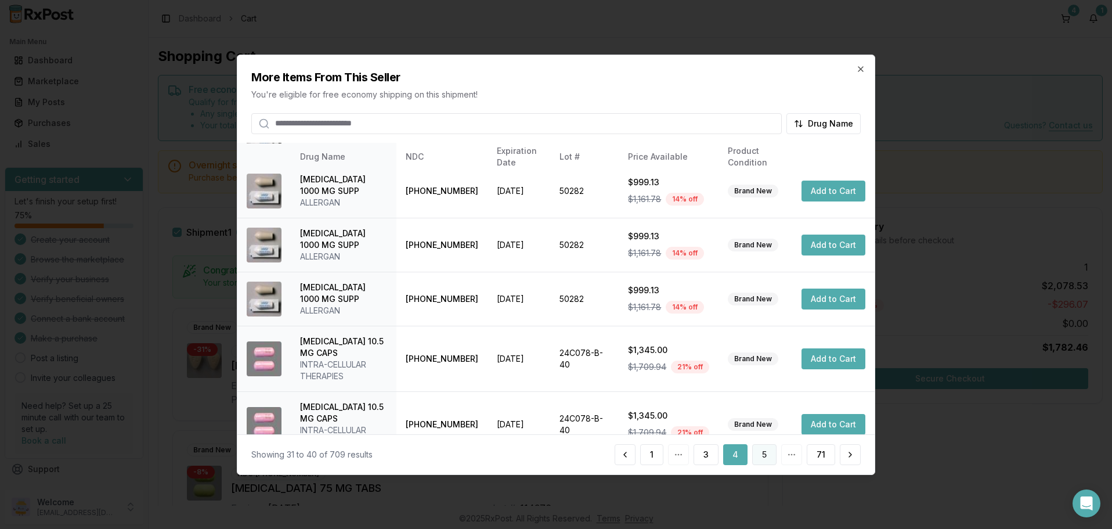
click at [766, 452] on button "5" at bounding box center [764, 454] width 24 height 21
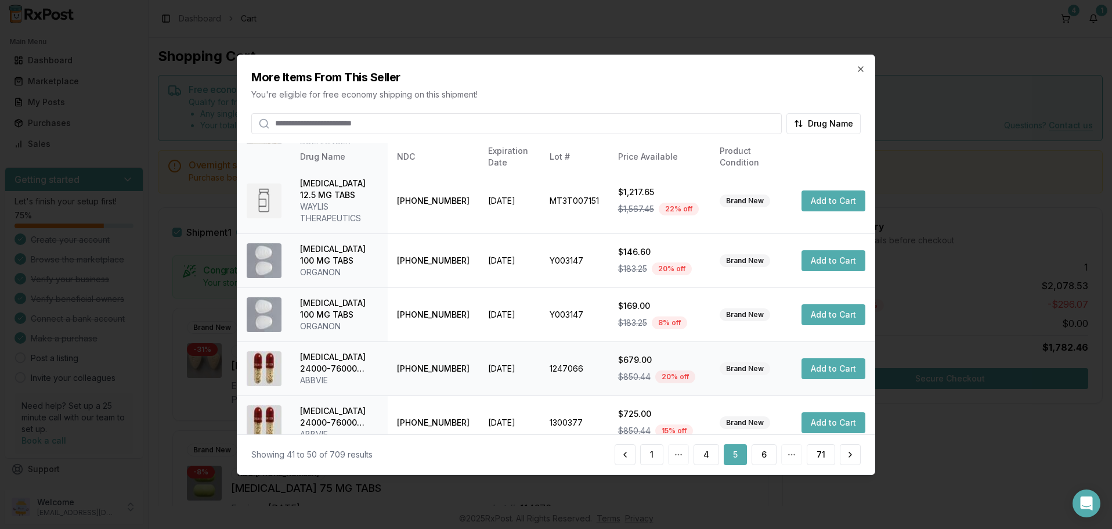
scroll to position [335, 0]
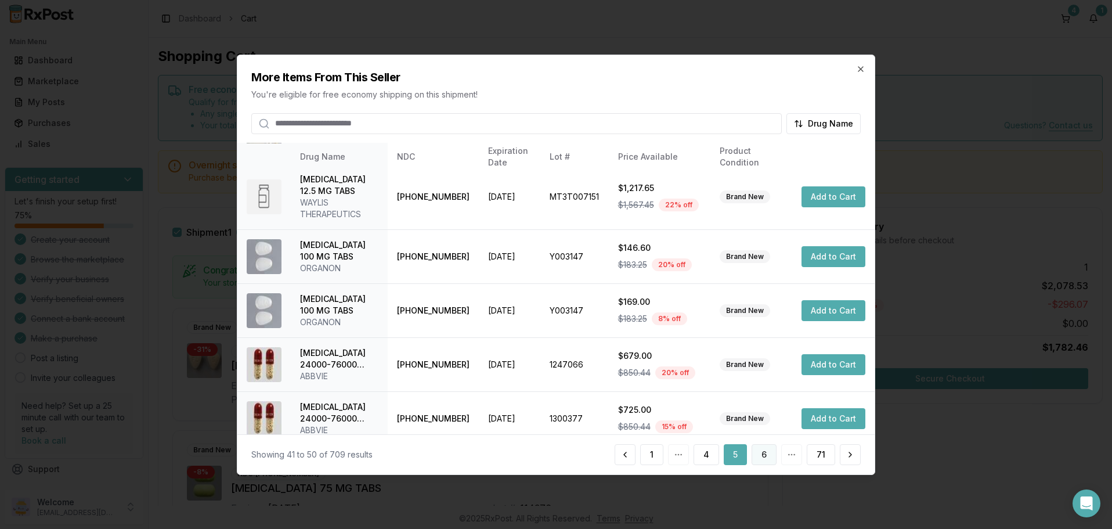
click at [766, 449] on button "6" at bounding box center [763, 454] width 25 height 21
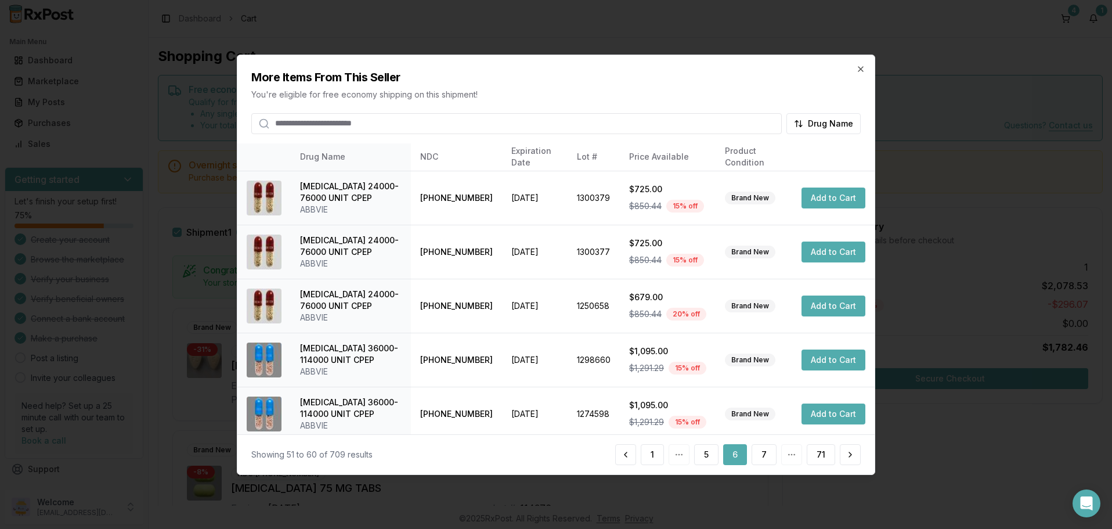
scroll to position [277, 0]
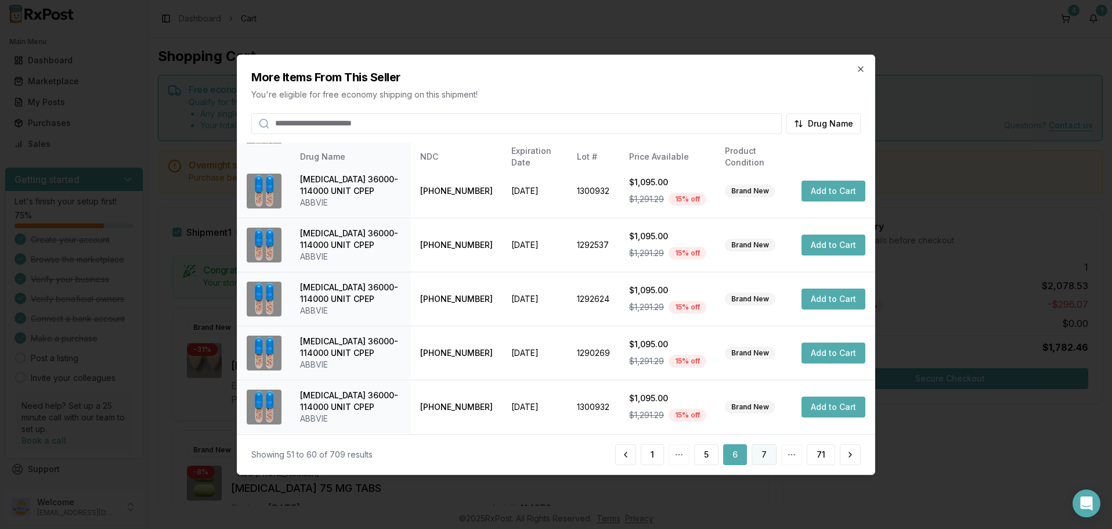
click at [761, 452] on button "7" at bounding box center [763, 454] width 25 height 21
click at [764, 455] on button "8" at bounding box center [763, 454] width 25 height 21
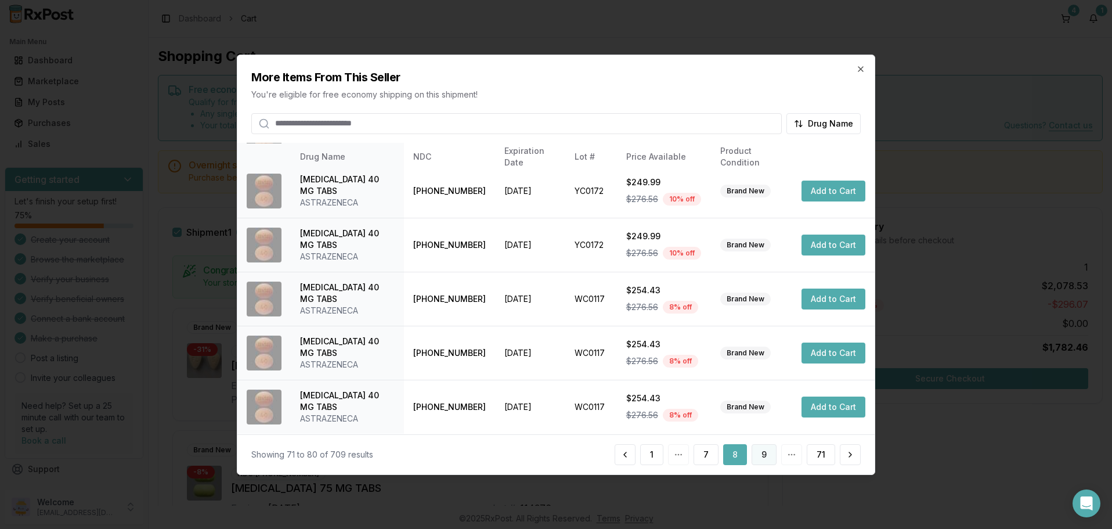
click at [765, 460] on button "9" at bounding box center [763, 454] width 25 height 21
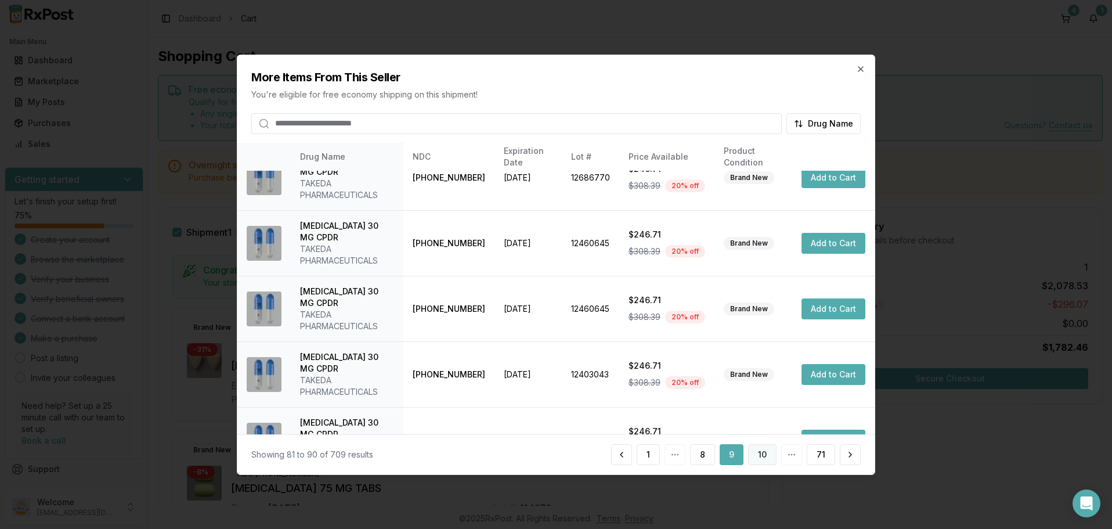
click at [766, 451] on button "10" at bounding box center [762, 454] width 28 height 21
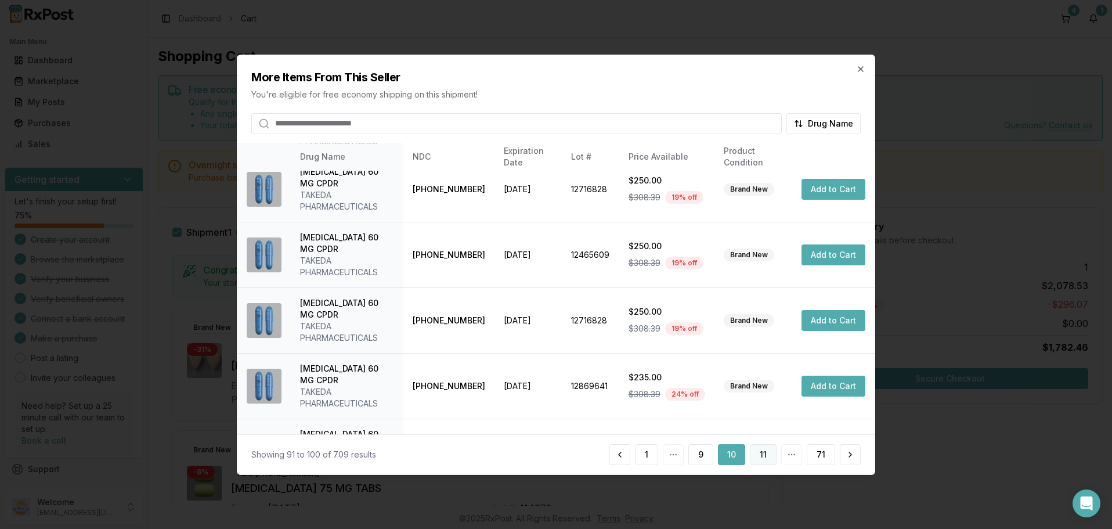
click at [774, 458] on button "11" at bounding box center [763, 454] width 27 height 21
click at [770, 453] on button "12" at bounding box center [762, 454] width 28 height 21
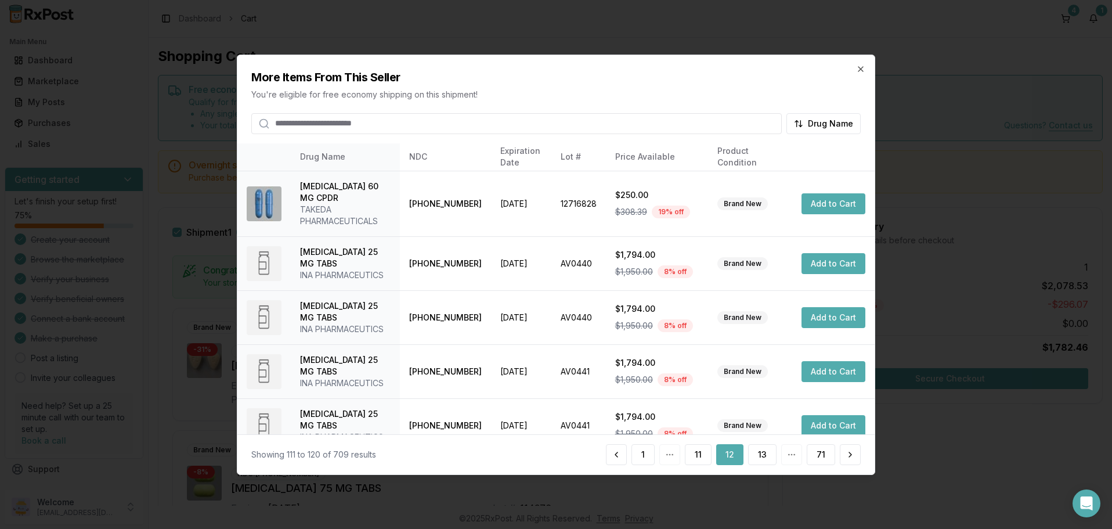
scroll to position [288, 0]
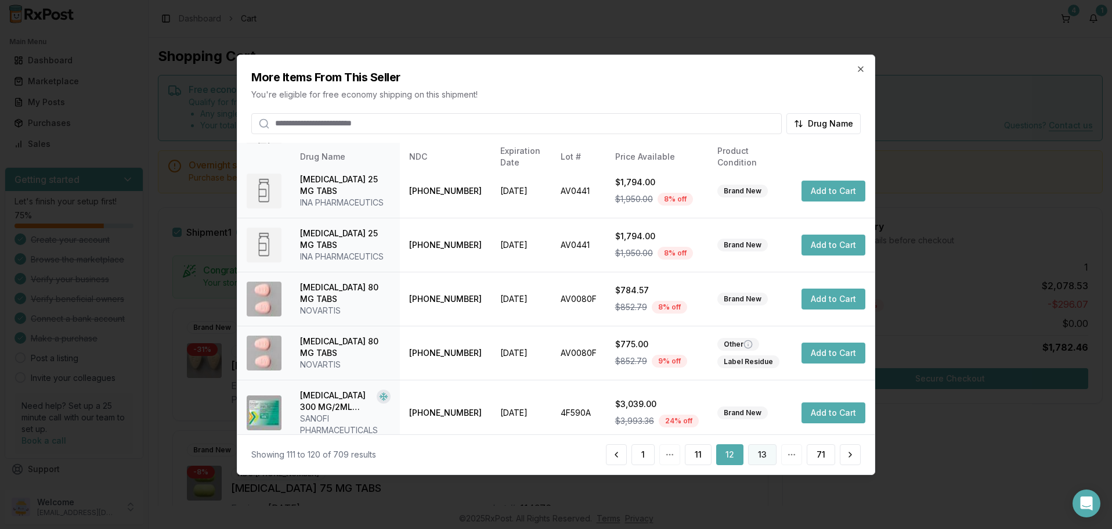
click at [763, 453] on button "13" at bounding box center [762, 454] width 28 height 21
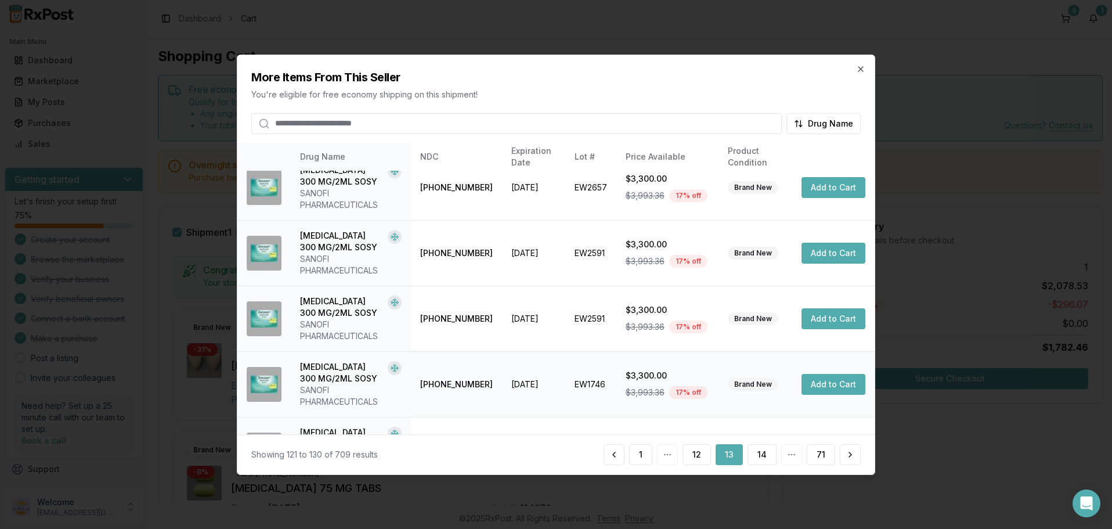
scroll to position [381, 0]
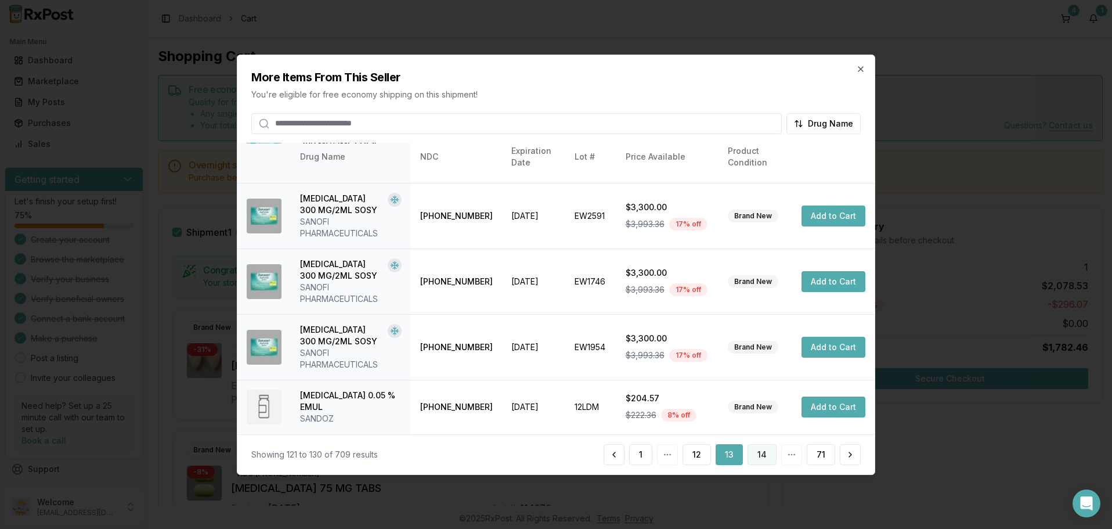
click at [761, 453] on button "14" at bounding box center [761, 454] width 29 height 21
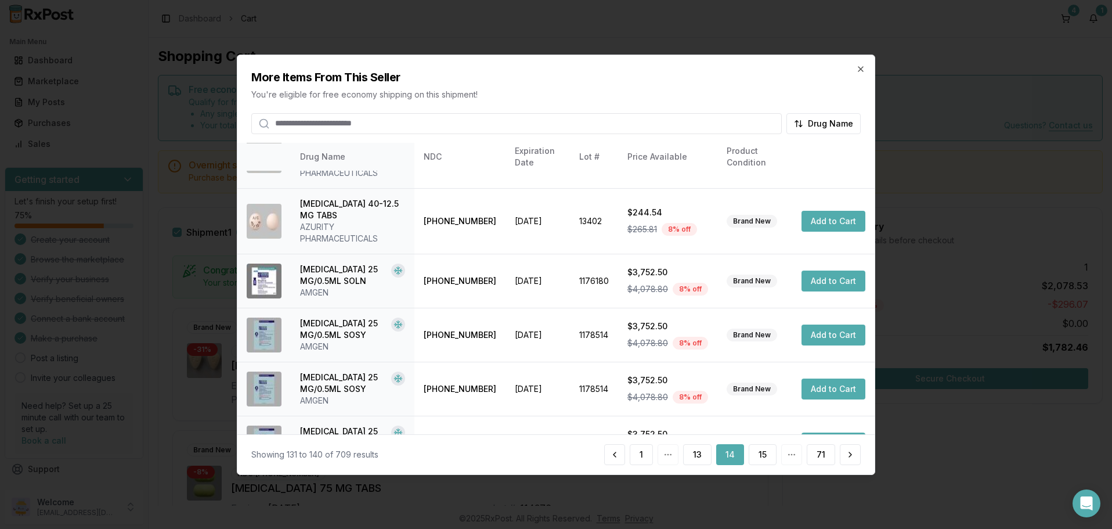
scroll to position [323, 0]
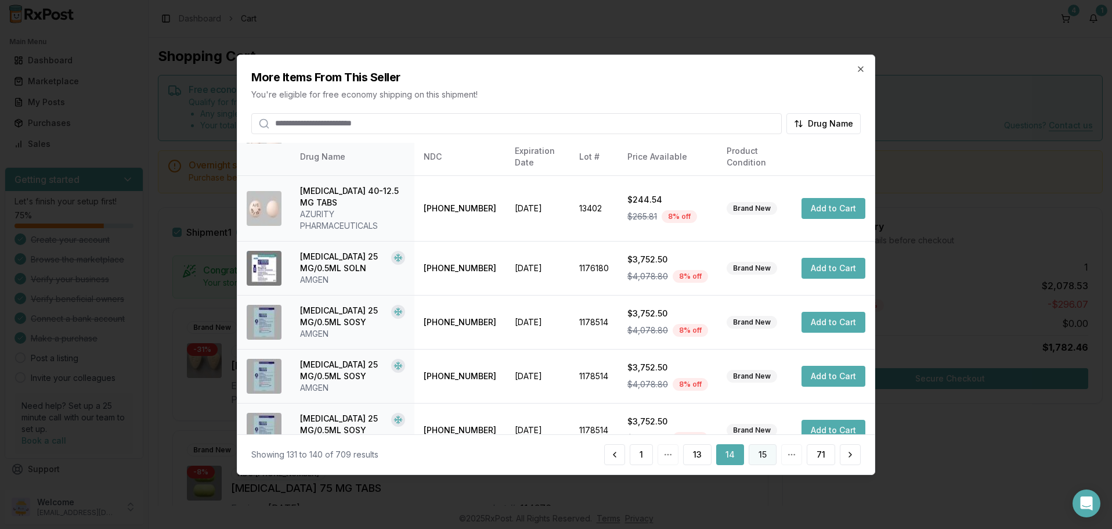
click at [764, 452] on button "15" at bounding box center [762, 454] width 28 height 21
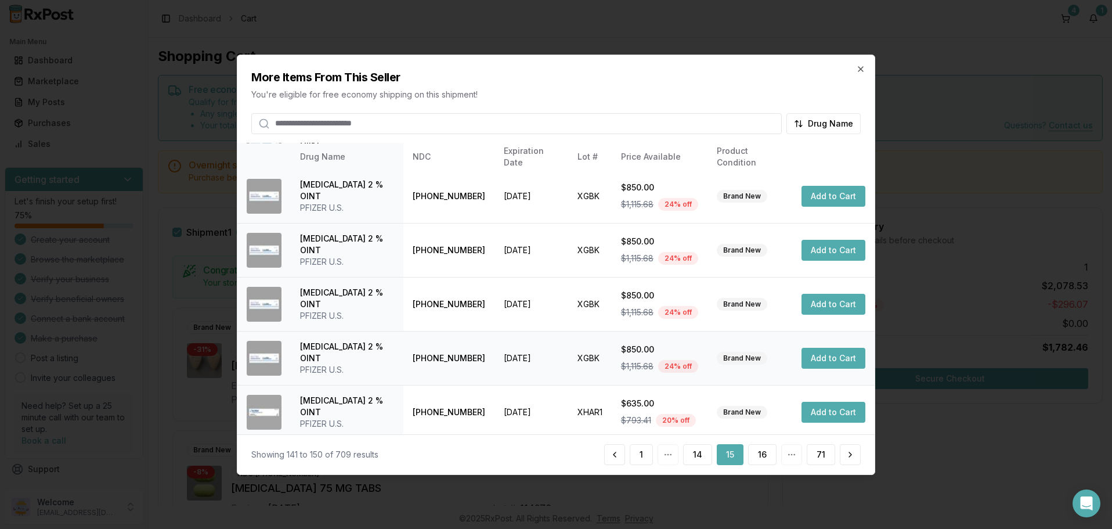
scroll to position [277, 0]
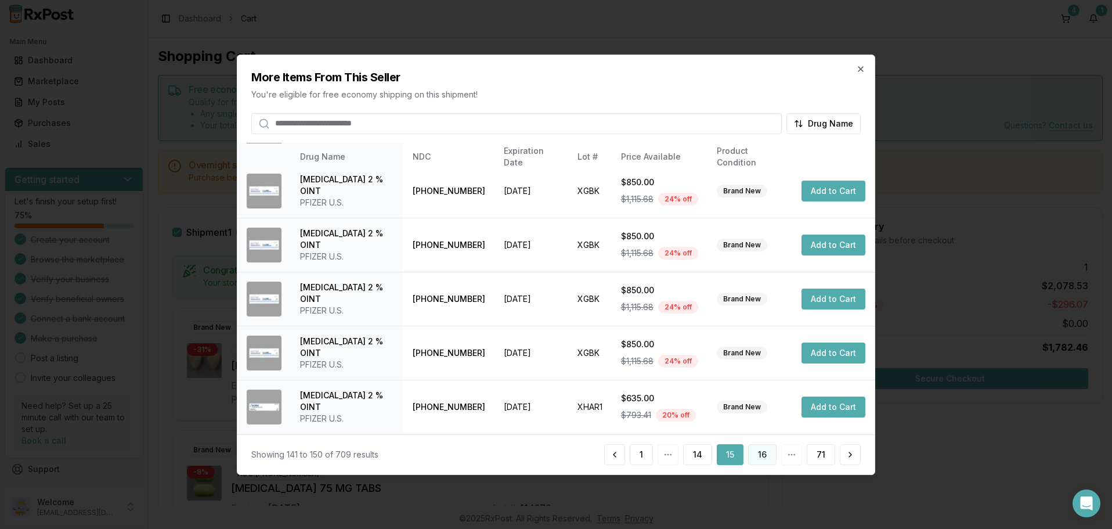
click at [758, 458] on button "16" at bounding box center [762, 454] width 28 height 21
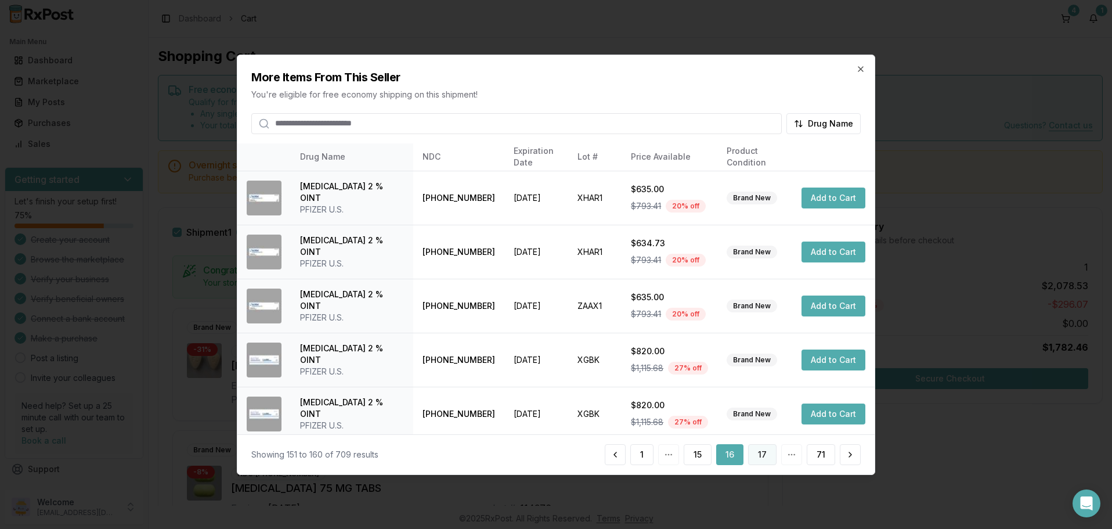
click at [766, 454] on button "17" at bounding box center [762, 454] width 28 height 21
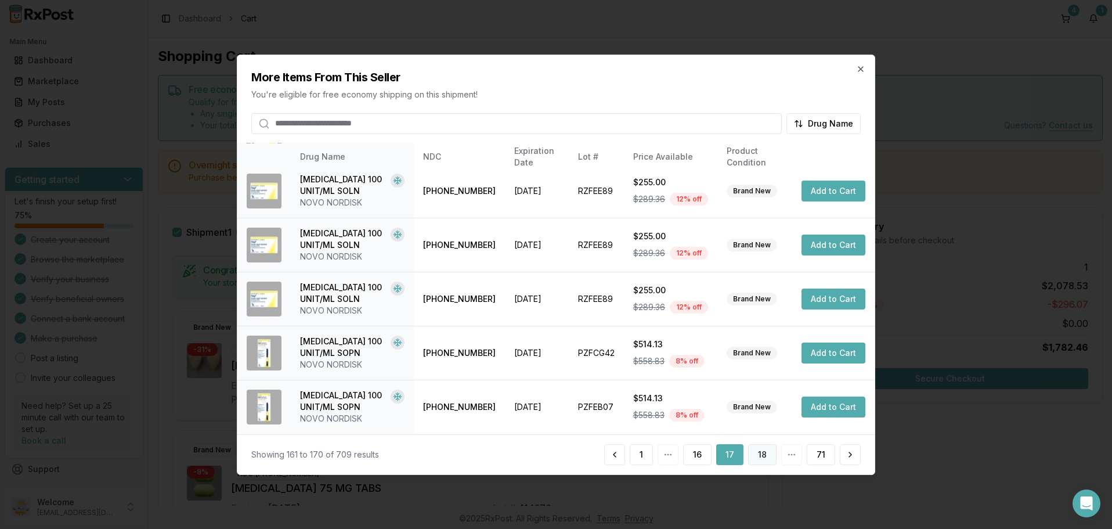
click at [762, 455] on button "18" at bounding box center [762, 454] width 28 height 21
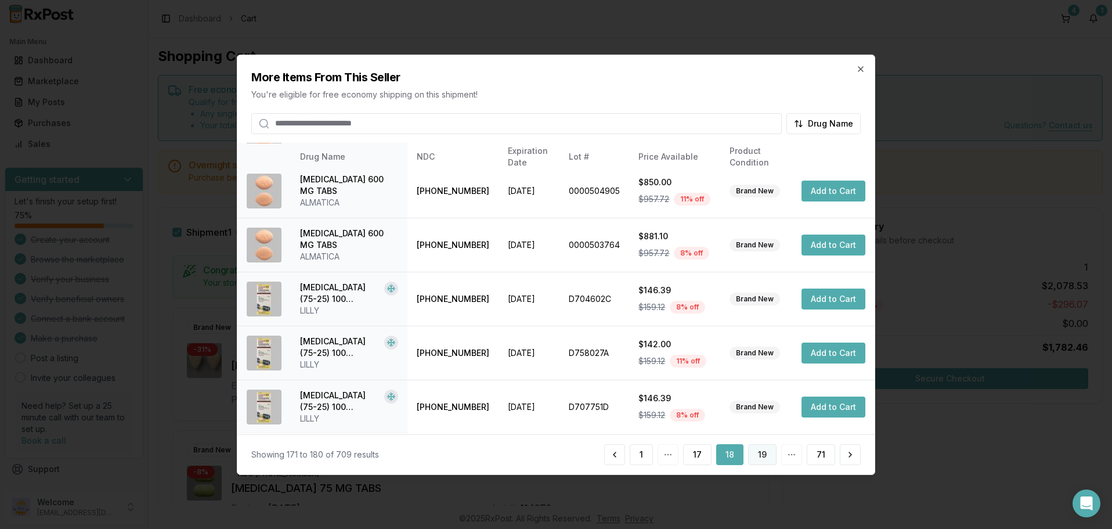
click at [760, 451] on button "19" at bounding box center [762, 454] width 28 height 21
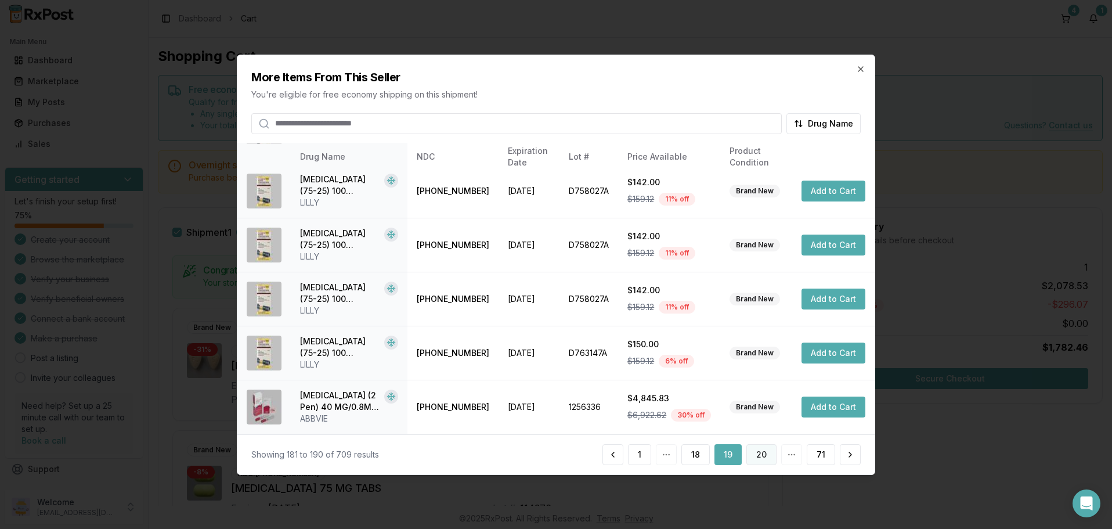
click at [755, 450] on button "20" at bounding box center [761, 454] width 30 height 21
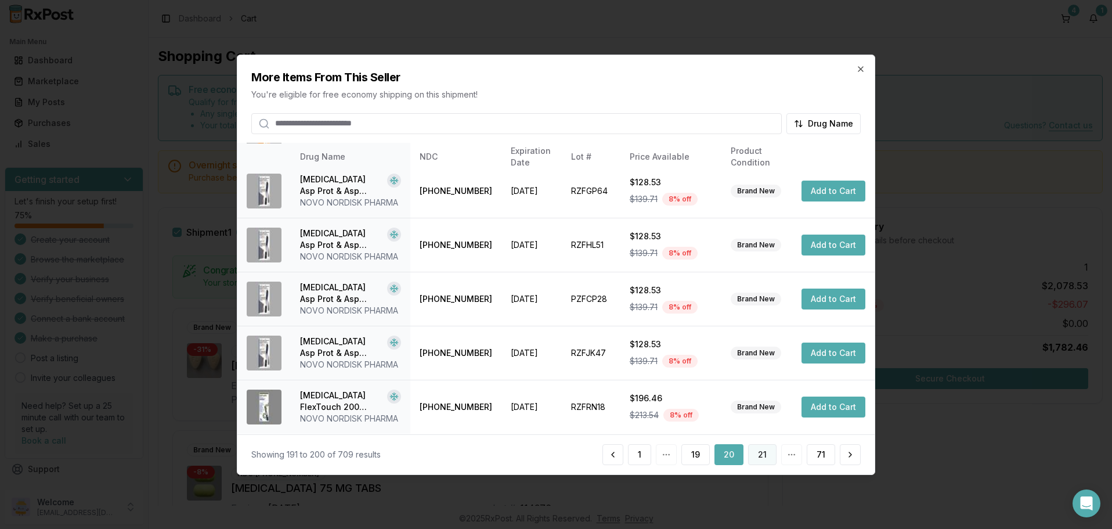
click at [767, 454] on button "21" at bounding box center [762, 454] width 28 height 21
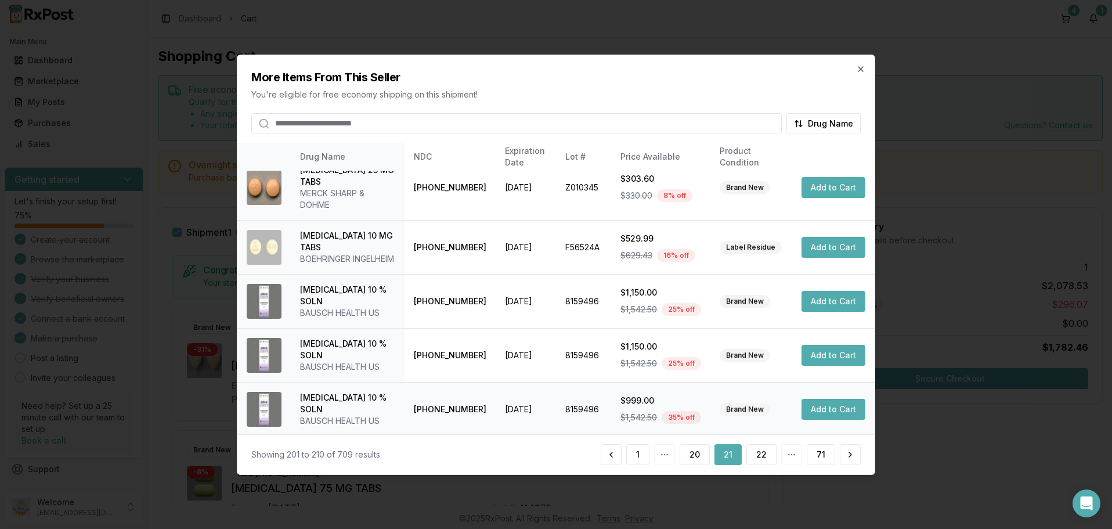
scroll to position [312, 0]
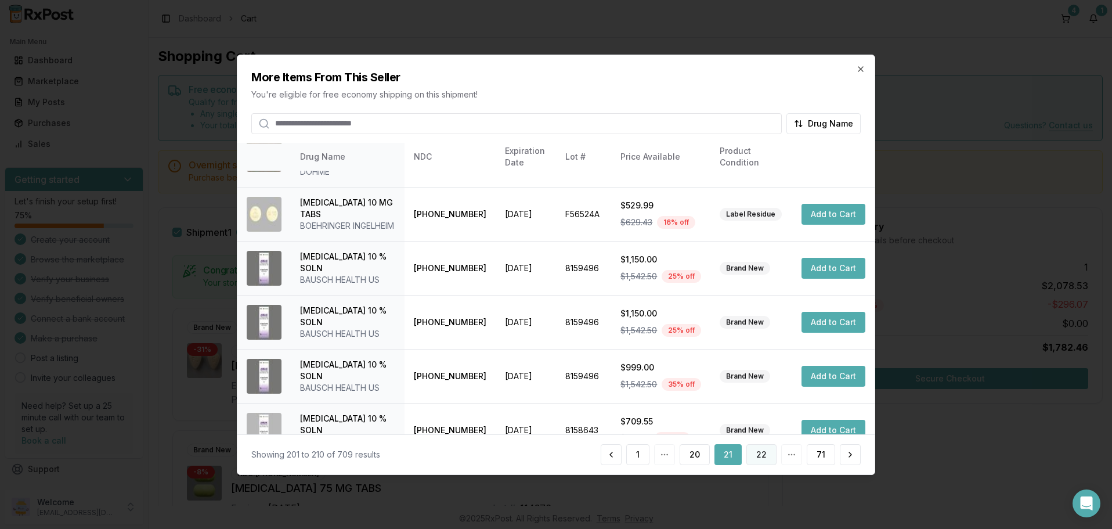
click at [760, 447] on button "22" at bounding box center [761, 454] width 30 height 21
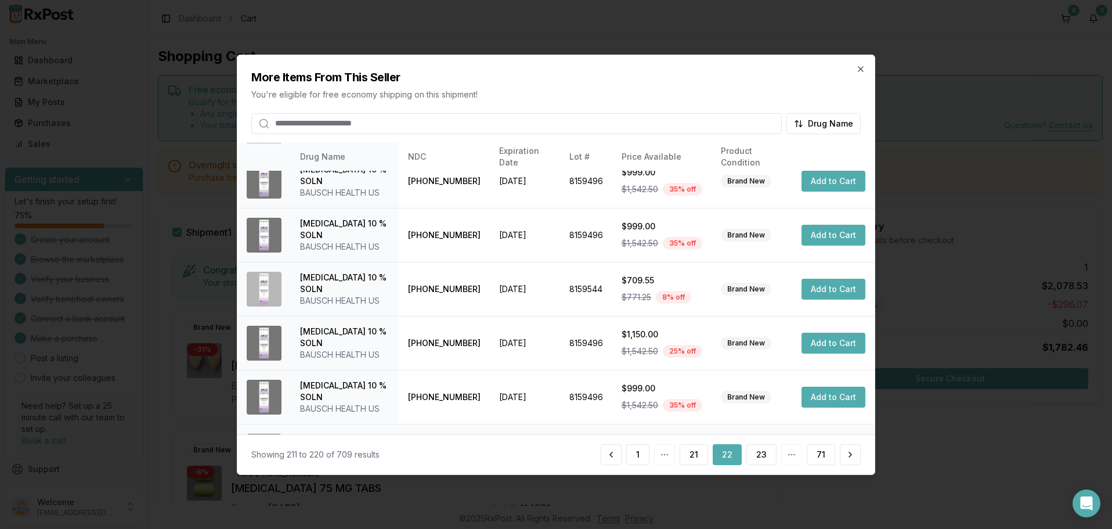
scroll to position [277, 0]
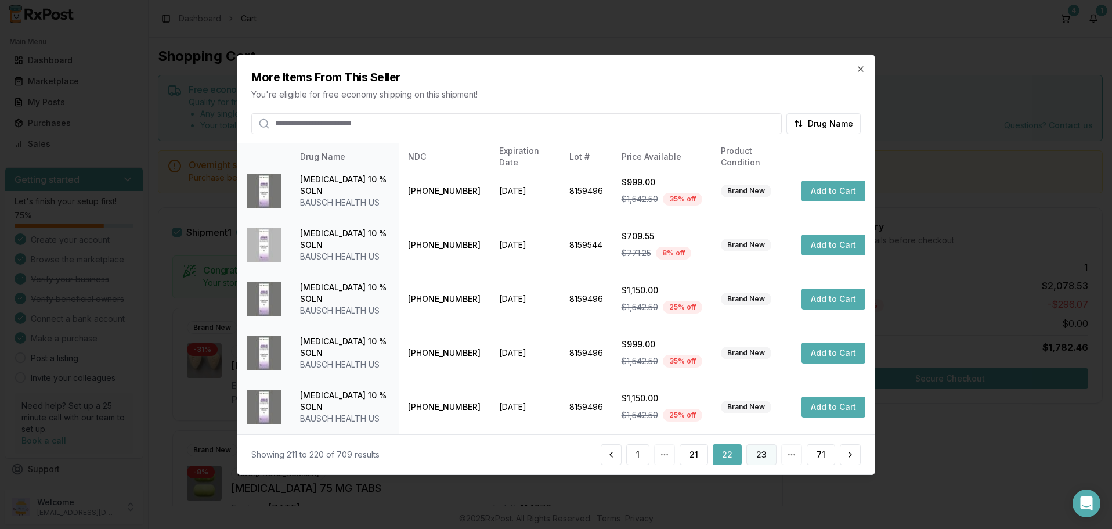
click at [765, 455] on button "23" at bounding box center [761, 454] width 30 height 21
click at [758, 453] on button "24" at bounding box center [761, 454] width 31 height 21
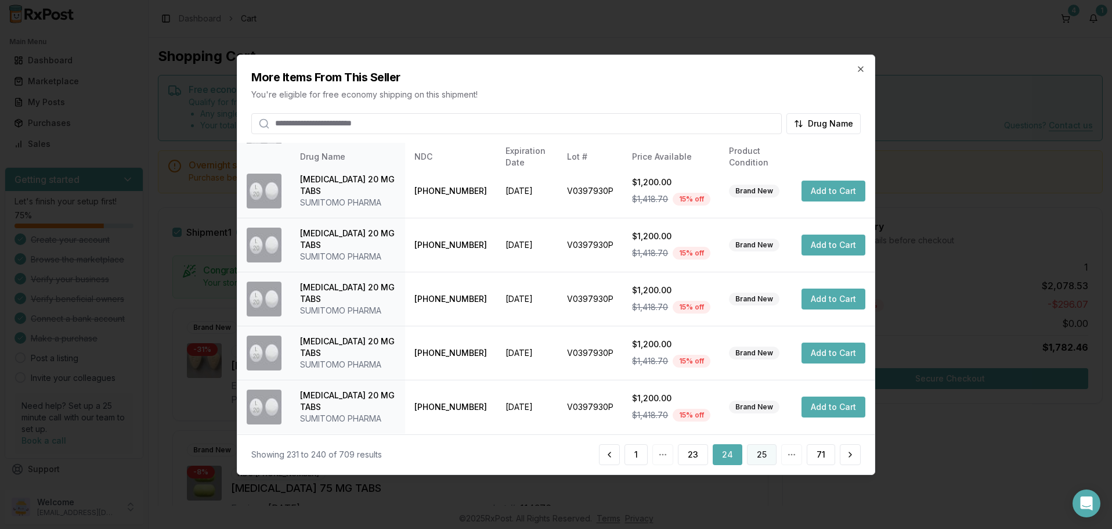
click at [760, 447] on button "25" at bounding box center [762, 454] width 30 height 21
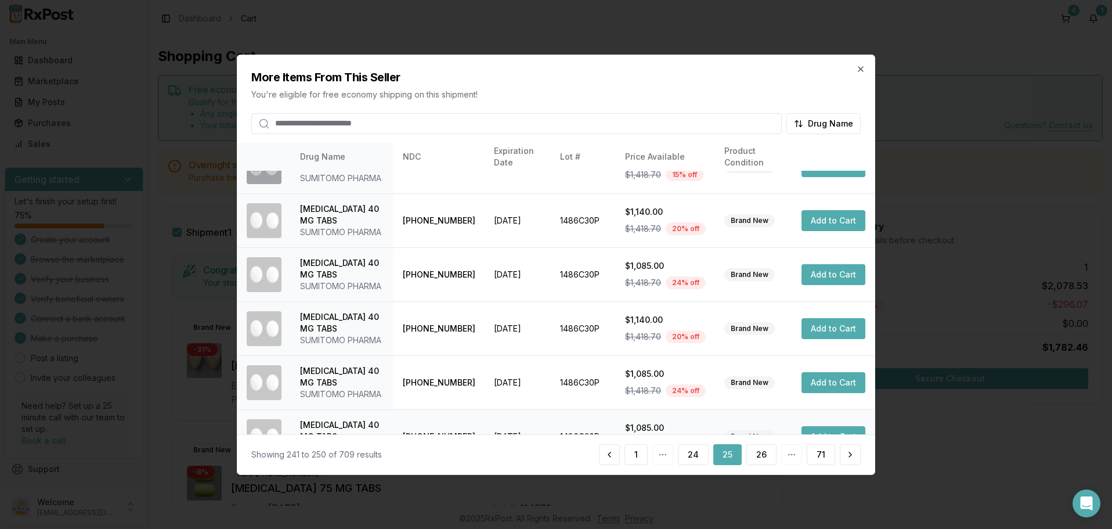
scroll to position [393, 0]
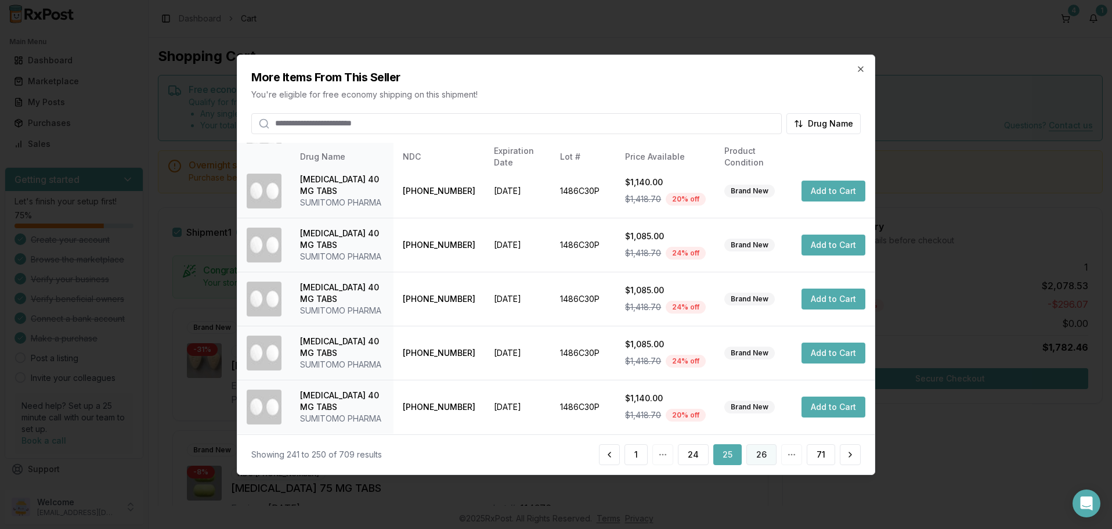
drag, startPoint x: 776, startPoint y: 453, endPoint x: 769, endPoint y: 453, distance: 7.5
click at [769, 453] on button "26" at bounding box center [761, 454] width 30 height 21
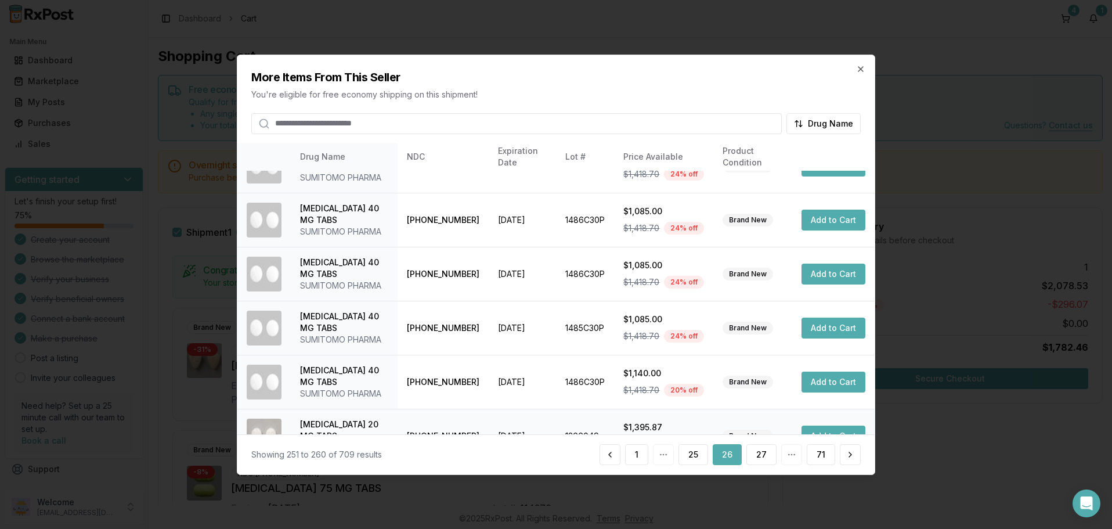
scroll to position [277, 0]
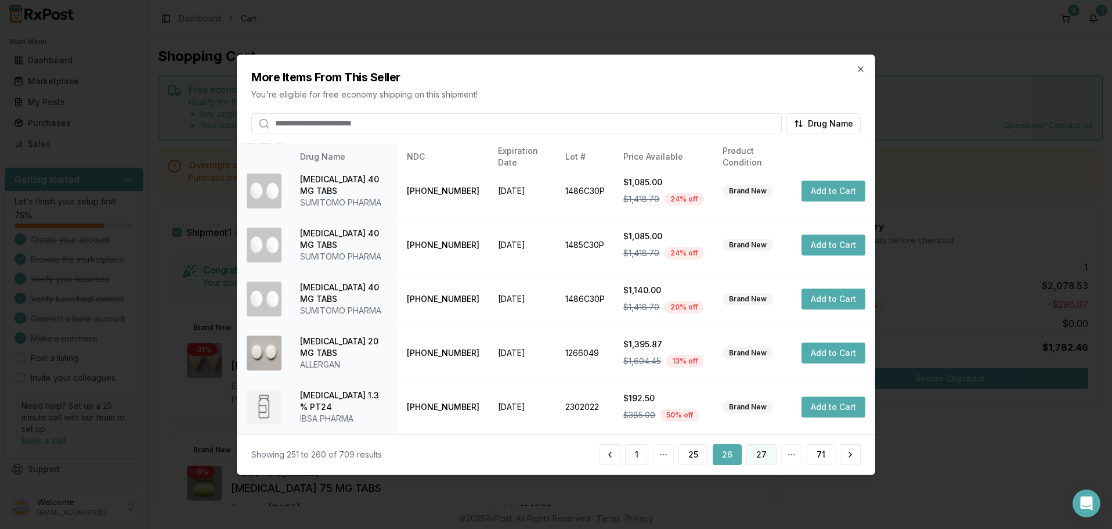
click at [764, 453] on button "27" at bounding box center [761, 454] width 30 height 21
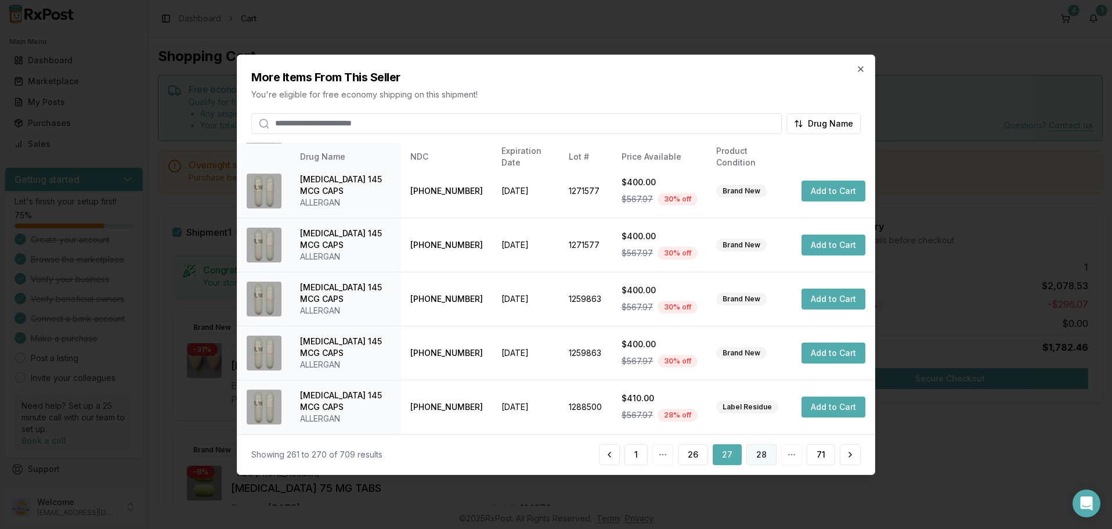
click at [762, 453] on button "28" at bounding box center [761, 454] width 30 height 21
click at [760, 454] on button "29" at bounding box center [761, 454] width 30 height 21
click at [762, 451] on button "30" at bounding box center [761, 454] width 30 height 21
click at [766, 456] on button "31" at bounding box center [762, 454] width 28 height 21
click at [765, 455] on button "32" at bounding box center [761, 454] width 30 height 21
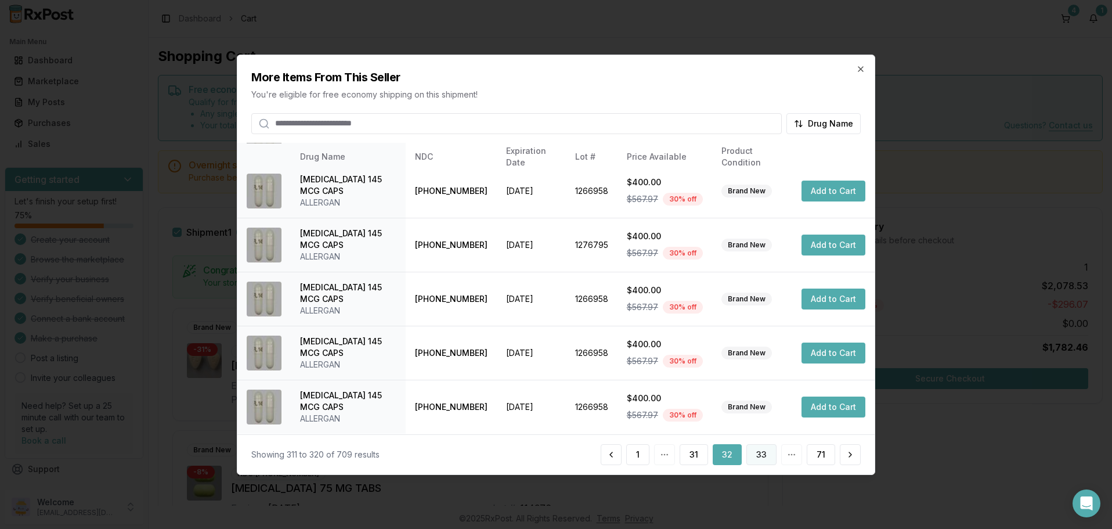
click at [762, 457] on button "33" at bounding box center [761, 454] width 30 height 21
click at [762, 454] on button "34" at bounding box center [761, 454] width 31 height 21
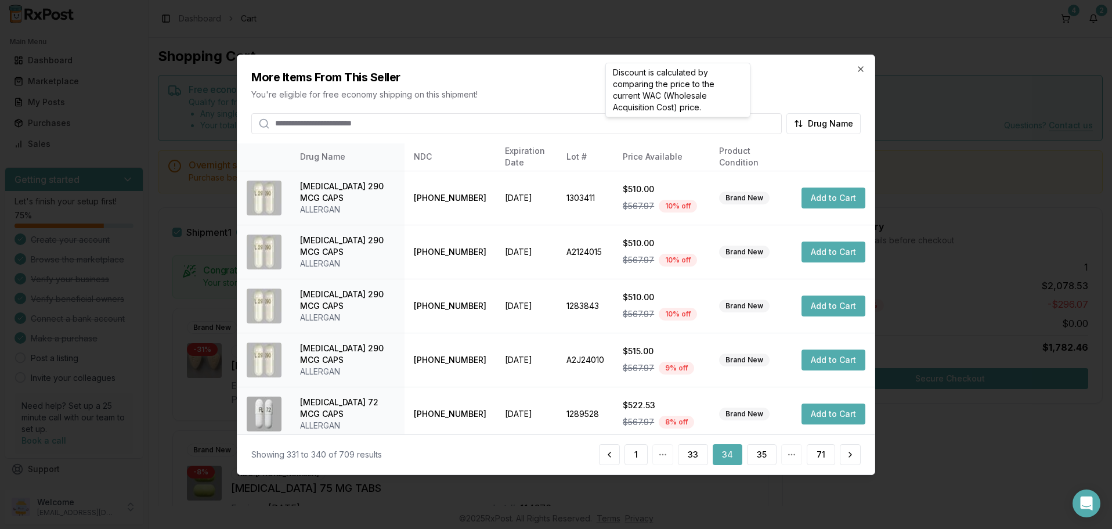
scroll to position [288, 0]
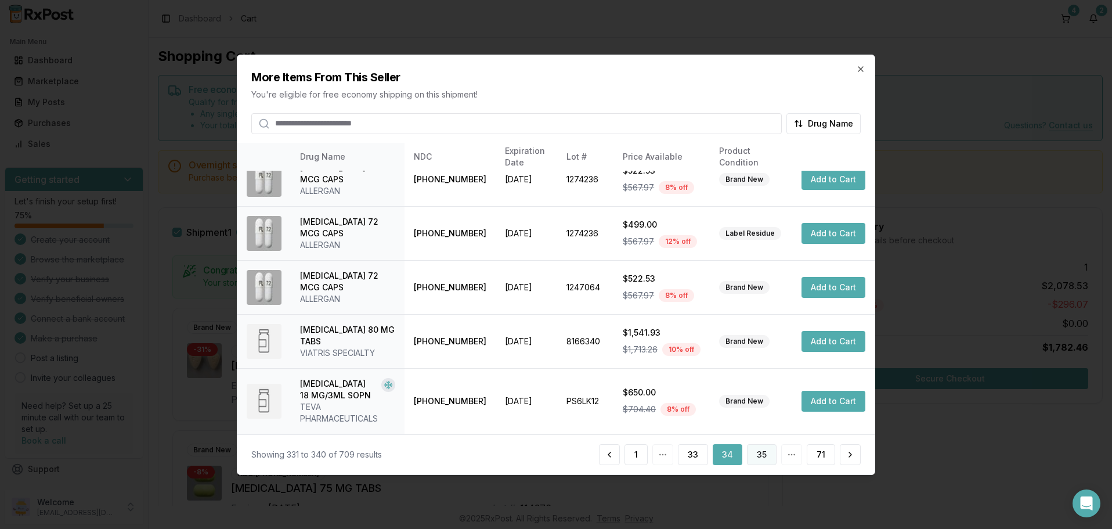
click at [764, 455] on button "35" at bounding box center [762, 454] width 30 height 21
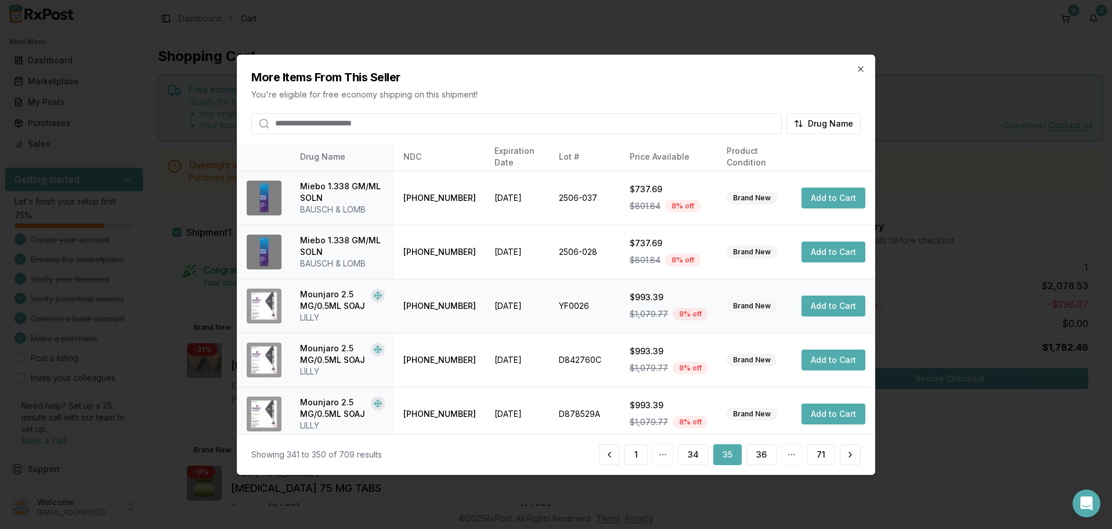
scroll to position [70, 0]
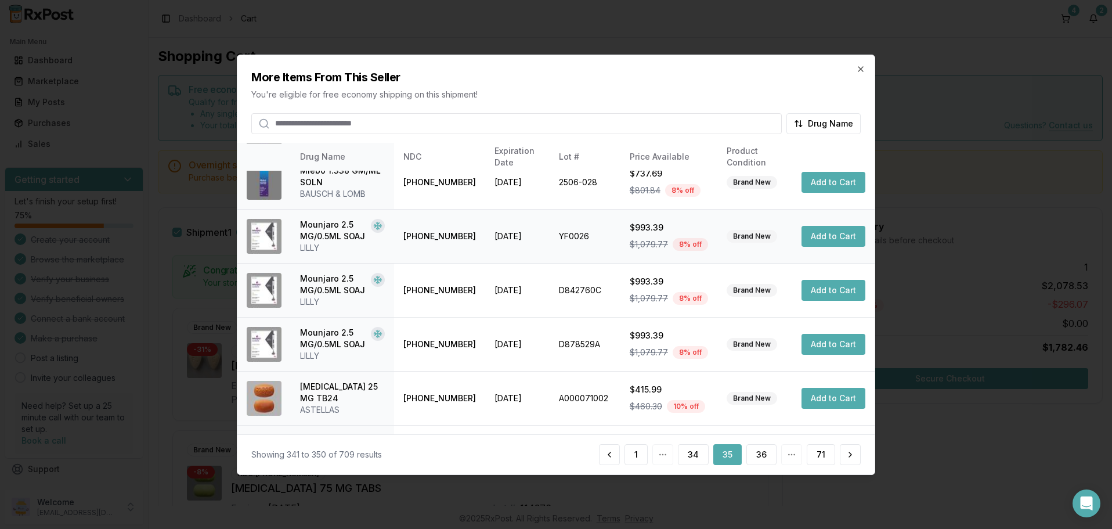
click at [829, 234] on button "Add to Cart" at bounding box center [833, 236] width 64 height 21
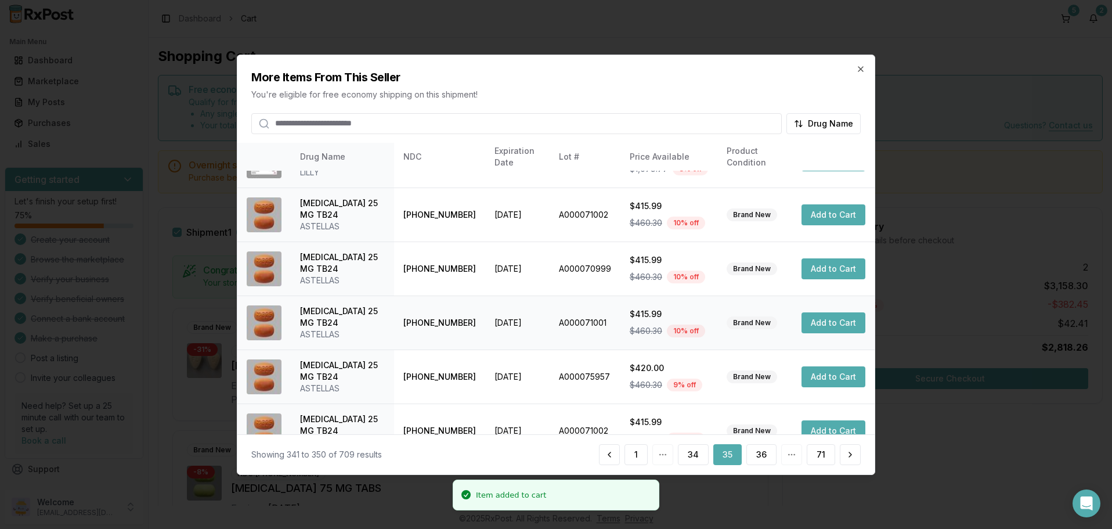
scroll to position [277, 0]
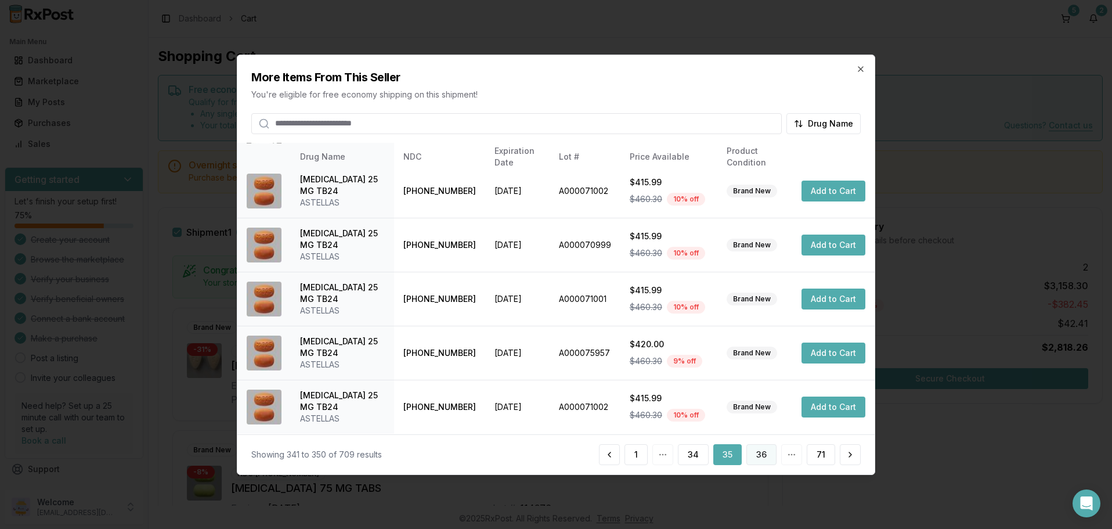
click at [760, 454] on button "36" at bounding box center [761, 454] width 30 height 21
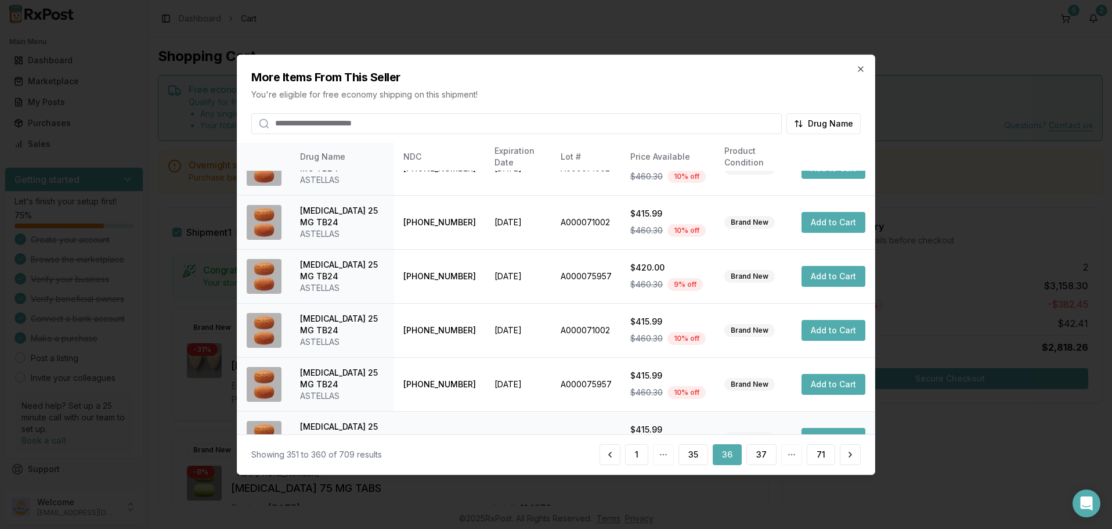
scroll to position [0, 0]
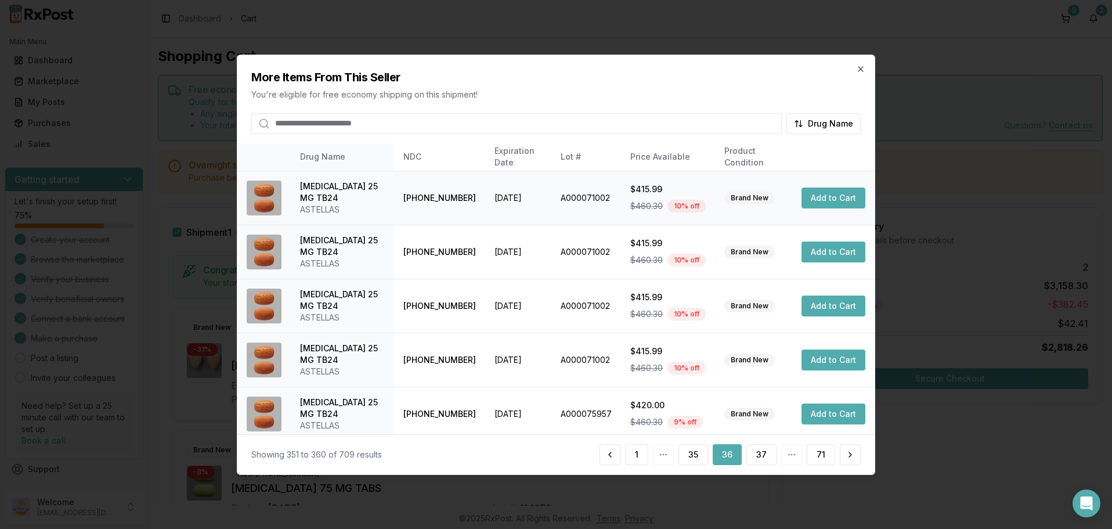
click at [820, 194] on button "Add to Cart" at bounding box center [833, 197] width 64 height 21
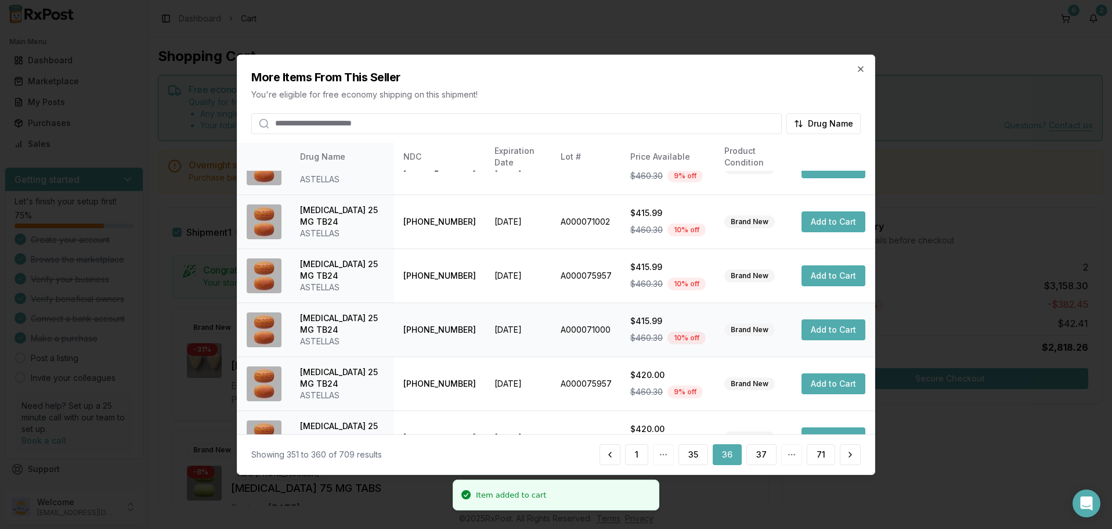
scroll to position [277, 0]
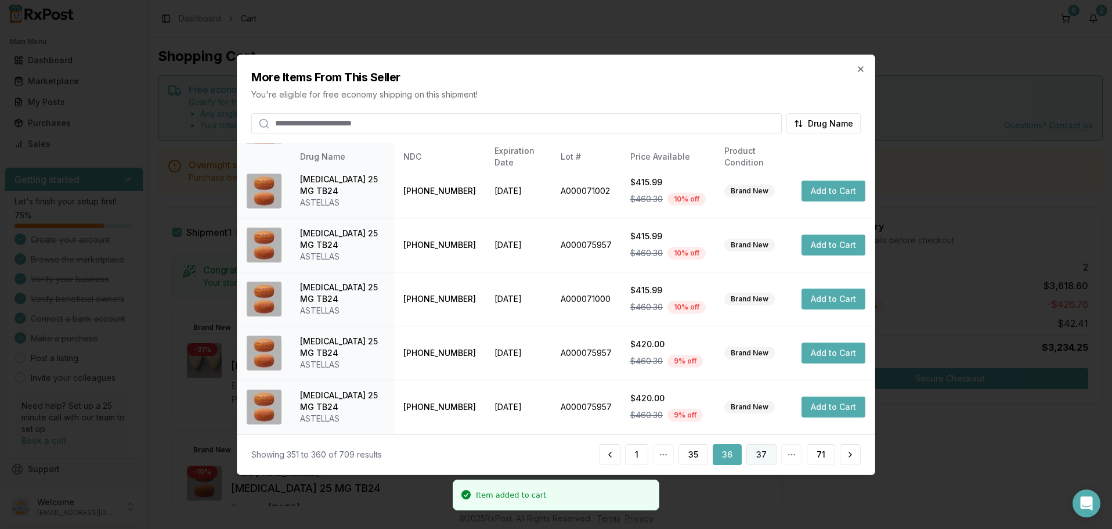
click at [763, 454] on button "37" at bounding box center [761, 454] width 30 height 21
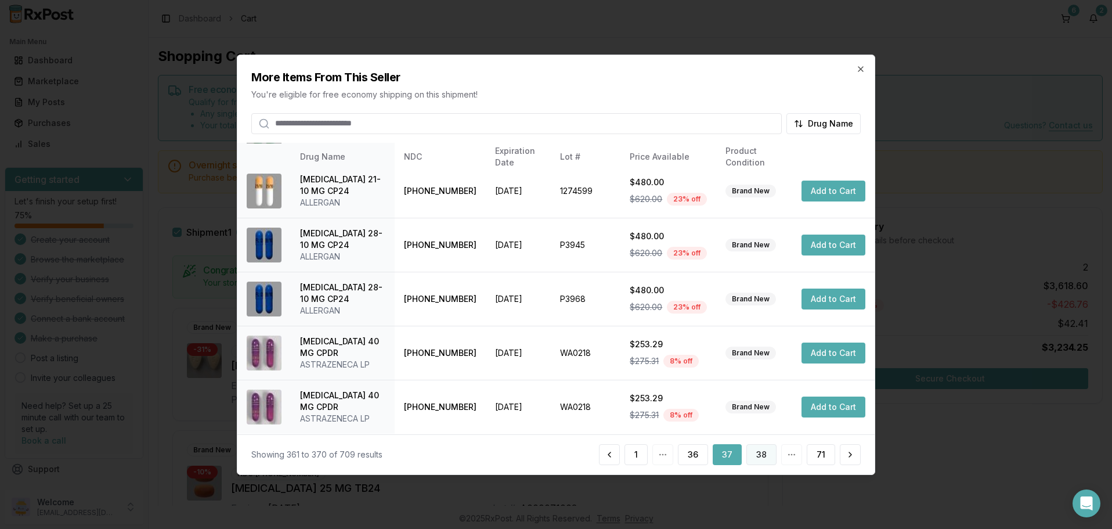
click at [764, 454] on button "38" at bounding box center [761, 454] width 30 height 21
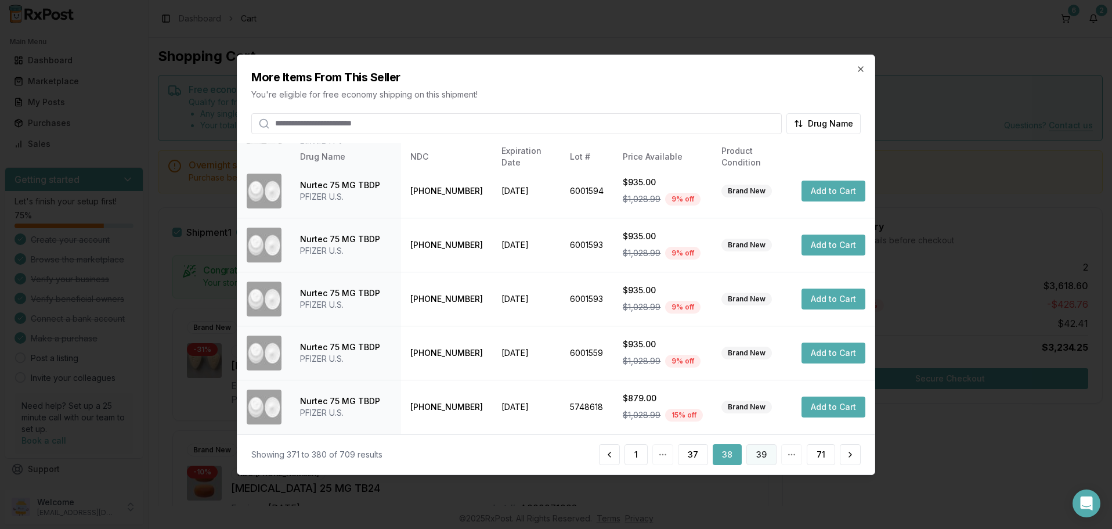
click at [760, 454] on button "39" at bounding box center [761, 454] width 30 height 21
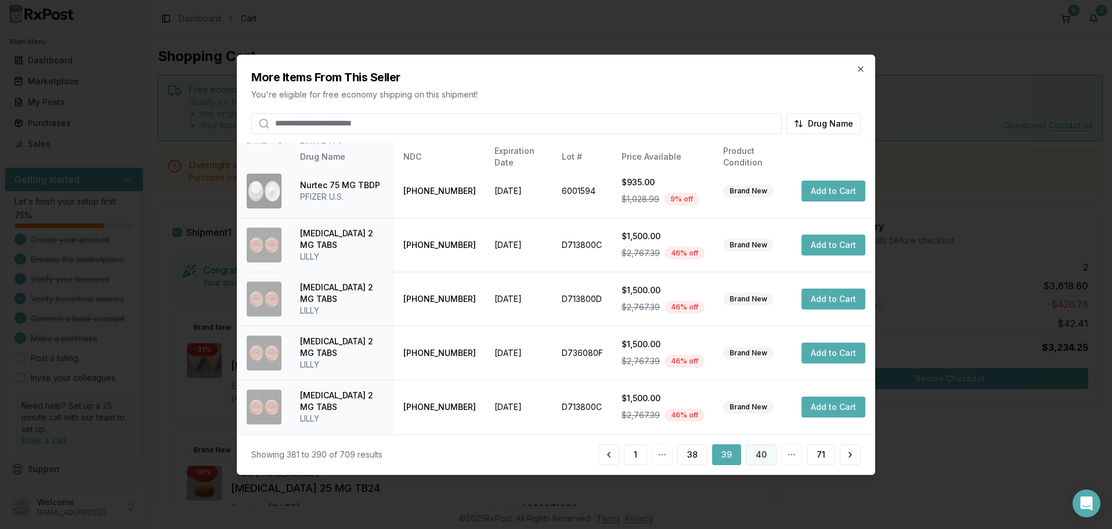
click at [765, 455] on button "40" at bounding box center [761, 454] width 31 height 21
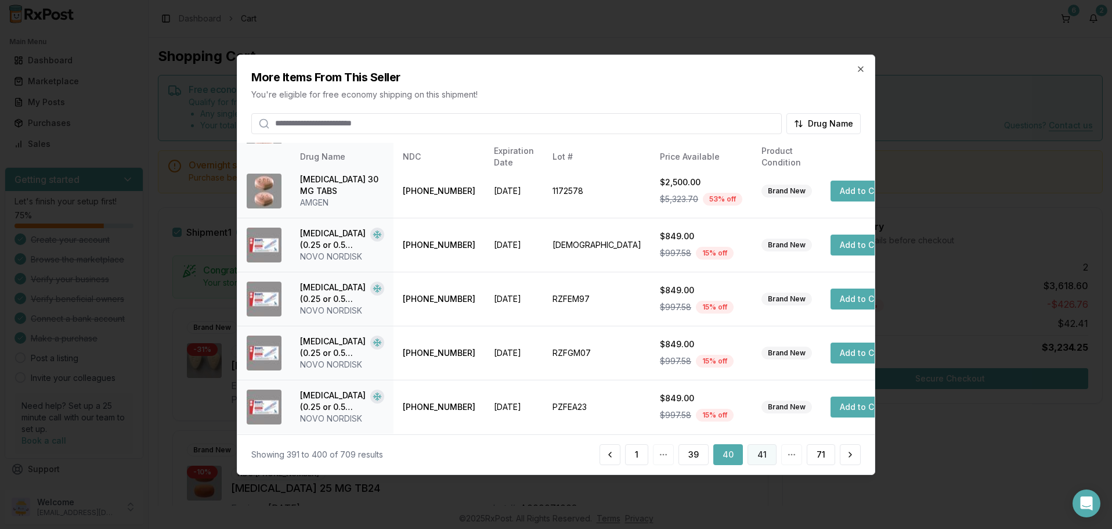
click at [767, 451] on button "41" at bounding box center [761, 454] width 29 height 21
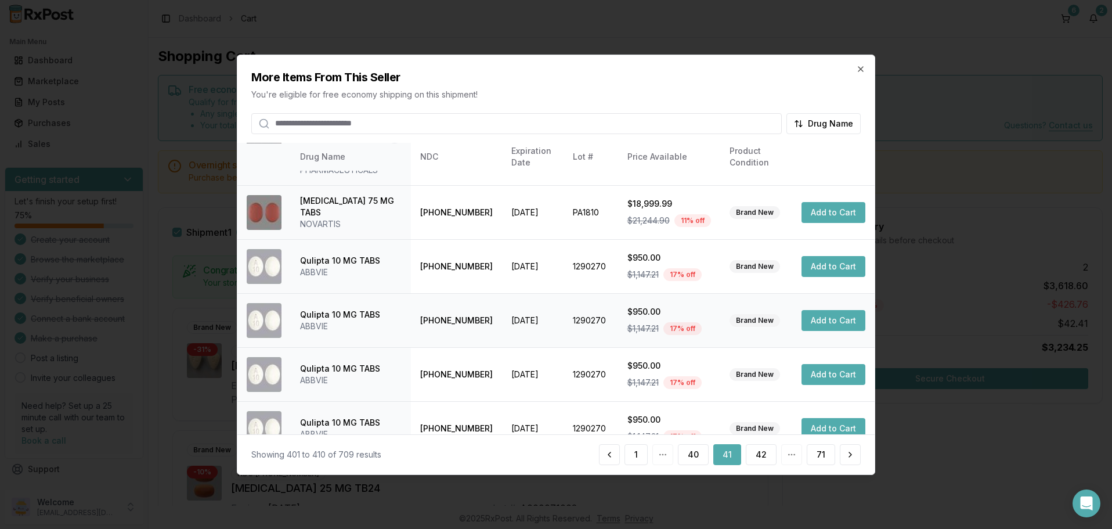
scroll to position [288, 0]
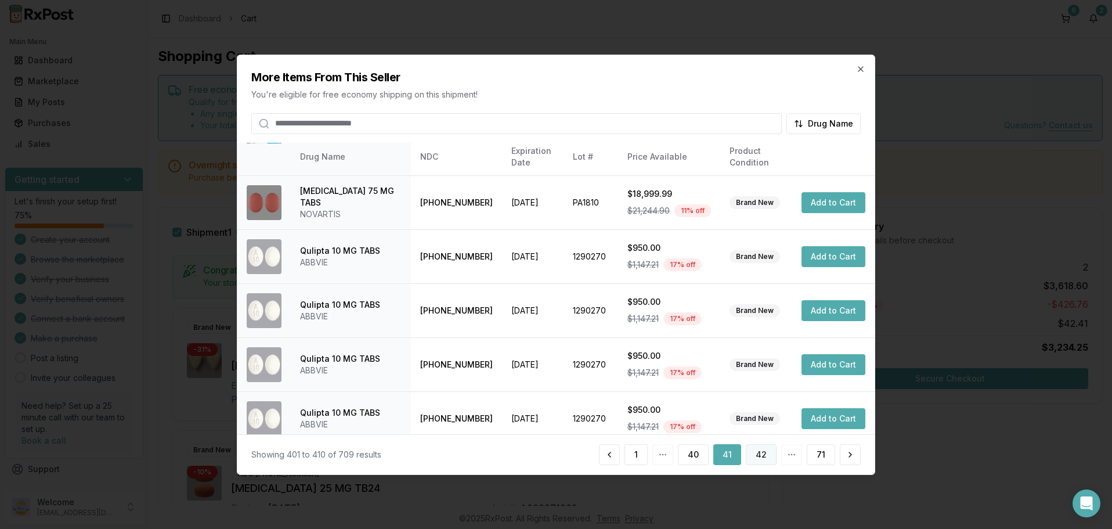
click at [759, 454] on button "42" at bounding box center [761, 454] width 31 height 21
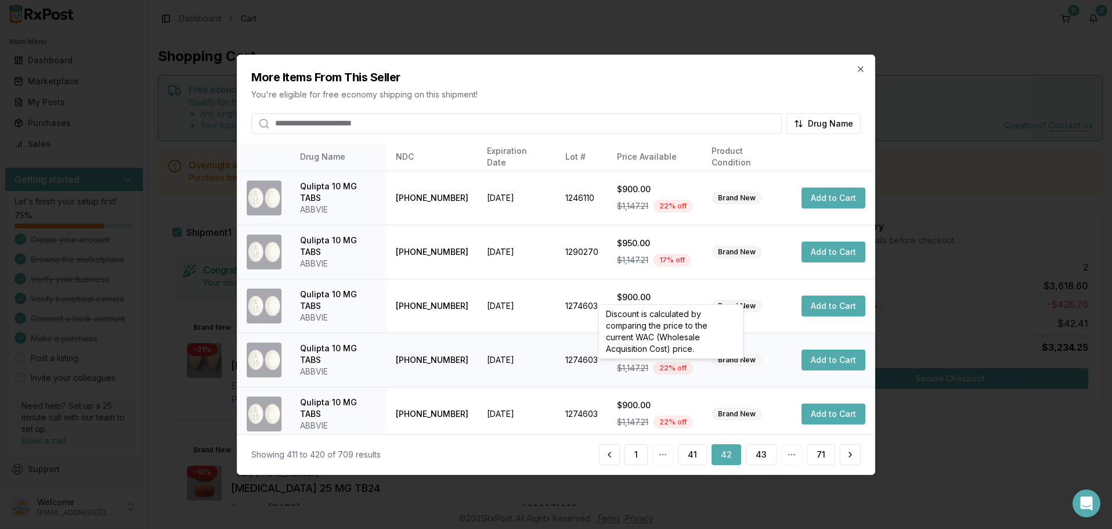
scroll to position [277, 0]
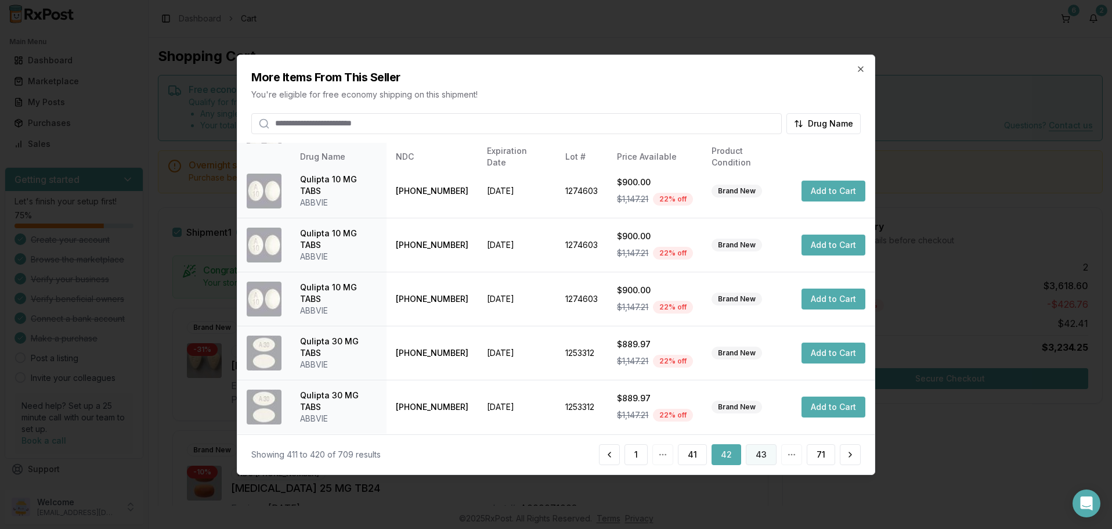
click at [766, 454] on button "43" at bounding box center [761, 454] width 31 height 21
click at [765, 456] on button "44" at bounding box center [760, 454] width 31 height 21
click at [764, 458] on button "45" at bounding box center [761, 454] width 30 height 21
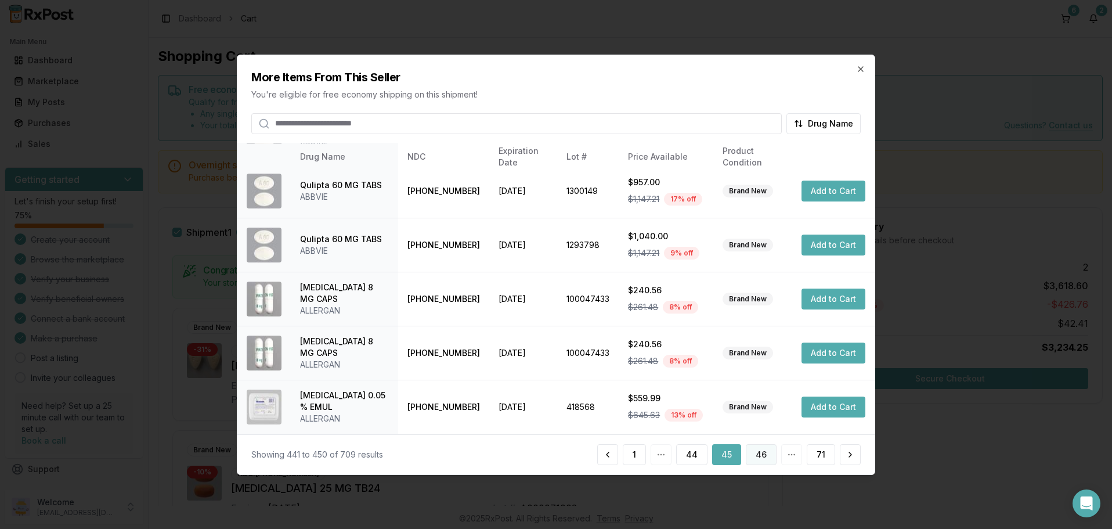
click at [759, 453] on button "46" at bounding box center [761, 454] width 31 height 21
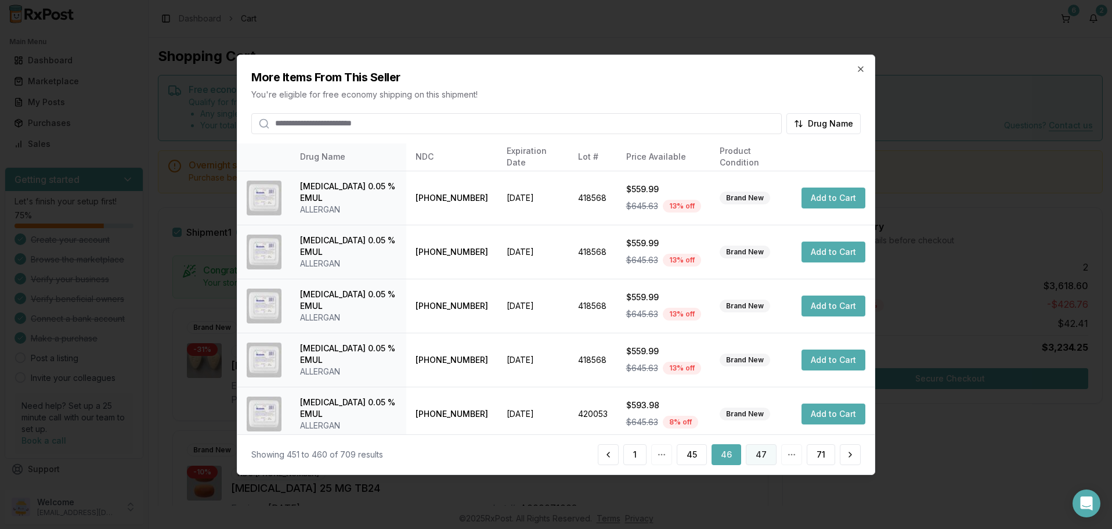
click at [768, 458] on button "47" at bounding box center [761, 454] width 31 height 21
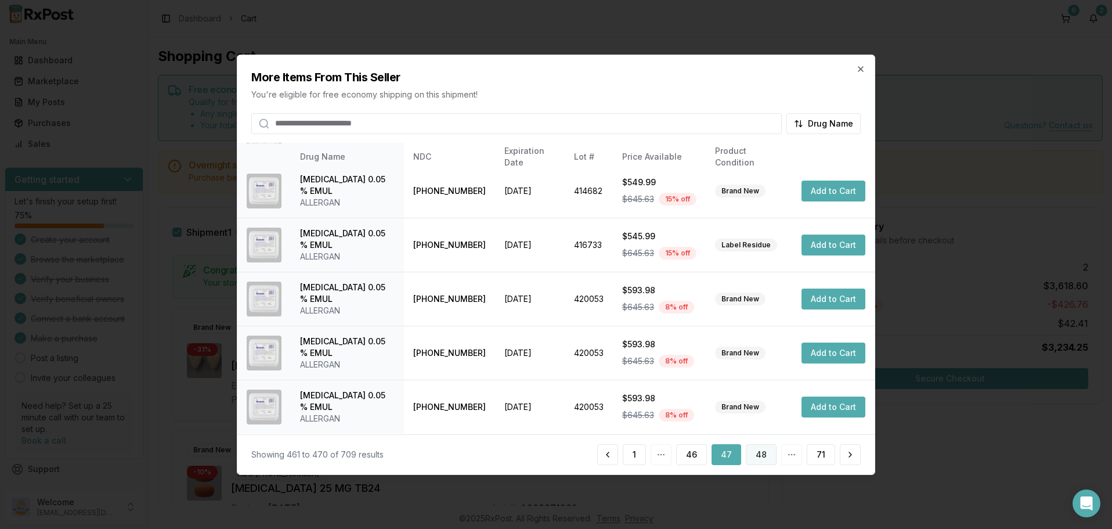
click at [764, 457] on button "48" at bounding box center [761, 454] width 31 height 21
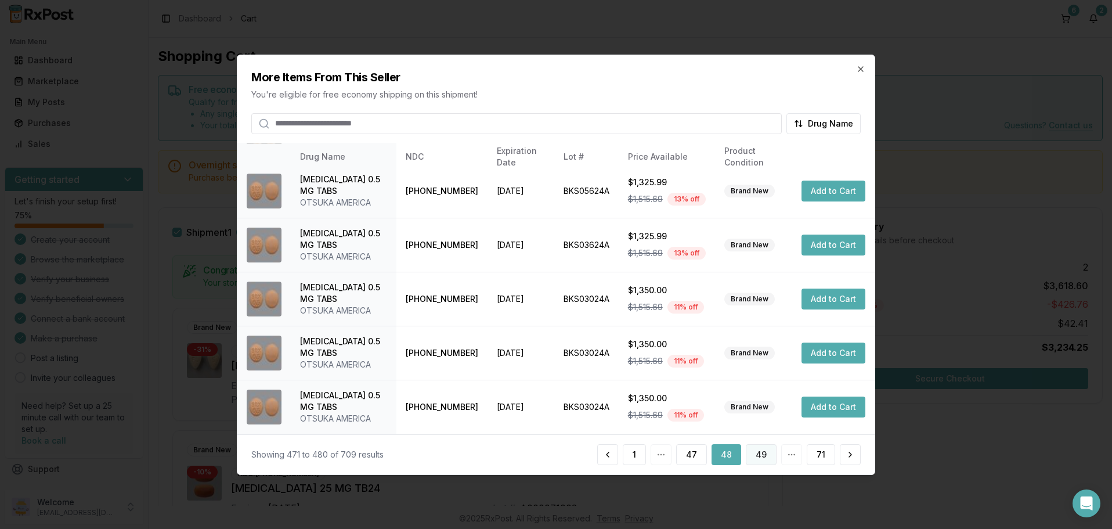
click at [769, 454] on button "49" at bounding box center [761, 454] width 31 height 21
click at [761, 446] on button "50" at bounding box center [762, 454] width 30 height 21
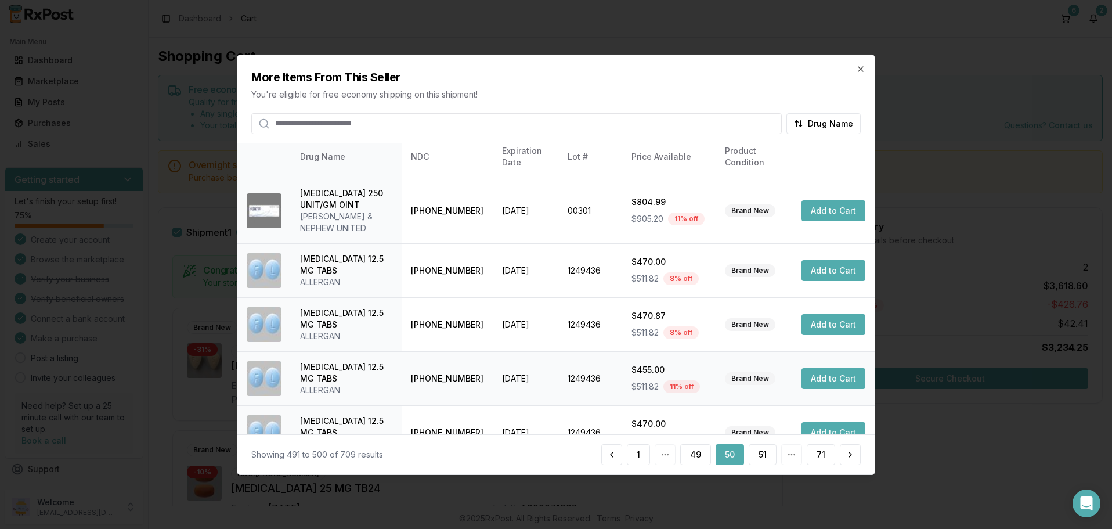
scroll to position [288, 0]
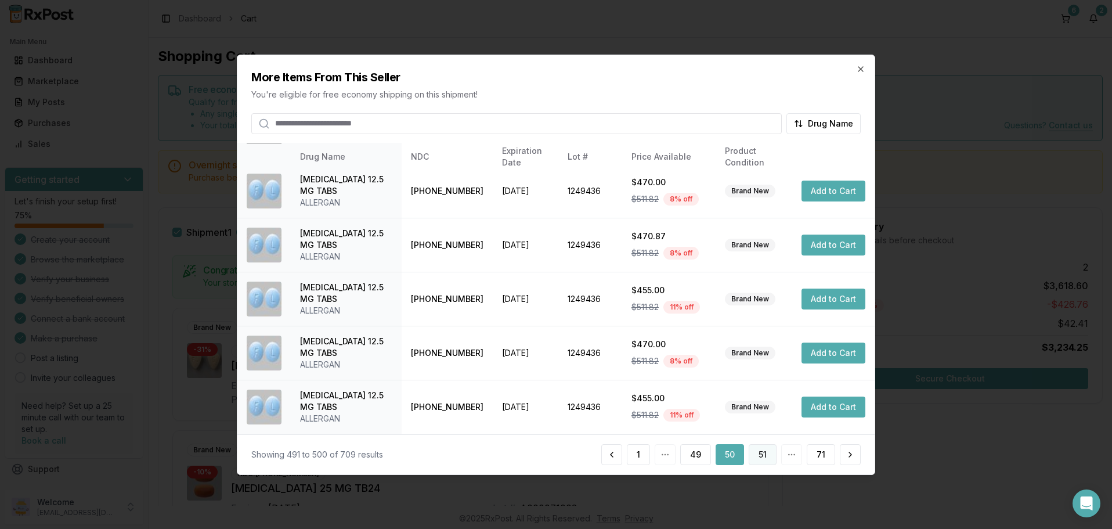
click at [761, 454] on button "51" at bounding box center [762, 454] width 28 height 21
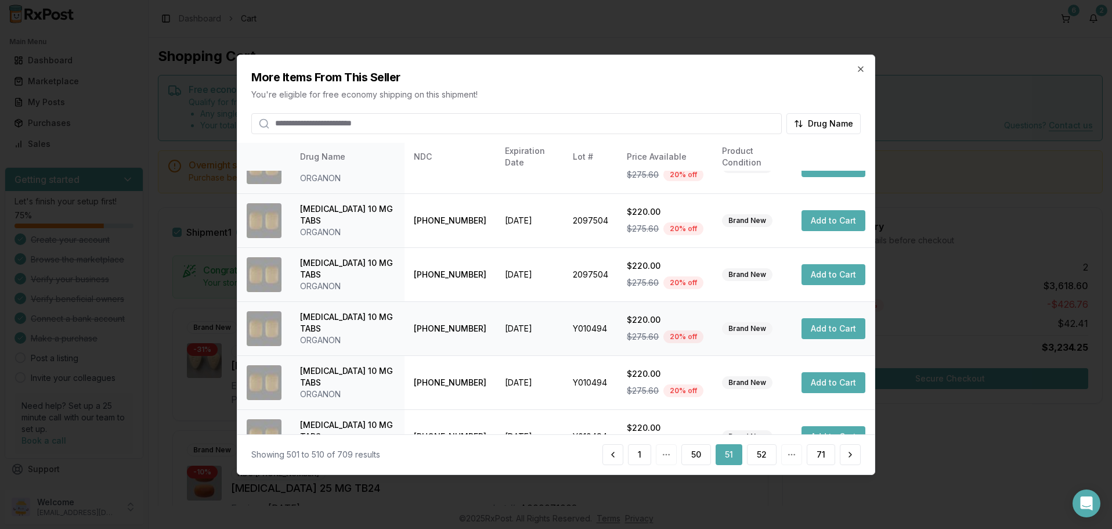
scroll to position [277, 0]
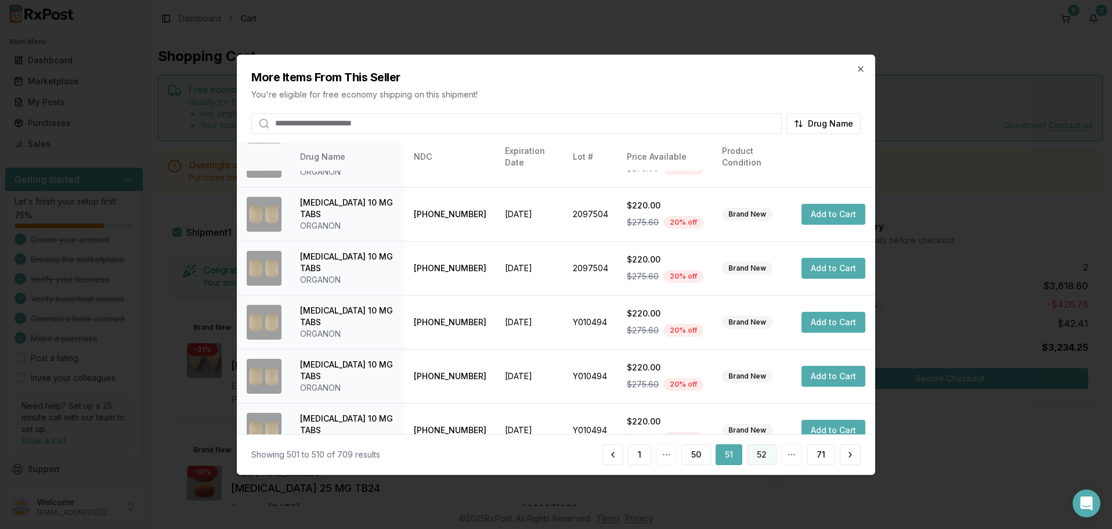
click at [765, 455] on button "52" at bounding box center [762, 454] width 30 height 21
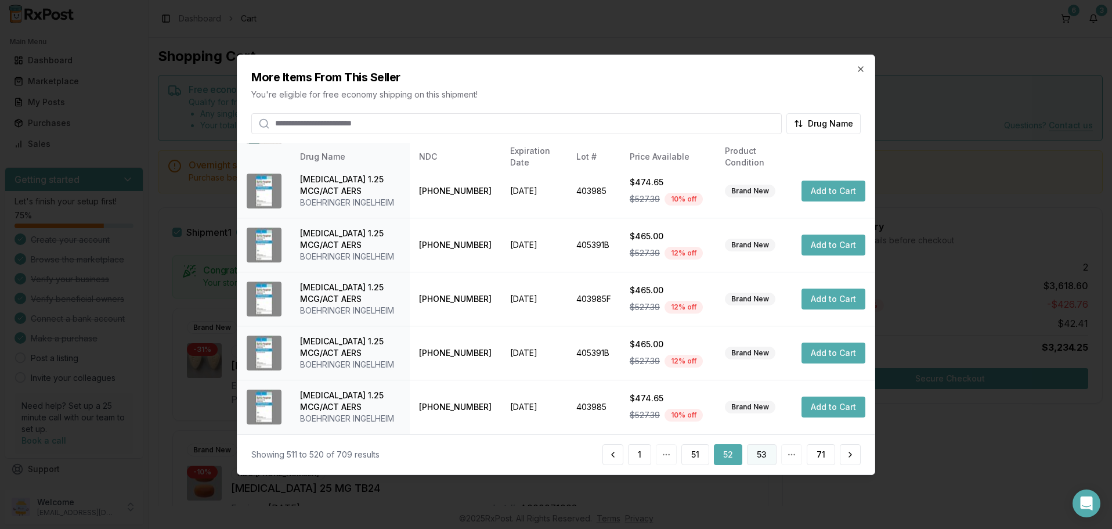
click at [757, 457] on button "53" at bounding box center [762, 454] width 30 height 21
click at [765, 452] on button "54" at bounding box center [761, 454] width 30 height 21
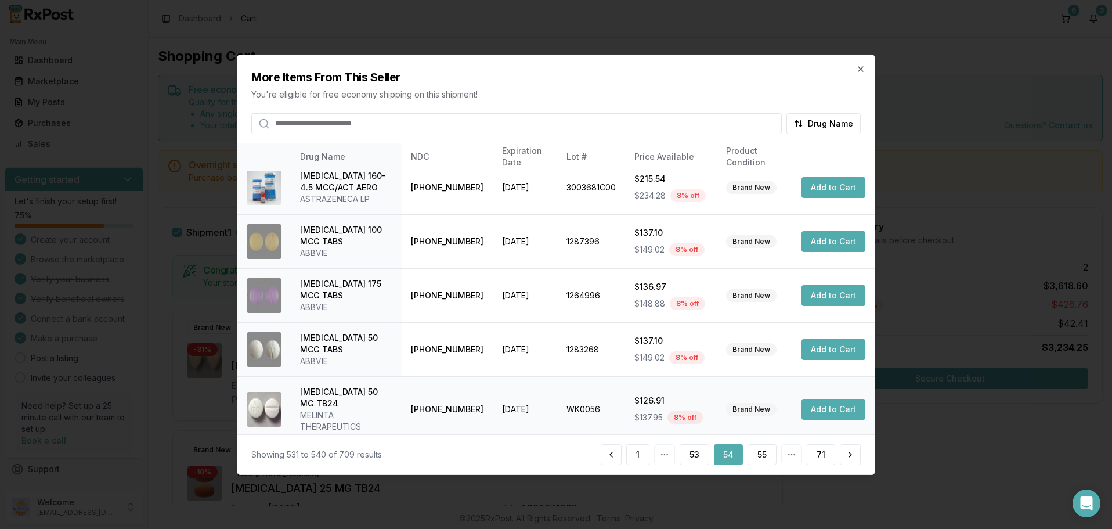
scroll to position [323, 0]
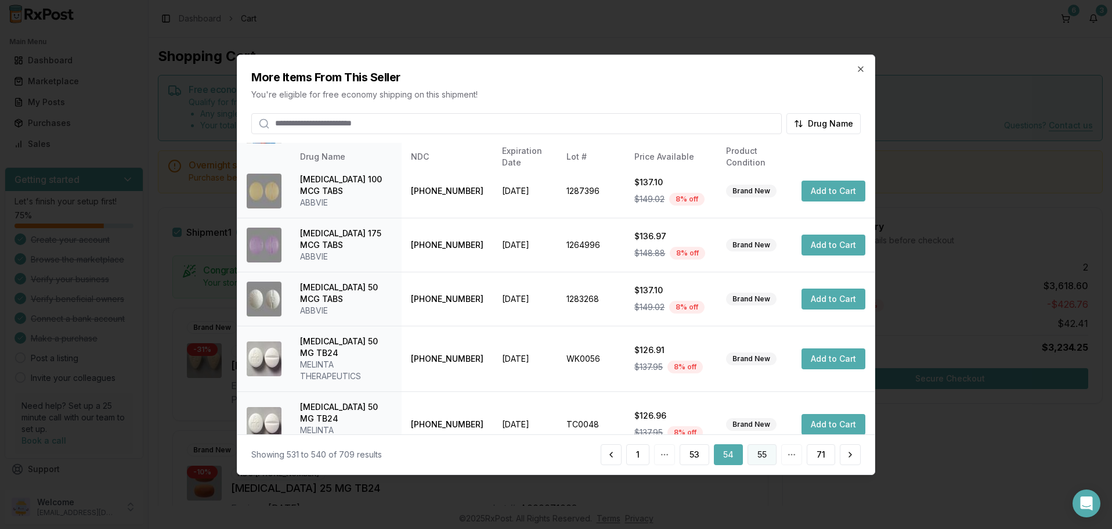
click at [760, 453] on button "55" at bounding box center [761, 454] width 29 height 21
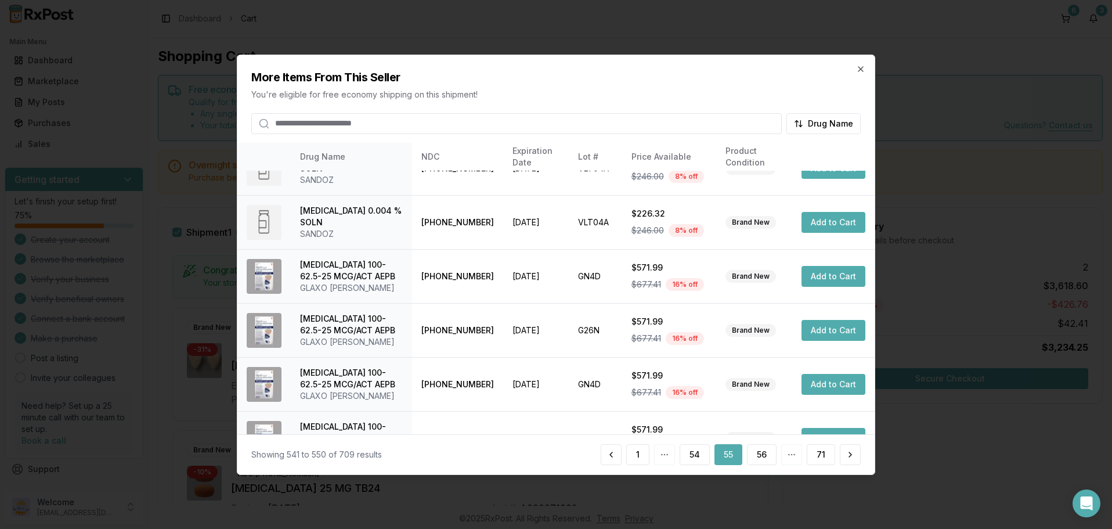
scroll to position [277, 0]
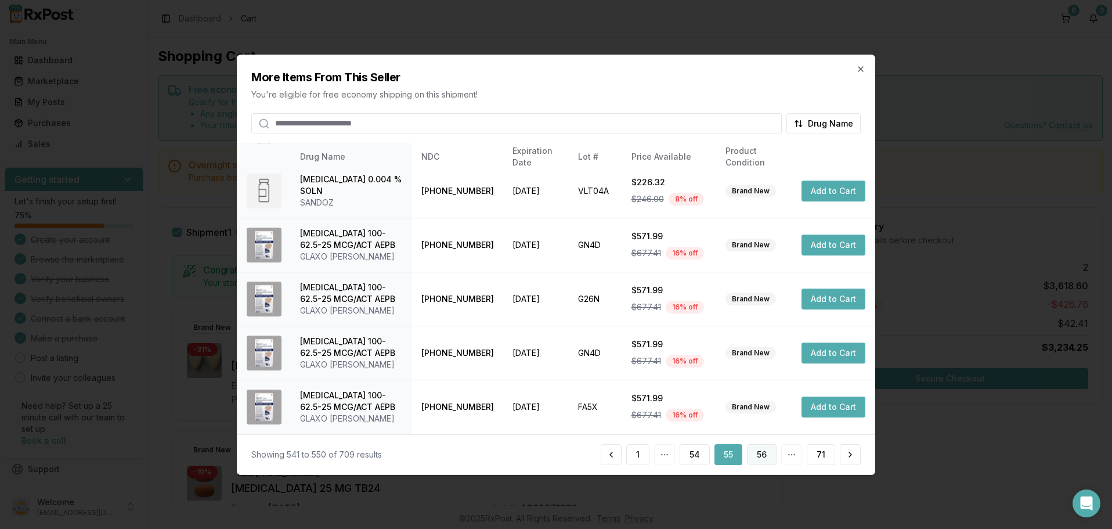
click at [762, 455] on button "56" at bounding box center [762, 454] width 30 height 21
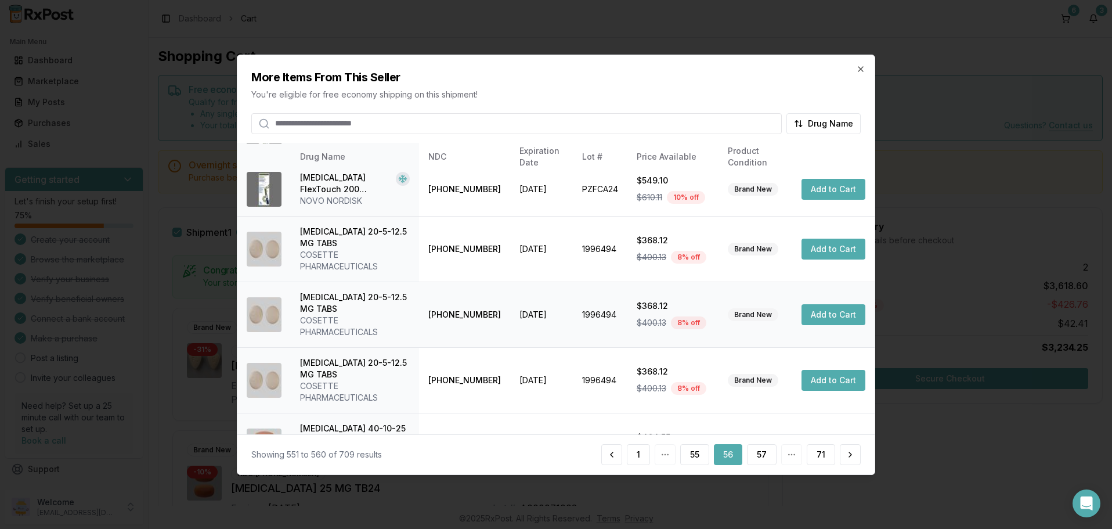
scroll to position [323, 0]
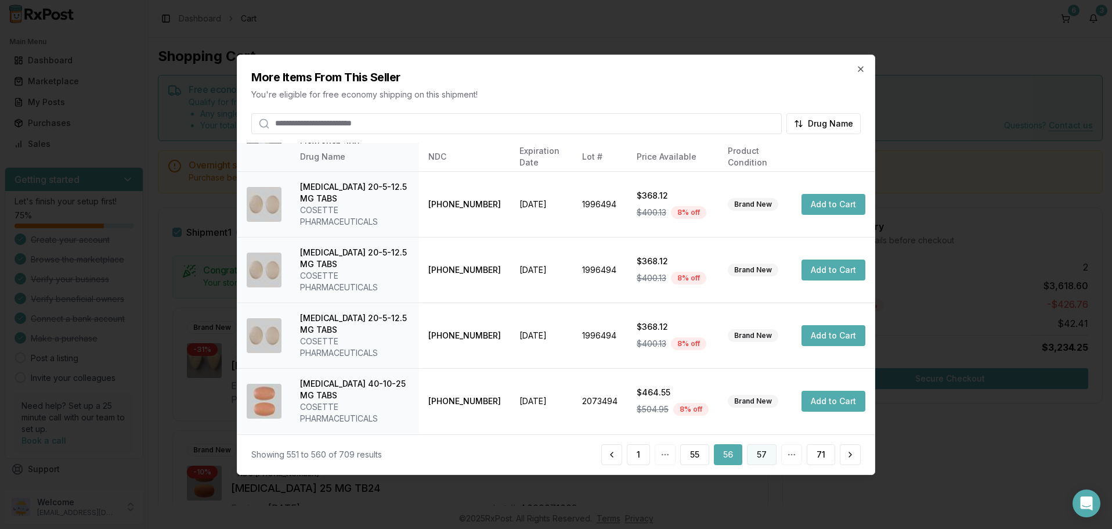
click at [764, 452] on button "57" at bounding box center [762, 454] width 30 height 21
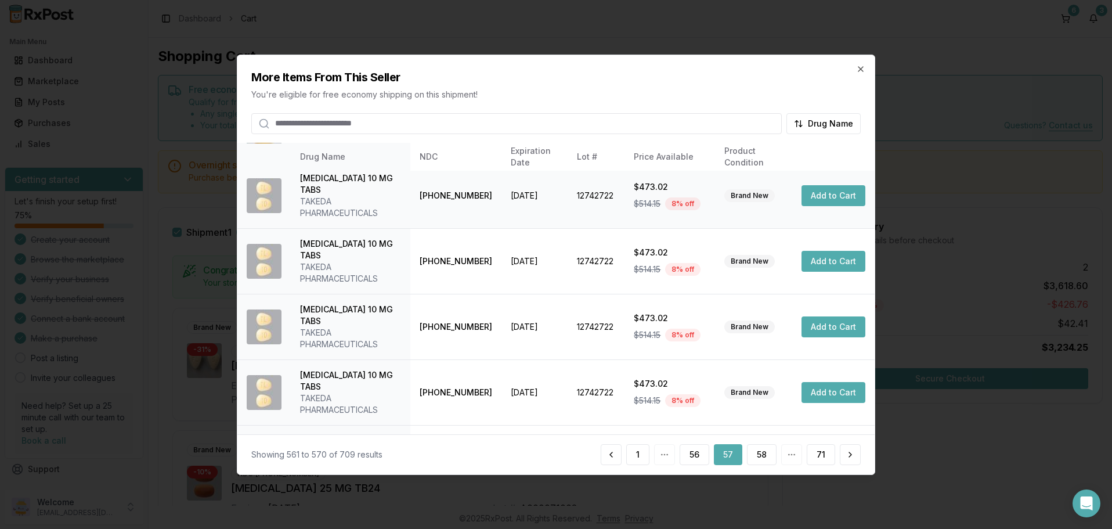
scroll to position [300, 0]
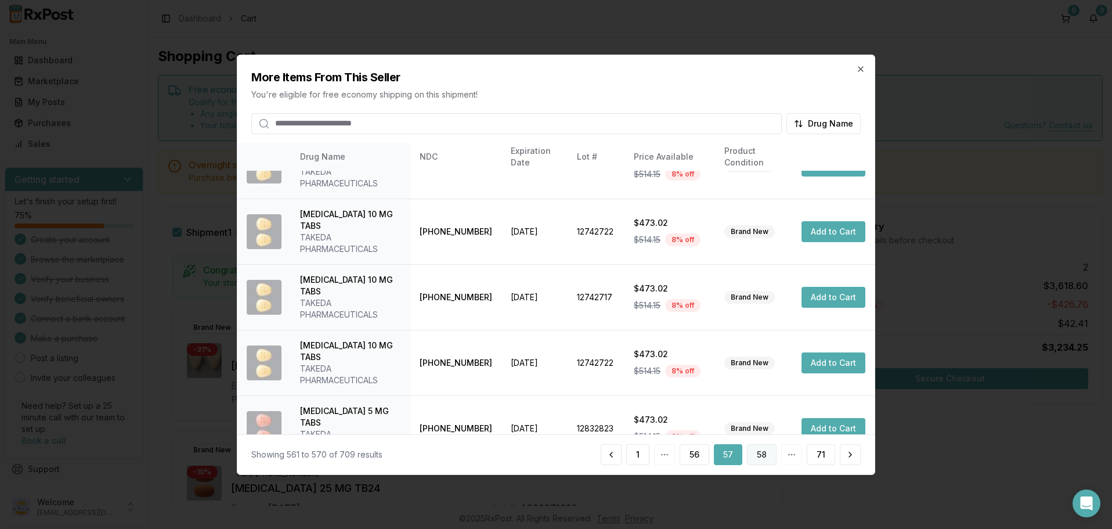
click at [760, 454] on button "58" at bounding box center [762, 454] width 30 height 21
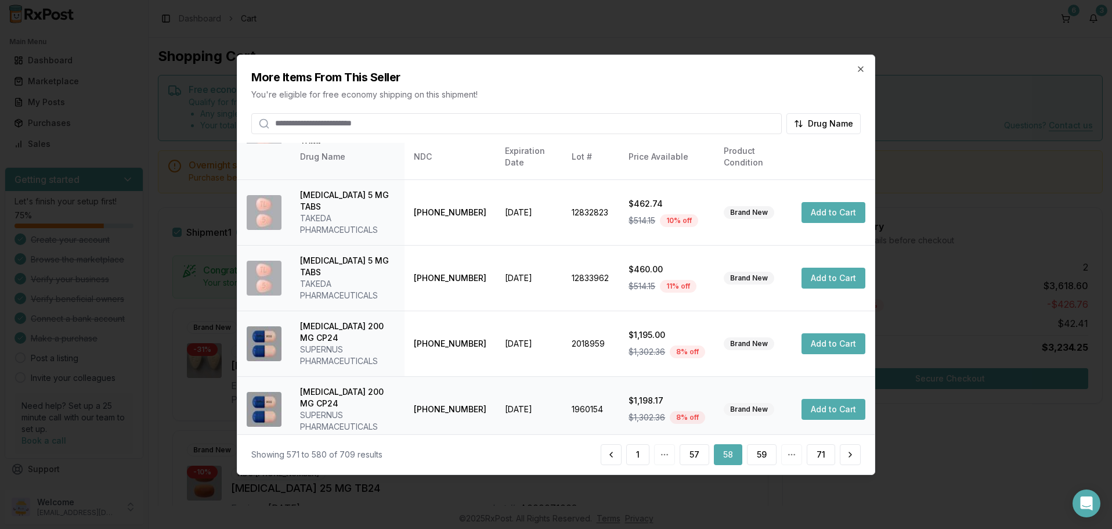
scroll to position [323, 0]
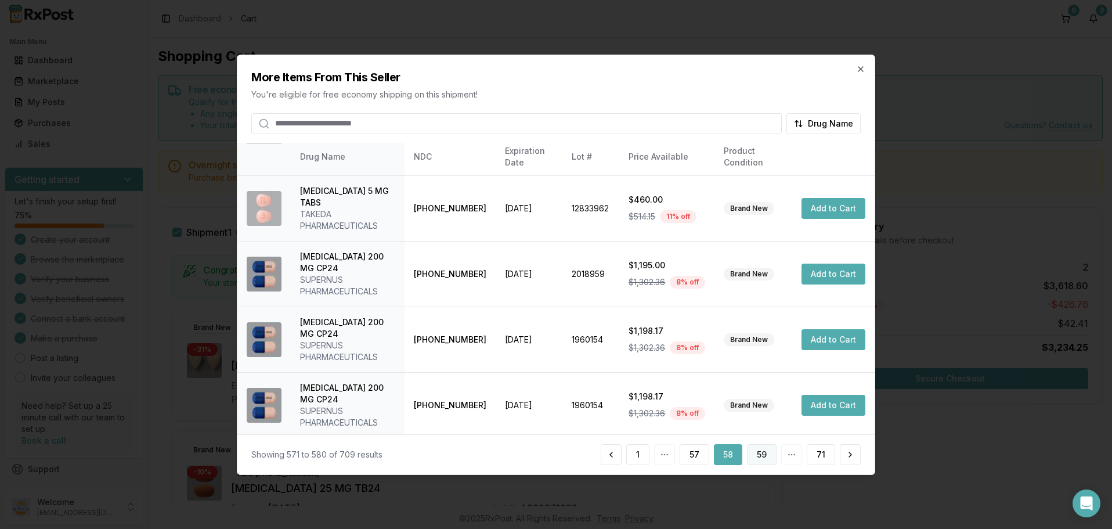
click at [762, 456] on button "59" at bounding box center [762, 454] width 30 height 21
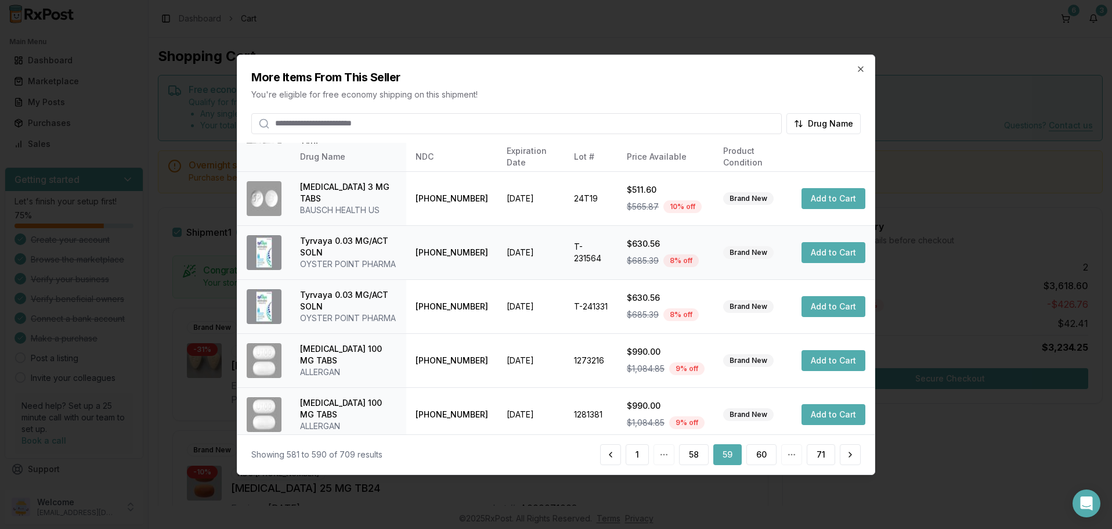
scroll to position [300, 0]
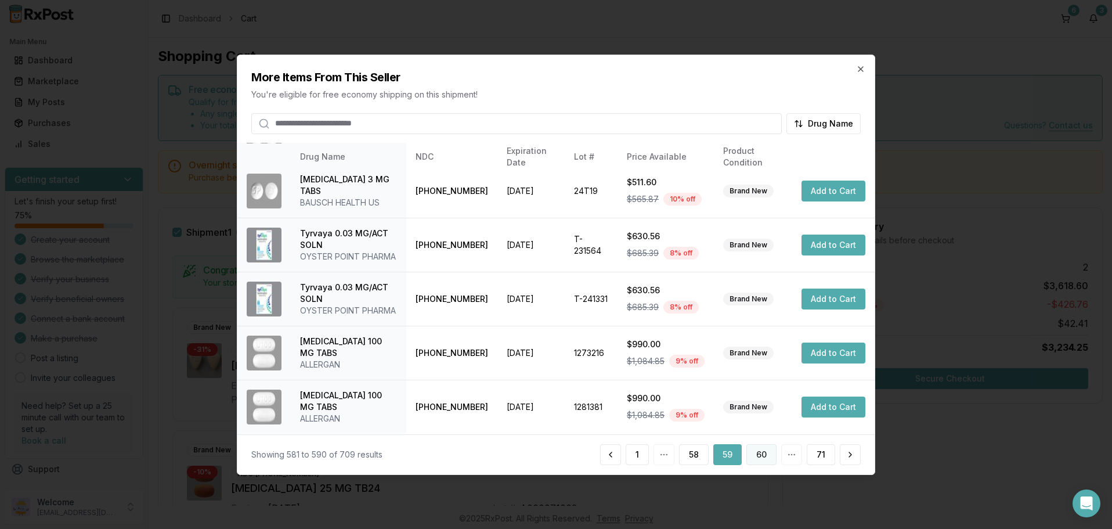
click at [761, 453] on button "60" at bounding box center [761, 454] width 30 height 21
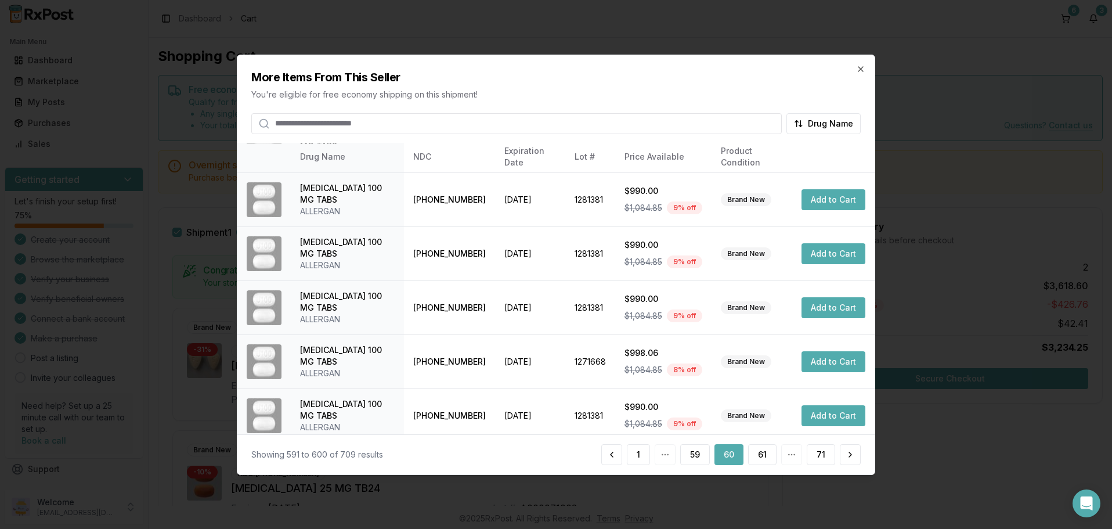
scroll to position [277, 0]
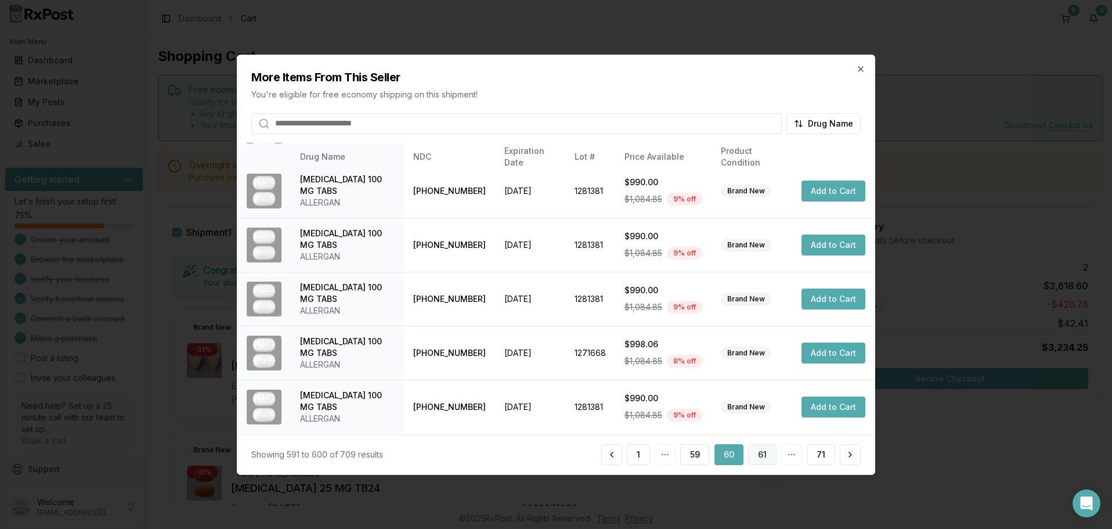
click at [769, 455] on button "61" at bounding box center [762, 454] width 28 height 21
click at [762, 455] on button "62" at bounding box center [761, 454] width 30 height 21
click at [765, 454] on button "63" at bounding box center [761, 454] width 30 height 21
click at [760, 450] on button "64" at bounding box center [761, 454] width 31 height 21
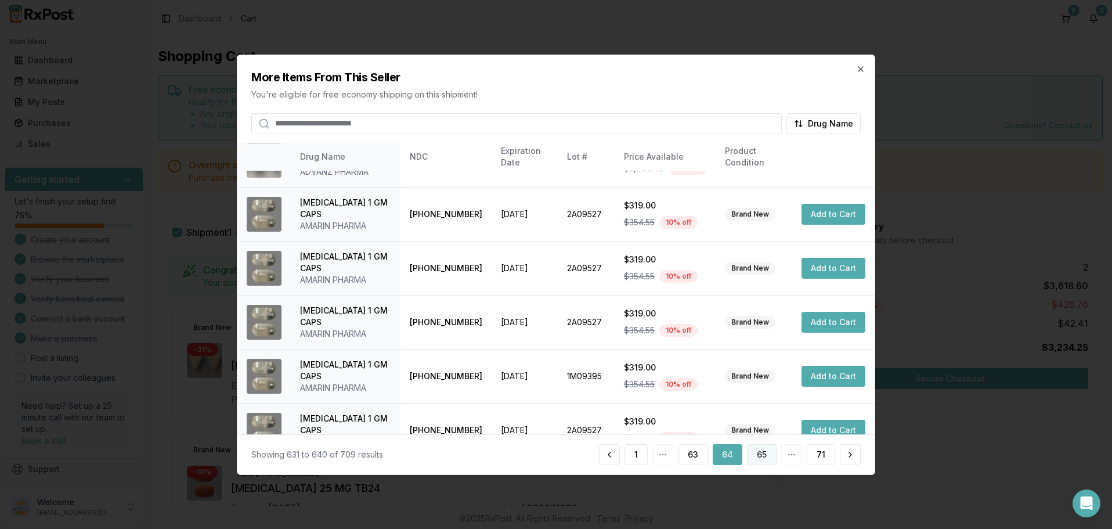
click at [764, 451] on button "65" at bounding box center [762, 454] width 30 height 21
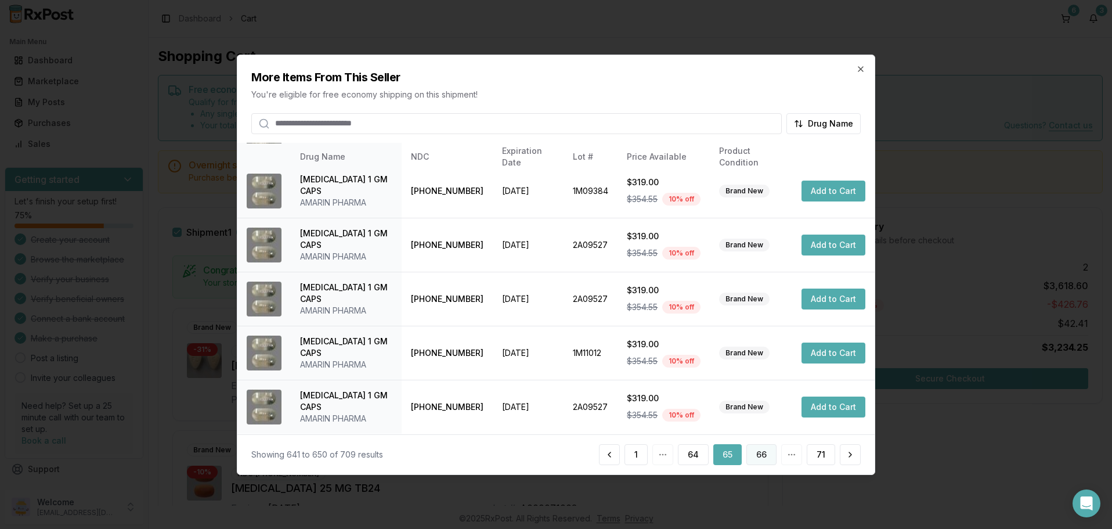
click at [757, 457] on button "66" at bounding box center [761, 454] width 30 height 21
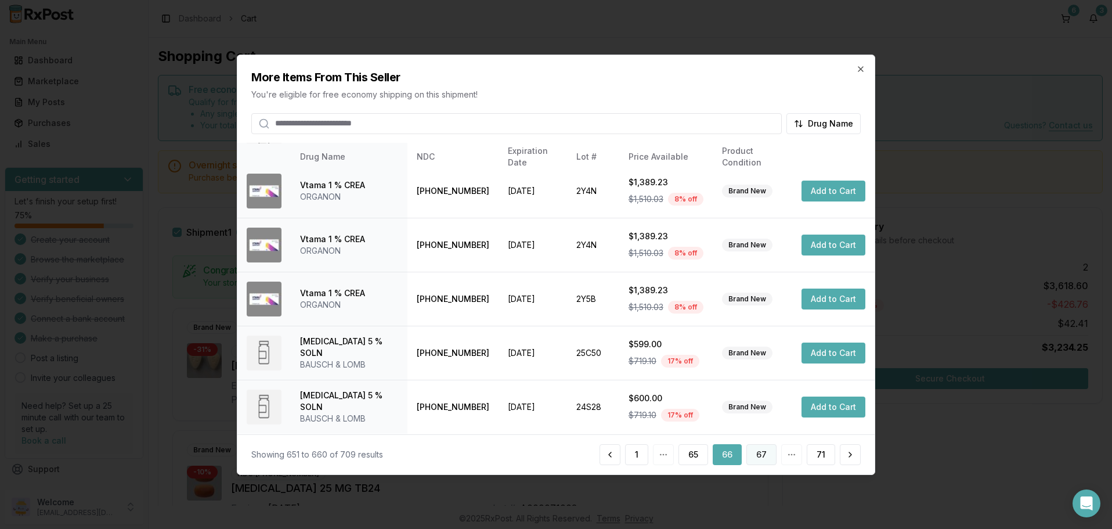
click at [765, 453] on button "67" at bounding box center [761, 454] width 30 height 21
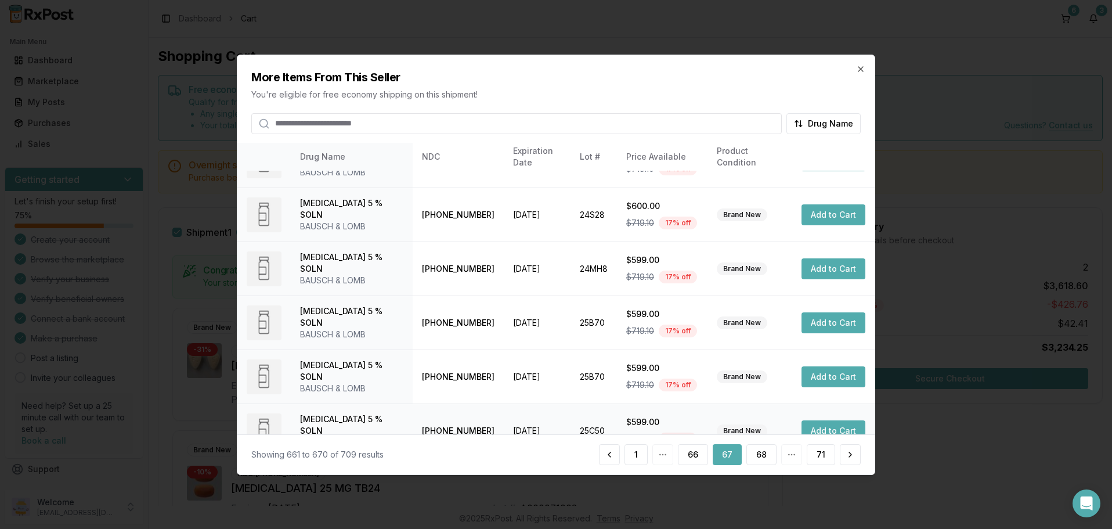
scroll to position [288, 0]
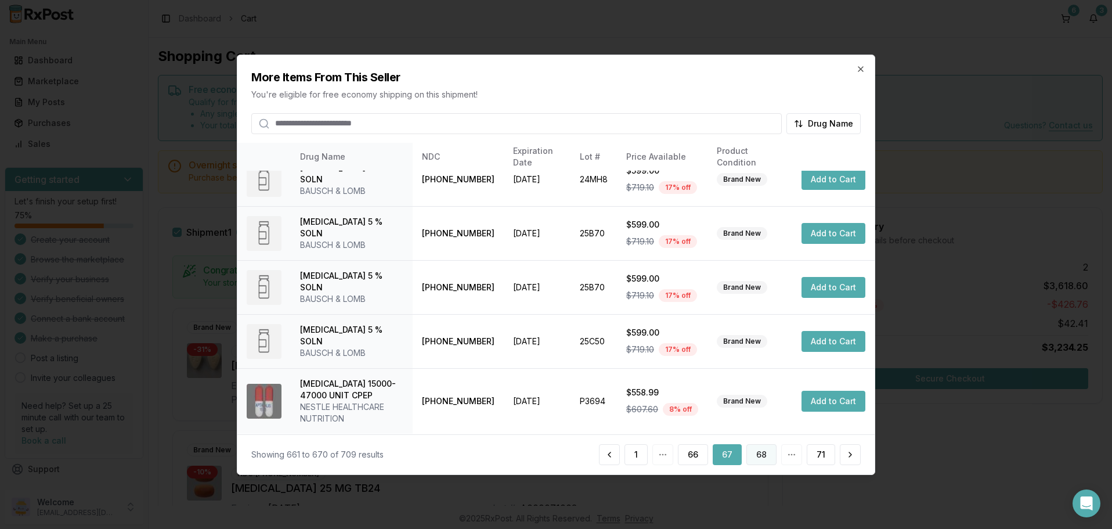
click at [764, 454] on button "68" at bounding box center [761, 454] width 30 height 21
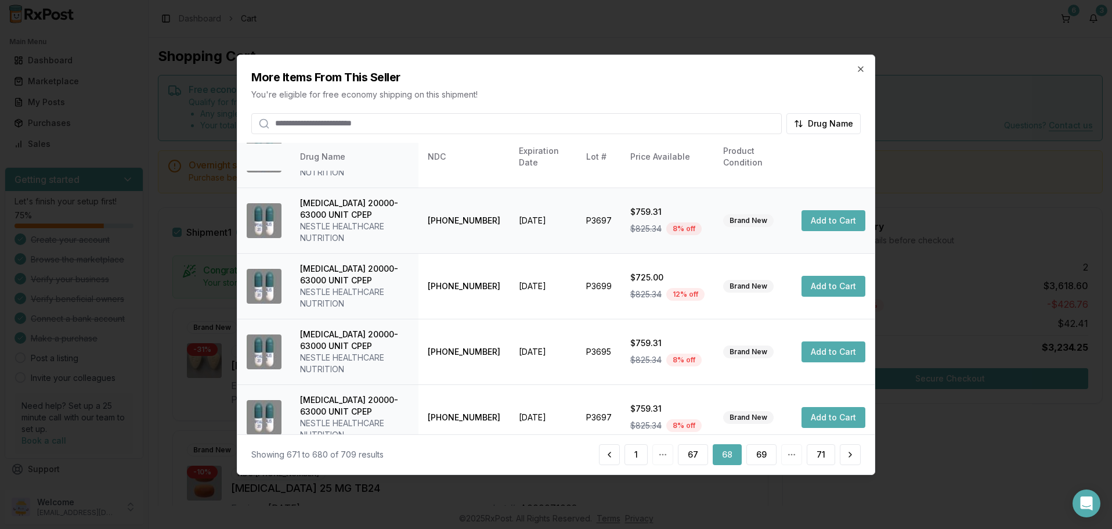
scroll to position [393, 0]
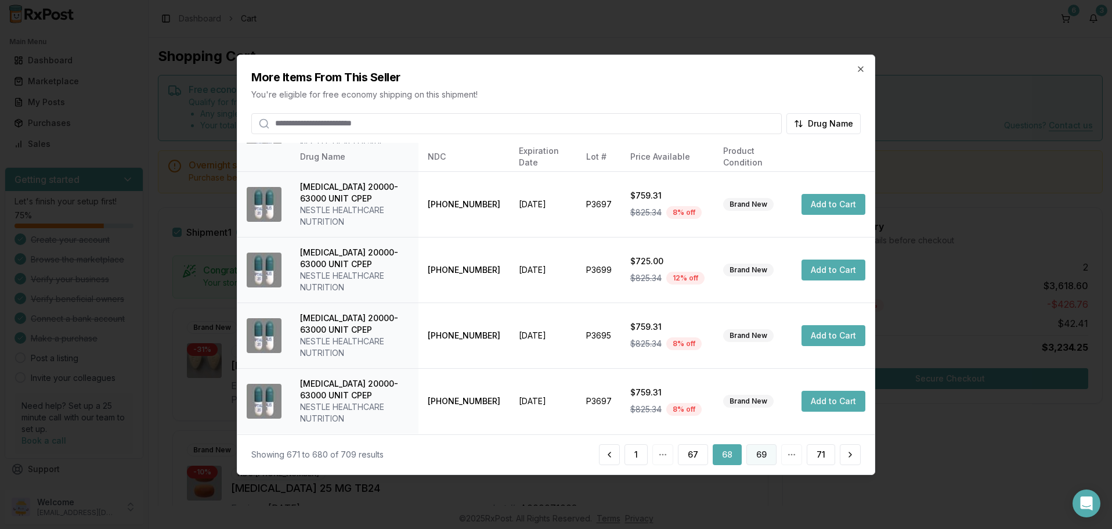
click at [761, 451] on button "69" at bounding box center [761, 454] width 30 height 21
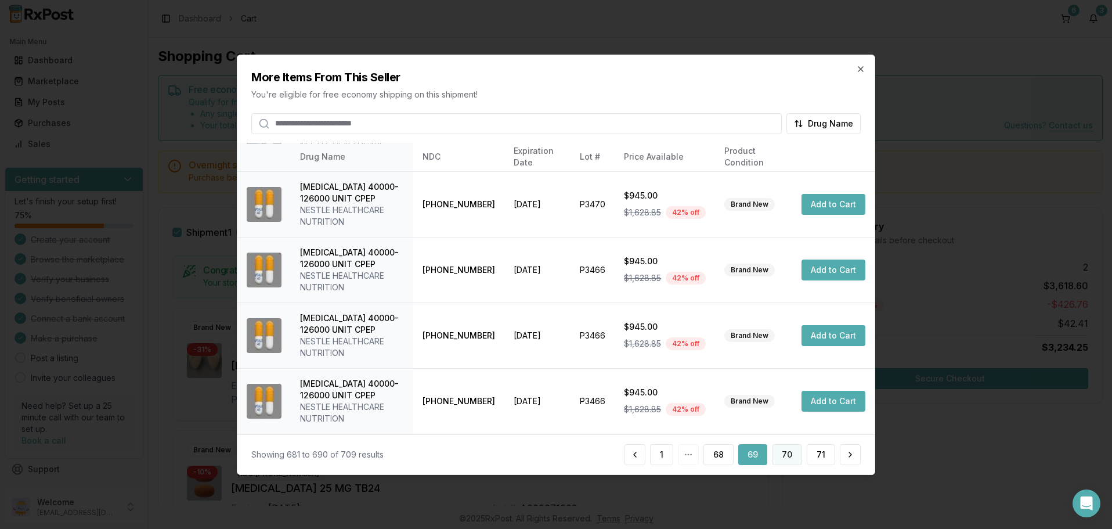
click at [786, 458] on button "70" at bounding box center [787, 454] width 30 height 21
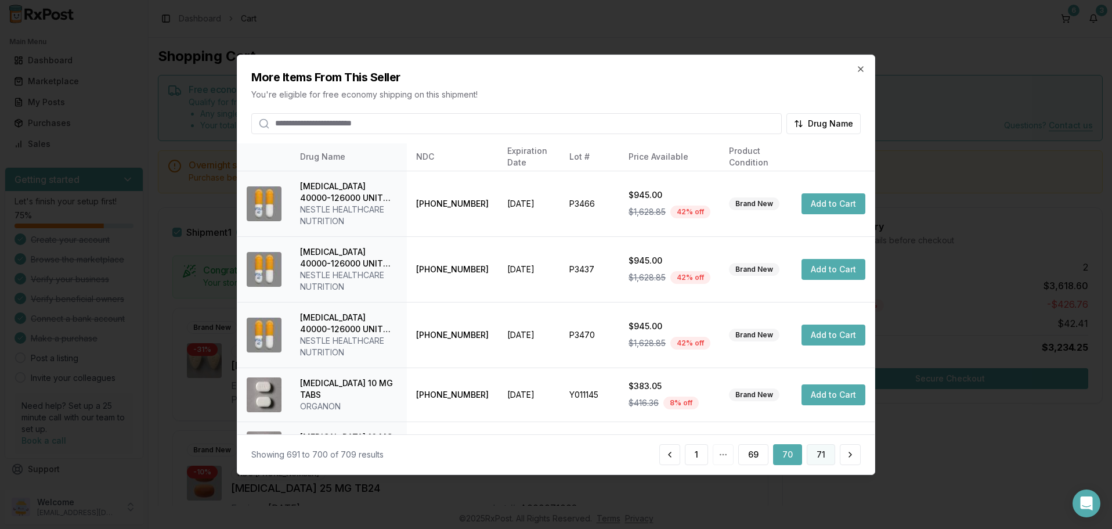
click at [822, 457] on button "71" at bounding box center [821, 454] width 28 height 21
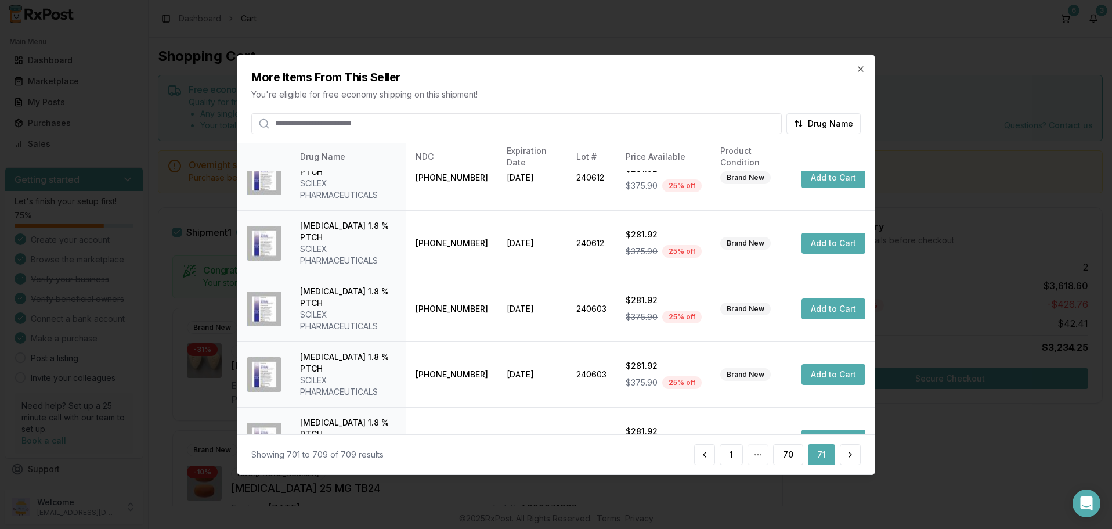
scroll to position [14, 0]
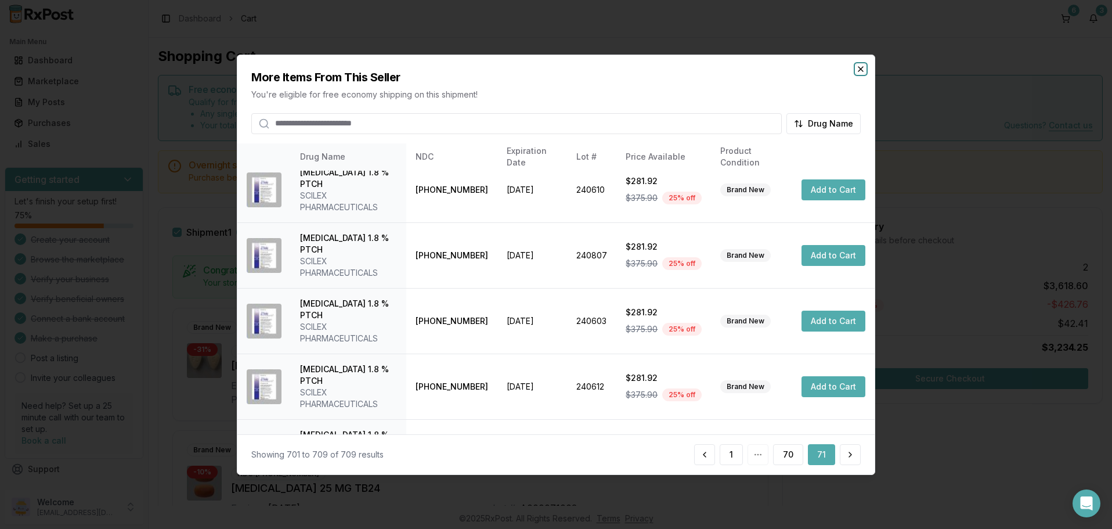
click at [858, 70] on icon "button" at bounding box center [860, 68] width 9 height 9
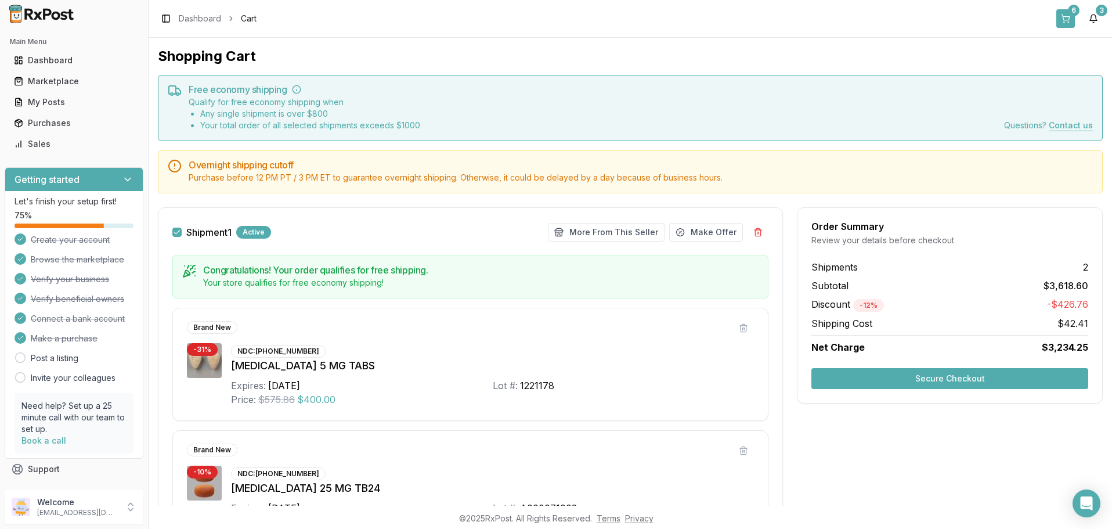
click at [1065, 13] on button "6" at bounding box center [1065, 18] width 19 height 19
click at [943, 375] on button "Secure Checkout" at bounding box center [949, 378] width 277 height 21
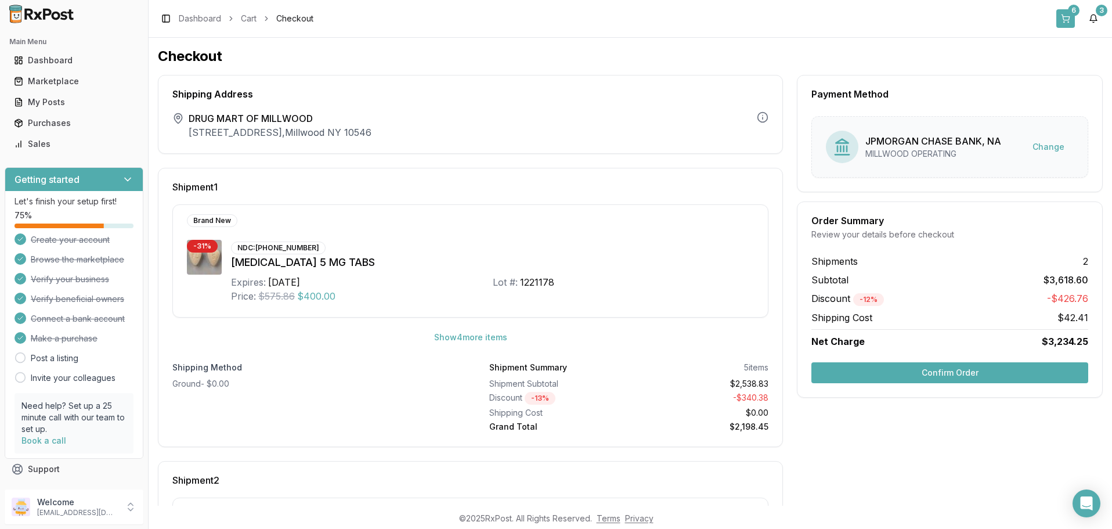
click at [1068, 12] on button "6" at bounding box center [1065, 18] width 19 height 19
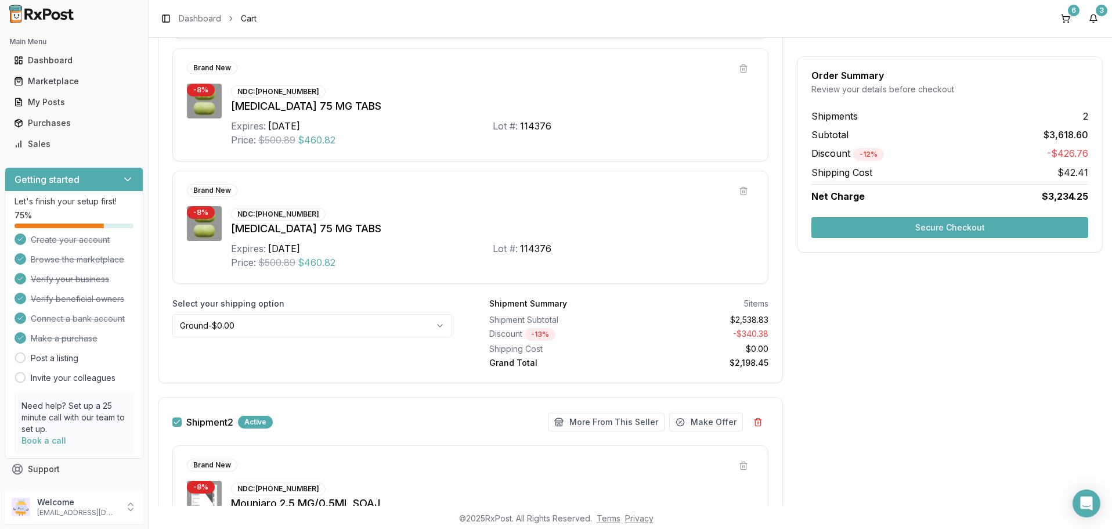
scroll to position [829, 0]
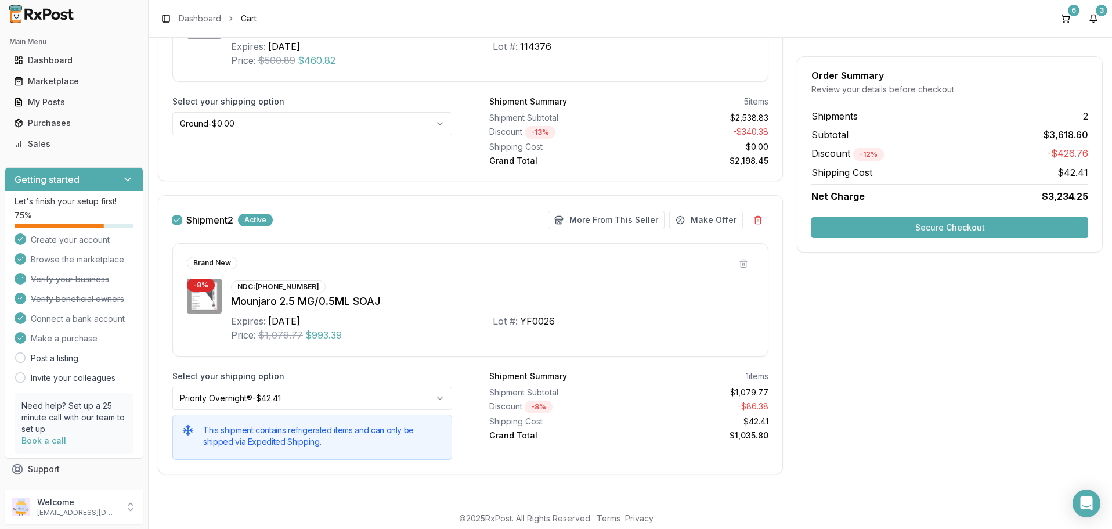
click at [436, 393] on html "Main Menu Dashboard Marketplace My Posts Purchases Sales Getting started Let's …" at bounding box center [556, 264] width 1112 height 529
click at [938, 234] on button "Secure Checkout" at bounding box center [949, 227] width 277 height 21
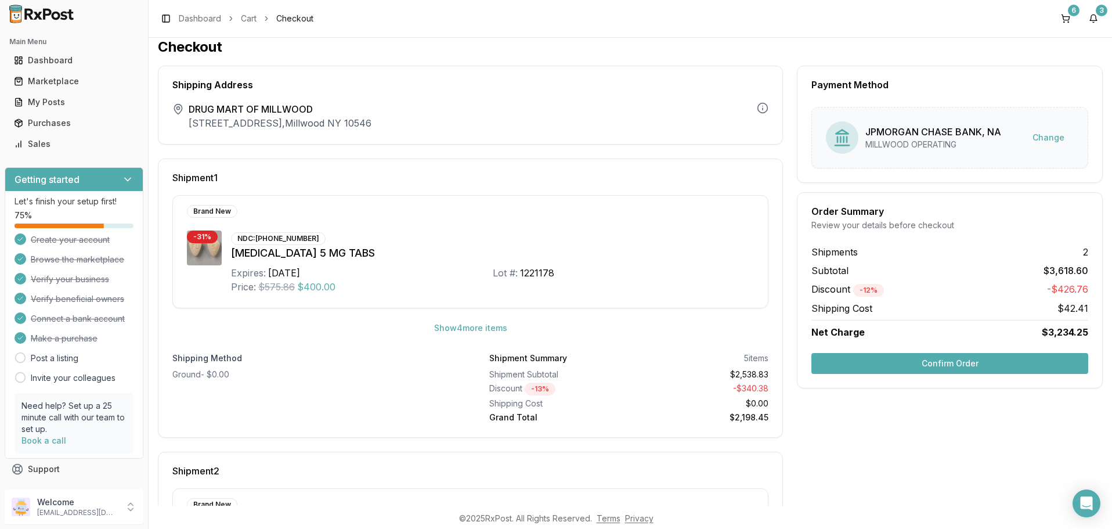
click at [952, 360] on button "Confirm Order" at bounding box center [949, 363] width 277 height 21
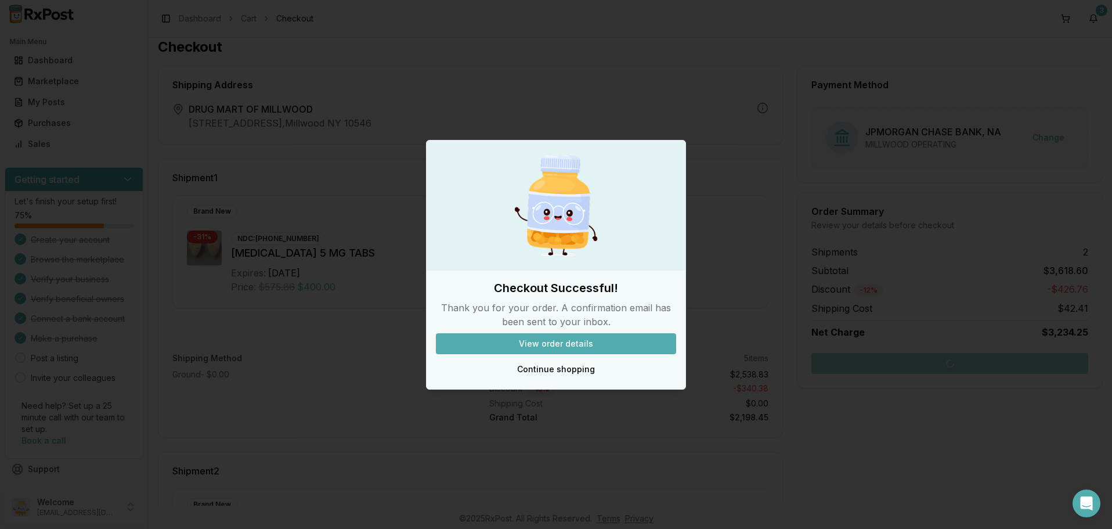
click at [564, 342] on button "View order details" at bounding box center [556, 343] width 240 height 21
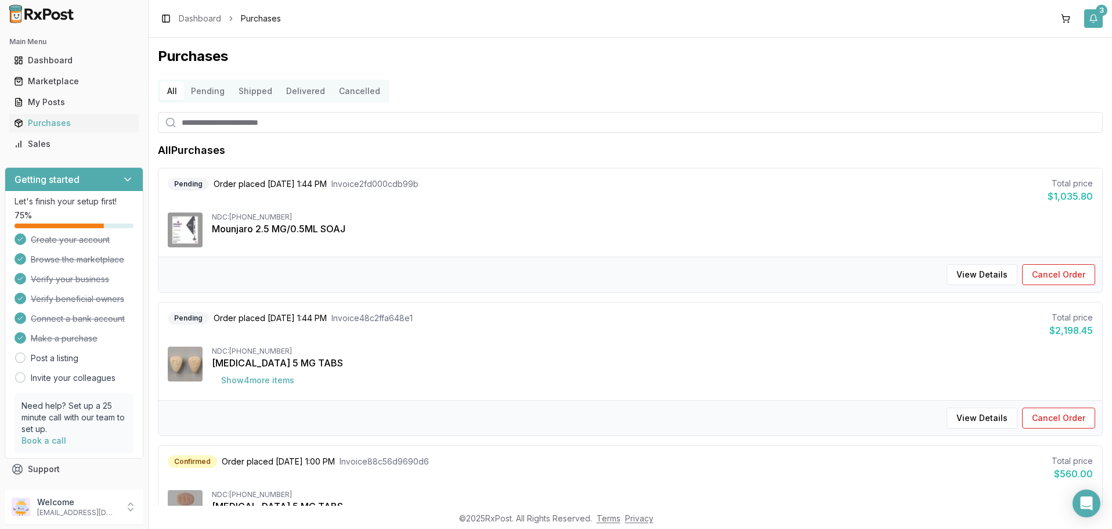
click at [1096, 13] on button "3" at bounding box center [1093, 18] width 19 height 19
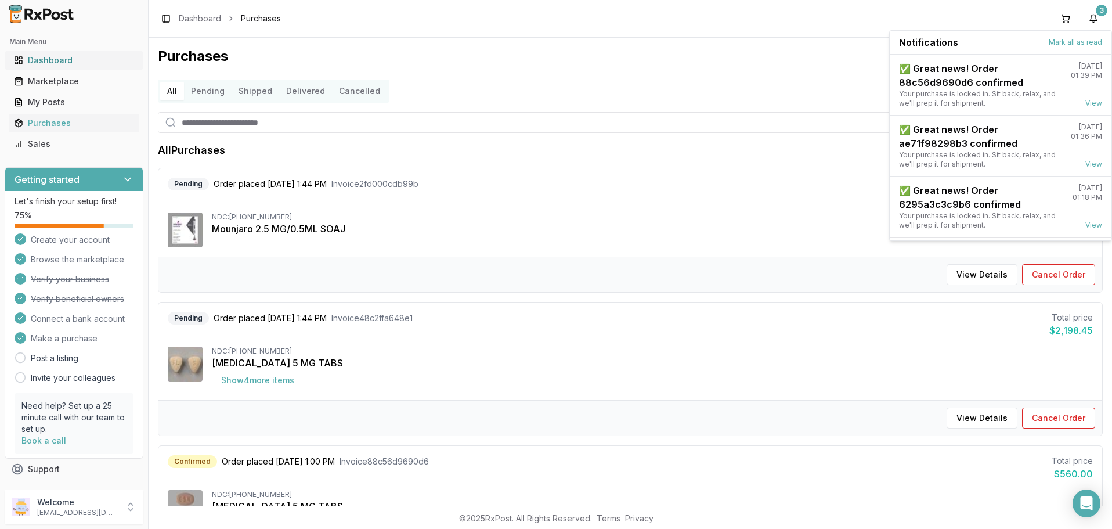
click at [49, 60] on div "Dashboard" at bounding box center [74, 61] width 120 height 12
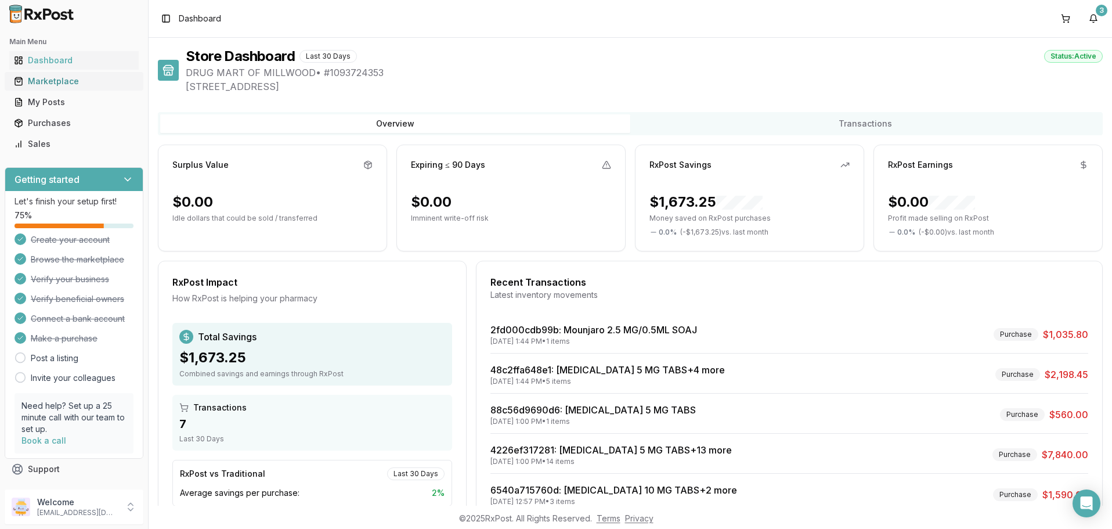
click at [55, 81] on div "Marketplace" at bounding box center [74, 81] width 120 height 12
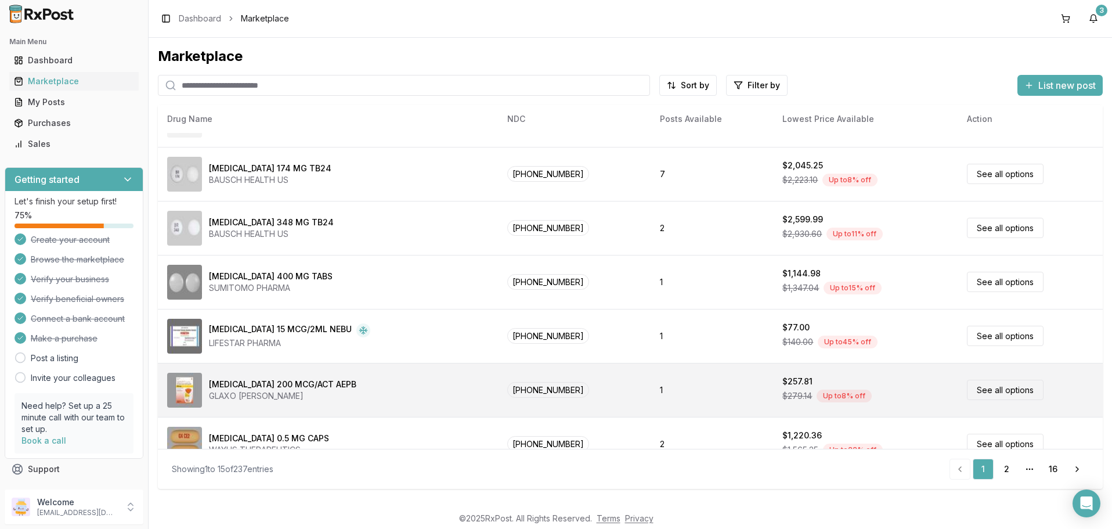
scroll to position [494, 0]
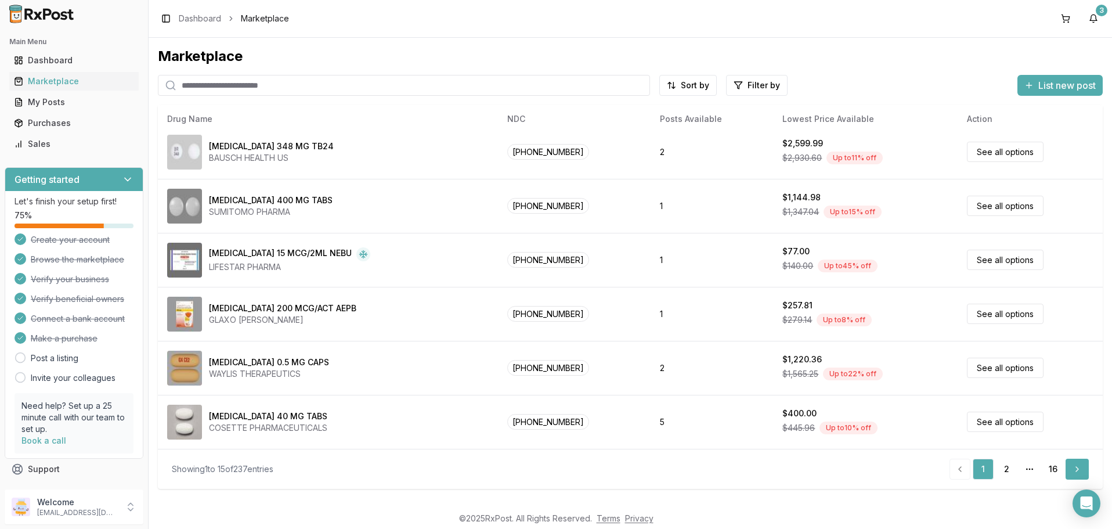
click at [1081, 470] on link "Next" at bounding box center [1076, 468] width 23 height 21
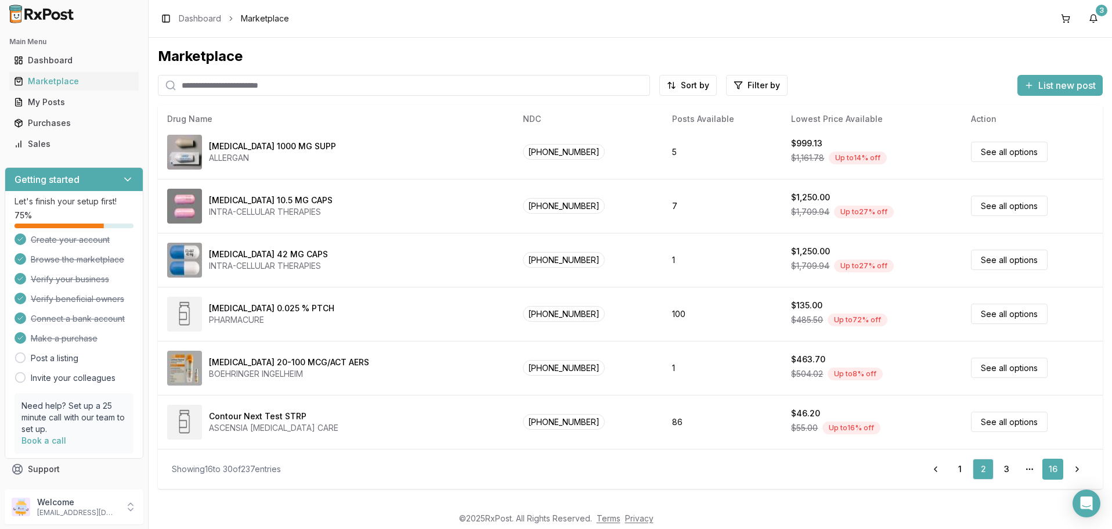
click at [1055, 469] on link "16" at bounding box center [1052, 468] width 21 height 21
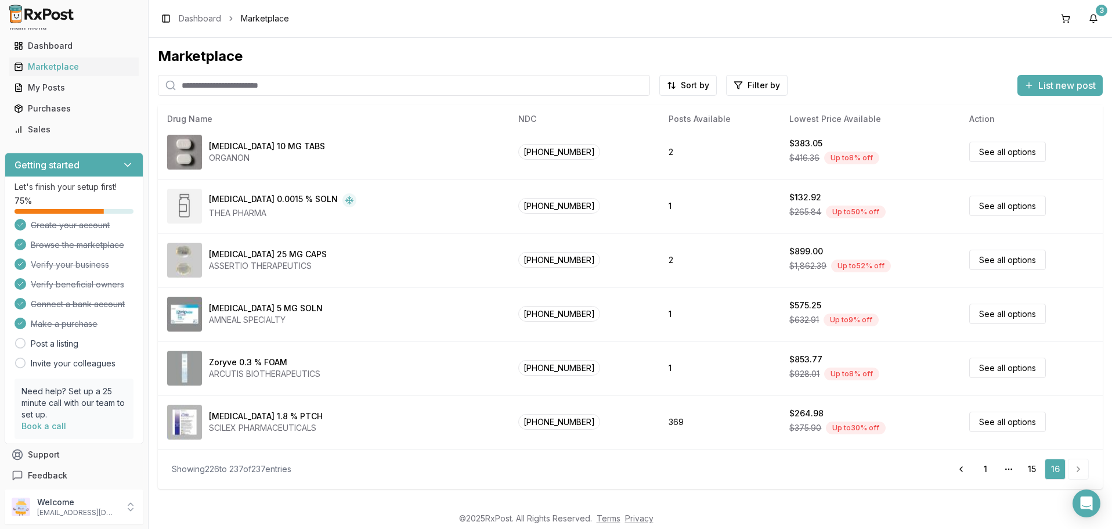
scroll to position [20, 0]
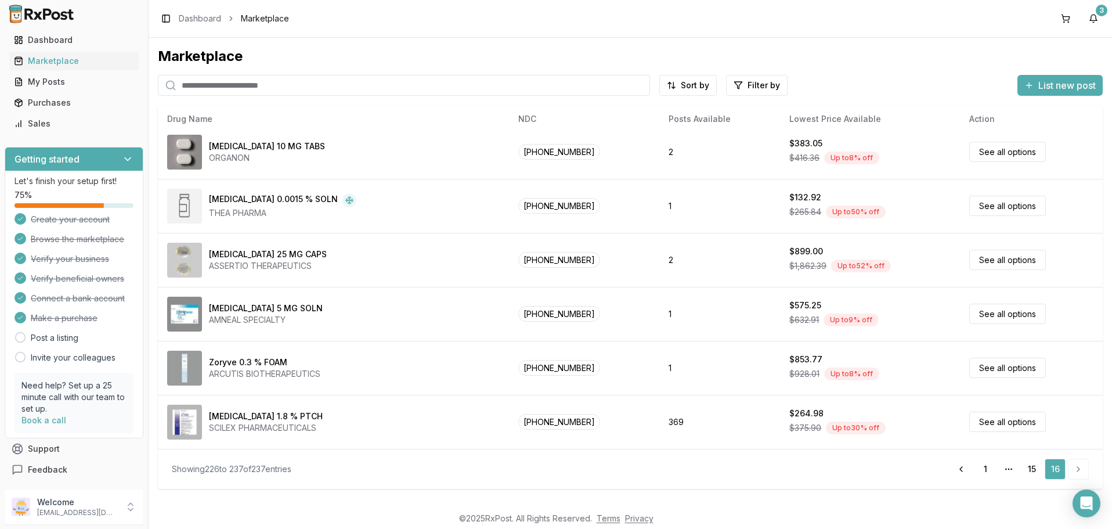
click at [20, 339] on icon at bounding box center [21, 337] width 12 height 12
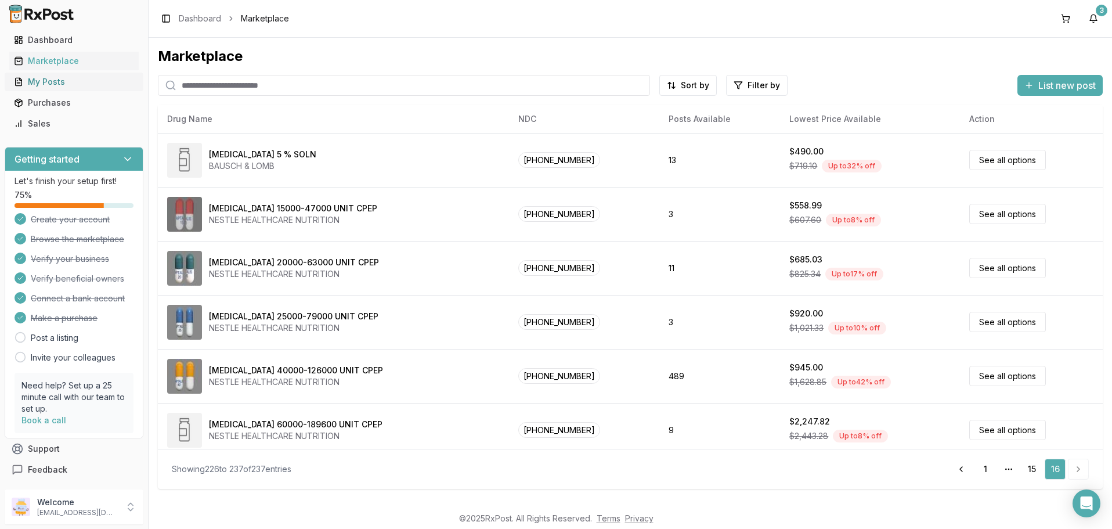
click at [46, 81] on div "My Posts" at bounding box center [74, 82] width 120 height 12
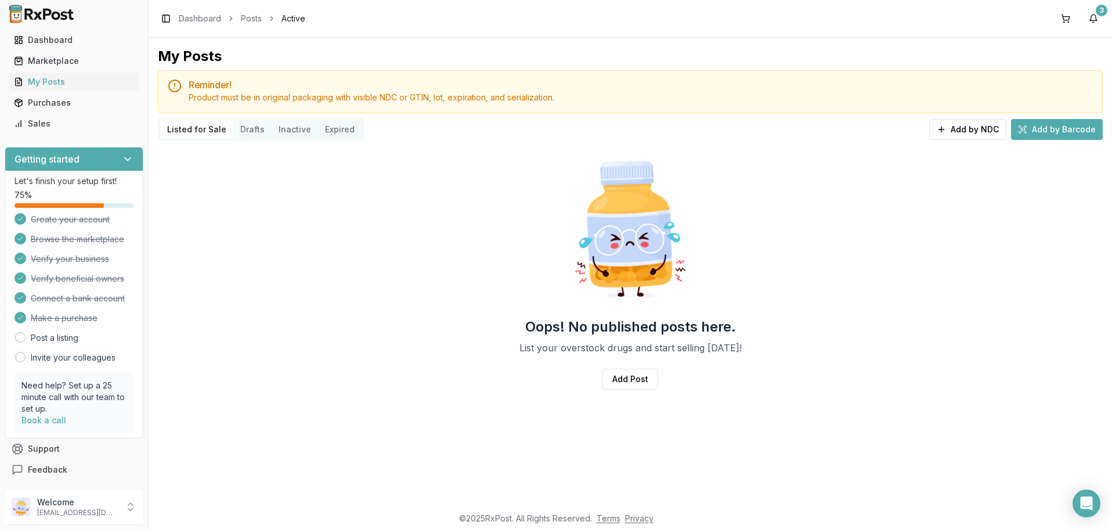
click at [1053, 130] on button "Add by Barcode" at bounding box center [1057, 129] width 92 height 21
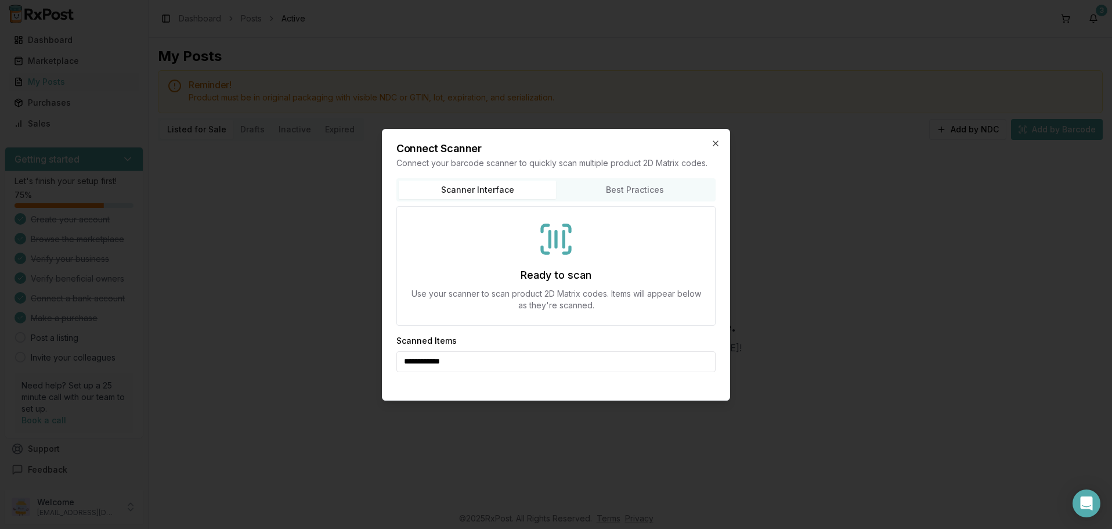
type input "**********"
drag, startPoint x: 712, startPoint y: 142, endPoint x: 707, endPoint y: 148, distance: 7.9
click at [712, 141] on icon "button" at bounding box center [715, 143] width 9 height 9
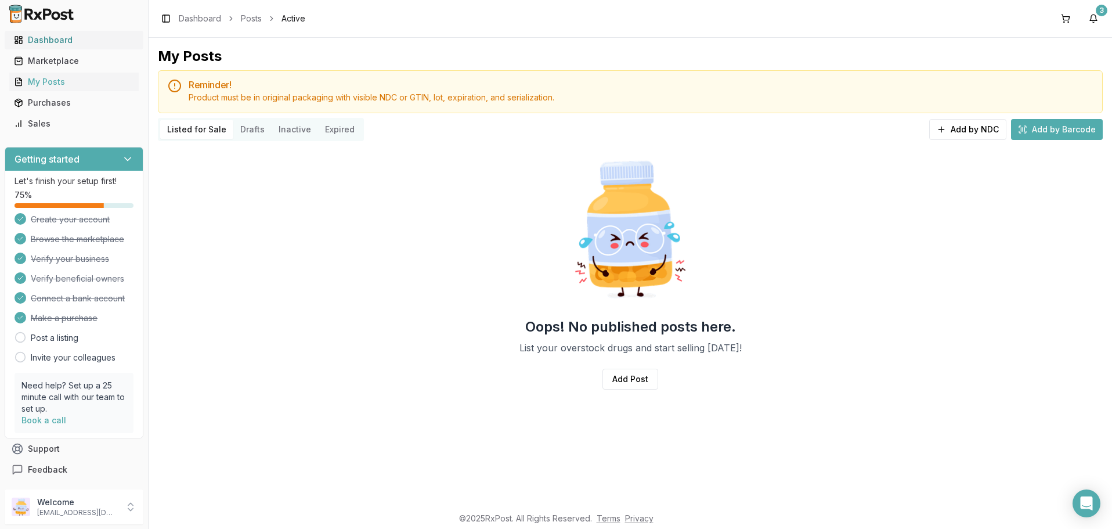
click at [41, 37] on div "Dashboard" at bounding box center [74, 40] width 120 height 12
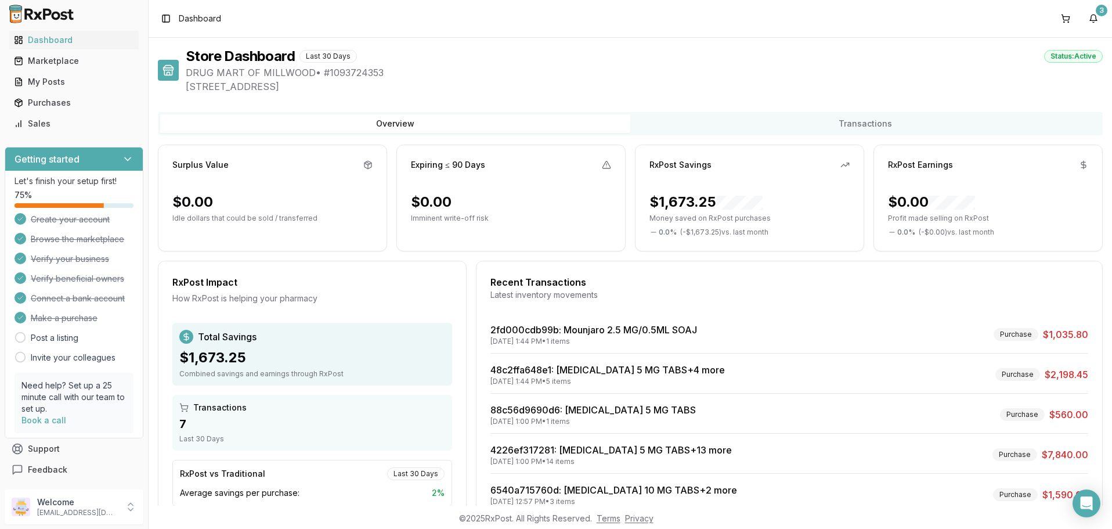
click at [660, 60] on div "Store Dashboard Last 30 Days Status: Active" at bounding box center [644, 56] width 917 height 19
drag, startPoint x: 45, startPoint y: 39, endPoint x: 117, endPoint y: 60, distance: 74.5
click at [45, 39] on div "Dashboard" at bounding box center [74, 40] width 120 height 12
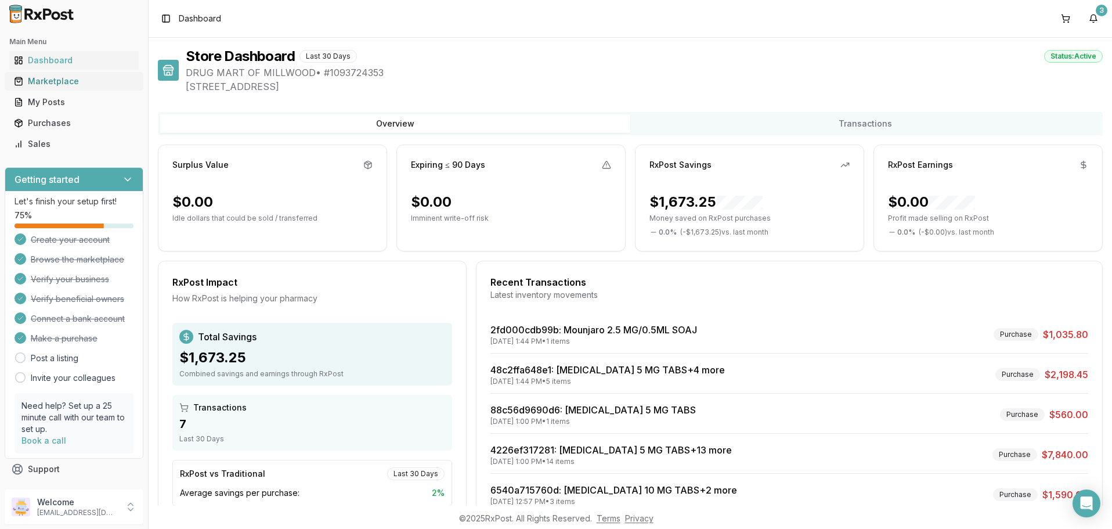
click at [41, 80] on div "Marketplace" at bounding box center [74, 81] width 120 height 12
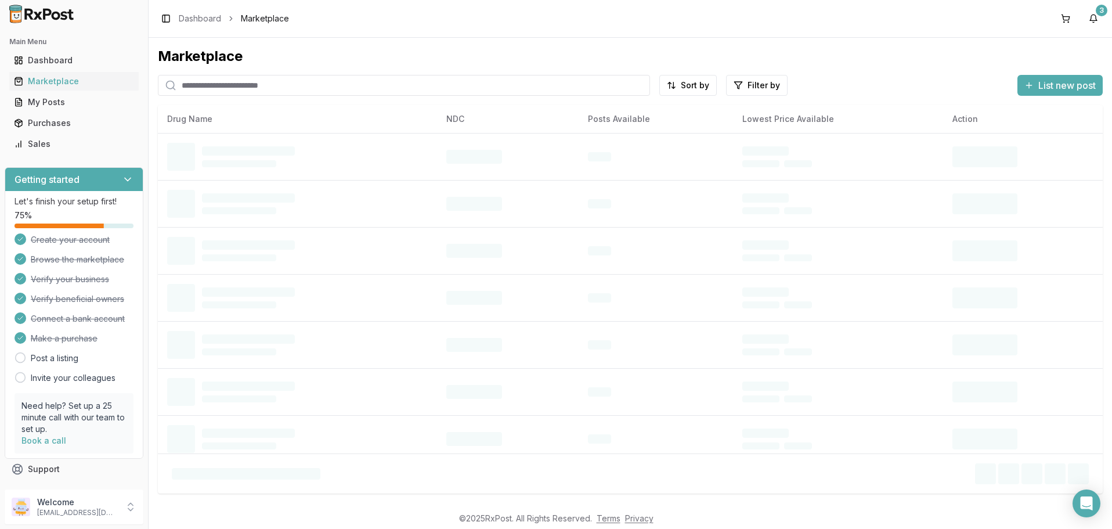
click at [263, 85] on input "search" at bounding box center [404, 85] width 492 height 21
paste input "**********"
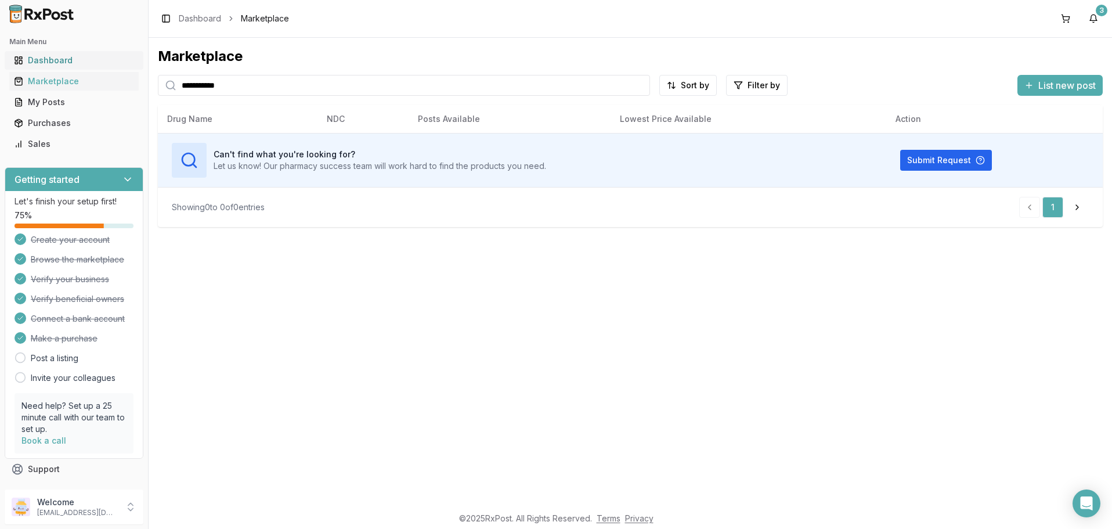
drag, startPoint x: 81, startPoint y: 69, endPoint x: 30, endPoint y: 54, distance: 53.2
click at [158, 75] on input "**********" at bounding box center [404, 85] width 492 height 21
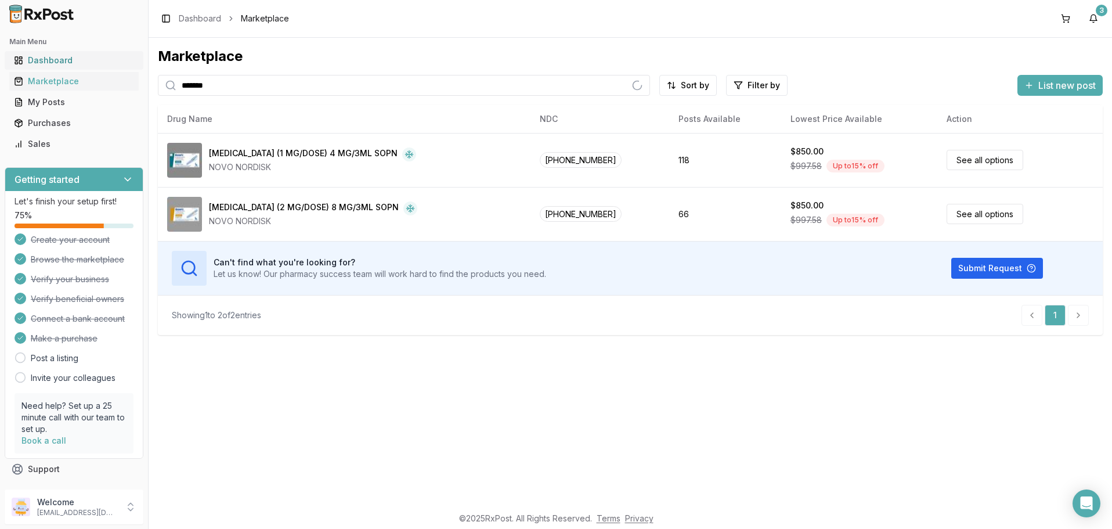
type input "*******"
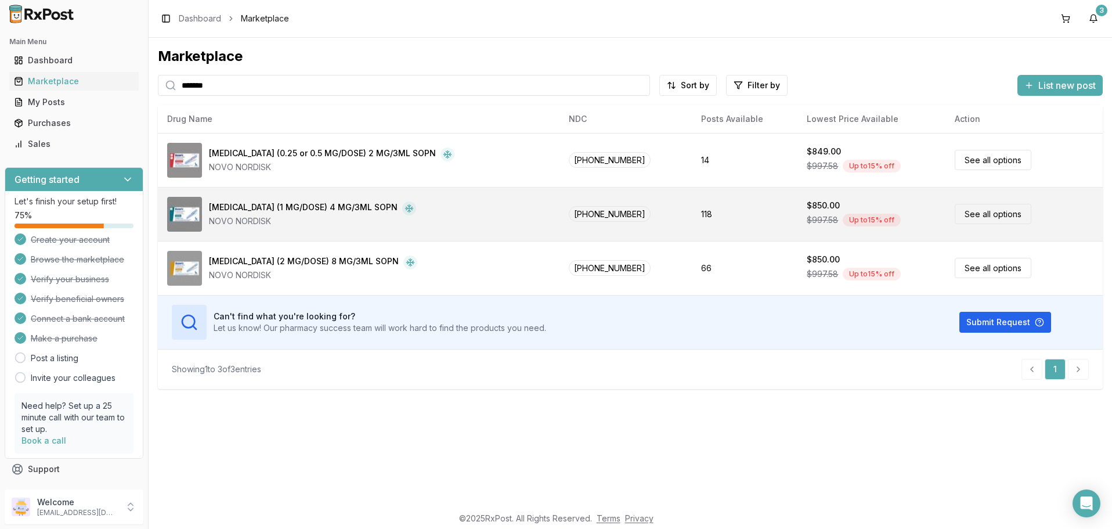
click at [974, 211] on link "See all options" at bounding box center [992, 214] width 77 height 20
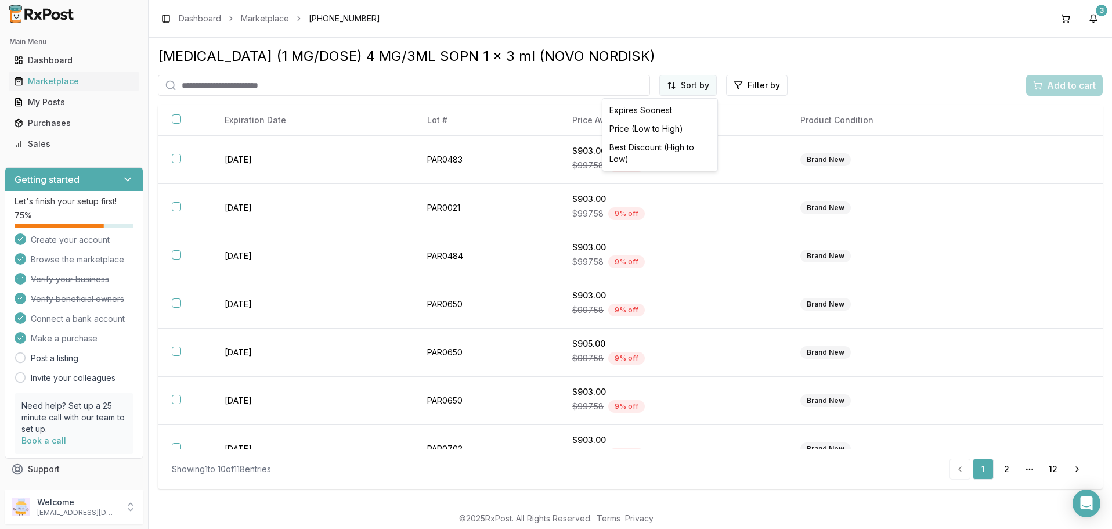
click at [690, 85] on html "Main Menu Dashboard Marketplace My Posts Purchases Sales Getting started Let's …" at bounding box center [556, 264] width 1112 height 529
click at [664, 126] on div "Price (Low to High)" at bounding box center [660, 129] width 110 height 19
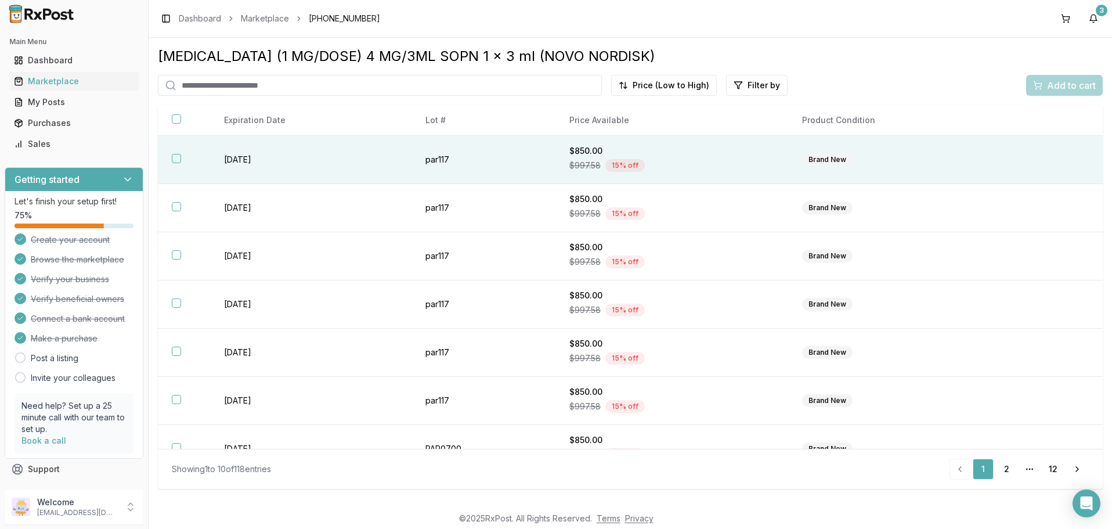
click at [828, 157] on div "Brand New" at bounding box center [827, 159] width 50 height 13
click at [1061, 85] on span "Add to cart" at bounding box center [1071, 85] width 49 height 14
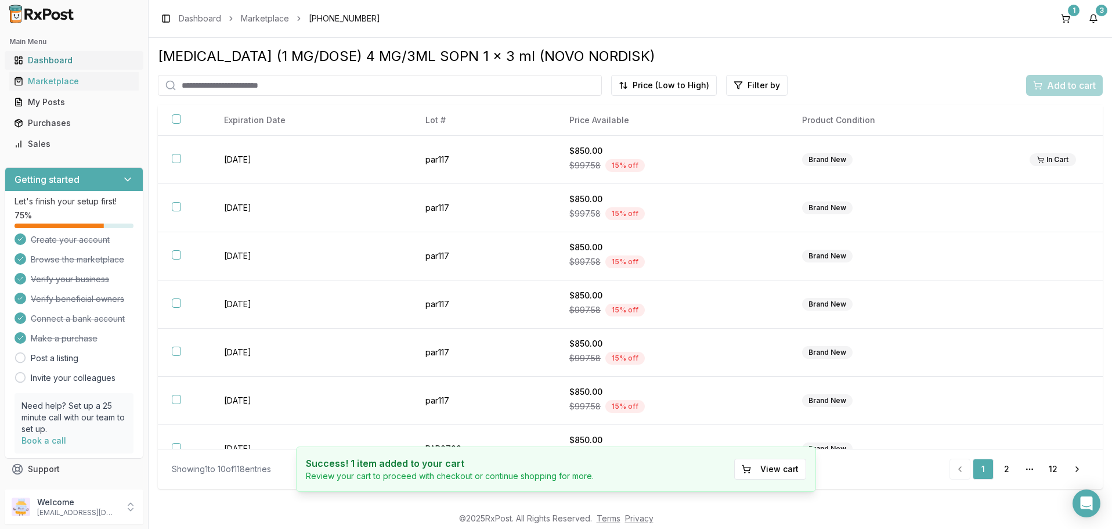
click at [56, 66] on link "Dashboard" at bounding box center [73, 60] width 129 height 21
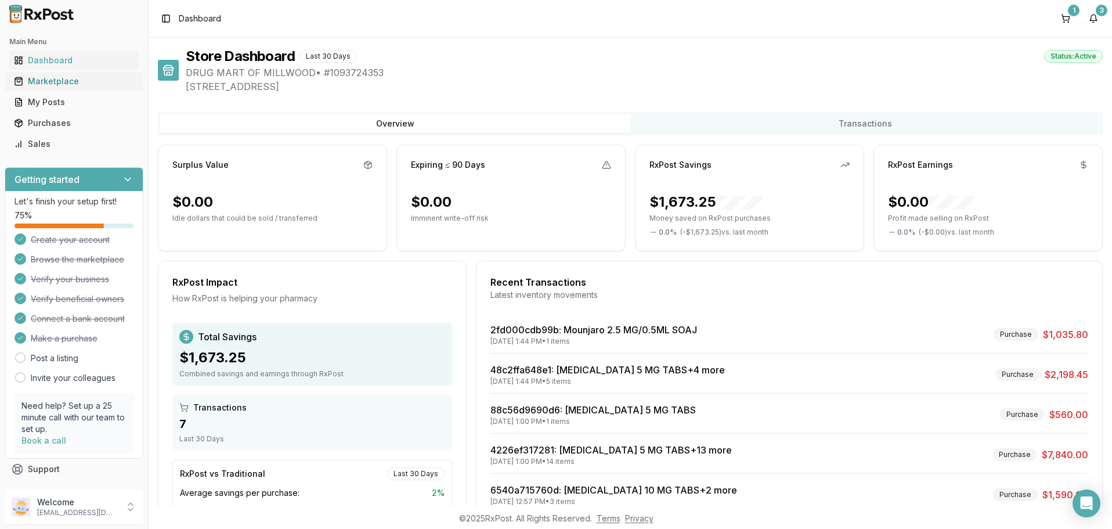
click at [59, 86] on div "Marketplace" at bounding box center [74, 81] width 120 height 12
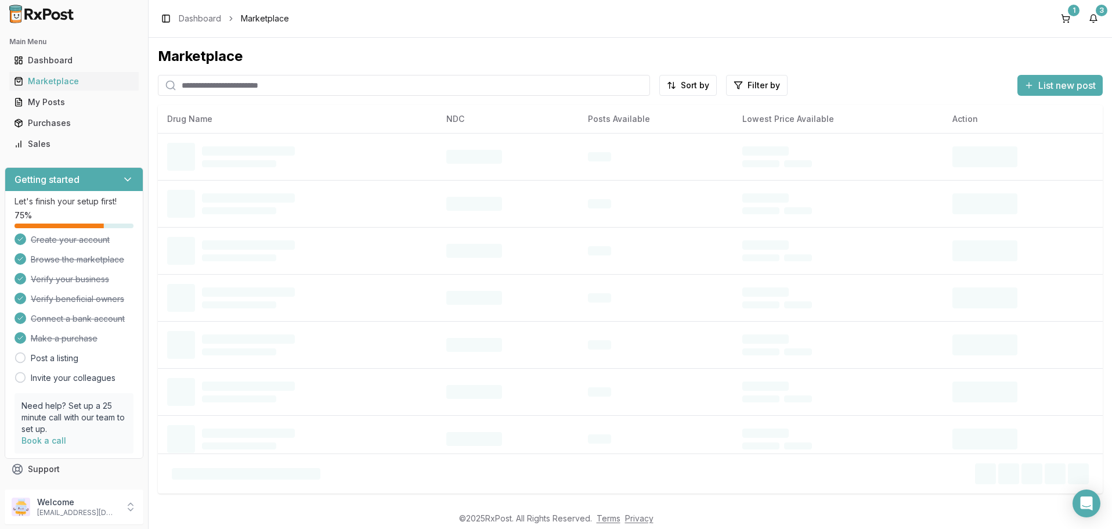
click at [299, 86] on input "search" at bounding box center [404, 85] width 492 height 21
type input "********"
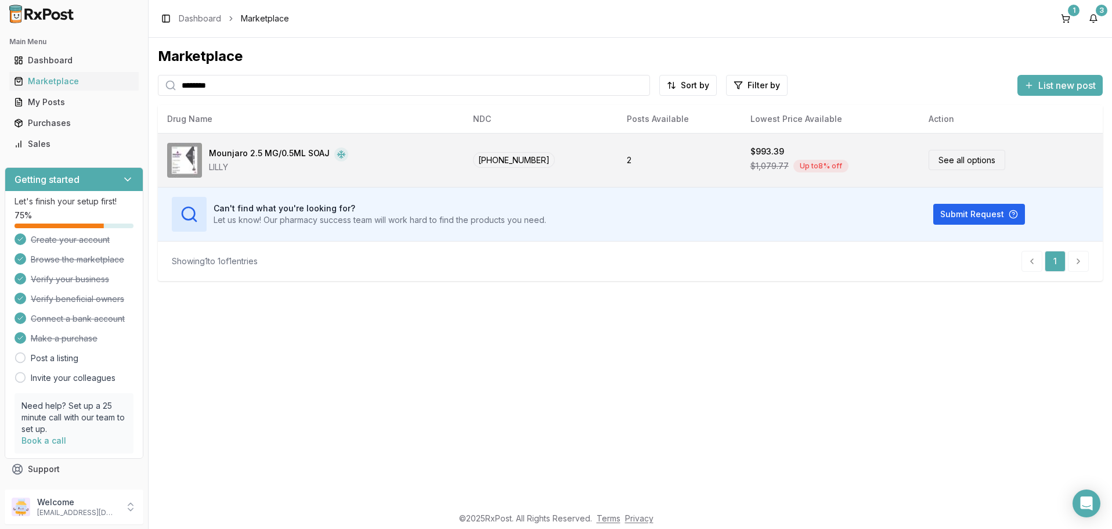
click at [960, 158] on link "See all options" at bounding box center [966, 160] width 77 height 20
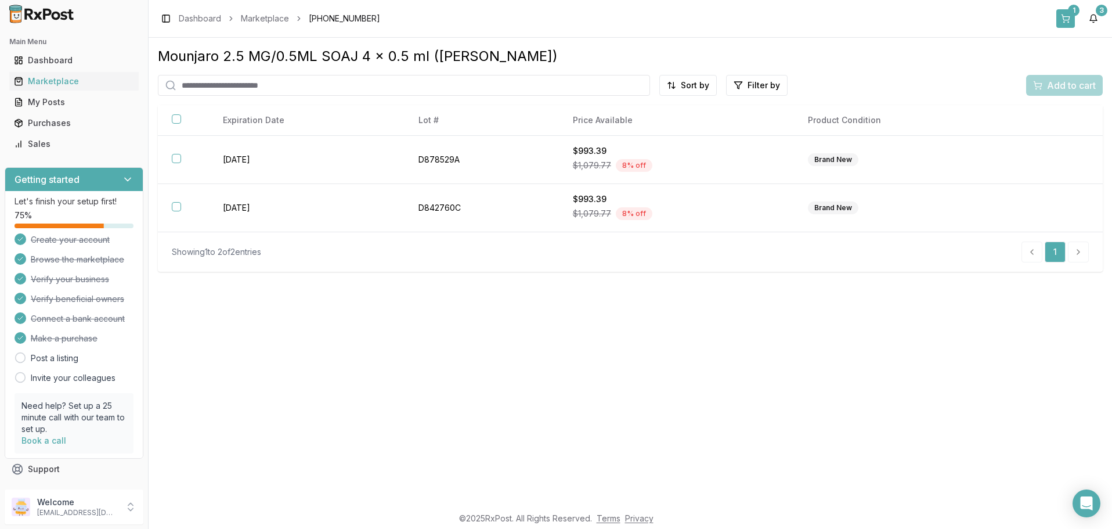
click at [1065, 15] on button "1" at bounding box center [1065, 18] width 19 height 19
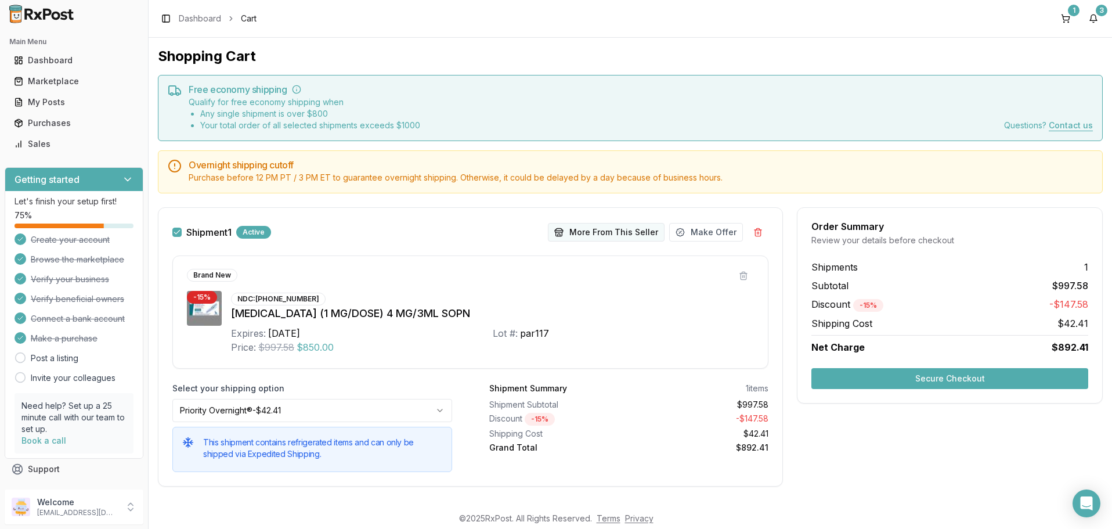
click at [603, 229] on button "More From This Seller" at bounding box center [606, 232] width 117 height 19
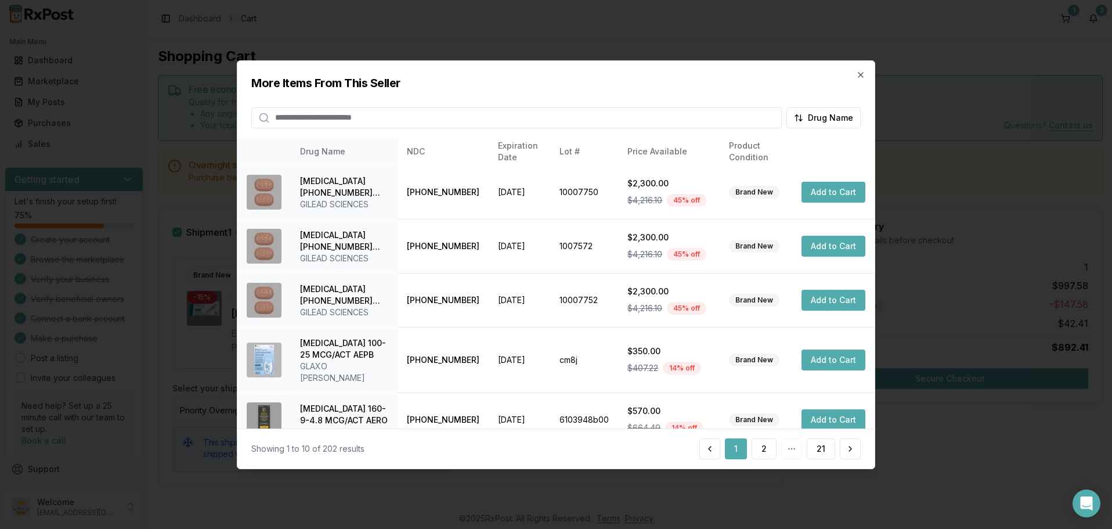
click at [462, 115] on input "search" at bounding box center [516, 117] width 530 height 21
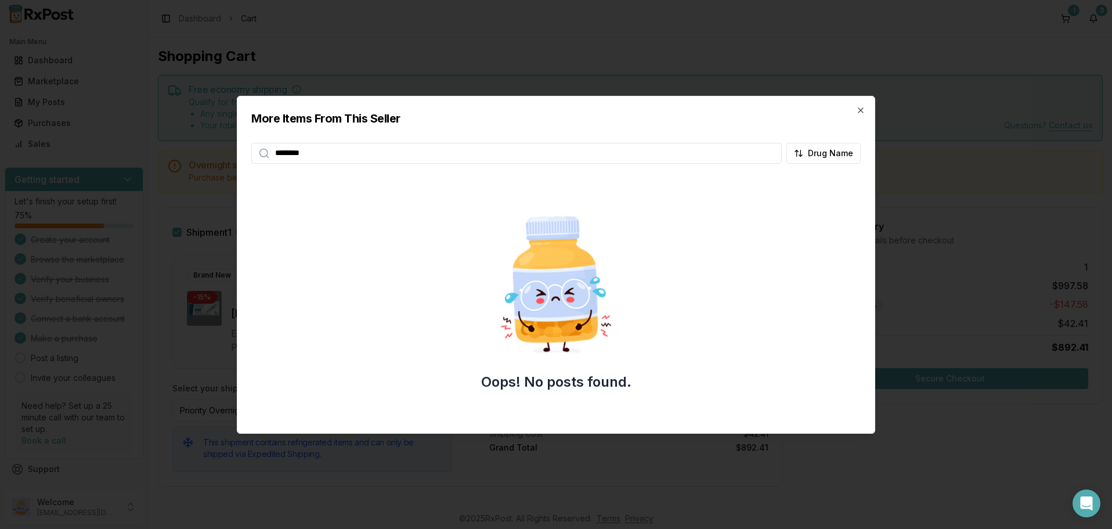
type input "********"
click at [861, 110] on icon "button" at bounding box center [860, 110] width 9 height 9
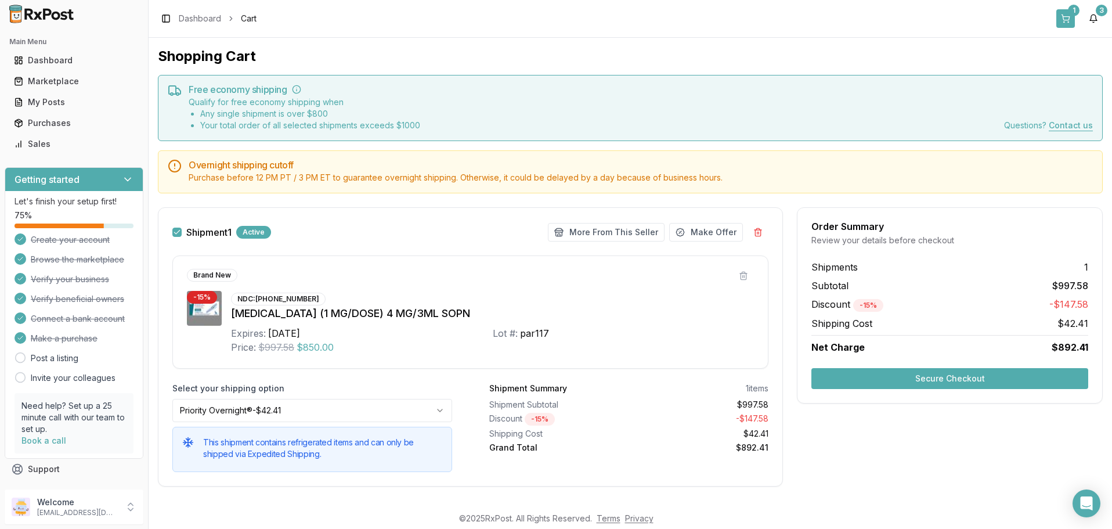
click at [1069, 19] on button "1" at bounding box center [1065, 18] width 19 height 19
click at [620, 231] on button "More From This Seller" at bounding box center [606, 232] width 117 height 19
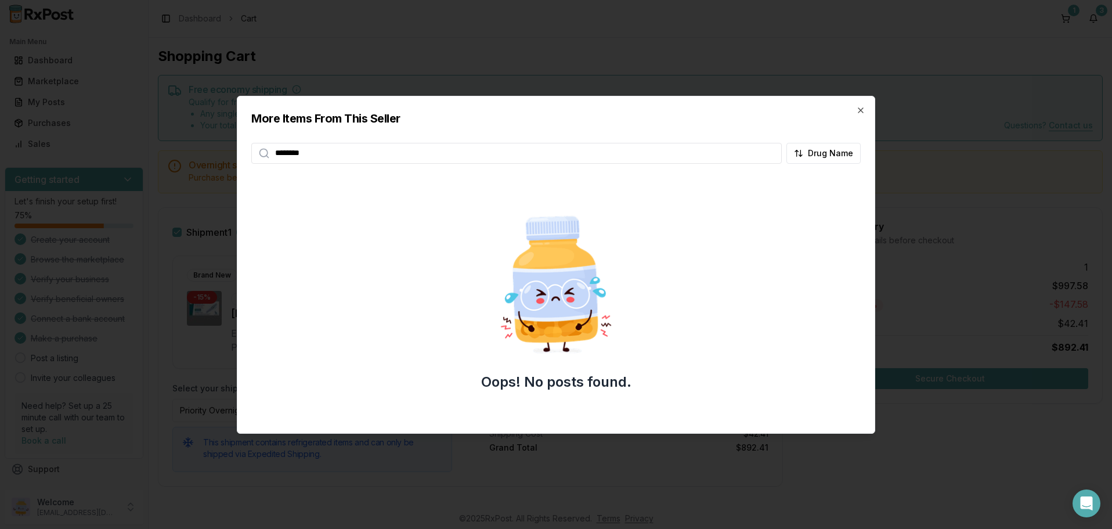
type input "********"
click at [860, 107] on icon "button" at bounding box center [860, 110] width 9 height 9
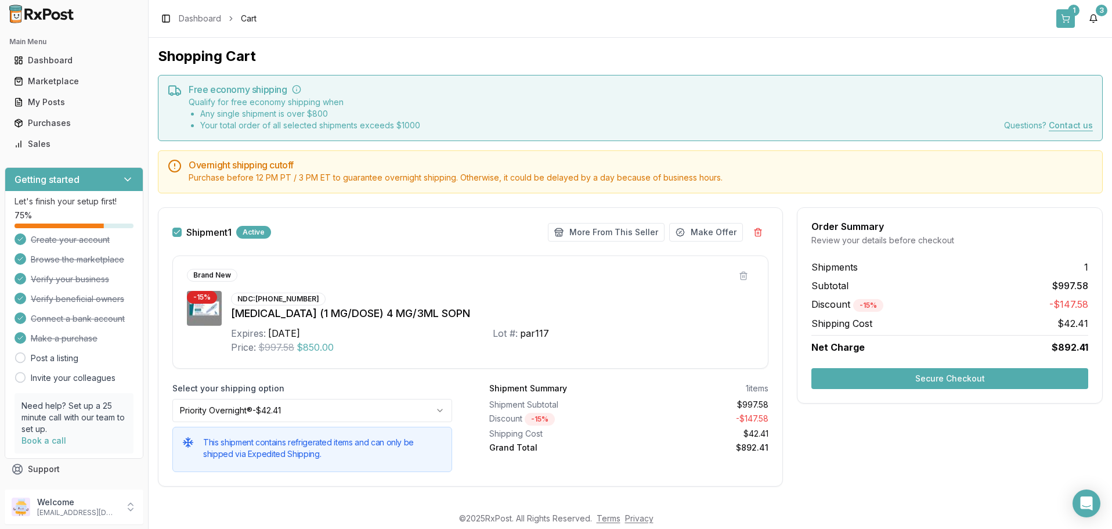
click at [1062, 16] on button "1" at bounding box center [1065, 18] width 19 height 19
click at [610, 237] on button "More From This Seller" at bounding box center [606, 232] width 117 height 19
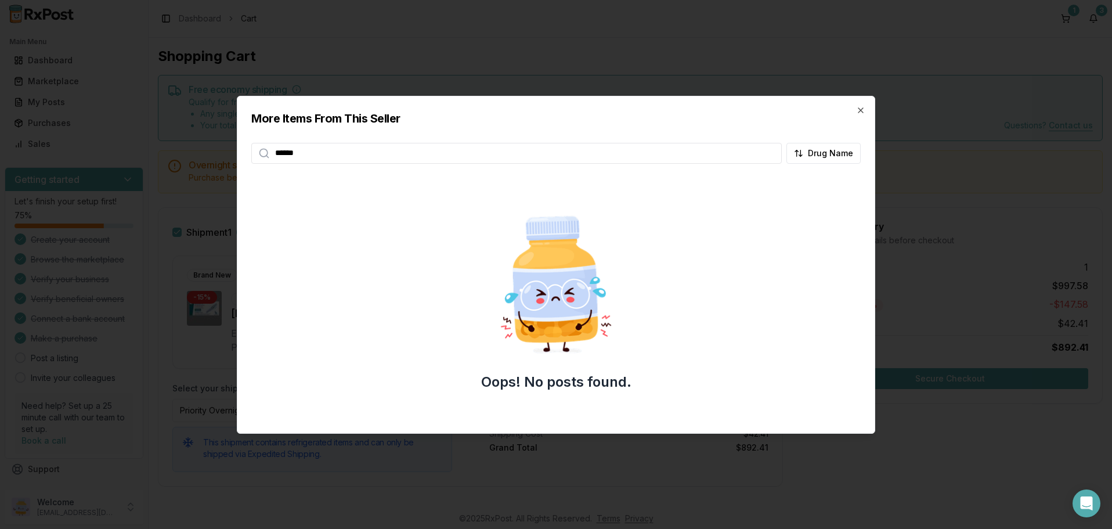
type input "******"
click at [862, 109] on icon "button" at bounding box center [860, 110] width 5 height 5
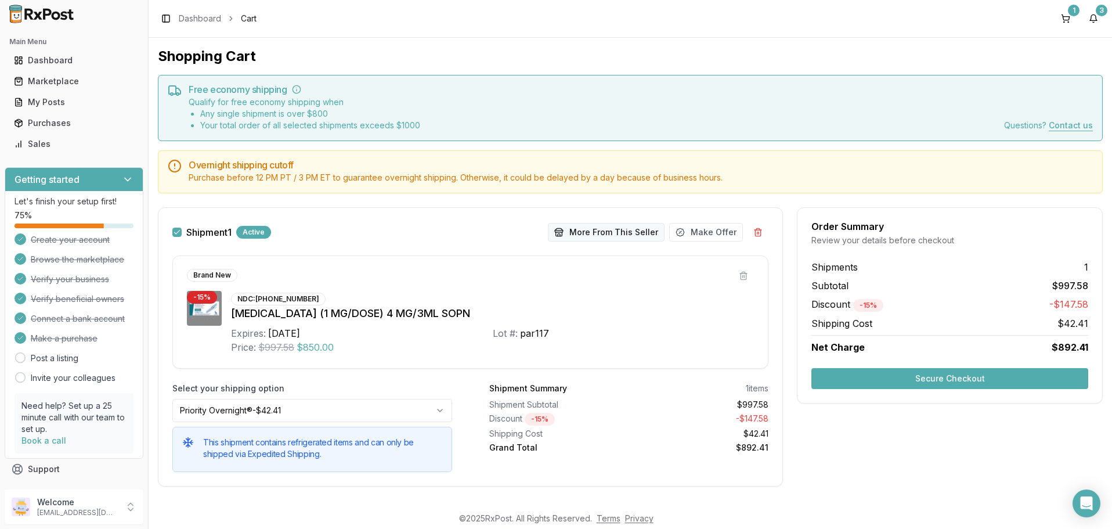
click at [591, 232] on button "More From This Seller" at bounding box center [606, 232] width 117 height 19
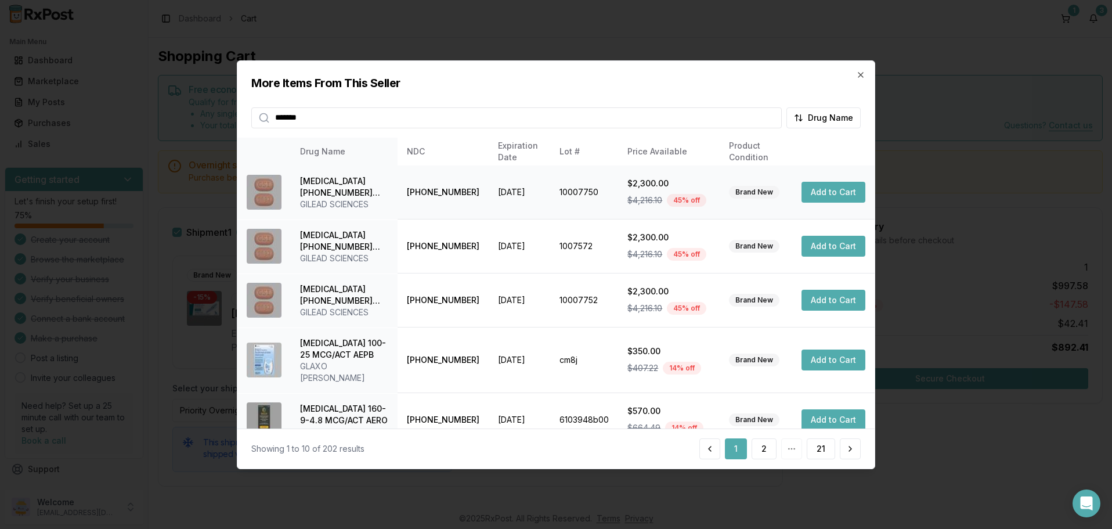
type input "*******"
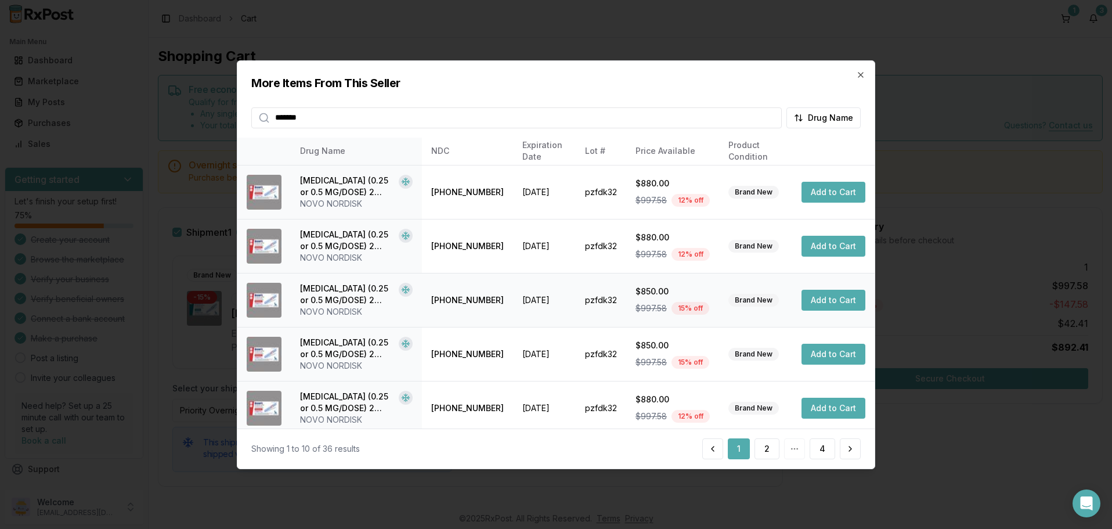
scroll to position [277, 0]
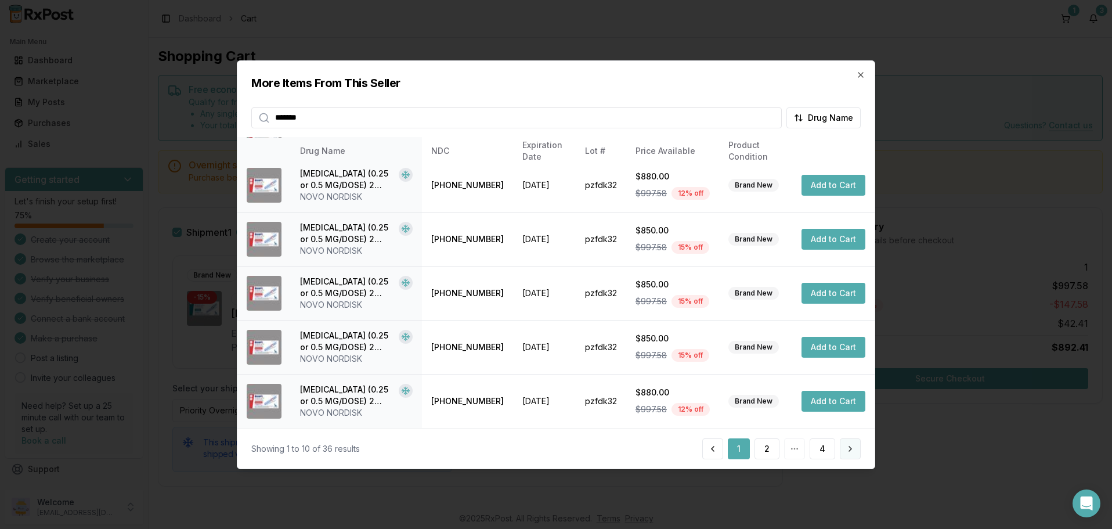
click at [850, 453] on button at bounding box center [850, 448] width 21 height 21
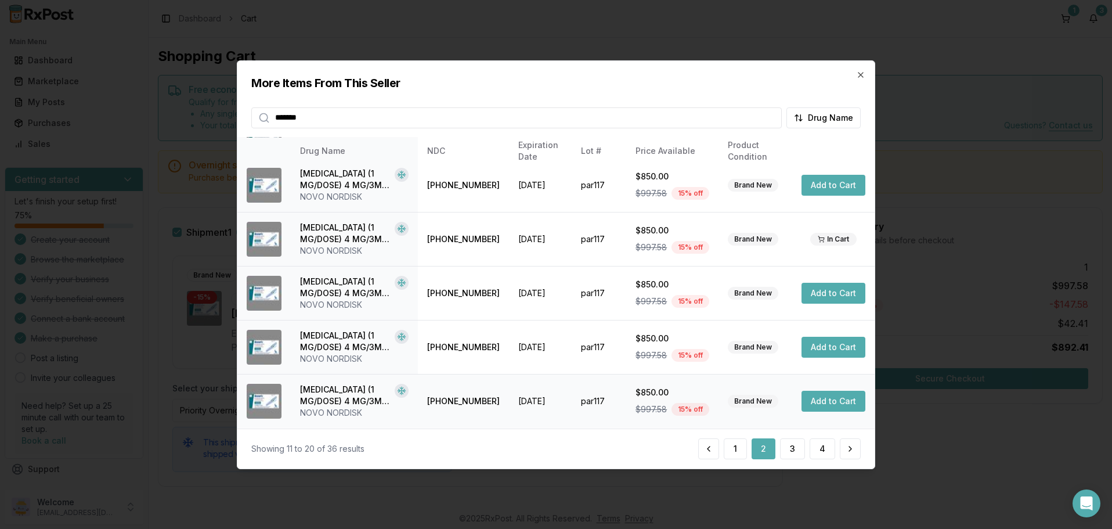
click at [826, 397] on button "Add to Cart" at bounding box center [833, 400] width 64 height 21
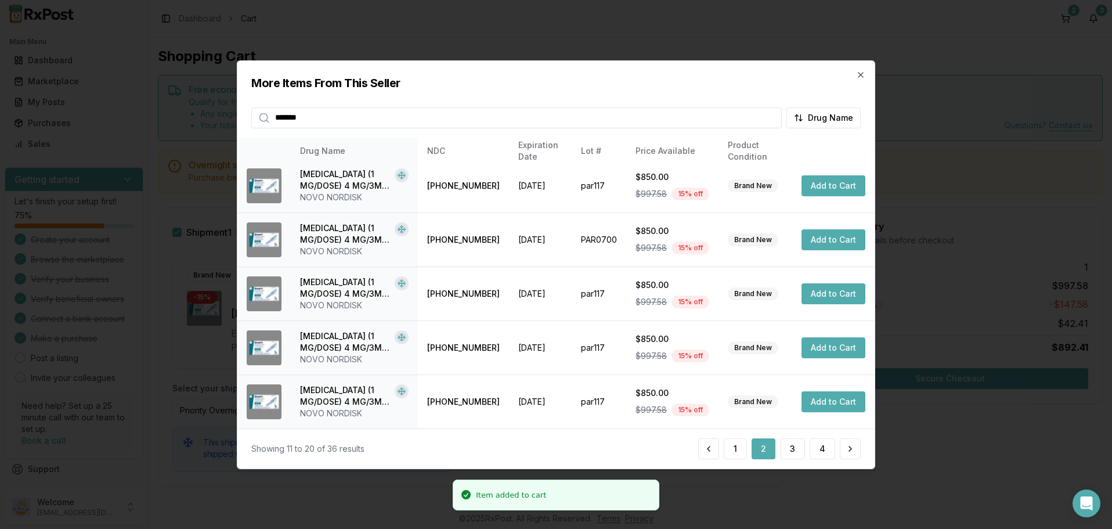
scroll to position [0, 0]
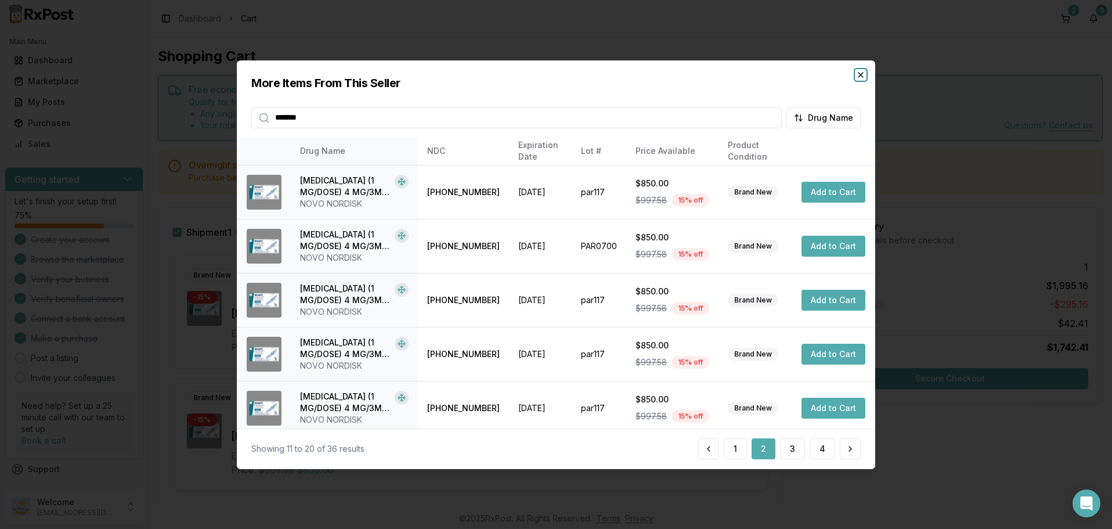
click at [861, 75] on icon "button" at bounding box center [860, 74] width 9 height 9
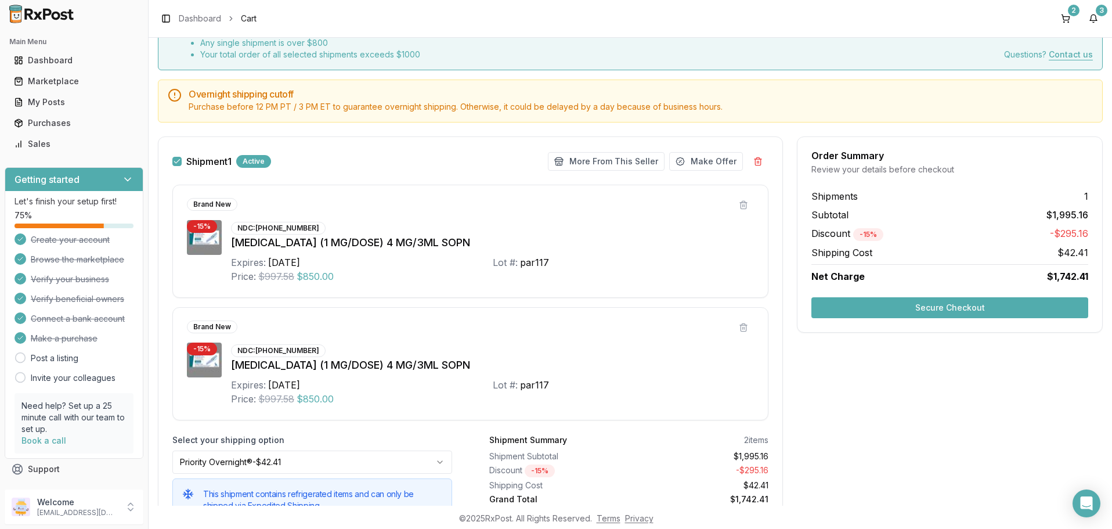
scroll to position [136, 0]
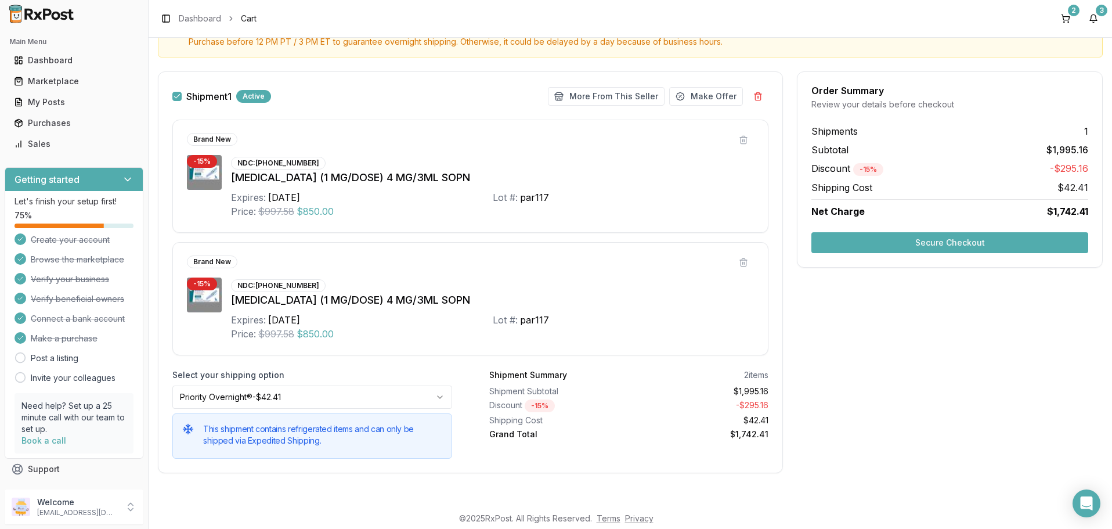
click at [947, 242] on button "Secure Checkout" at bounding box center [949, 242] width 277 height 21
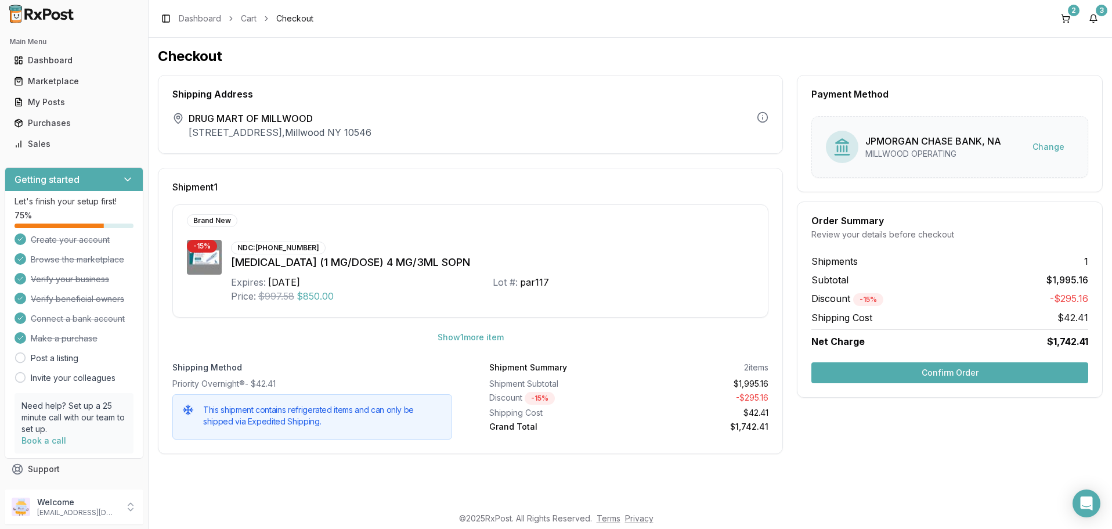
click at [947, 374] on button "Confirm Order" at bounding box center [949, 372] width 277 height 21
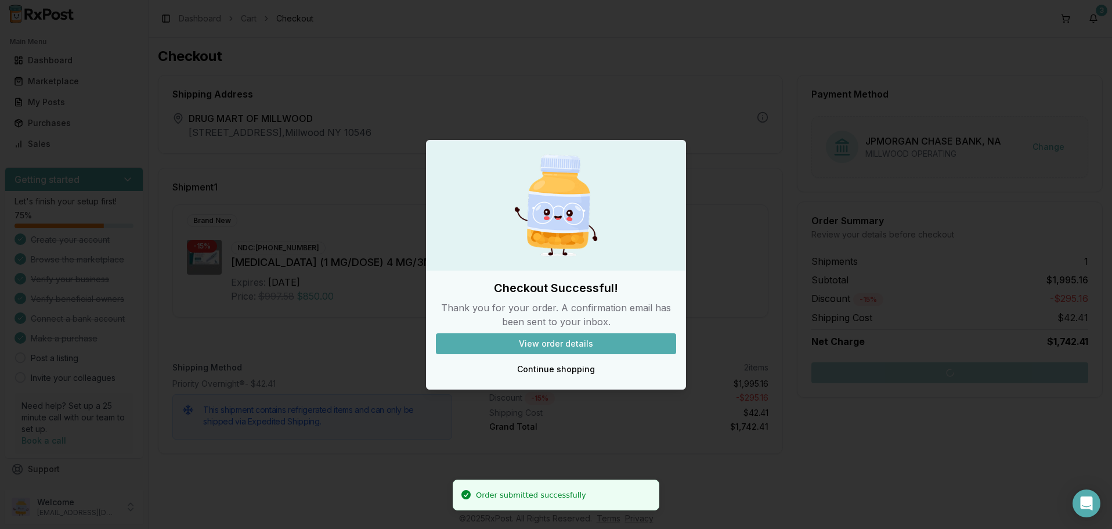
click at [561, 341] on button "View order details" at bounding box center [556, 343] width 240 height 21
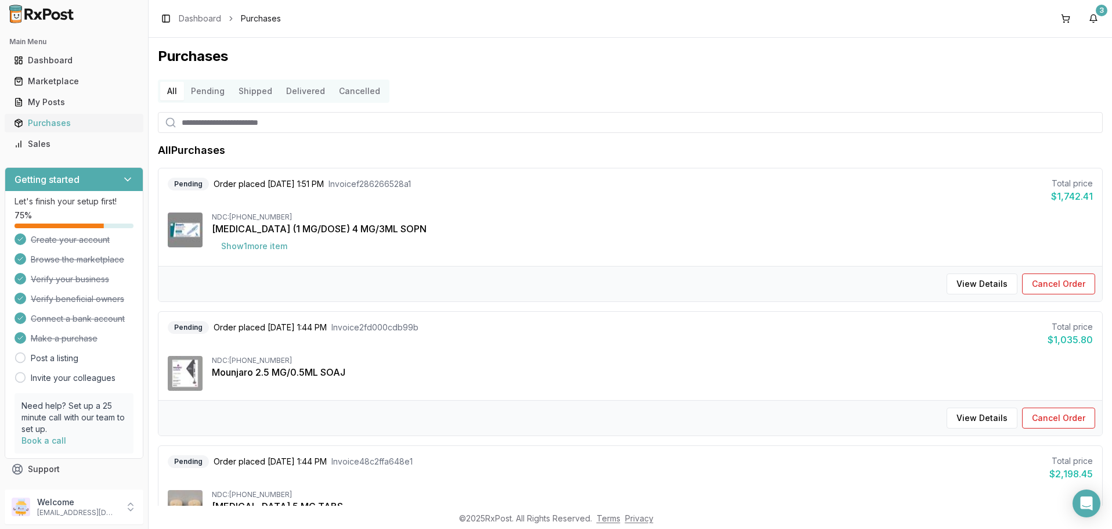
click at [30, 125] on div "Purchases" at bounding box center [74, 123] width 120 height 12
click at [60, 123] on div "Purchases" at bounding box center [74, 123] width 120 height 12
click at [211, 89] on button "Pending" at bounding box center [208, 91] width 48 height 19
click at [251, 92] on button "Shipped" at bounding box center [256, 91] width 48 height 19
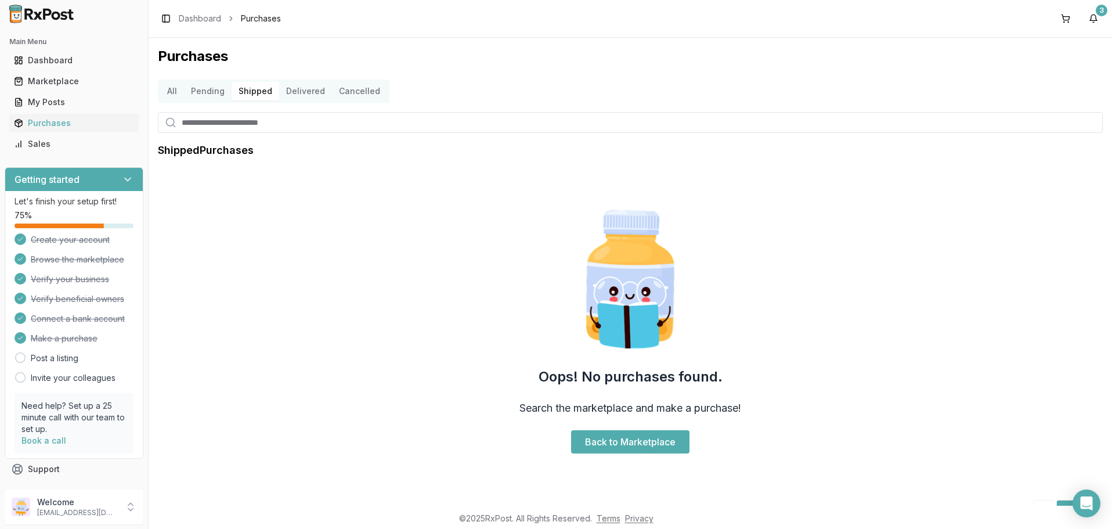
click at [209, 92] on button "Pending" at bounding box center [208, 91] width 48 height 19
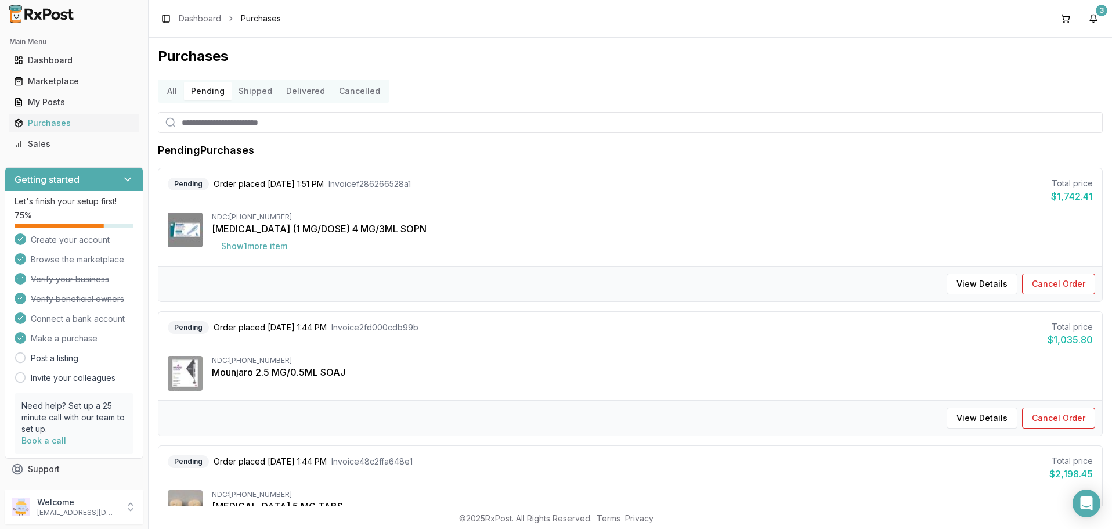
click at [172, 92] on button "All" at bounding box center [172, 91] width 24 height 19
click at [48, 80] on div "Marketplace" at bounding box center [74, 81] width 120 height 12
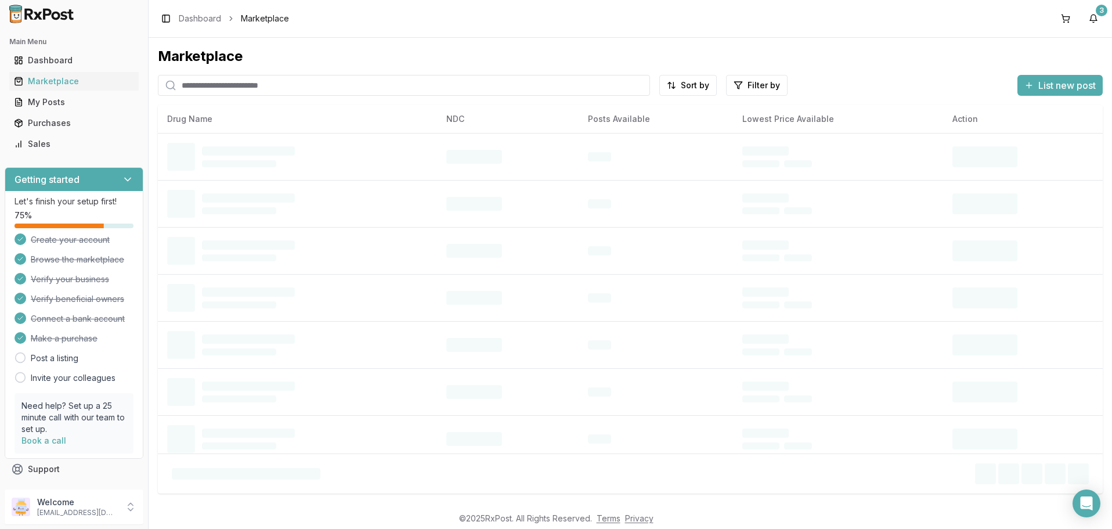
click at [241, 82] on input "search" at bounding box center [404, 85] width 492 height 21
paste input "**********"
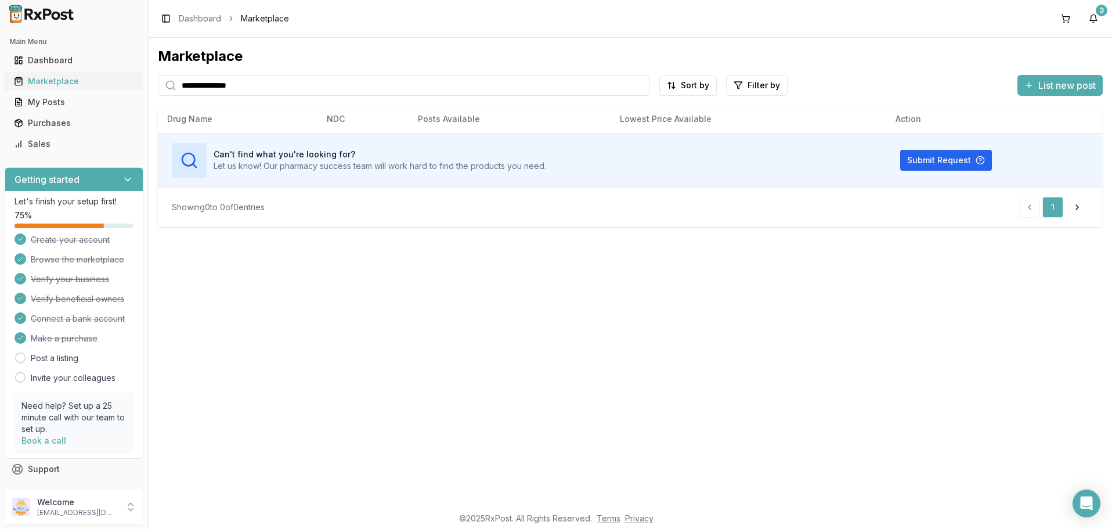
click at [53, 85] on div "Marketplace" at bounding box center [74, 81] width 120 height 12
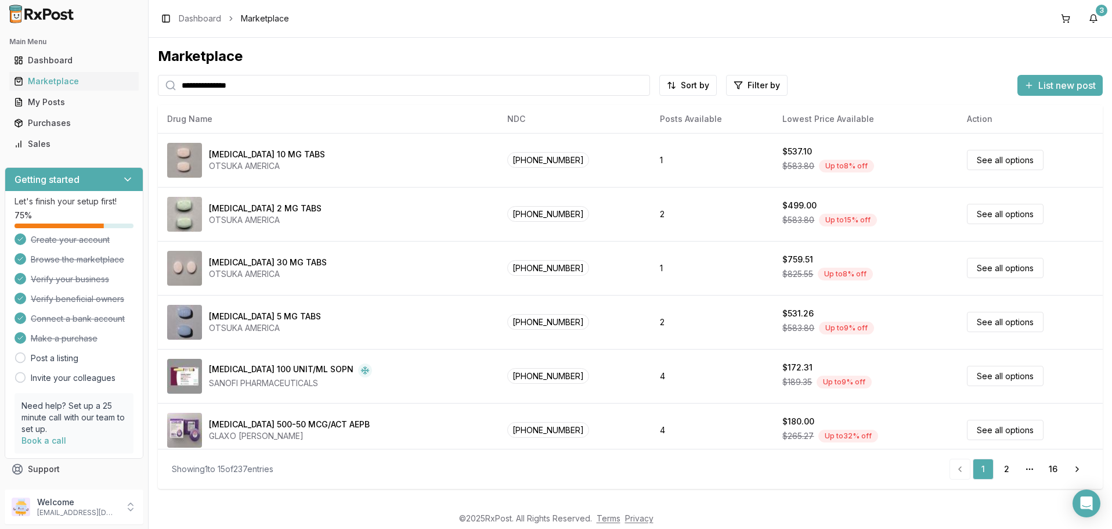
click at [237, 86] on input "**********" at bounding box center [404, 85] width 492 height 21
paste input "search"
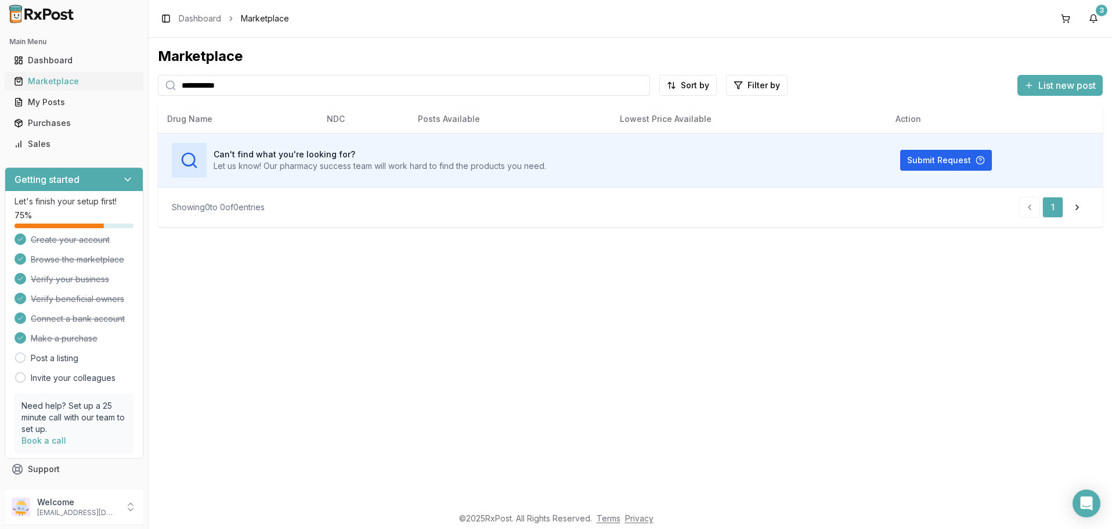
click at [53, 81] on div "Marketplace" at bounding box center [74, 81] width 120 height 12
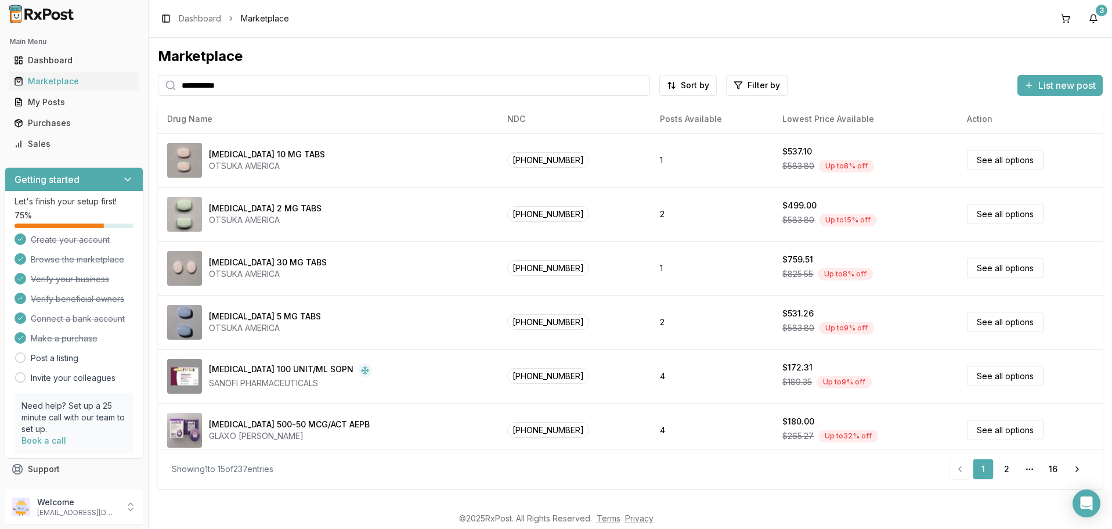
click at [229, 86] on input "**********" at bounding box center [404, 85] width 492 height 21
paste input "search"
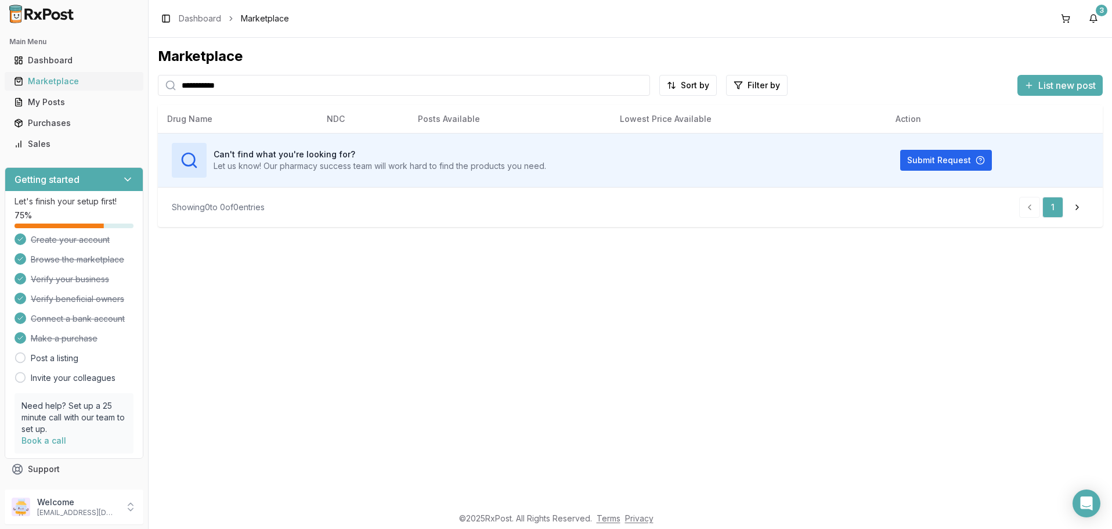
type input "**********"
click at [49, 81] on div "Marketplace" at bounding box center [74, 81] width 120 height 12
